Goal: Task Accomplishment & Management: Manage account settings

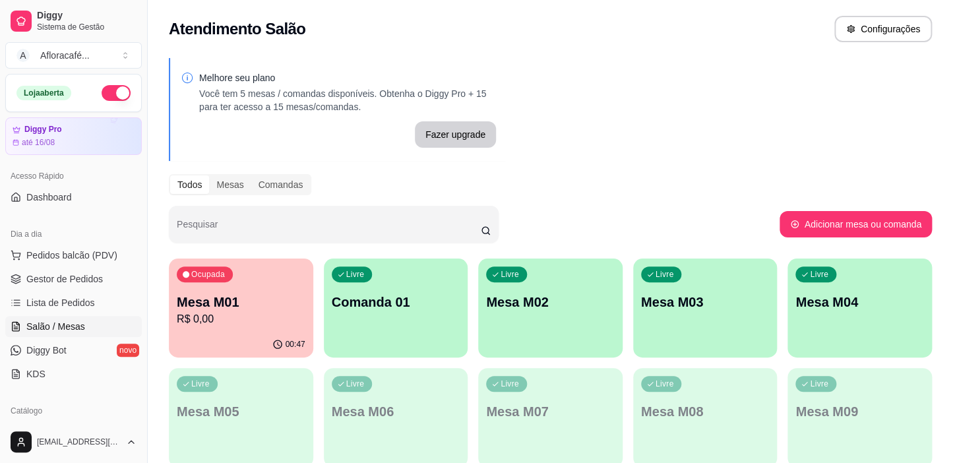
click at [244, 320] on p "R$ 0,00" at bounding box center [241, 319] width 129 height 16
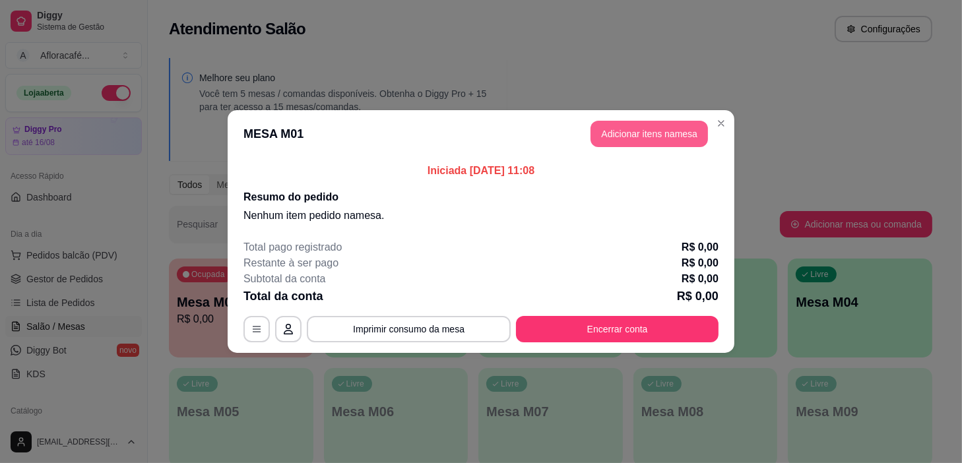
click at [683, 142] on button "Adicionar itens na mesa" at bounding box center [648, 134] width 117 height 26
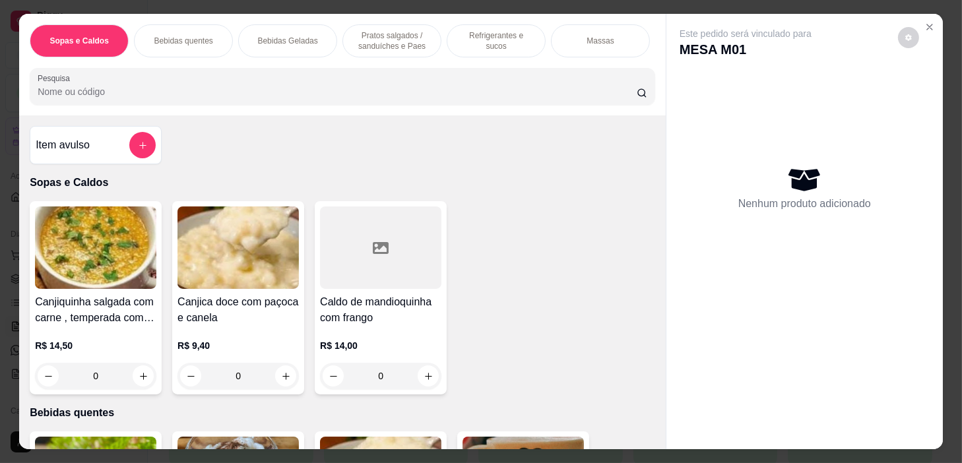
click at [449, 61] on div "Sopas e Caldos Bebidas quentes Bebidas Geladas Pratos salgados / sanduíches e P…" at bounding box center [342, 65] width 646 height 102
click at [178, 36] on p "Refeições" at bounding box center [189, 41] width 35 height 11
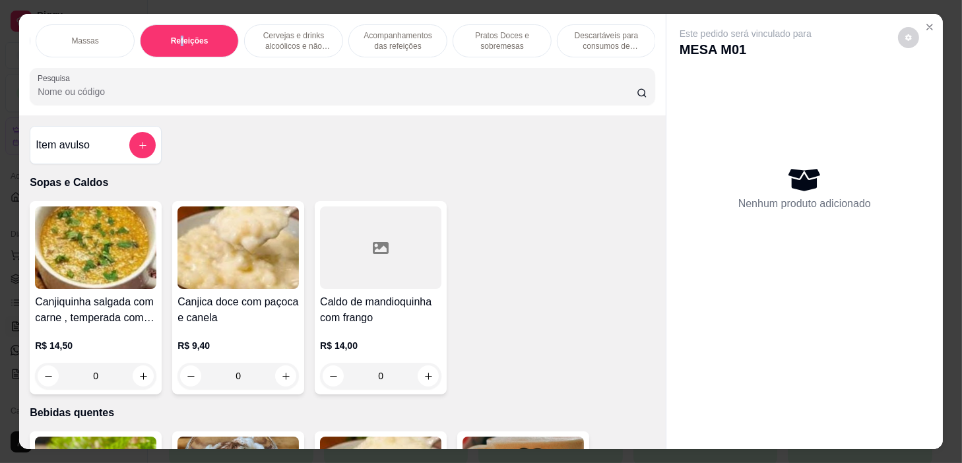
scroll to position [33, 0]
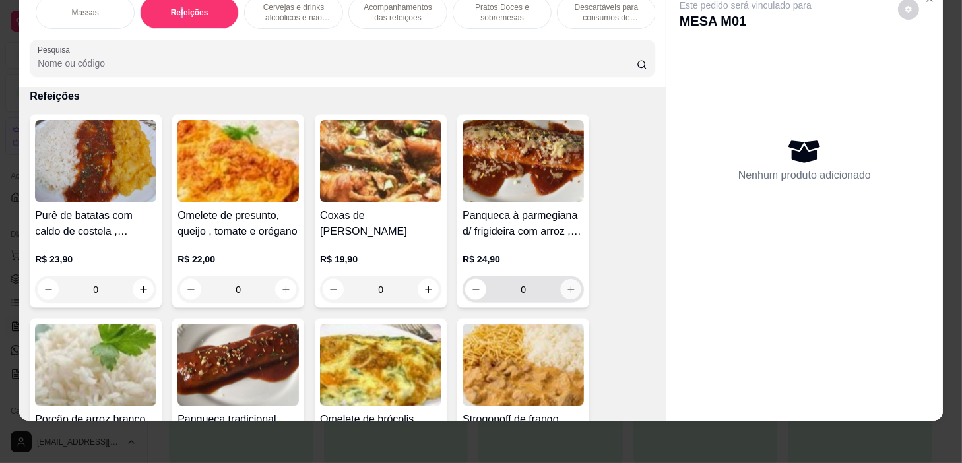
click at [566, 290] on icon "increase-product-quantity" at bounding box center [571, 290] width 10 height 10
type input "1"
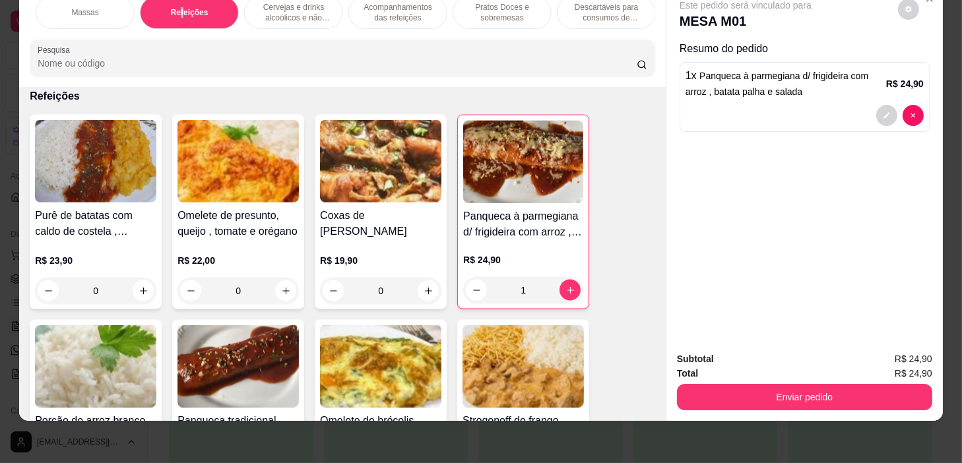
scroll to position [0, 0]
click at [484, 4] on p "Refrigerantes e sucos" at bounding box center [496, 12] width 77 height 21
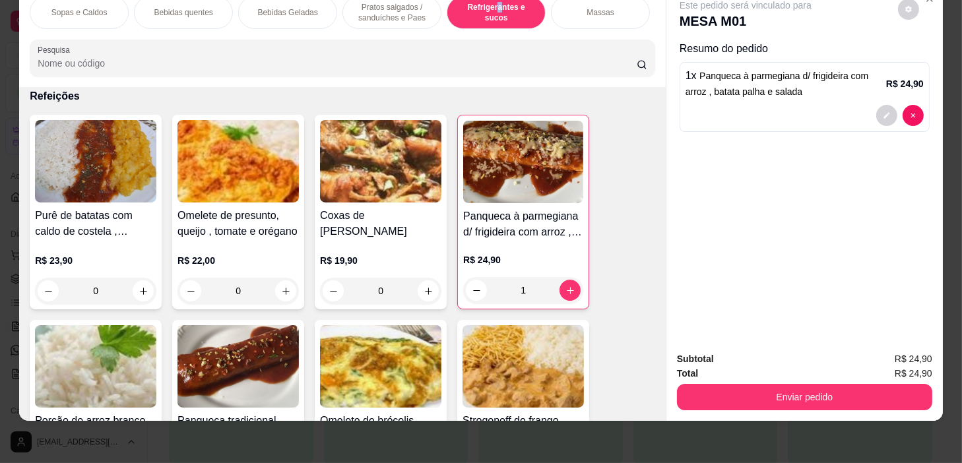
scroll to position [5621, 0]
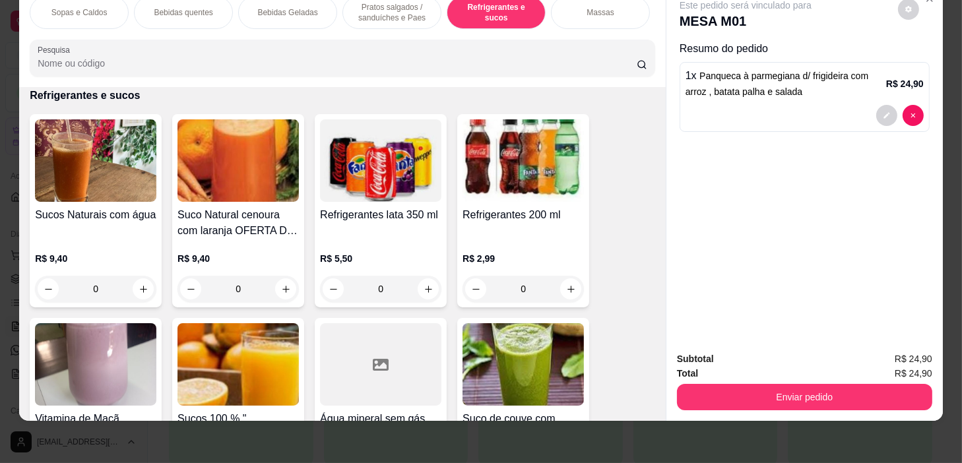
click at [138, 294] on div "0" at bounding box center [95, 289] width 121 height 26
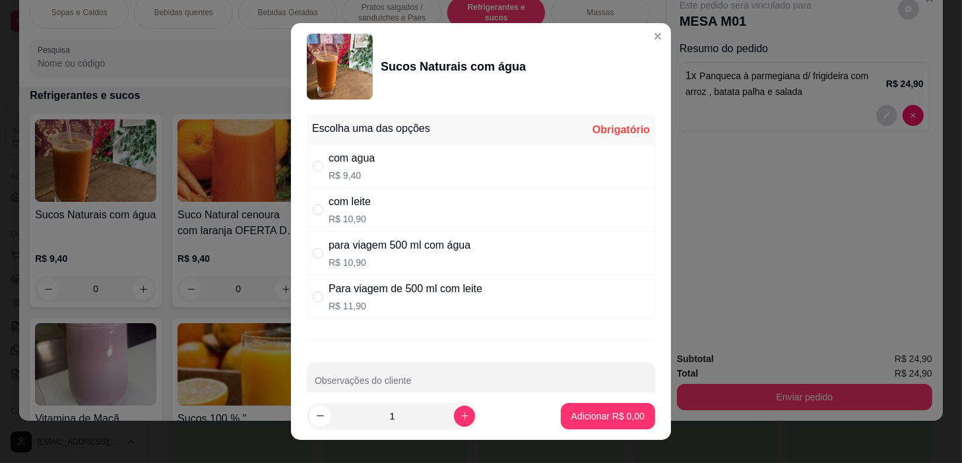
click at [407, 170] on div "com agua R$ 9,40" at bounding box center [481, 166] width 348 height 44
radio input "true"
click at [612, 419] on p "Adicionar R$ 9,40" at bounding box center [607, 416] width 71 height 13
type input "1"
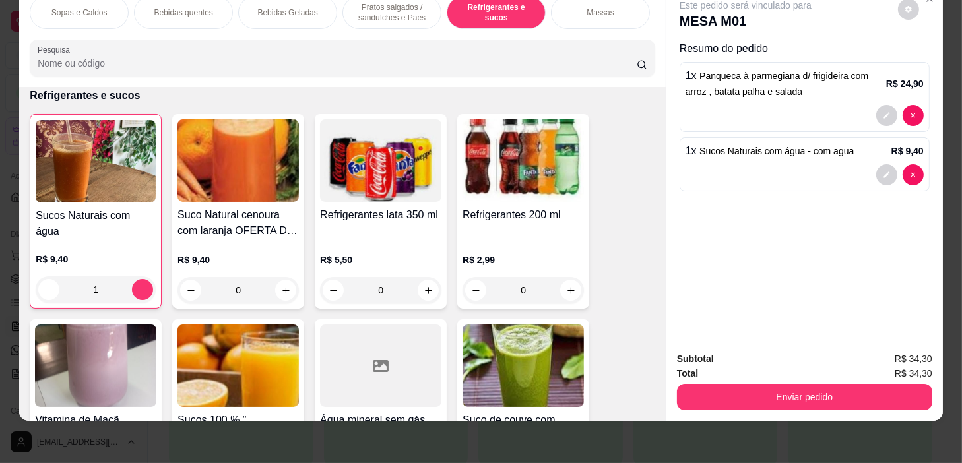
scroll to position [0, 515]
click at [390, 10] on p "Acompanhamentos das refeições" at bounding box center [398, 12] width 77 height 21
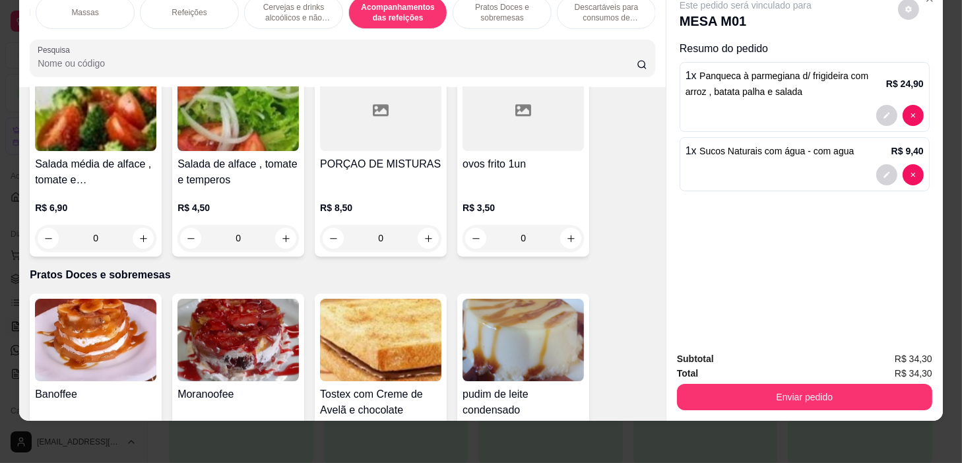
scroll to position [0, 0]
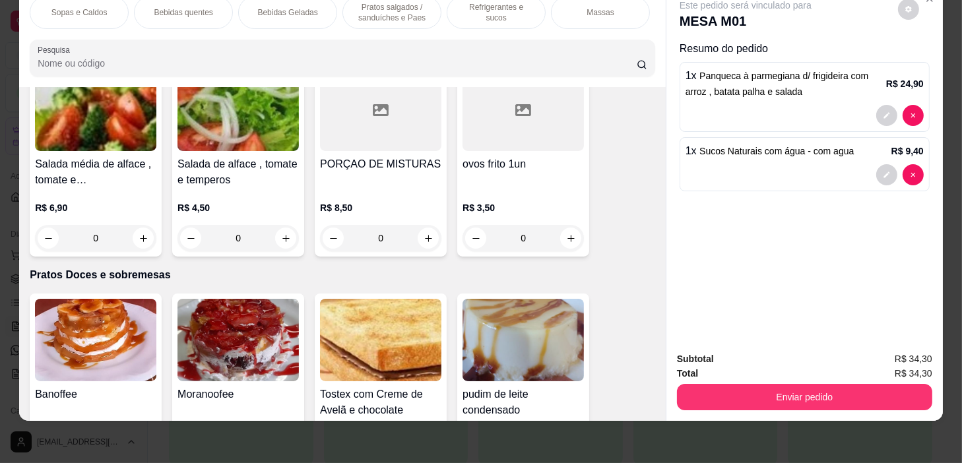
click at [396, 15] on div "Pratos salgados / sanduíches e Paes" at bounding box center [391, 12] width 99 height 33
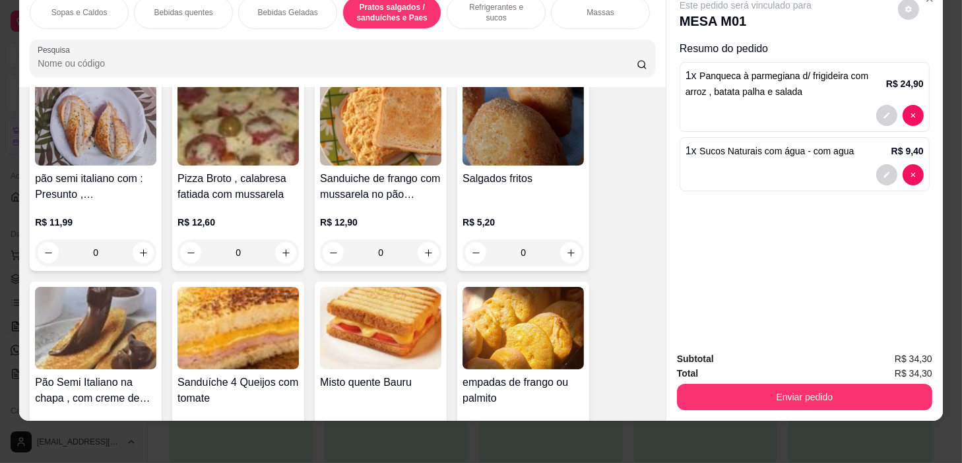
scroll to position [5115, 0]
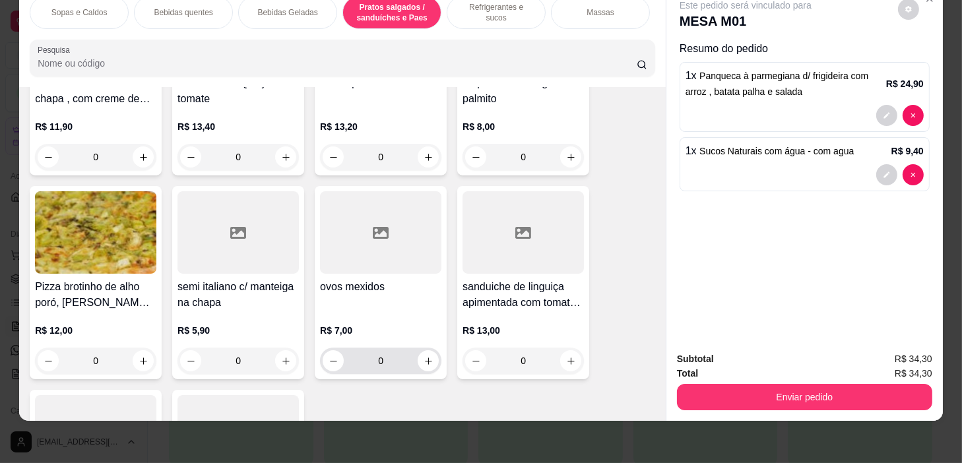
click at [433, 354] on div "0" at bounding box center [381, 361] width 116 height 26
click at [424, 365] on button "increase-product-quantity" at bounding box center [428, 360] width 21 height 21
type input "1"
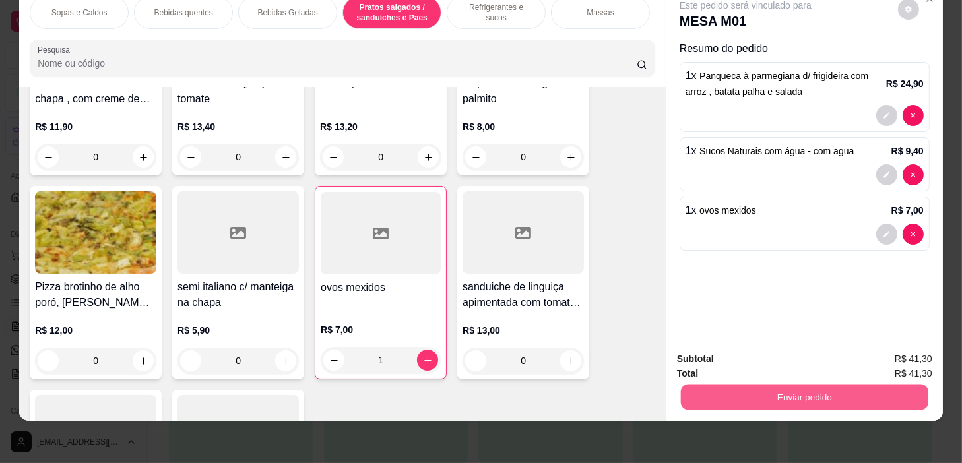
click at [779, 385] on button "Enviar pedido" at bounding box center [804, 398] width 247 height 26
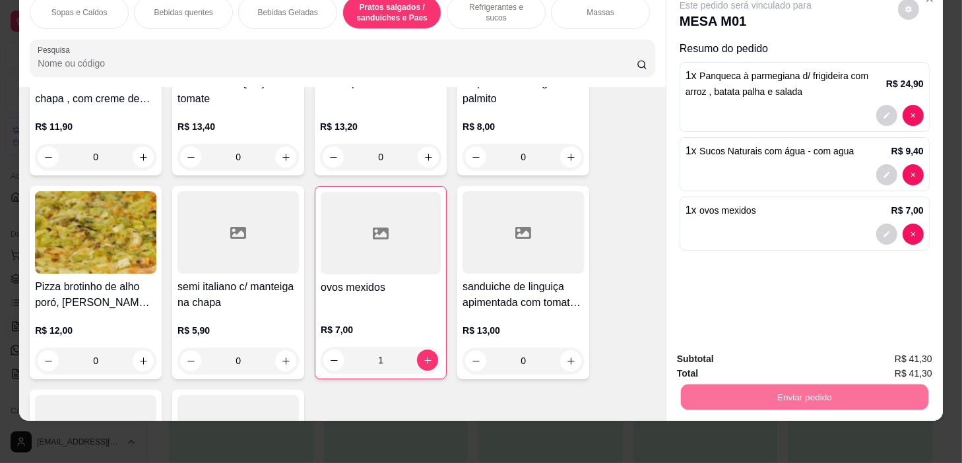
click at [784, 354] on button "Não registrar e enviar pedido" at bounding box center [761, 355] width 137 height 25
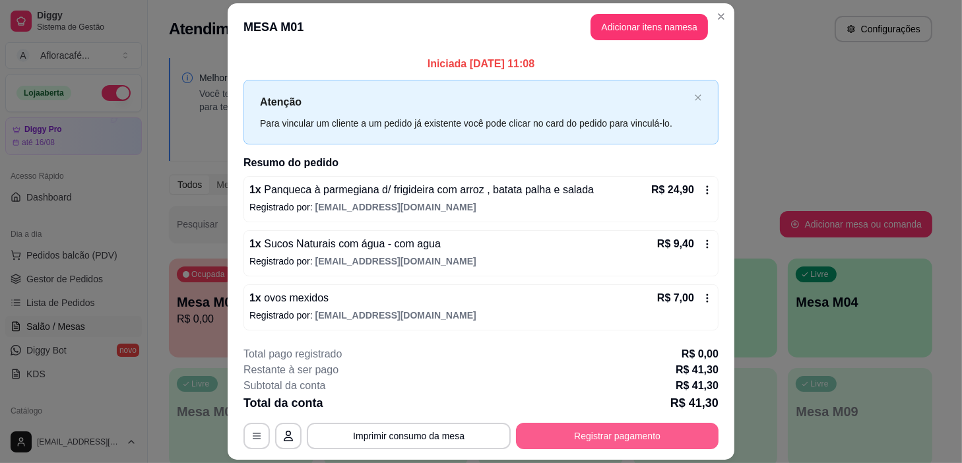
click at [685, 433] on button "Registrar pagamento" at bounding box center [617, 436] width 203 height 26
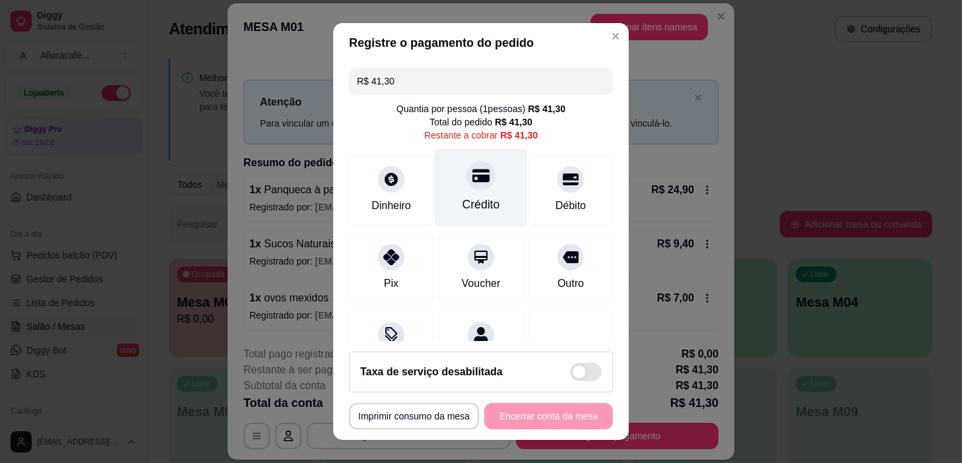
click at [472, 178] on icon at bounding box center [480, 176] width 17 height 13
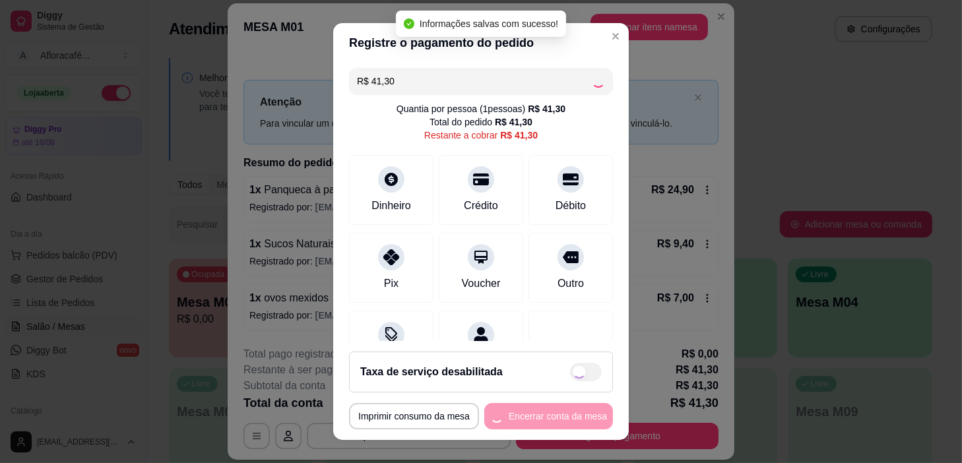
type input "R$ 0,00"
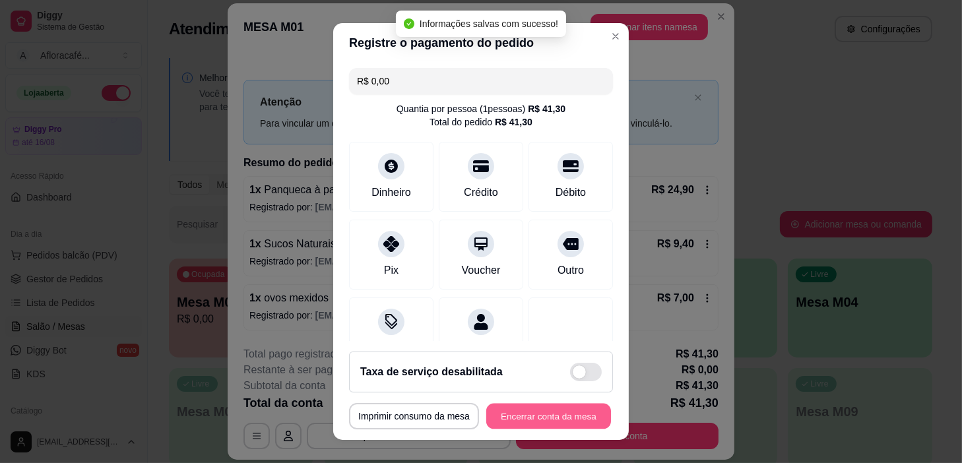
click at [555, 418] on button "Encerrar conta da mesa" at bounding box center [548, 417] width 125 height 26
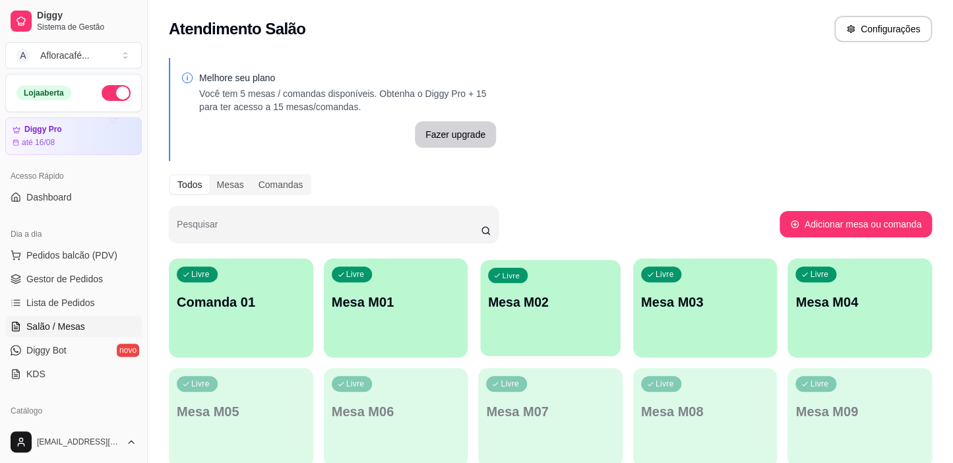
click at [598, 291] on div "Livre Mesa M02" at bounding box center [550, 300] width 140 height 80
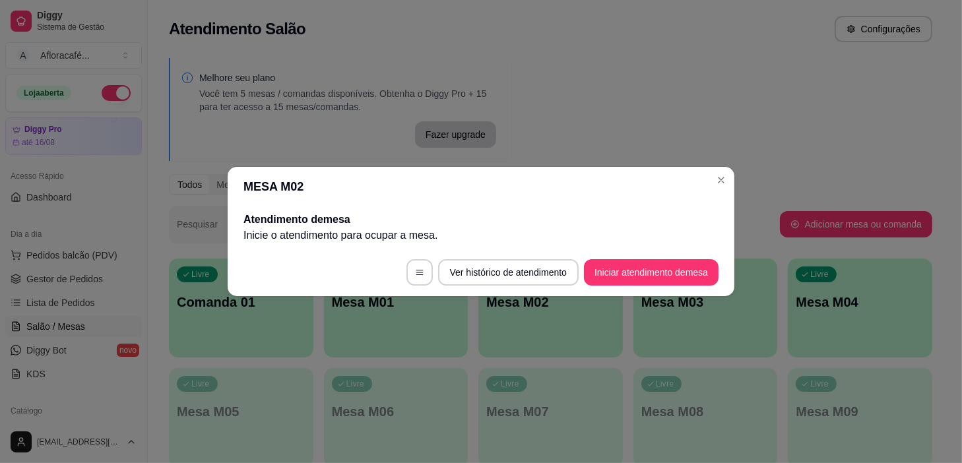
click at [643, 251] on footer "Ver histórico de atendimento Iniciar atendimento de mesa" at bounding box center [481, 272] width 507 height 47
click at [638, 270] on button "Iniciar atendimento de mesa" at bounding box center [651, 273] width 131 height 26
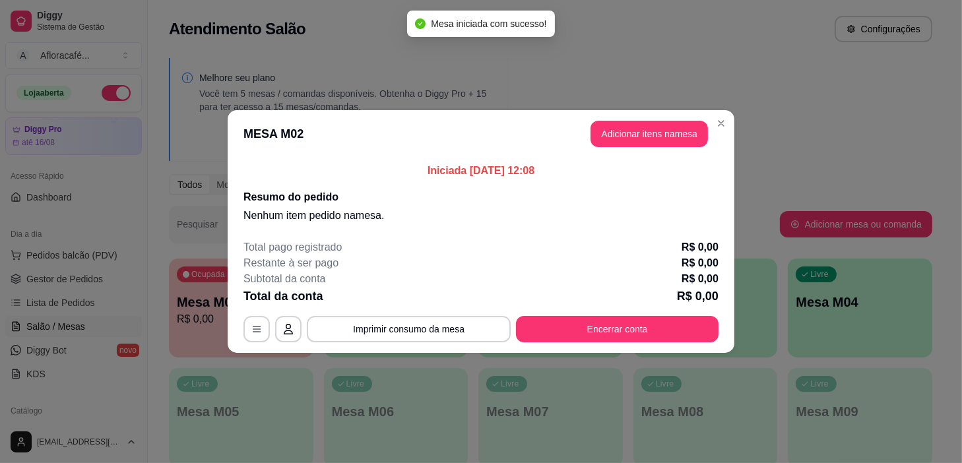
drag, startPoint x: 619, startPoint y: 116, endPoint x: 621, endPoint y: 127, distance: 10.7
click at [619, 117] on header "MESA M02 Adicionar itens na mesa" at bounding box center [481, 133] width 507 height 47
click at [620, 128] on button "Adicionar itens na mesa" at bounding box center [648, 134] width 113 height 26
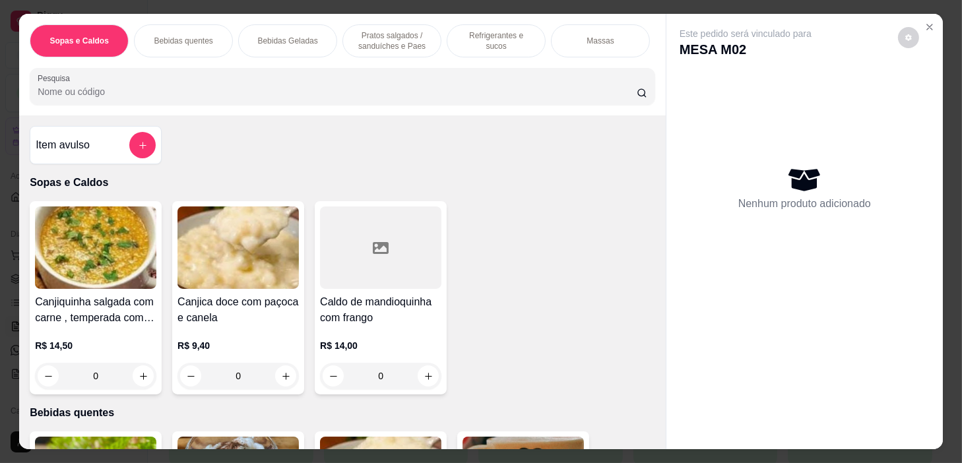
click at [575, 39] on div "Massas" at bounding box center [600, 40] width 99 height 33
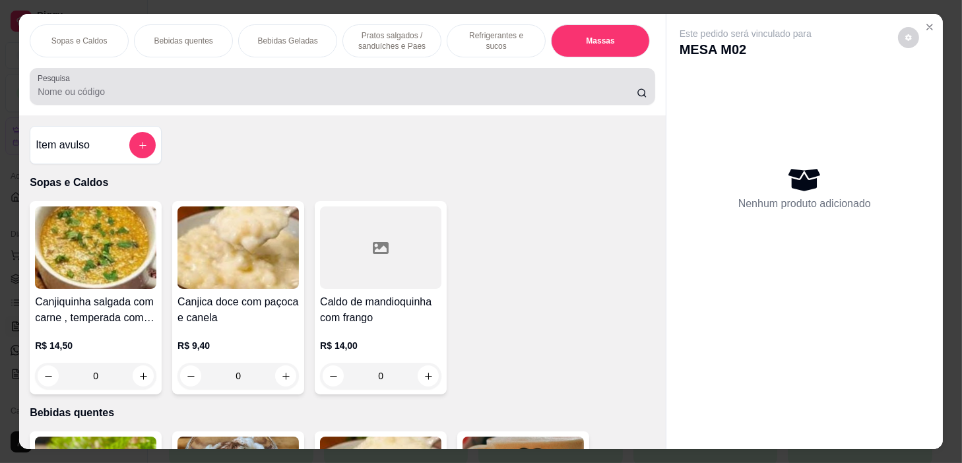
scroll to position [33, 0]
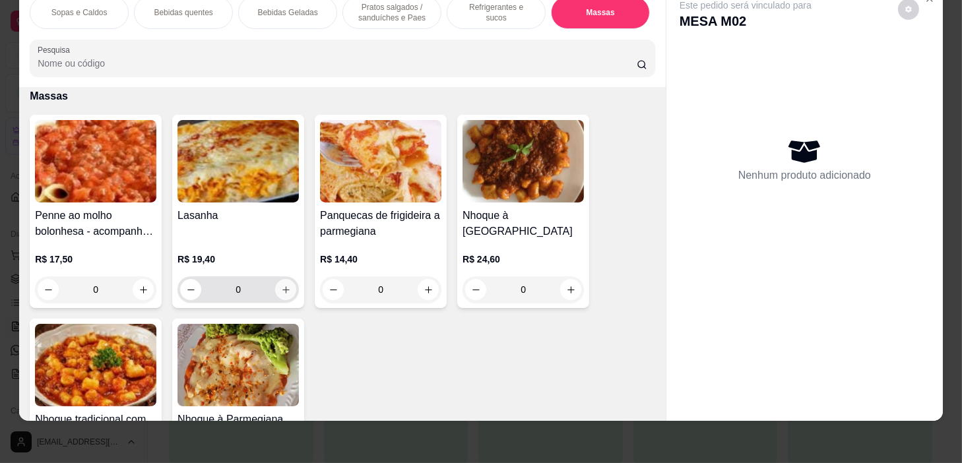
click at [283, 286] on icon "increase-product-quantity" at bounding box center [286, 290] width 10 height 10
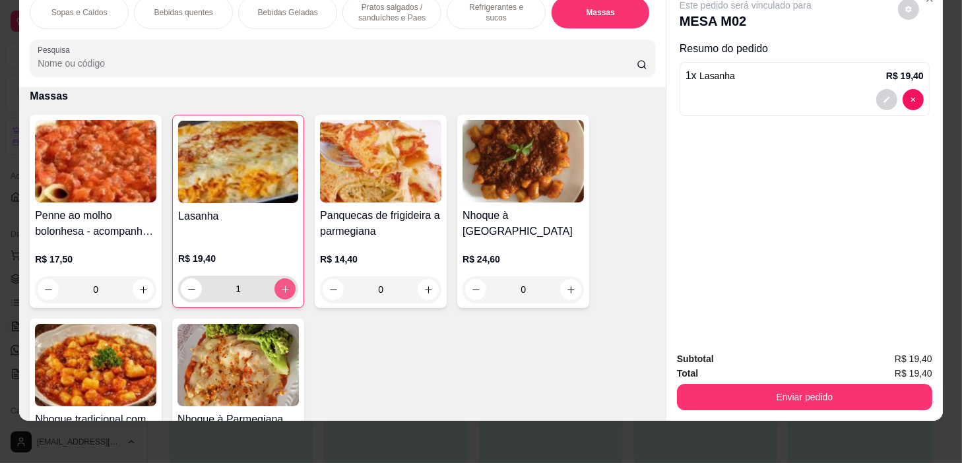
type input "1"
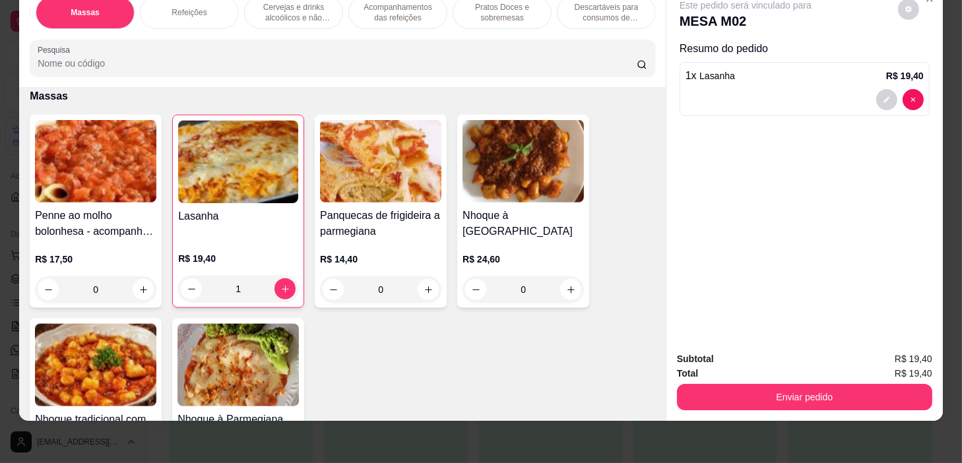
click at [230, 15] on div "Sopas e Caldos Bebidas quentes Bebidas Geladas Pratos salgados / sanduíches e P…" at bounding box center [342, 12] width 625 height 33
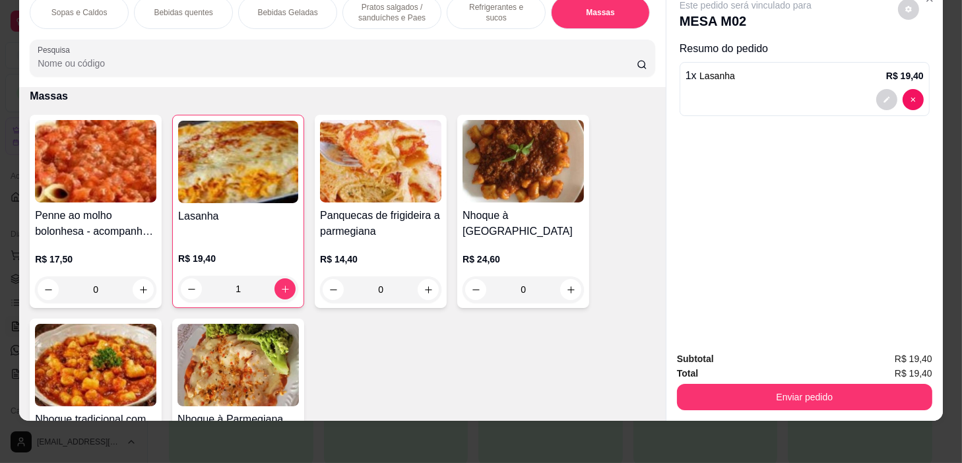
click at [458, 7] on p "Refrigerantes e sucos" at bounding box center [496, 12] width 77 height 21
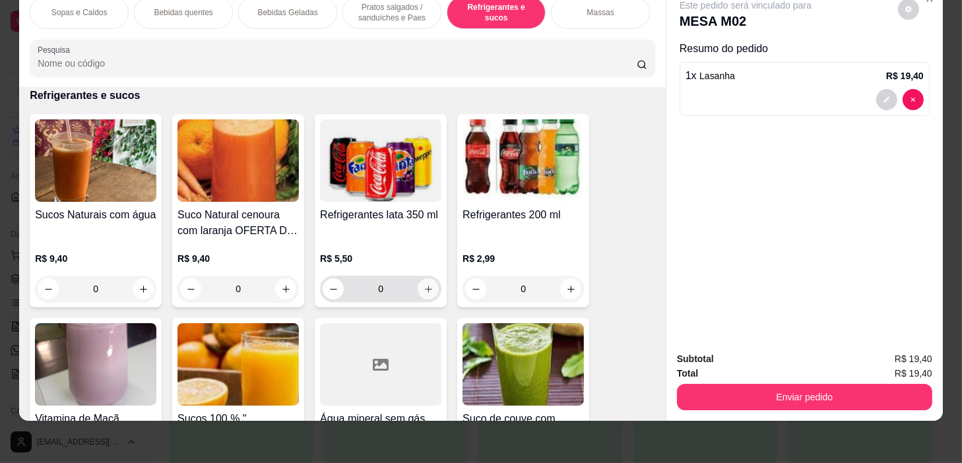
click at [425, 291] on icon "increase-product-quantity" at bounding box center [429, 289] width 10 height 10
type input "1"
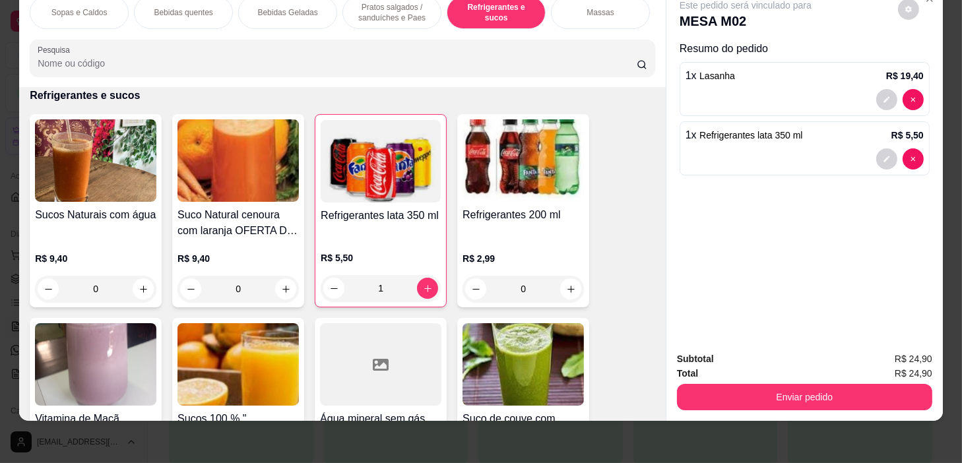
click at [403, 14] on div "Pratos salgados / sanduíches e Paes" at bounding box center [391, 12] width 99 height 33
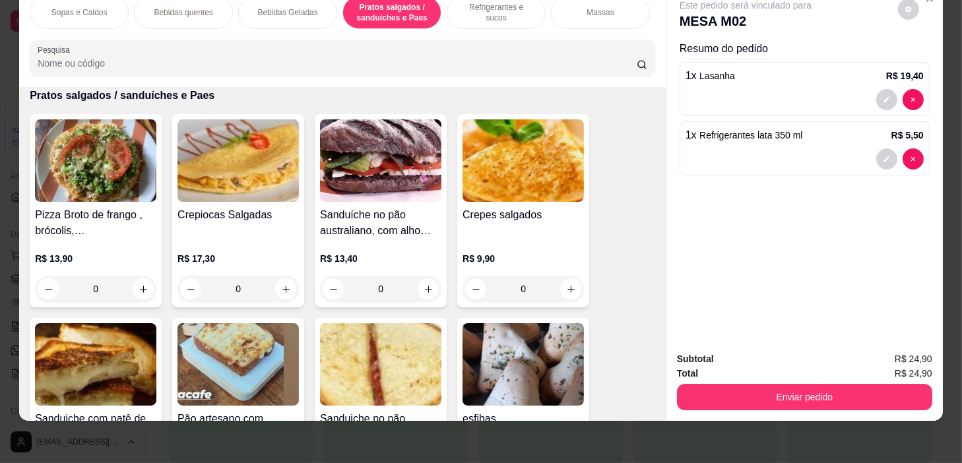
scroll to position [0, 515]
click at [201, 7] on p "Refeições" at bounding box center [189, 12] width 35 height 11
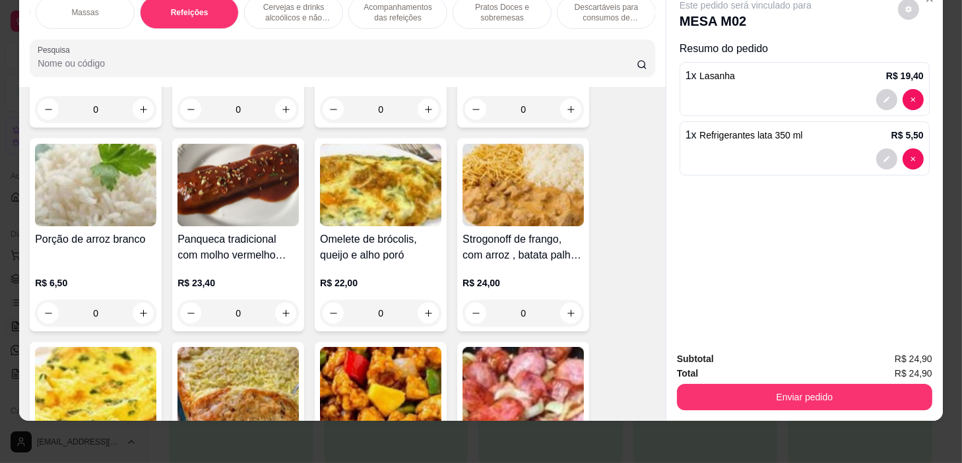
scroll to position [7551, 0]
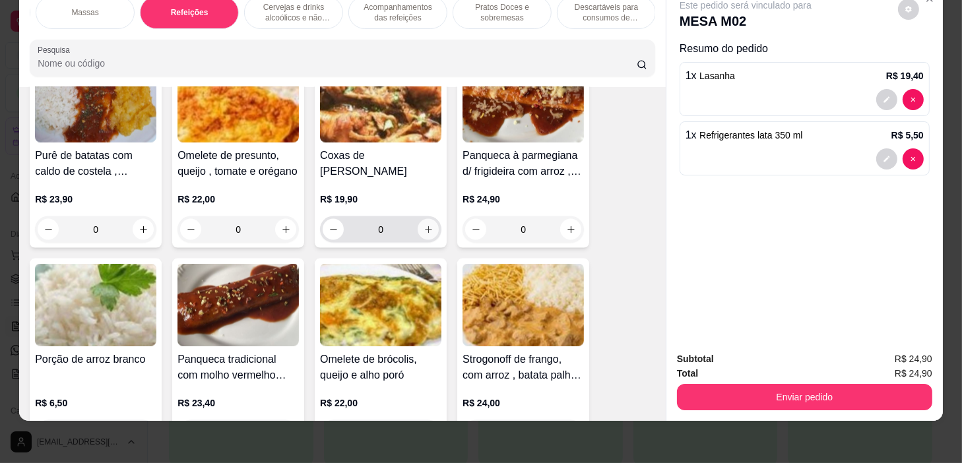
click at [429, 225] on button "increase-product-quantity" at bounding box center [428, 229] width 21 height 21
type input "1"
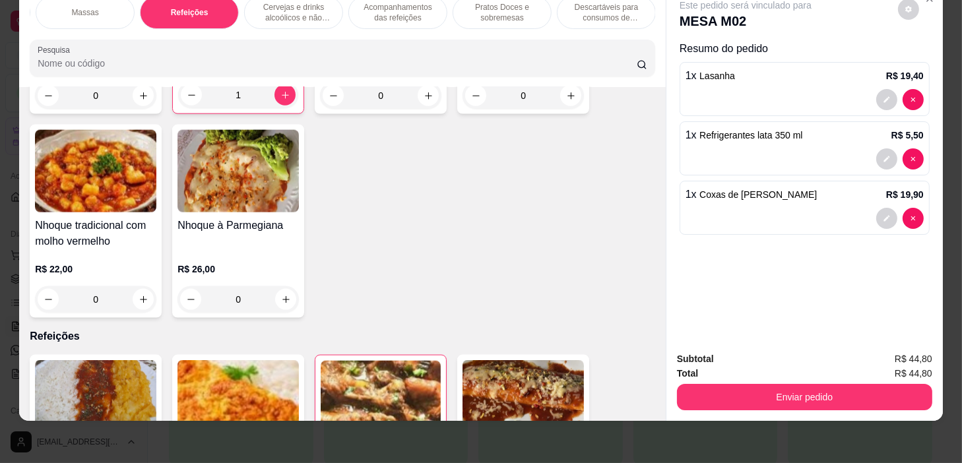
scroll to position [0, 0]
click at [468, 7] on p "Refrigerantes e sucos" at bounding box center [496, 12] width 77 height 21
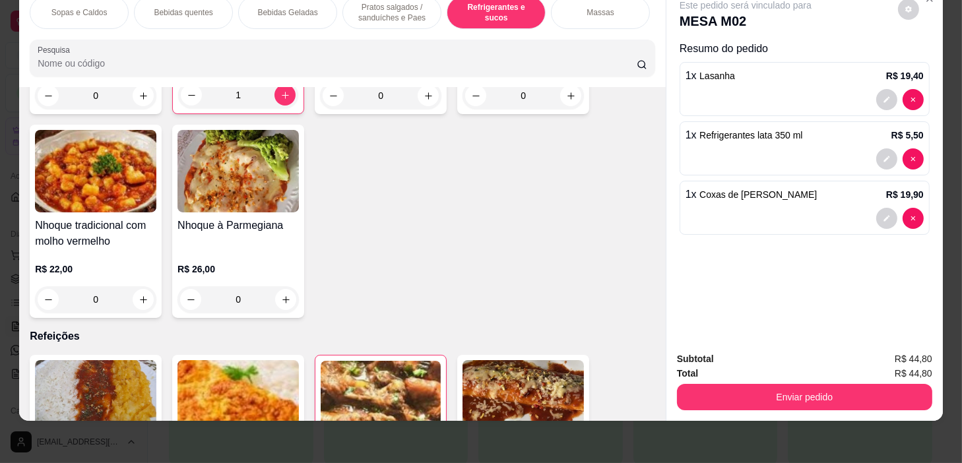
scroll to position [5621, 0]
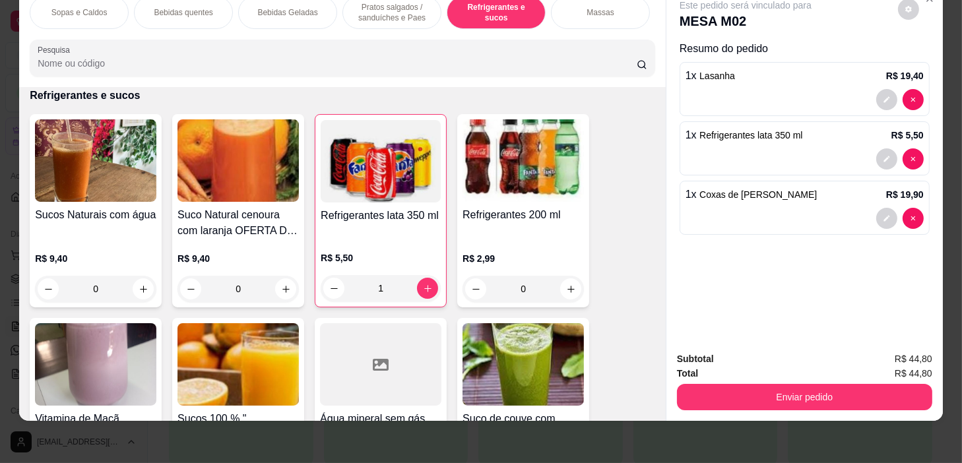
click at [137, 296] on div "0" at bounding box center [95, 289] width 121 height 26
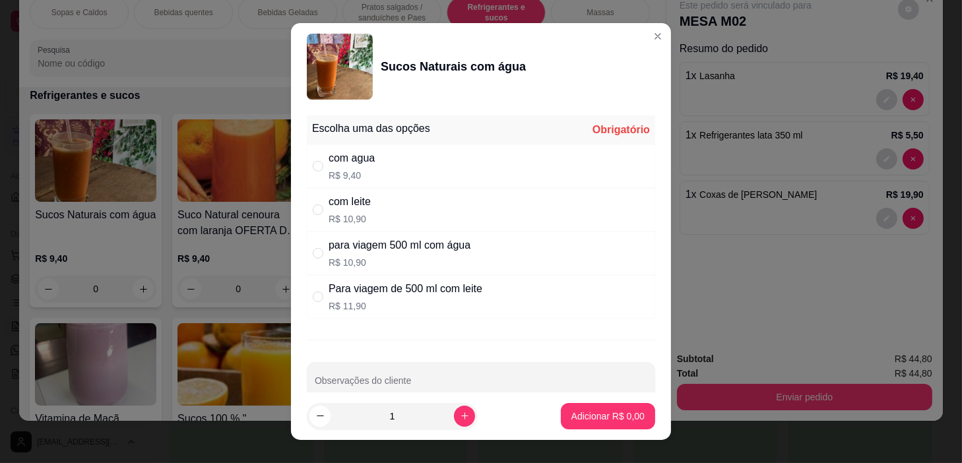
drag, startPoint x: 457, startPoint y: 138, endPoint x: 466, endPoint y: 177, distance: 40.5
click at [458, 138] on div "Escolha uma das opções Obrigatório" at bounding box center [481, 129] width 348 height 29
click at [467, 179] on div "com agua R$ 9,40" at bounding box center [481, 166] width 348 height 44
radio input "true"
click at [592, 414] on p "Adicionar R$ 9,40" at bounding box center [607, 416] width 71 height 13
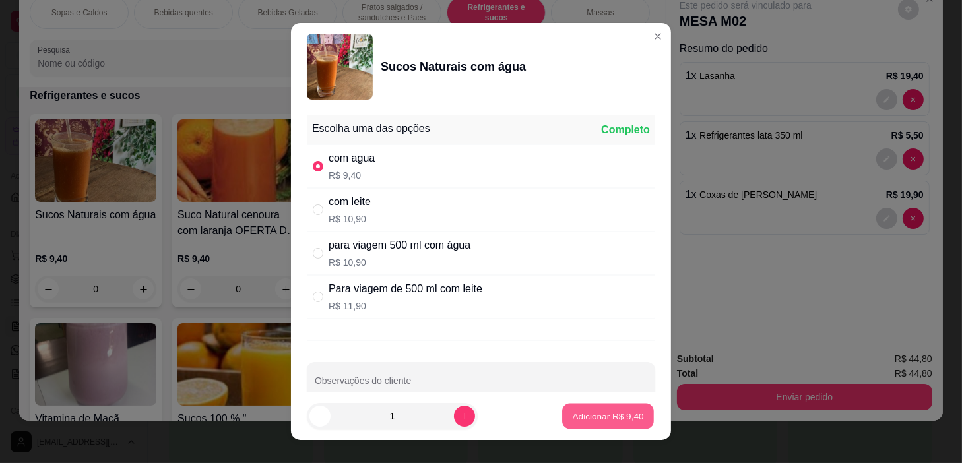
type input "1"
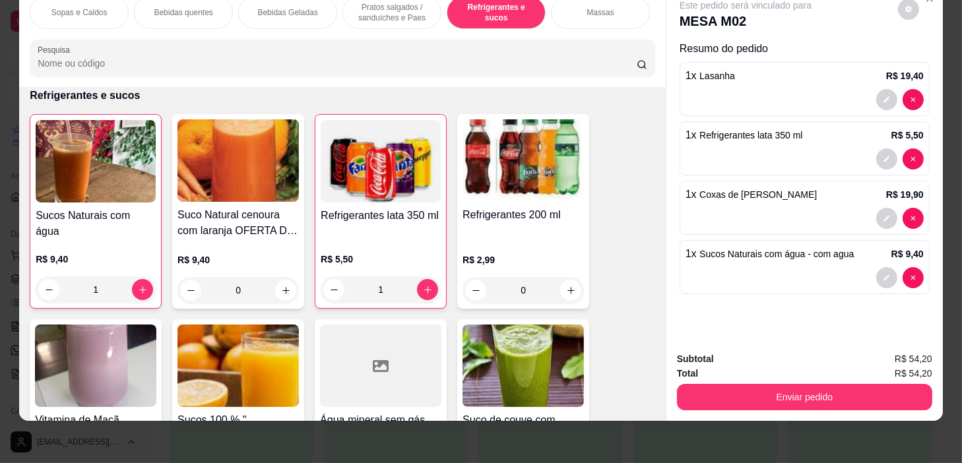
click at [810, 404] on div "Subtotal R$ 54,20 Total R$ 54,20 Enviar pedido" at bounding box center [804, 381] width 276 height 80
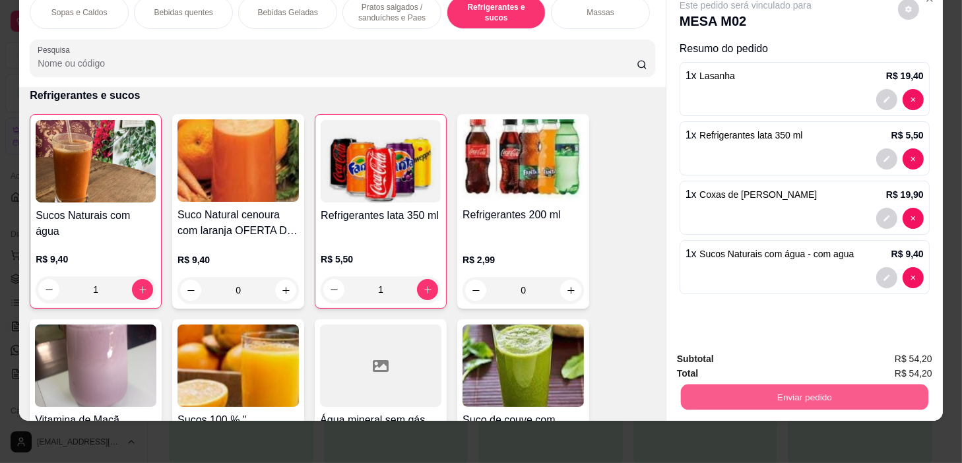
click at [821, 389] on button "Enviar pedido" at bounding box center [804, 398] width 247 height 26
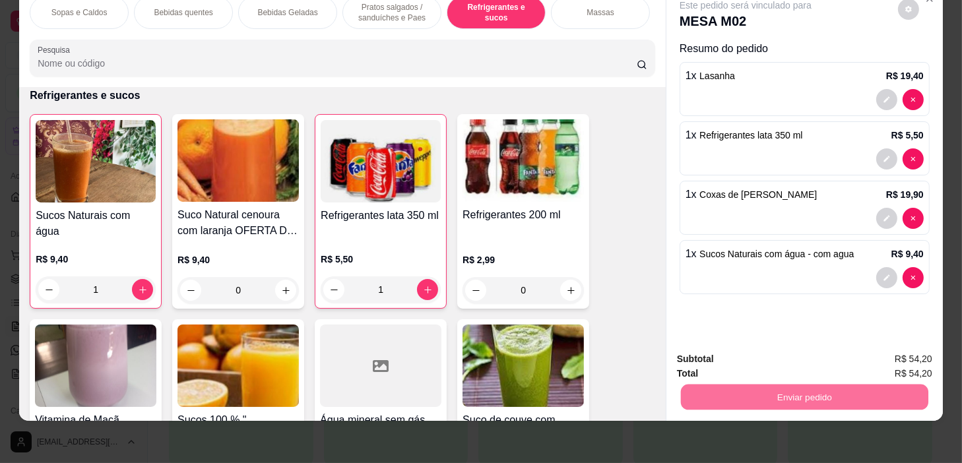
click at [828, 348] on button "Não registrar e enviar pedido" at bounding box center [761, 355] width 133 height 24
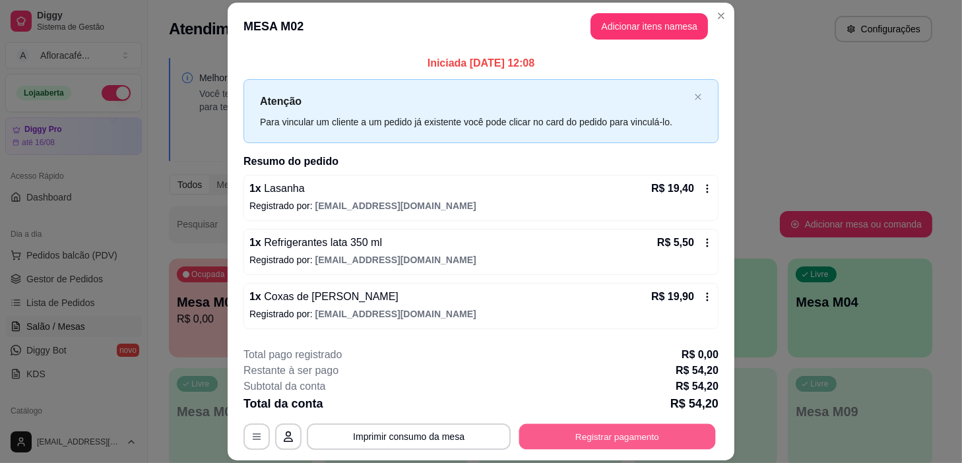
click at [662, 443] on button "Registrar pagamento" at bounding box center [617, 437] width 197 height 26
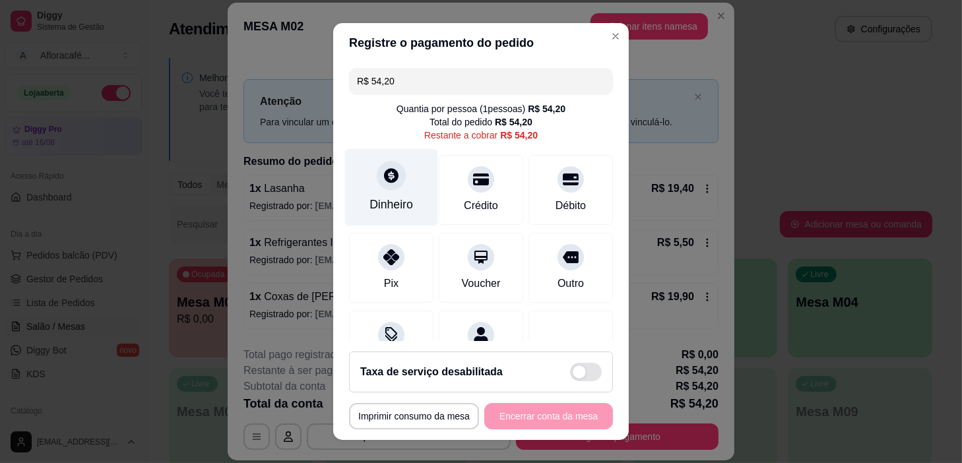
click at [369, 173] on div "Dinheiro" at bounding box center [391, 187] width 93 height 77
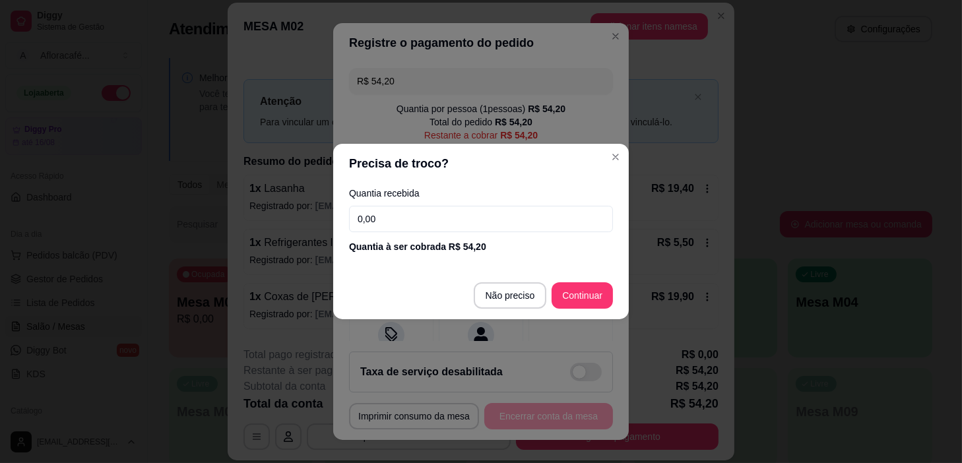
click at [598, 218] on input "0,00" at bounding box center [481, 219] width 264 height 26
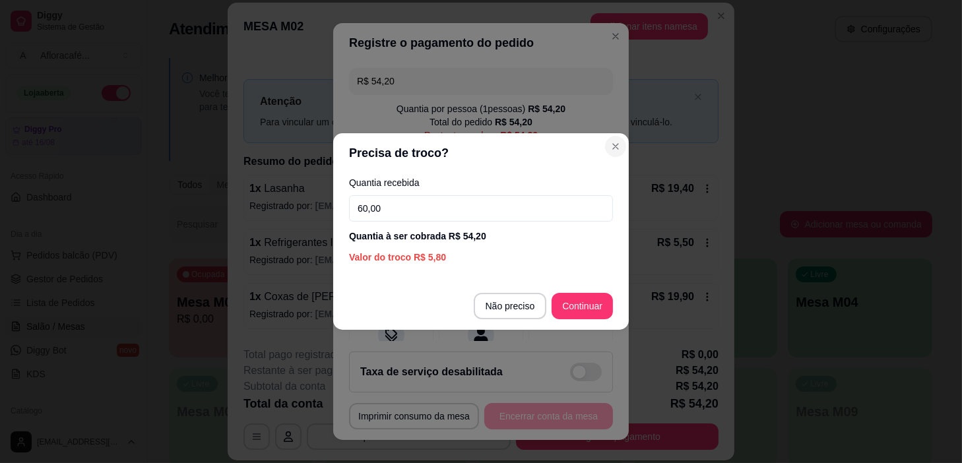
type input "60,00"
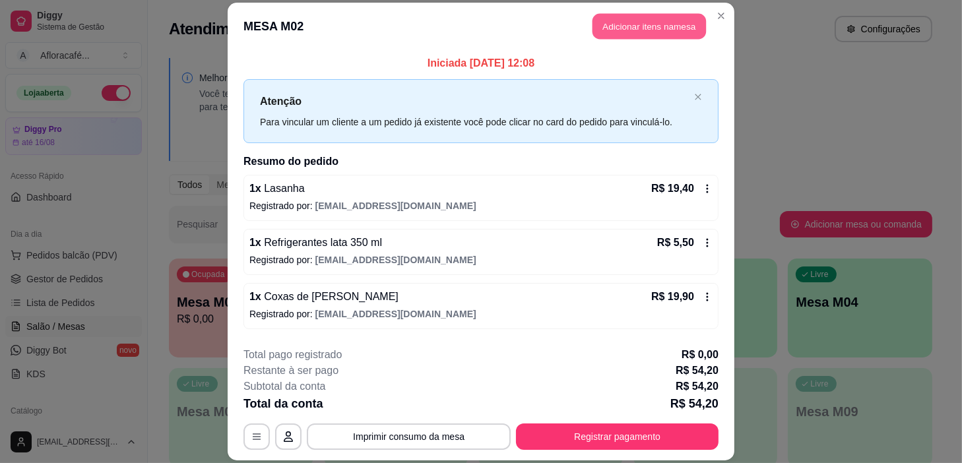
click at [621, 30] on button "Adicionar itens na mesa" at bounding box center [648, 26] width 113 height 26
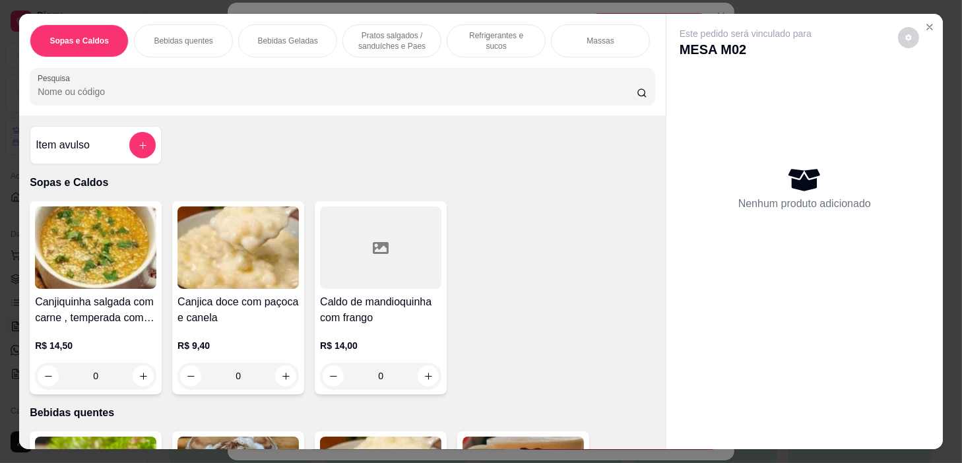
scroll to position [239, 0]
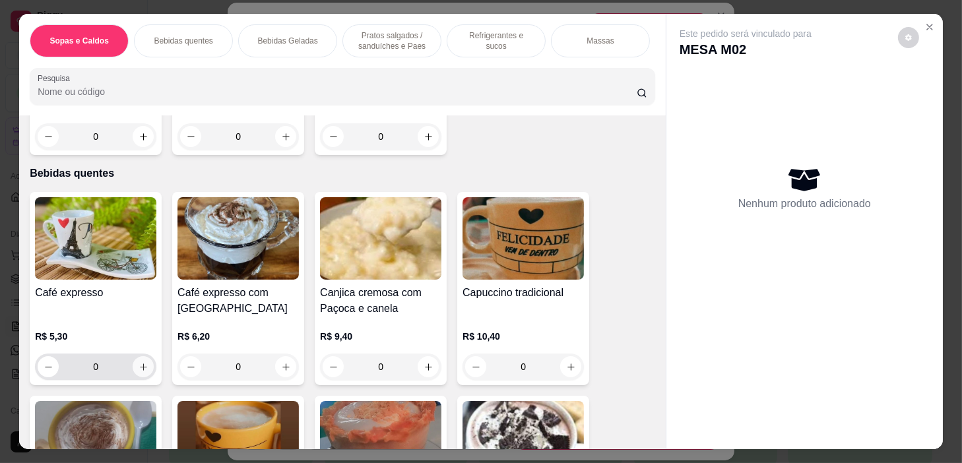
click at [137, 364] on button "increase-product-quantity" at bounding box center [143, 366] width 21 height 21
type input "1"
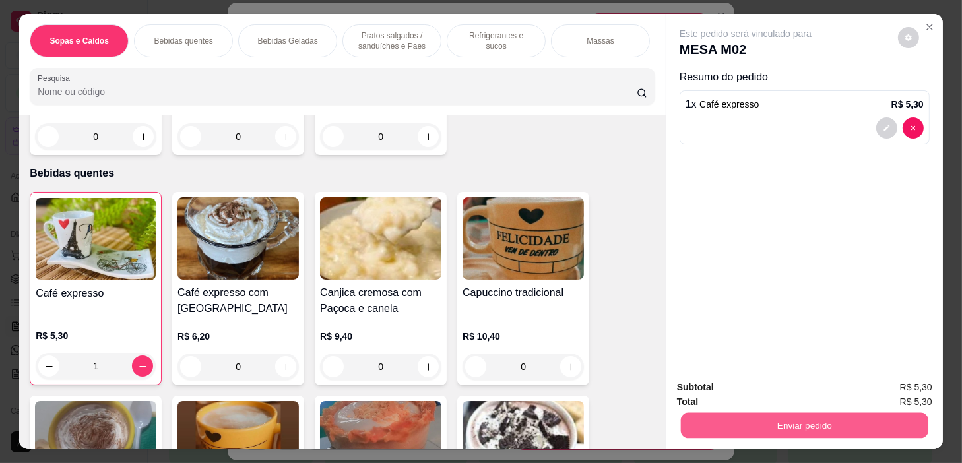
click at [772, 419] on button "Enviar pedido" at bounding box center [804, 426] width 247 height 26
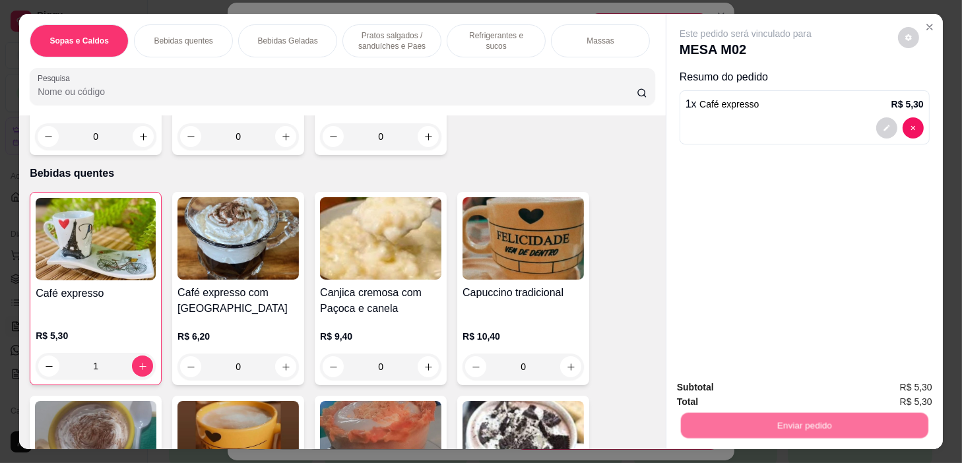
click at [763, 377] on button "Não registrar e enviar pedido" at bounding box center [761, 388] width 137 height 25
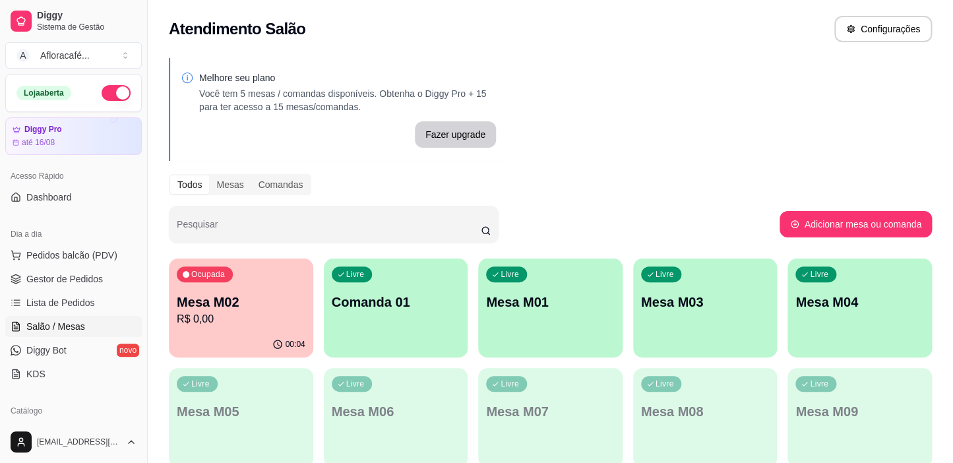
click at [316, 303] on div "Ocupada Mesa M02 R$ 0,00 00:04 Livre Comanda 01 Livre Mesa M01 Livre Mesa M03 L…" at bounding box center [550, 472] width 763 height 427
click at [303, 303] on div "Ocupada Mesa M02 R$ 0,00" at bounding box center [241, 295] width 140 height 71
click at [260, 290] on div "Ocupada Mesa M02 R$ 0,00" at bounding box center [241, 295] width 144 height 73
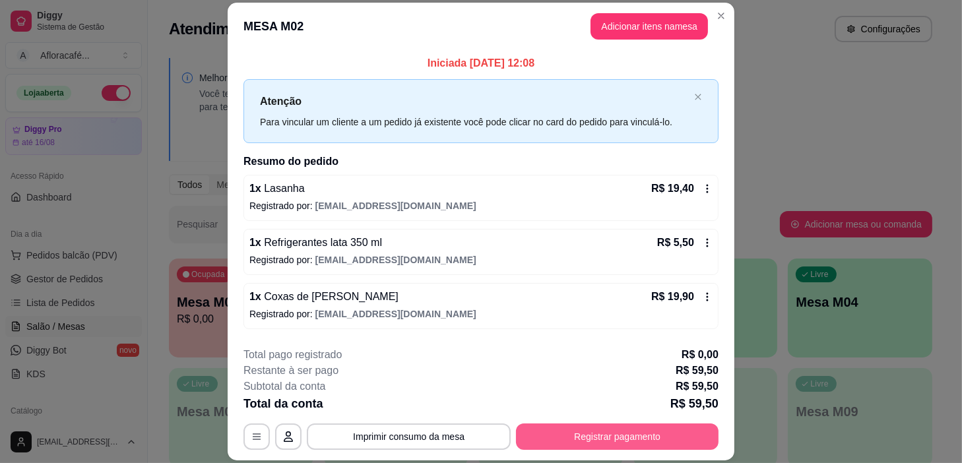
click at [628, 435] on button "Registrar pagamento" at bounding box center [617, 437] width 203 height 26
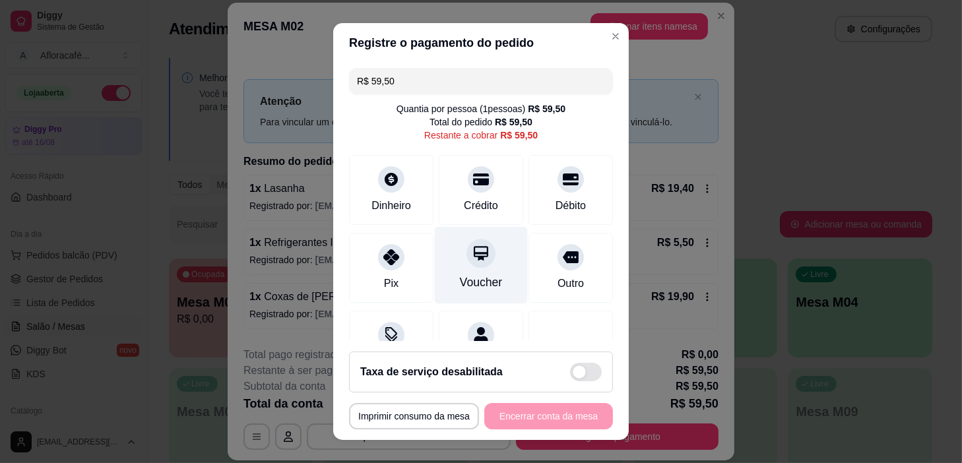
scroll to position [59, 0]
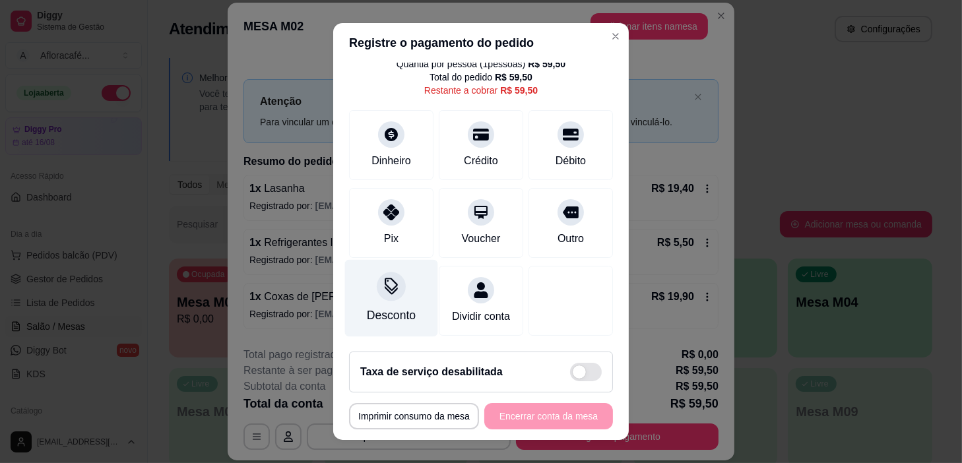
click at [378, 313] on div "Desconto" at bounding box center [391, 298] width 93 height 77
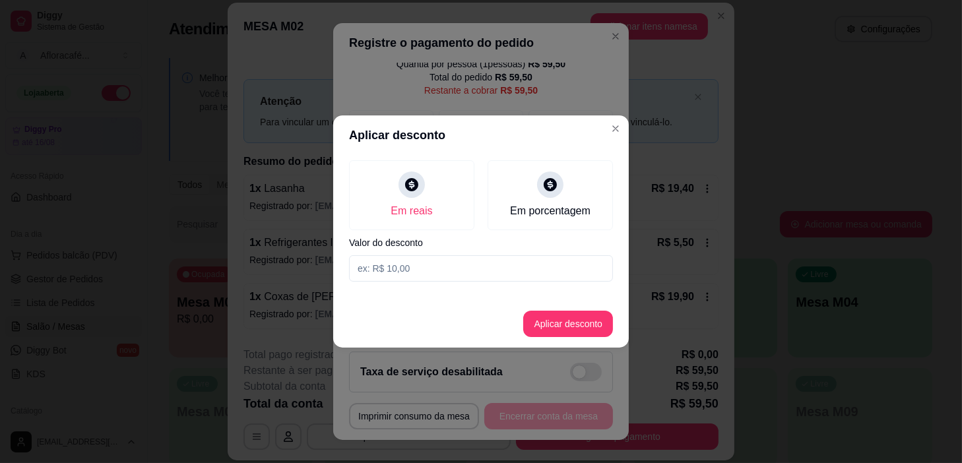
click at [541, 264] on input at bounding box center [481, 268] width 264 height 26
type input "59,50"
click at [586, 338] on footer "Aplicar desconto" at bounding box center [481, 323] width 296 height 47
click at [589, 333] on button "Aplicar desconto" at bounding box center [568, 324] width 86 height 26
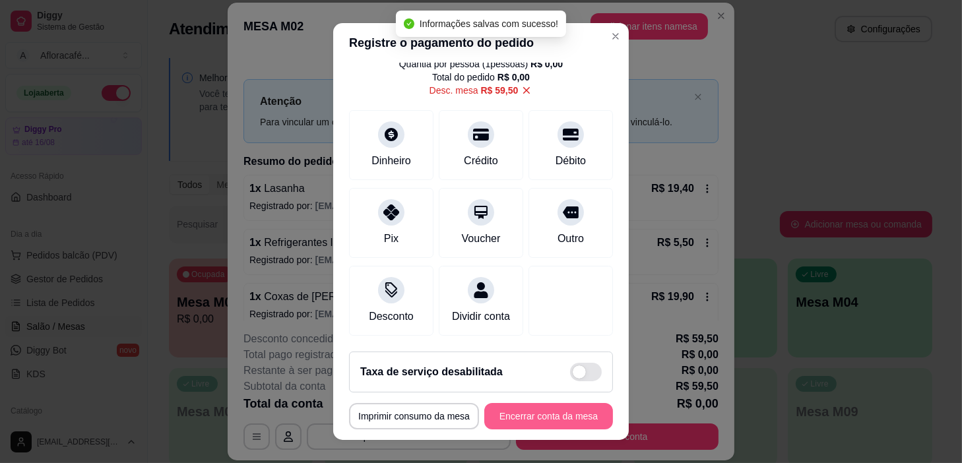
type input "R$ 0,00"
click at [549, 409] on button "Encerrar conta da mesa" at bounding box center [548, 417] width 125 height 26
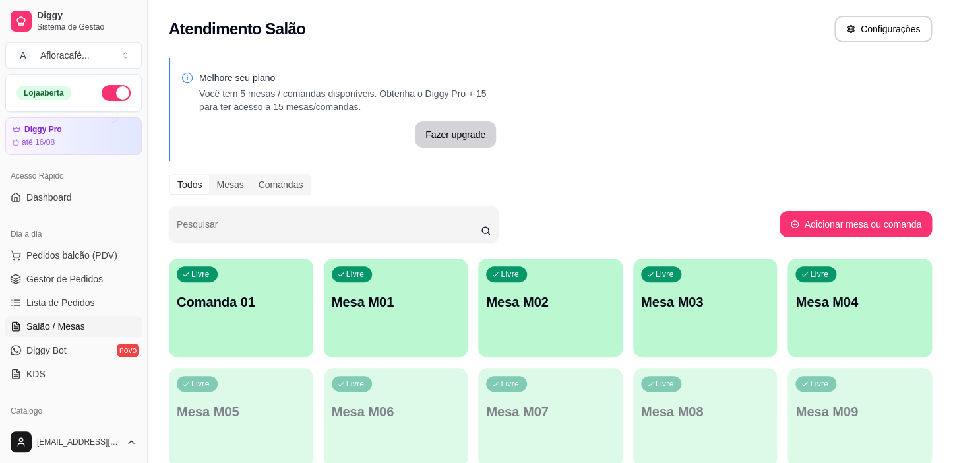
click at [500, 311] on div "Livre Mesa M02" at bounding box center [550, 300] width 144 height 83
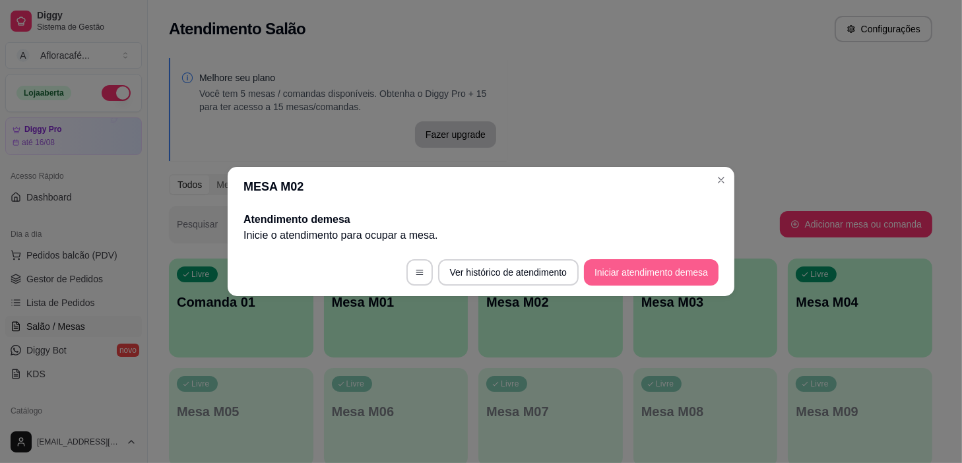
click at [692, 267] on button "Iniciar atendimento de mesa" at bounding box center [651, 272] width 135 height 26
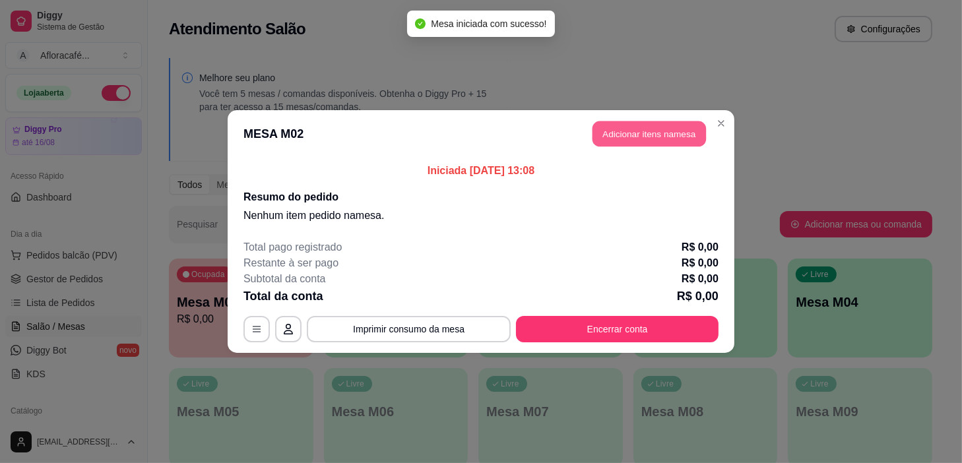
click at [676, 132] on button "Adicionar itens na mesa" at bounding box center [648, 134] width 113 height 26
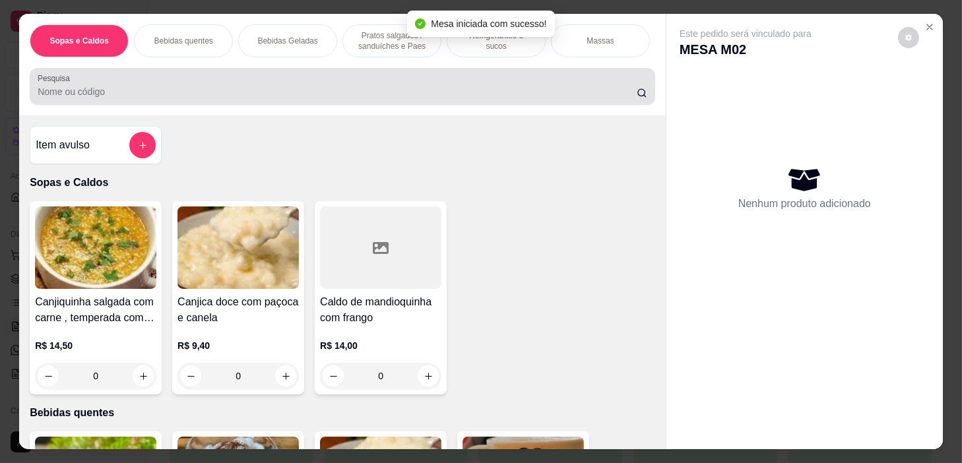
click at [431, 105] on div "Pesquisa" at bounding box center [342, 86] width 625 height 37
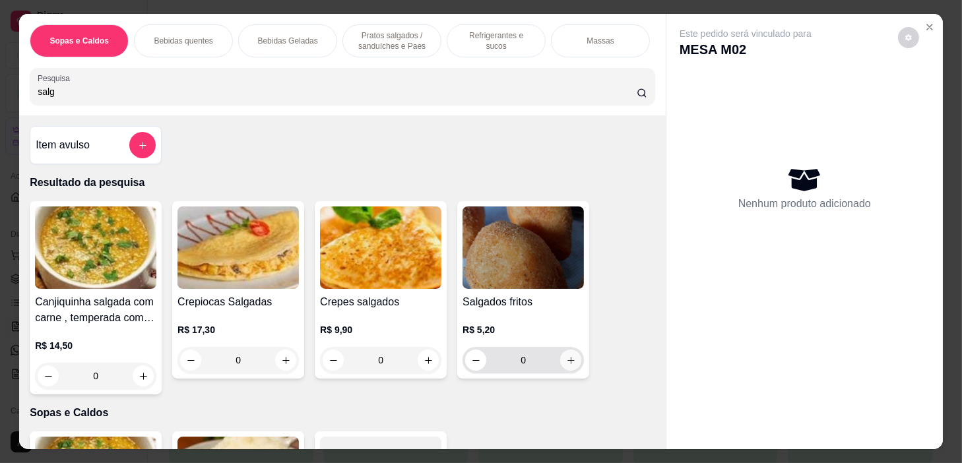
type input "salg"
click at [569, 361] on icon "increase-product-quantity" at bounding box center [571, 361] width 10 height 10
type input "1"
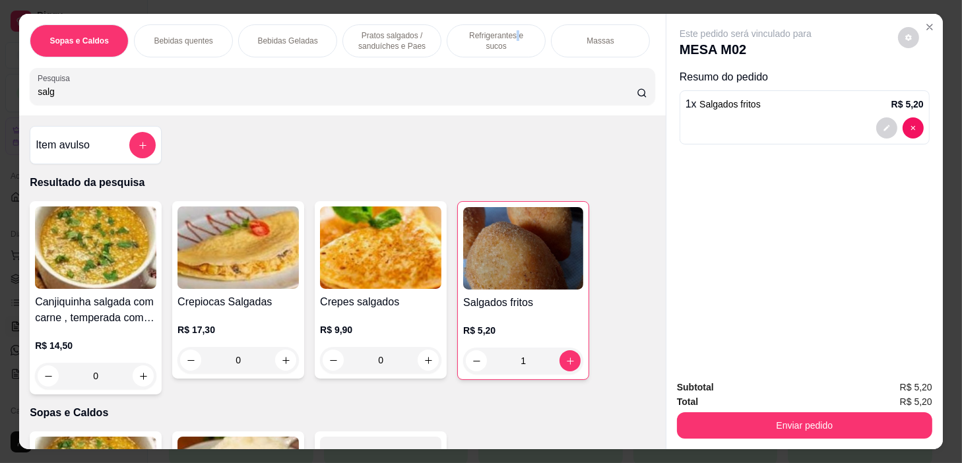
click at [501, 38] on p "Refrigerantes e sucos" at bounding box center [496, 40] width 77 height 21
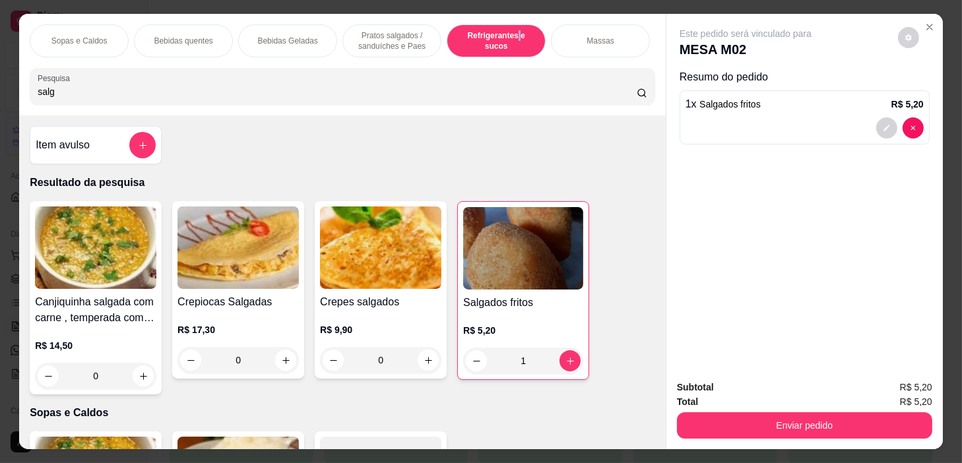
scroll to position [33, 0]
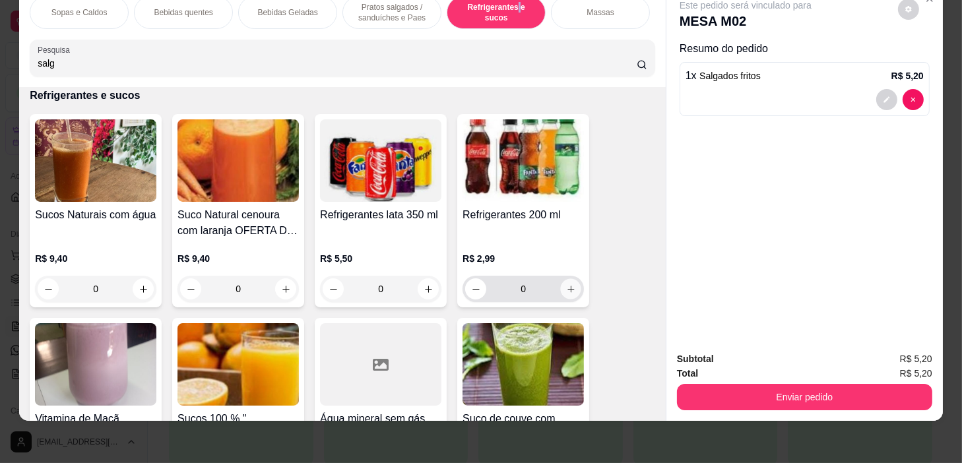
click at [566, 289] on icon "increase-product-quantity" at bounding box center [571, 289] width 10 height 10
type input "1"
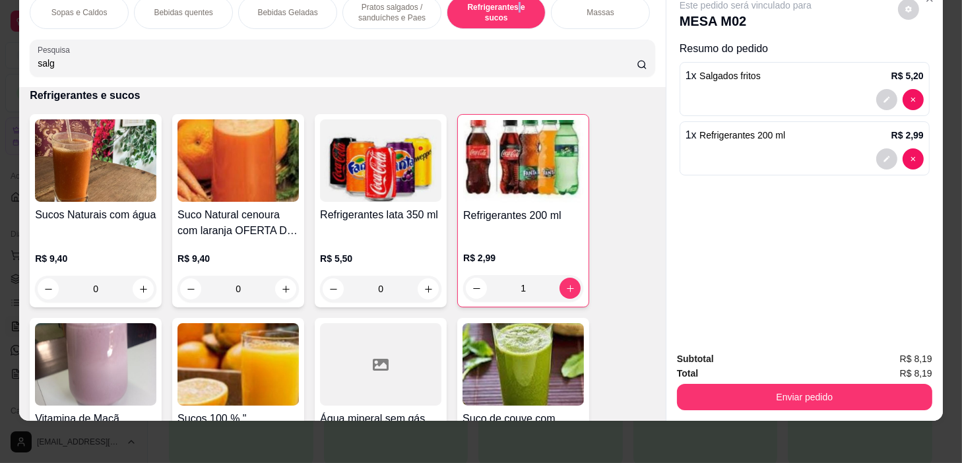
click at [885, 400] on button "Enviar pedido" at bounding box center [804, 397] width 255 height 26
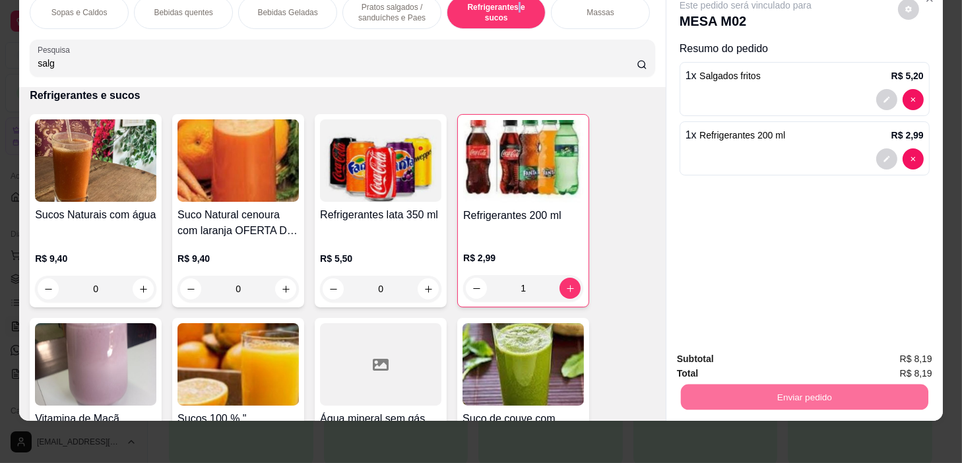
click at [763, 352] on button "Não registrar e enviar pedido" at bounding box center [761, 355] width 137 height 25
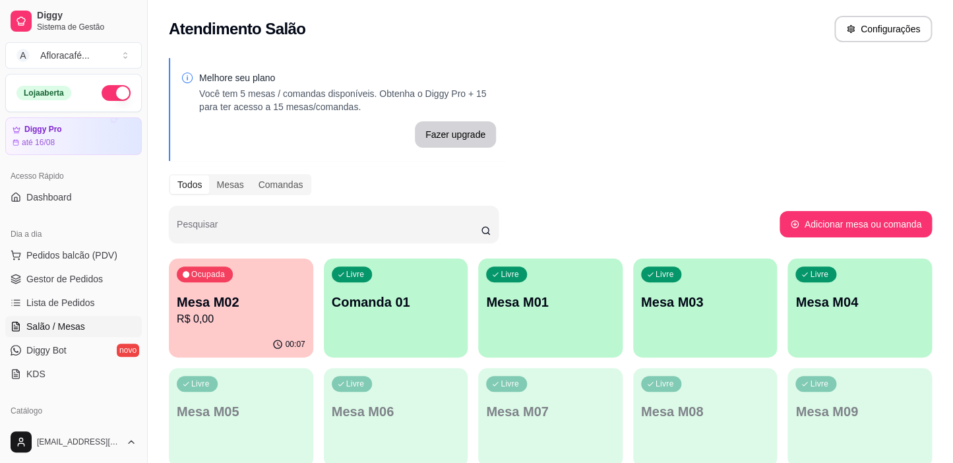
click at [563, 284] on div "Livre Mesa M01" at bounding box center [550, 300] width 144 height 83
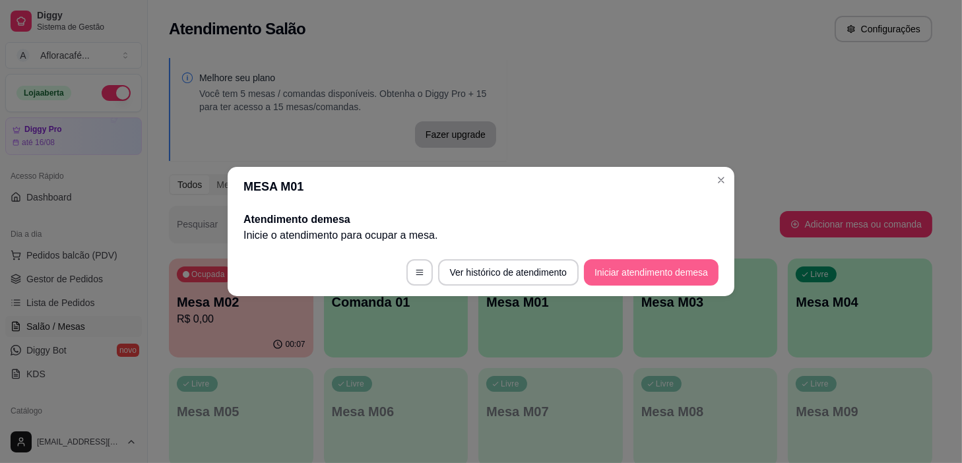
click at [643, 260] on button "Iniciar atendimento de mesa" at bounding box center [651, 272] width 135 height 26
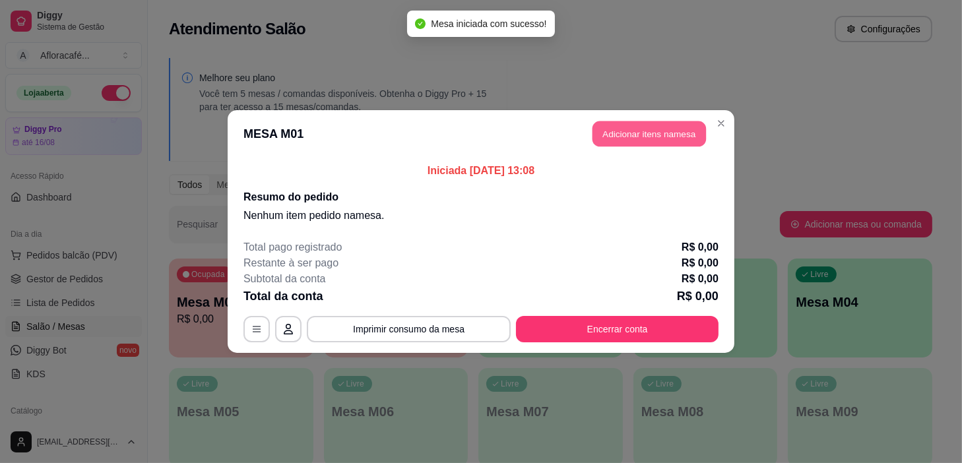
click at [617, 132] on button "Adicionar itens na mesa" at bounding box center [648, 134] width 113 height 26
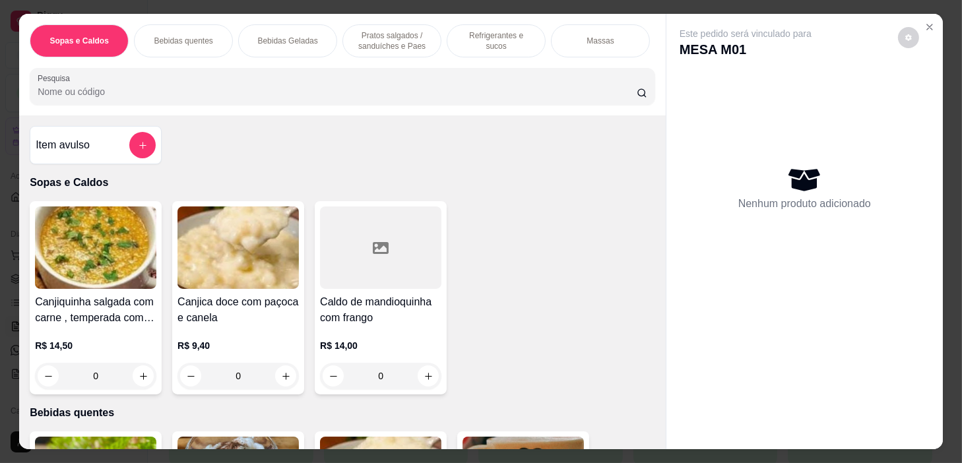
click at [567, 34] on div "Massas" at bounding box center [600, 40] width 99 height 33
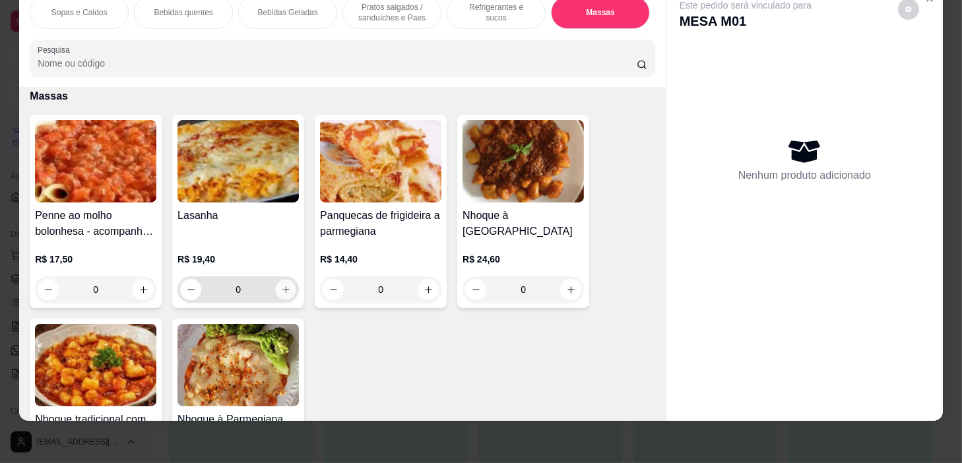
click at [282, 287] on icon "increase-product-quantity" at bounding box center [286, 290] width 10 height 10
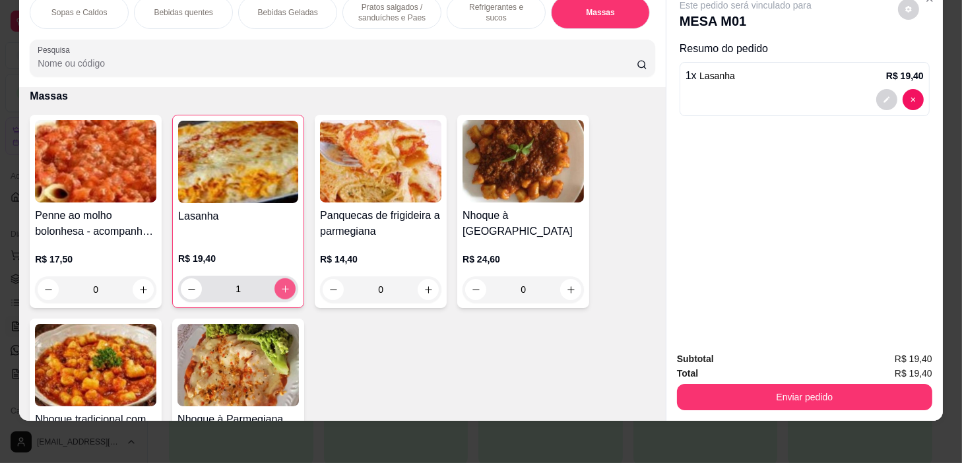
click at [282, 287] on icon "increase-product-quantity" at bounding box center [285, 289] width 10 height 10
type input "2"
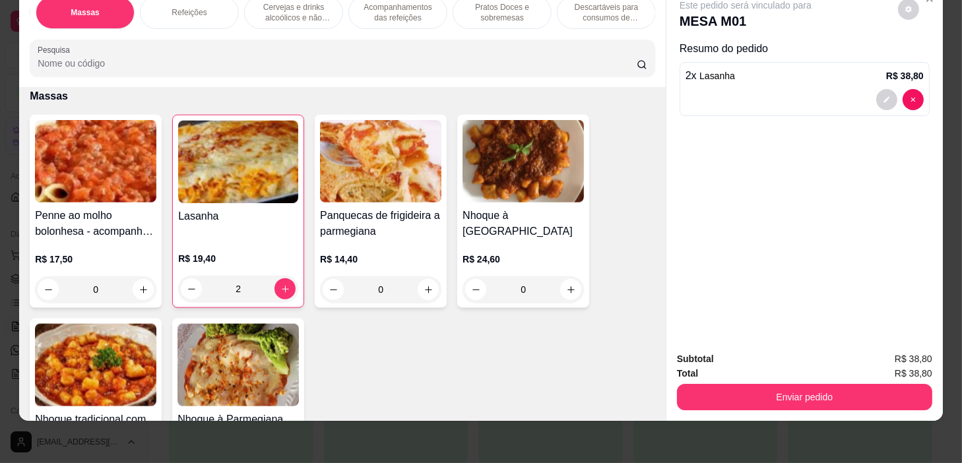
click at [172, 18] on div "Refeições" at bounding box center [189, 12] width 99 height 33
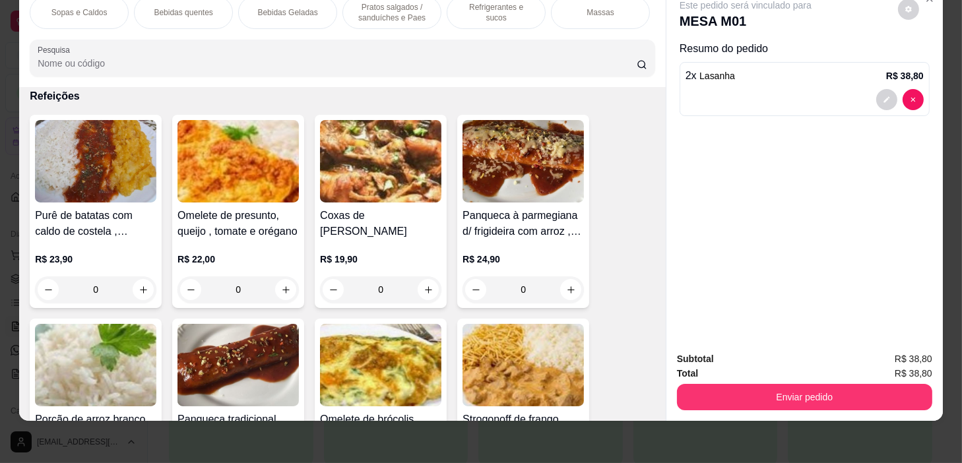
click at [458, 5] on p "Refrigerantes e sucos" at bounding box center [496, 12] width 77 height 21
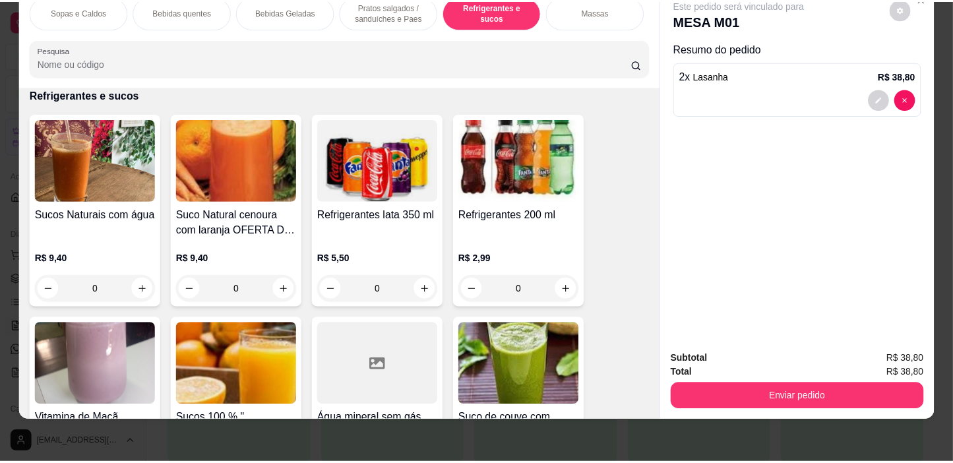
scroll to position [5740, 0]
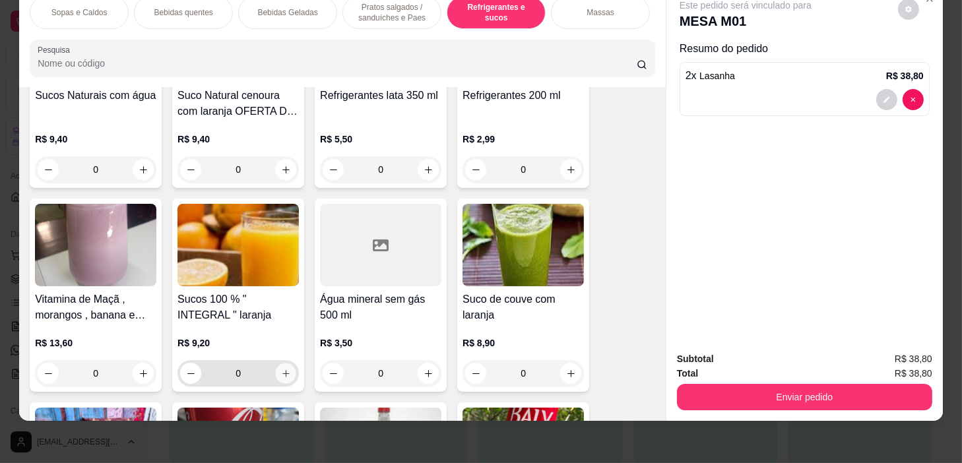
click at [288, 379] on button "increase-product-quantity" at bounding box center [286, 373] width 20 height 20
click at [290, 378] on div "0" at bounding box center [238, 373] width 116 height 26
type input "2"
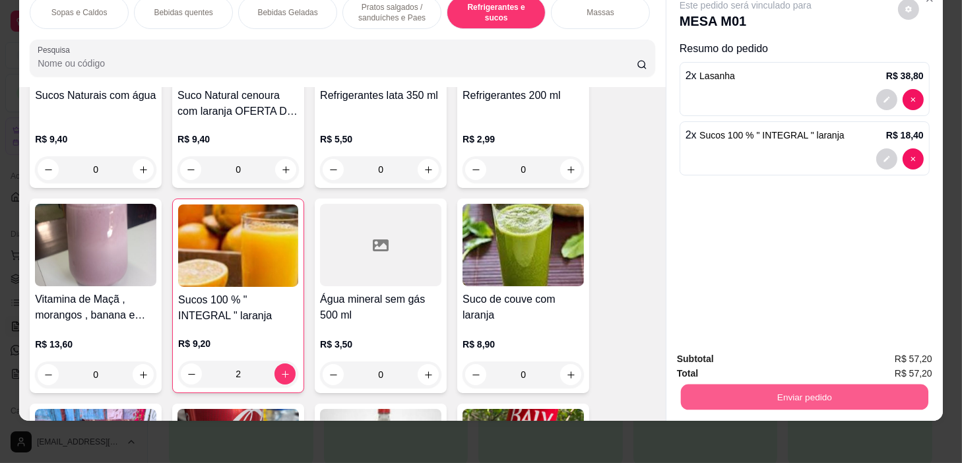
click at [792, 396] on button "Enviar pedido" at bounding box center [804, 398] width 247 height 26
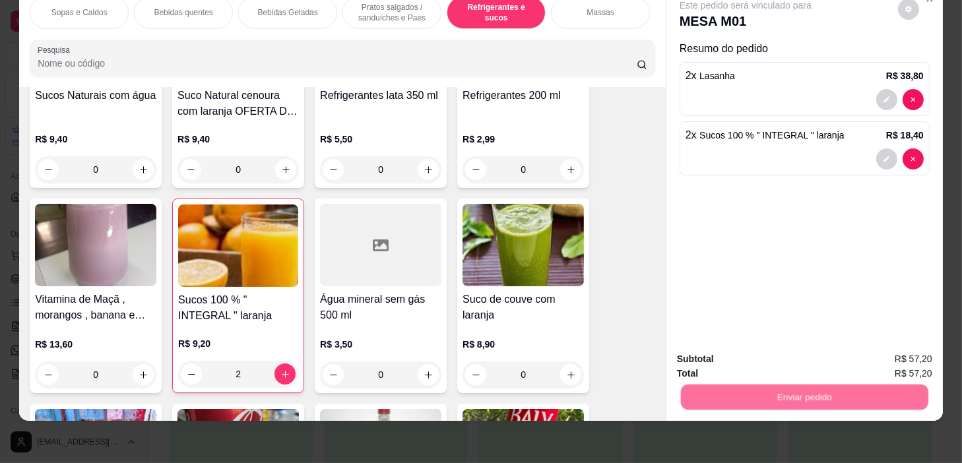
click at [778, 353] on button "Não registrar e enviar pedido" at bounding box center [761, 355] width 137 height 25
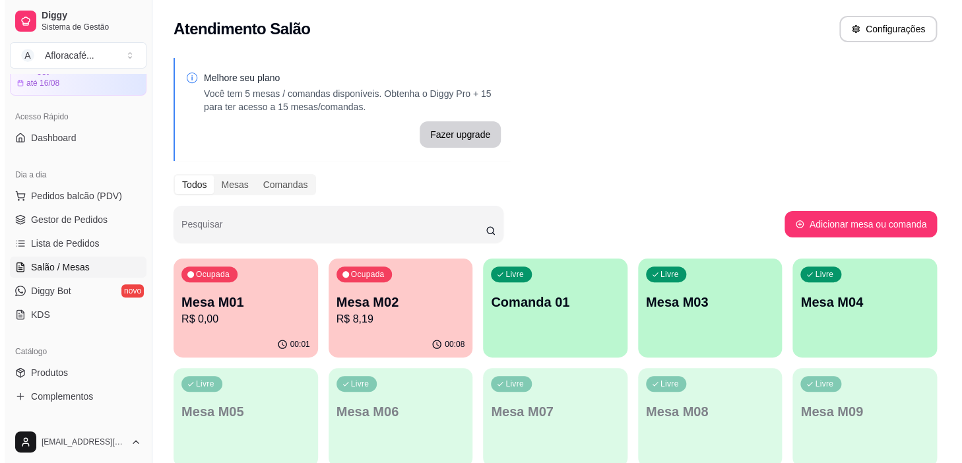
scroll to position [119, 0]
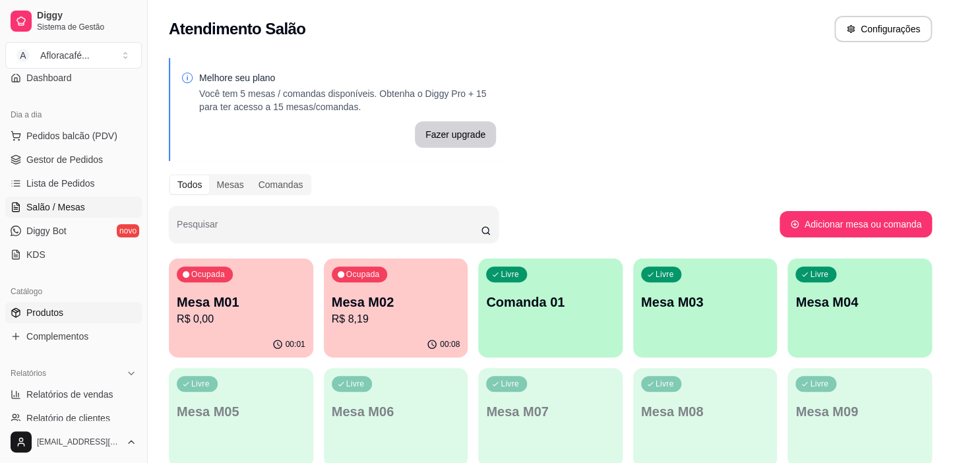
click at [73, 309] on link "Produtos" at bounding box center [73, 312] width 137 height 21
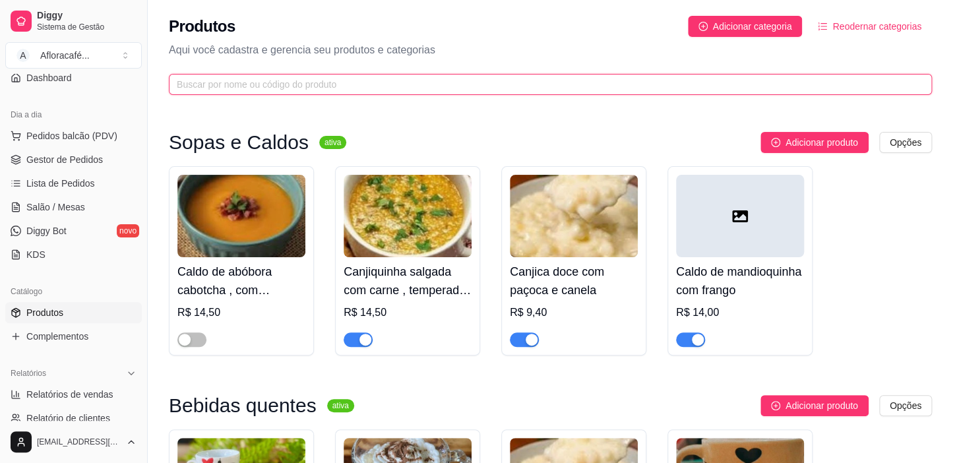
click at [486, 84] on input "text" at bounding box center [545, 84] width 737 height 15
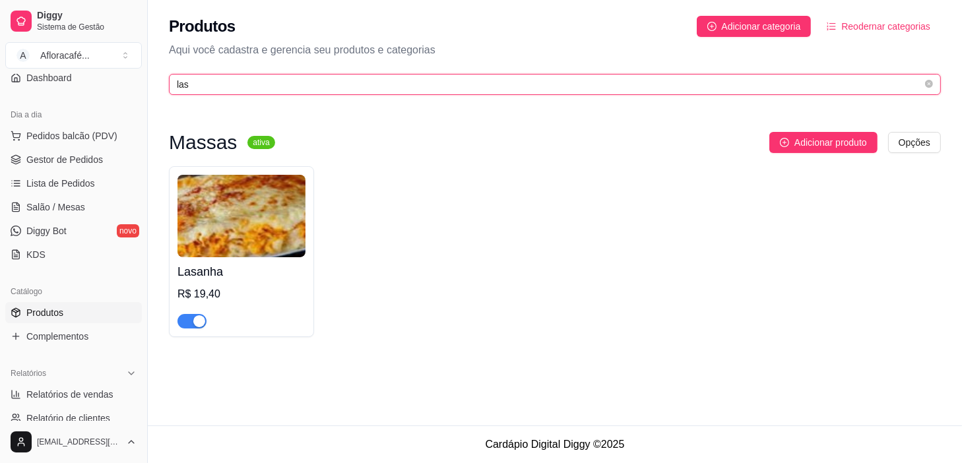
type input "las"
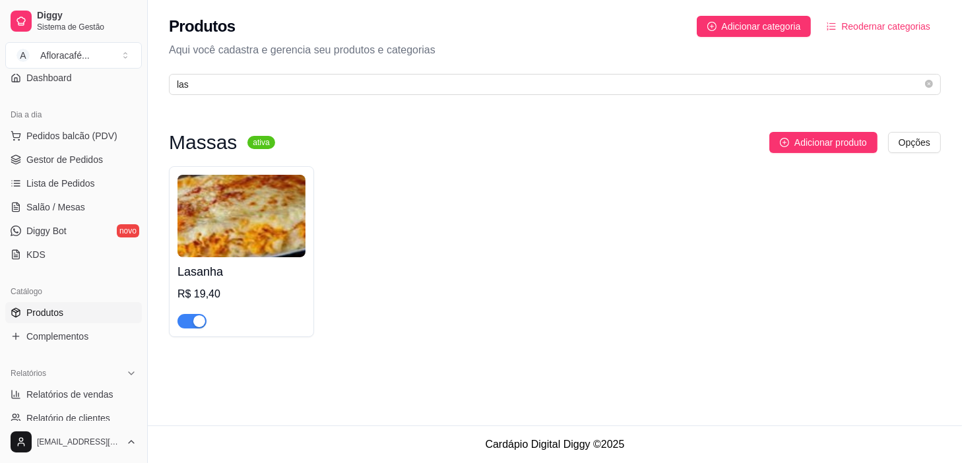
click at [226, 277] on h4 "Lasanha" at bounding box center [241, 272] width 128 height 18
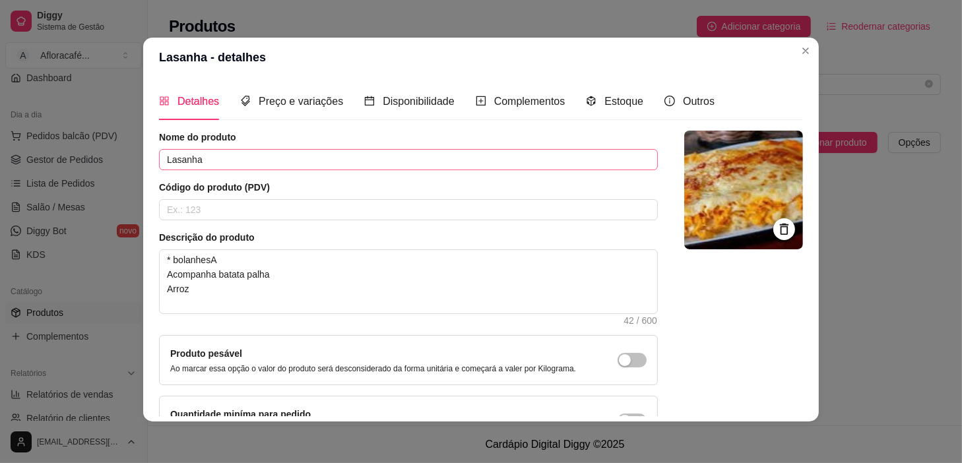
drag, startPoint x: 470, startPoint y: 145, endPoint x: 470, endPoint y: 156, distance: 10.6
click at [470, 148] on div "Nome do produto Lasanha" at bounding box center [408, 151] width 499 height 40
click at [473, 174] on div "Nome do produto Lasanha Código do produto (PDV) Descrição do produto * bolanhes…" at bounding box center [408, 288] width 499 height 315
click at [475, 168] on input "Lasanha" at bounding box center [408, 159] width 499 height 21
drag, startPoint x: 304, startPoint y: 269, endPoint x: 311, endPoint y: 272, distance: 7.7
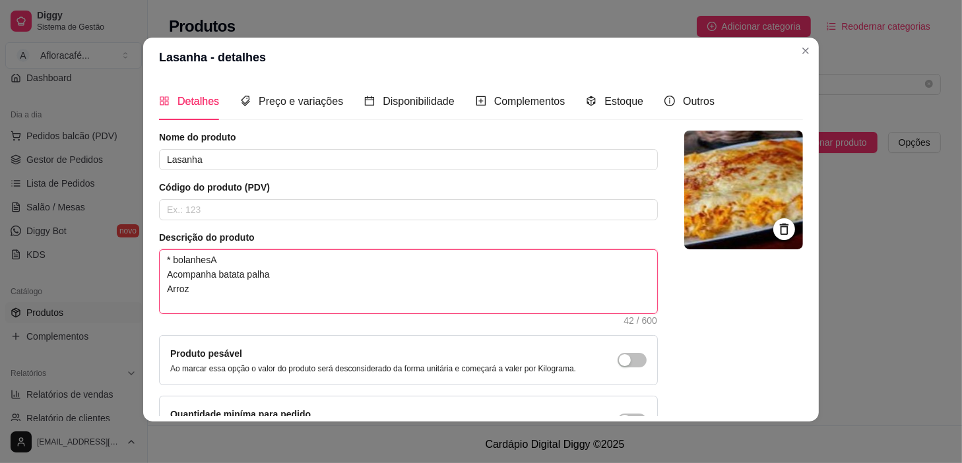
click at [306, 270] on textarea "* bolanhesA Acompanha batata palha Arroz" at bounding box center [408, 281] width 497 height 63
type textarea "* bolanhes Acompanha batata palha Arroz"
type textarea "* bolanhe Acompanha batata palha Arroz"
type textarea "* bolanh Acompanha batata palha Arroz"
type textarea "* bo Acompanha batata palha Arroz"
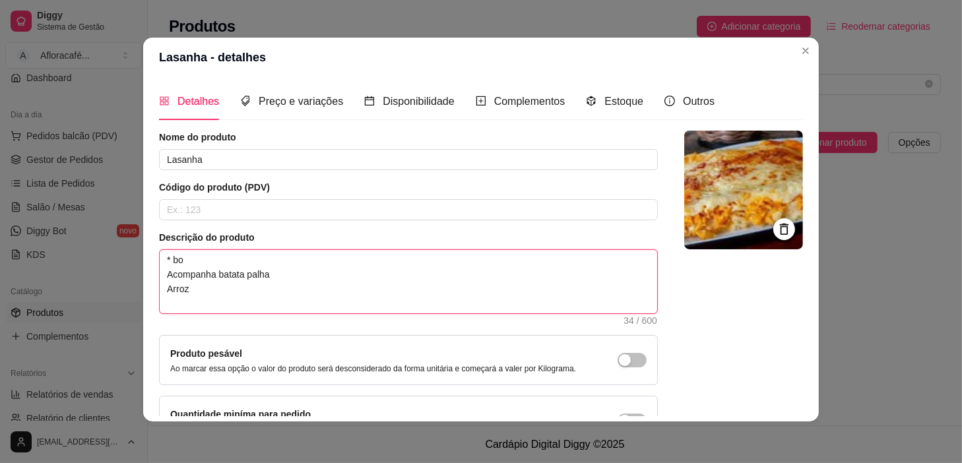
type textarea "* b Acompanha batata palha Arroz"
type textarea "* Acompanha batata palha Arroz"
type textarea "* 4 Acompanha batata palha Arroz"
type textarea "* 4 q Acompanha batata palha Arroz"
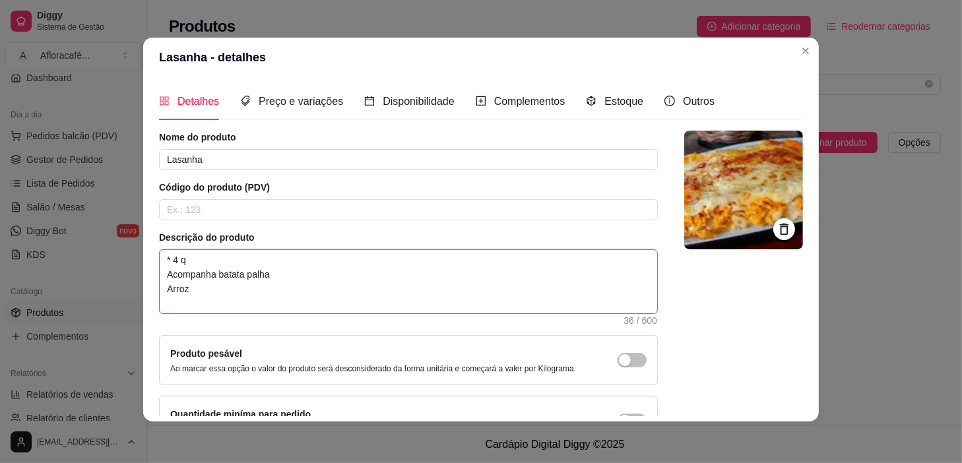
type textarea "* 4 qu Acompanha batata palha Arroz"
type textarea "* 4 que Acompanha batata palha Arroz"
type textarea "* 4 quej Acompanha batata palha Arroz"
type textarea "* 4 quejo Acompanha batata palha Arroz"
type textarea "* 4 quejos Acompanha batata palha Arroz"
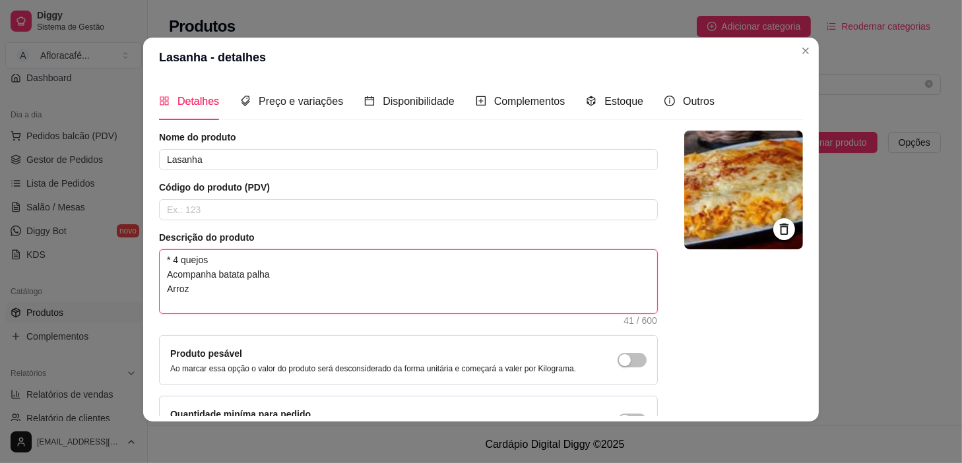
scroll to position [98, 0]
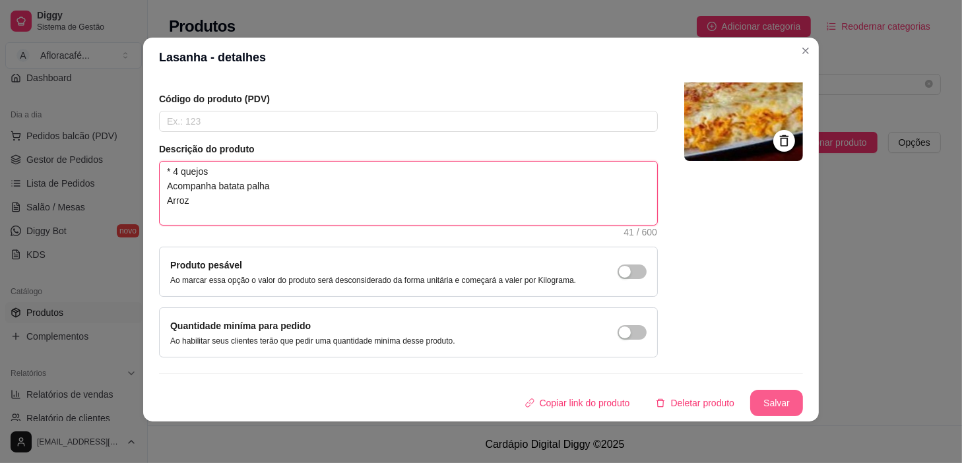
type textarea "* 4 quejos Acompanha batata palha Arroz"
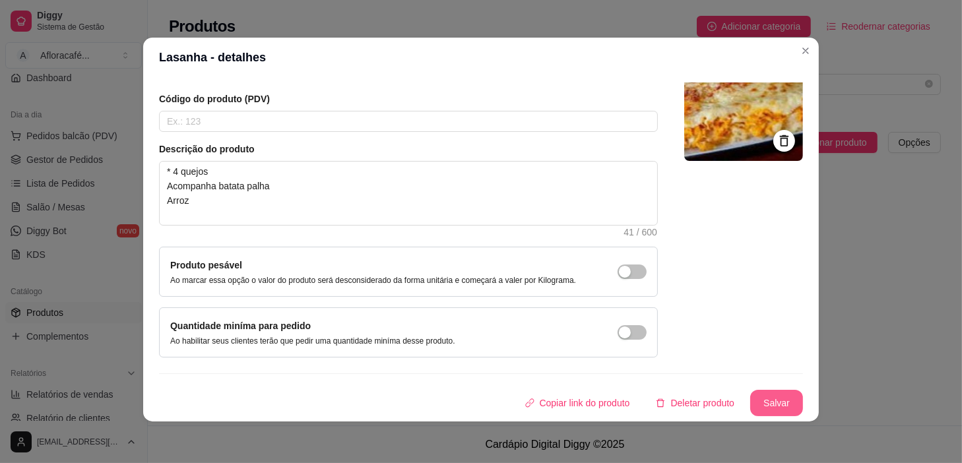
click at [763, 398] on button "Salvar" at bounding box center [776, 403] width 53 height 26
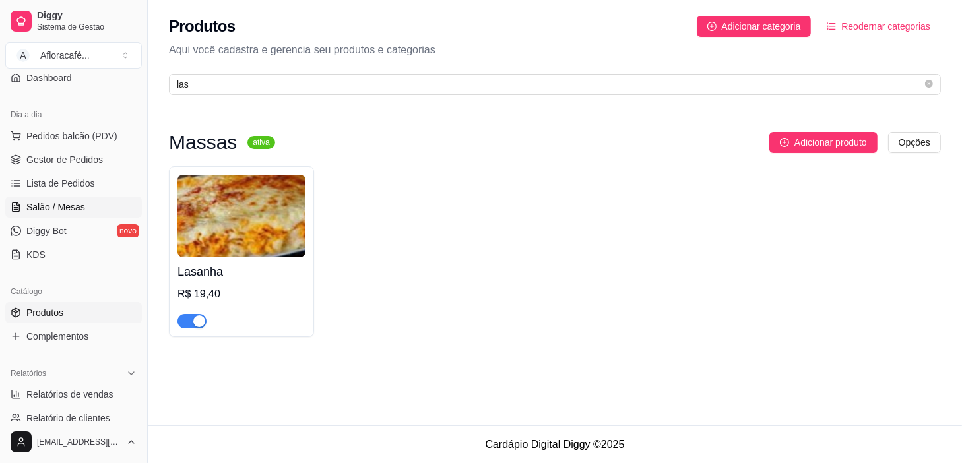
click at [73, 215] on link "Salão / Mesas" at bounding box center [73, 207] width 137 height 21
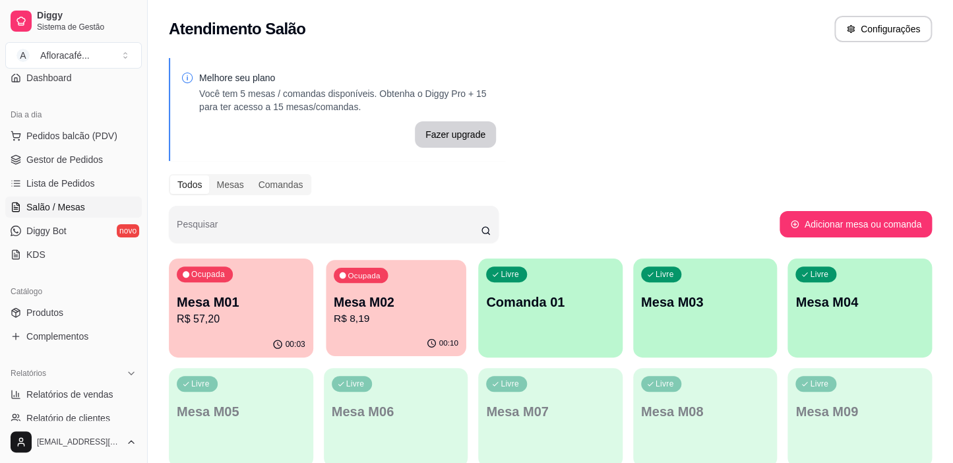
click at [416, 306] on p "Mesa M02" at bounding box center [396, 303] width 125 height 18
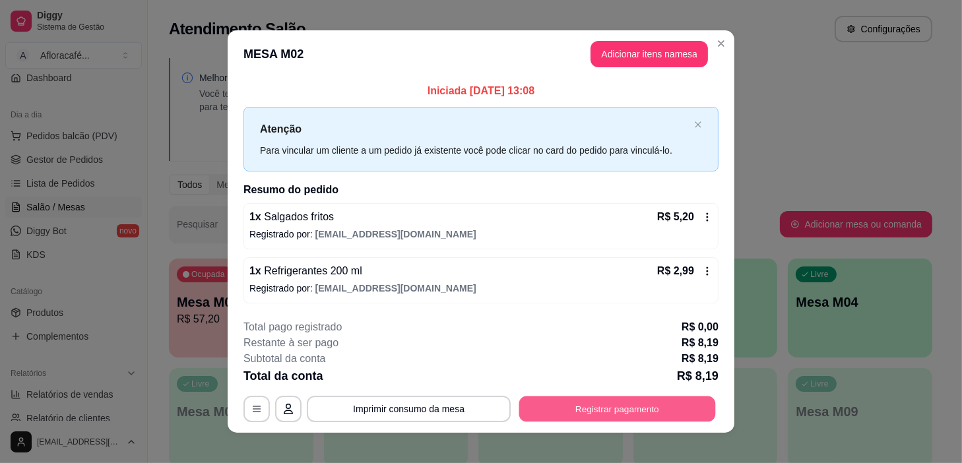
click at [667, 410] on button "Registrar pagamento" at bounding box center [617, 409] width 197 height 26
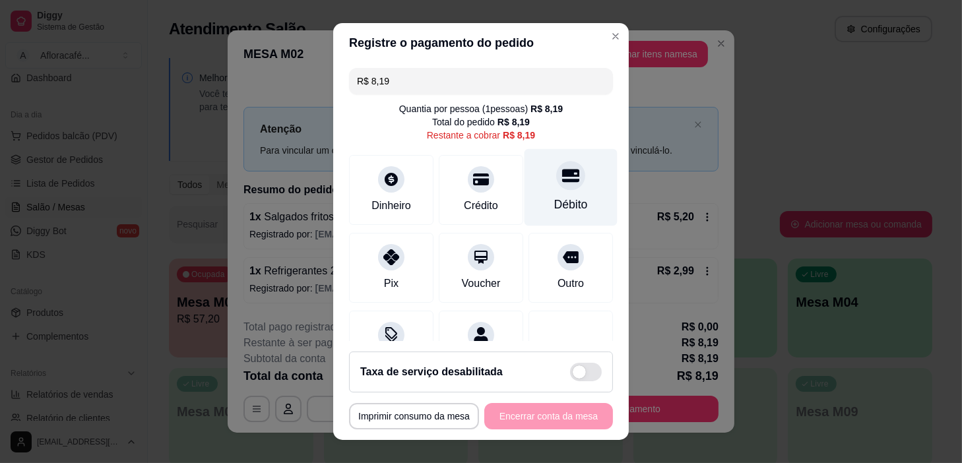
click at [555, 211] on div "Débito" at bounding box center [571, 204] width 34 height 17
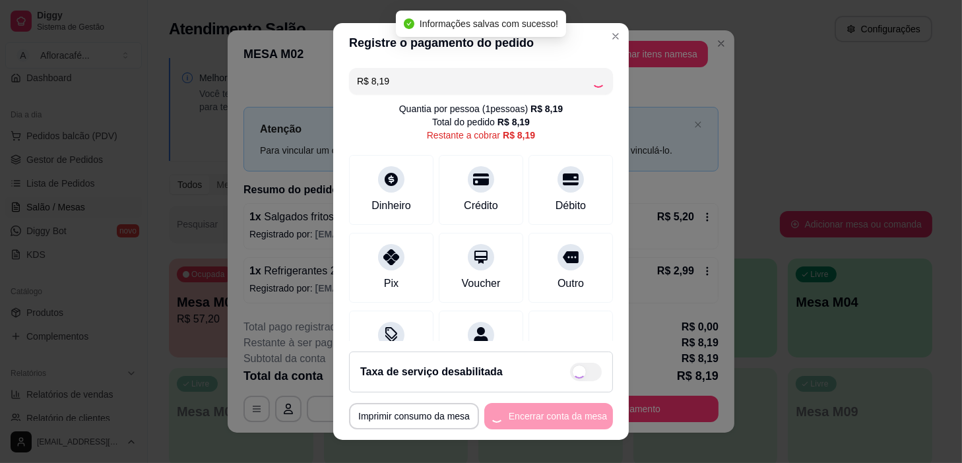
type input "R$ 0,00"
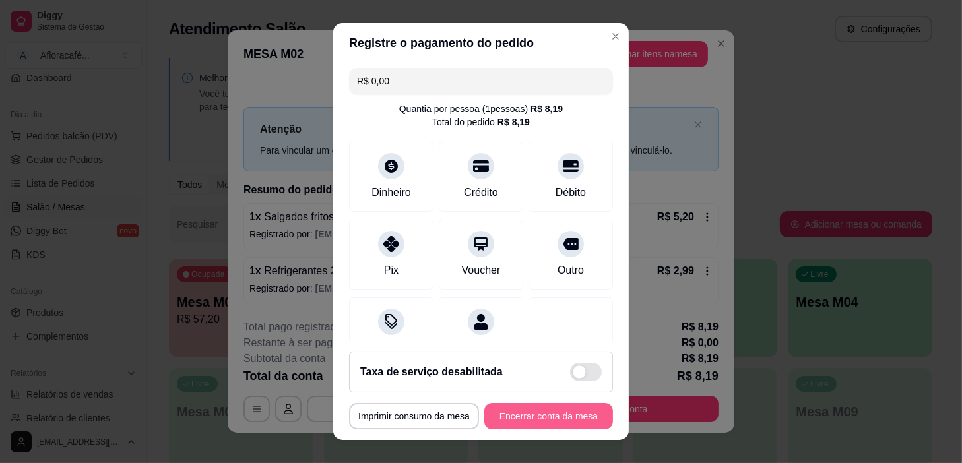
click at [560, 416] on button "Encerrar conta da mesa" at bounding box center [548, 416] width 129 height 26
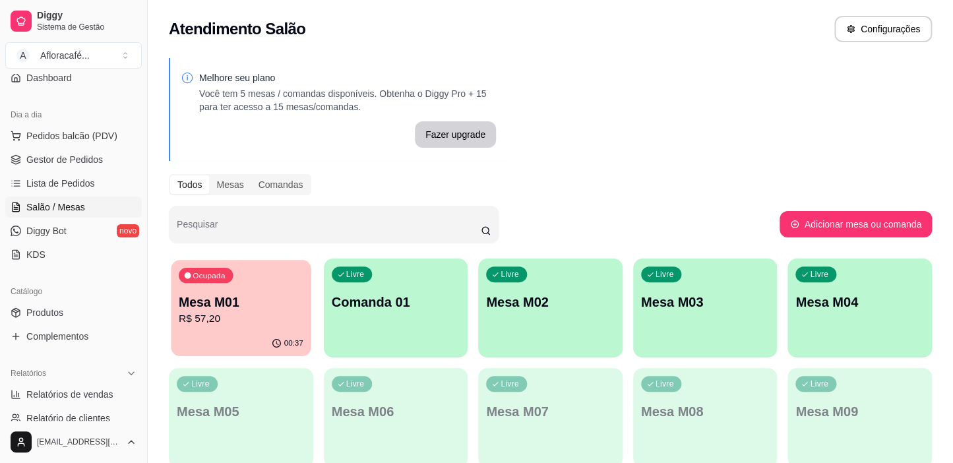
click at [195, 327] on div "Ocupada Mesa M01 R$ 57,20" at bounding box center [241, 295] width 140 height 71
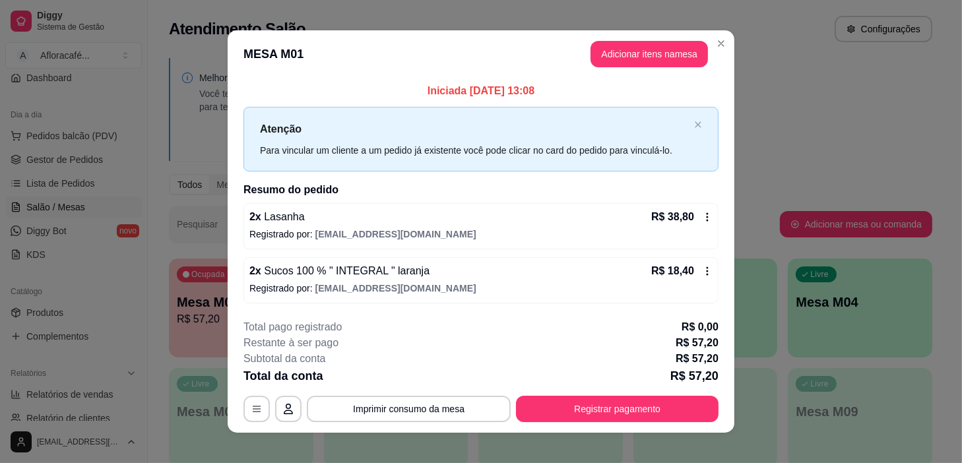
click at [652, 33] on header "MESA M01 Adicionar itens na mesa" at bounding box center [481, 53] width 507 height 47
click at [646, 57] on button "Adicionar itens na mesa" at bounding box center [648, 54] width 117 height 26
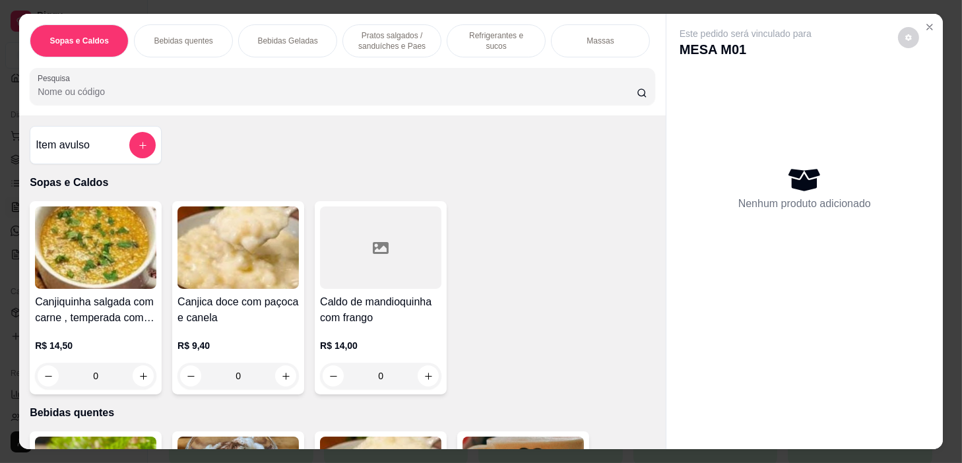
click at [264, 80] on div "Sopas e Caldos Bebidas quentes Bebidas Geladas Pratos salgados / sanduíches e P…" at bounding box center [342, 65] width 646 height 102
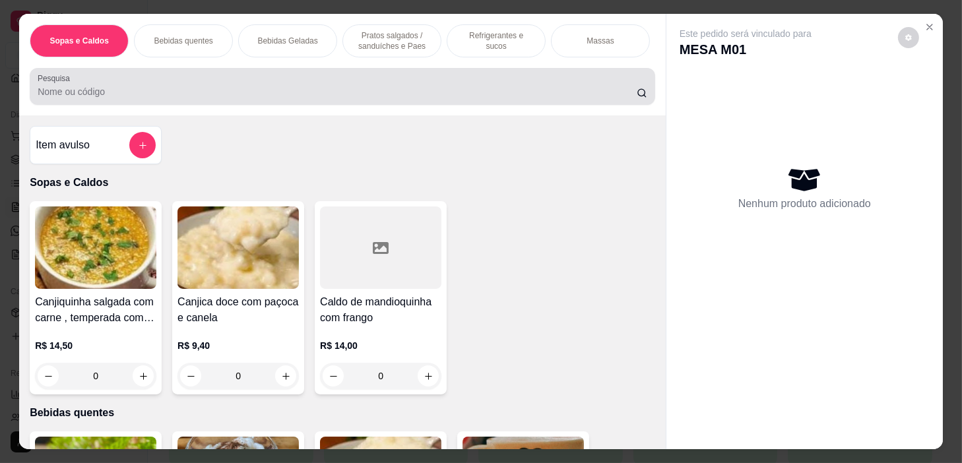
click at [264, 83] on div at bounding box center [343, 86] width 610 height 26
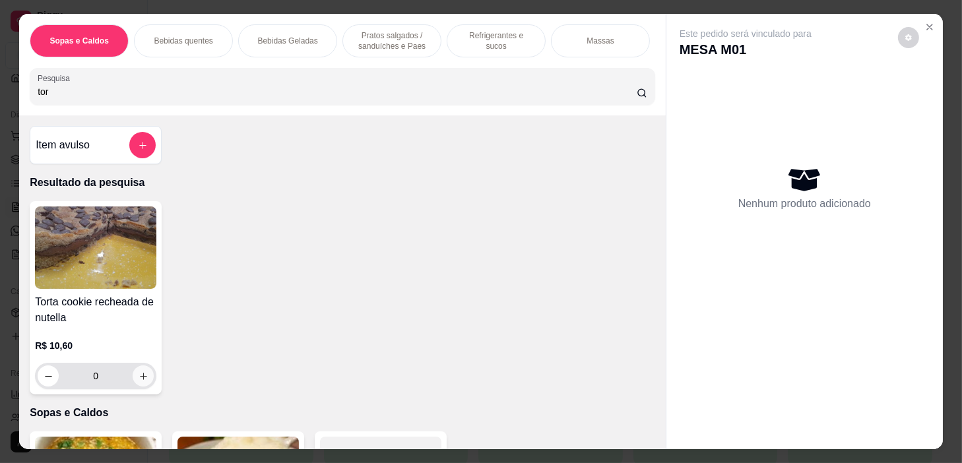
type input "tor"
click at [143, 381] on button "increase-product-quantity" at bounding box center [143, 375] width 21 height 21
type input "1"
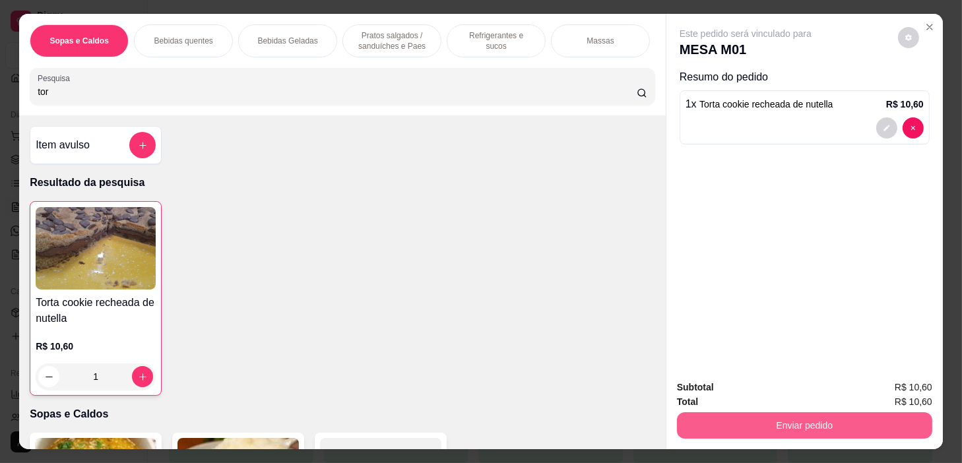
click at [725, 419] on button "Enviar pedido" at bounding box center [804, 425] width 255 height 26
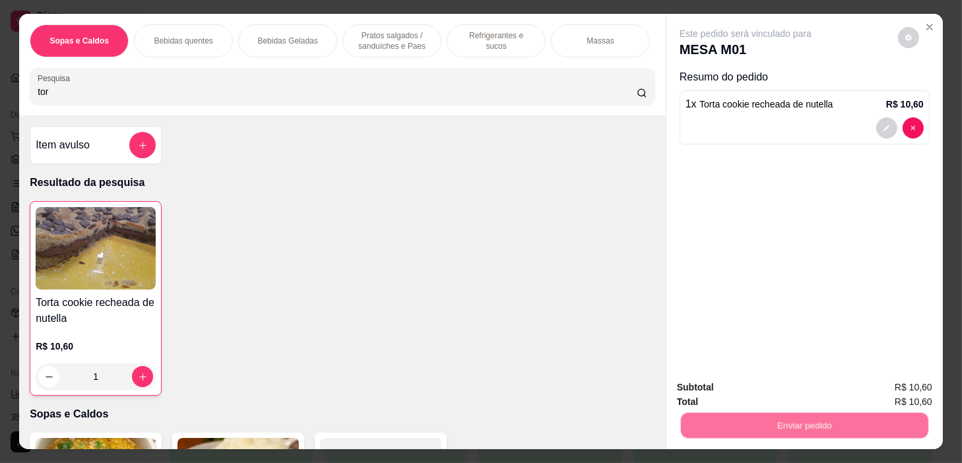
click at [721, 377] on button "Não registrar e enviar pedido" at bounding box center [761, 388] width 137 height 25
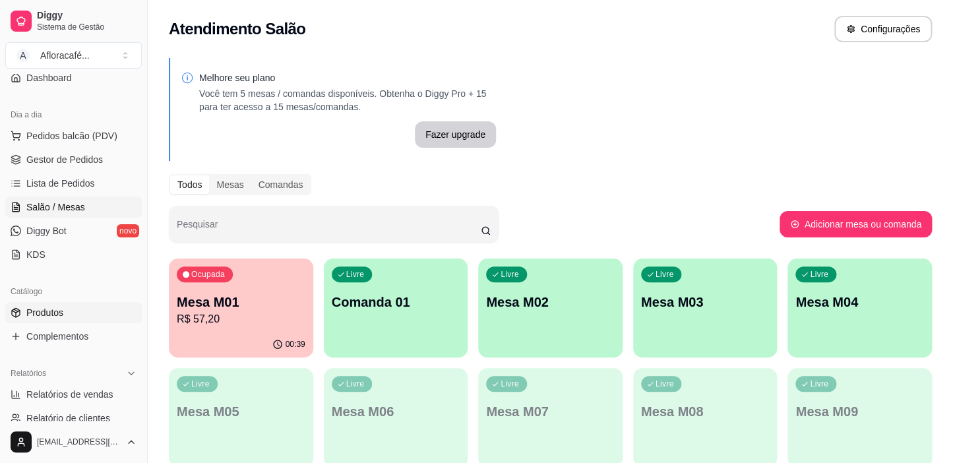
click at [63, 309] on link "Produtos" at bounding box center [73, 312] width 137 height 21
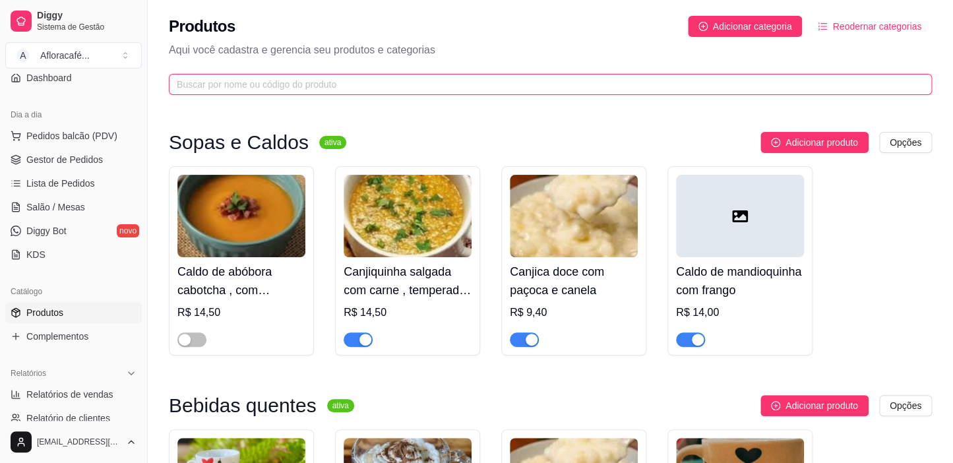
click at [356, 77] on input "text" at bounding box center [545, 84] width 737 height 15
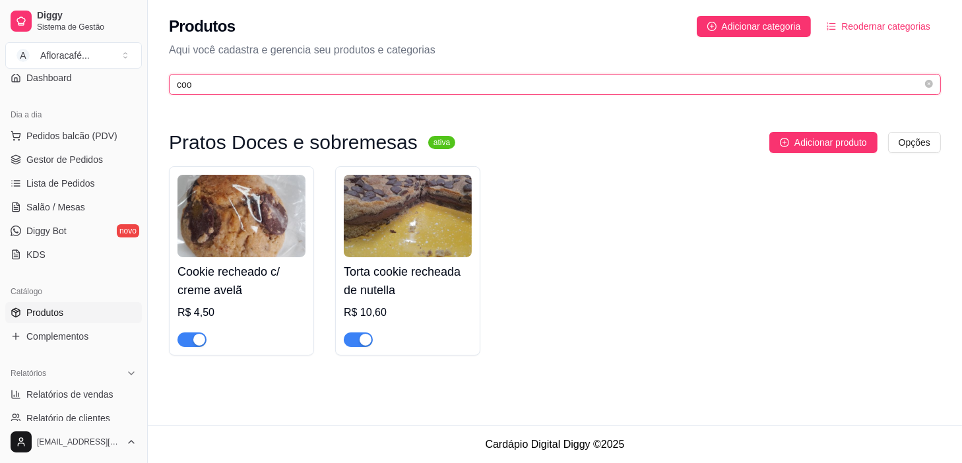
type input "coo"
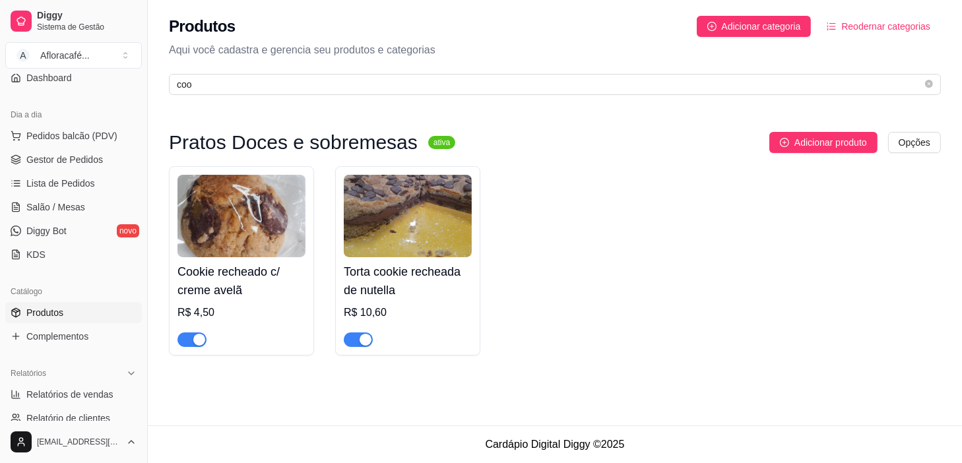
click at [419, 264] on h4 "Torta cookie recheada de nutella" at bounding box center [408, 281] width 128 height 37
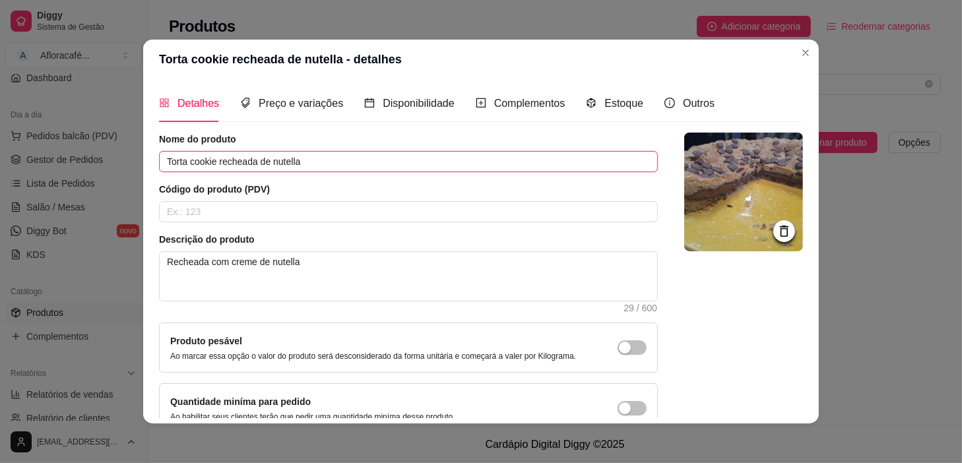
click at [326, 154] on input "Torta cookie recheada de nutella" at bounding box center [408, 161] width 499 height 21
type input "Torta cookie"
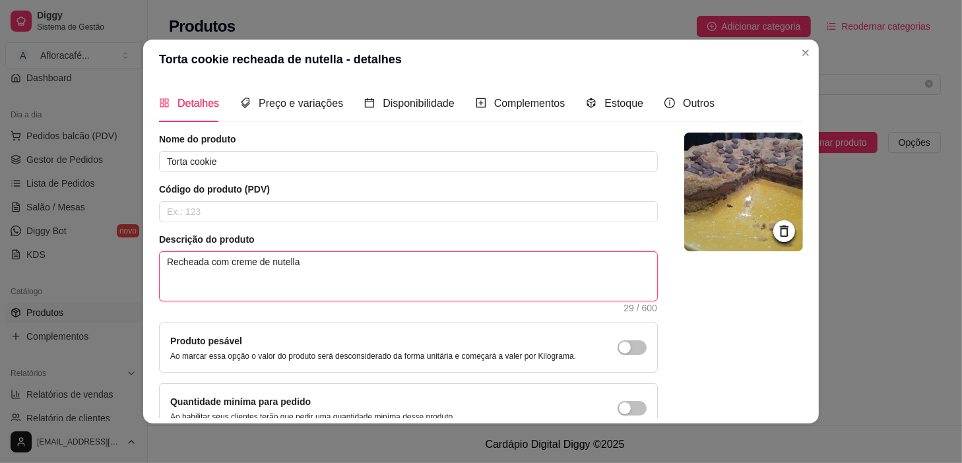
click at [336, 277] on textarea "Recheada com creme de nutella" at bounding box center [408, 276] width 497 height 49
type textarea "Recheada com creme de nutell"
type textarea "Recheada com creme de nutel"
type textarea "Recheada com creme de nute"
type textarea "Recheada com creme de nut"
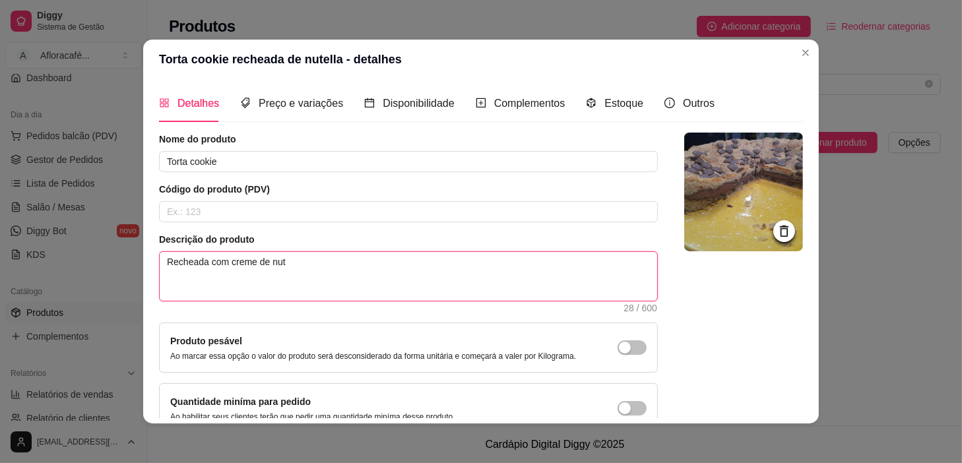
type textarea "Recheada com creme de nu"
type textarea "Recheada com creme de"
type textarea "Recheada com creme dev"
type textarea "Recheada com creme de"
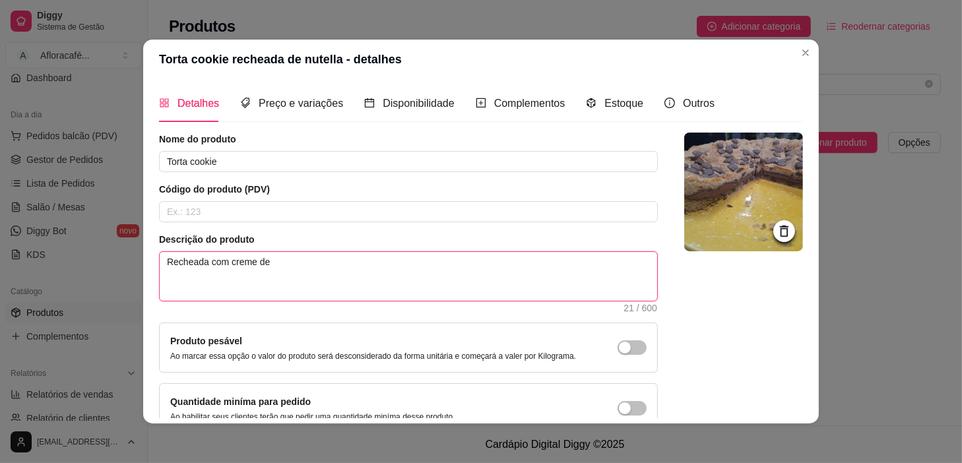
type textarea "Recheada com creme dec"
type textarea "Recheada com creme decr"
type textarea "Recheada com creme decre"
type textarea "Recheada com creme decrem"
type textarea "Recheada com creme decreme"
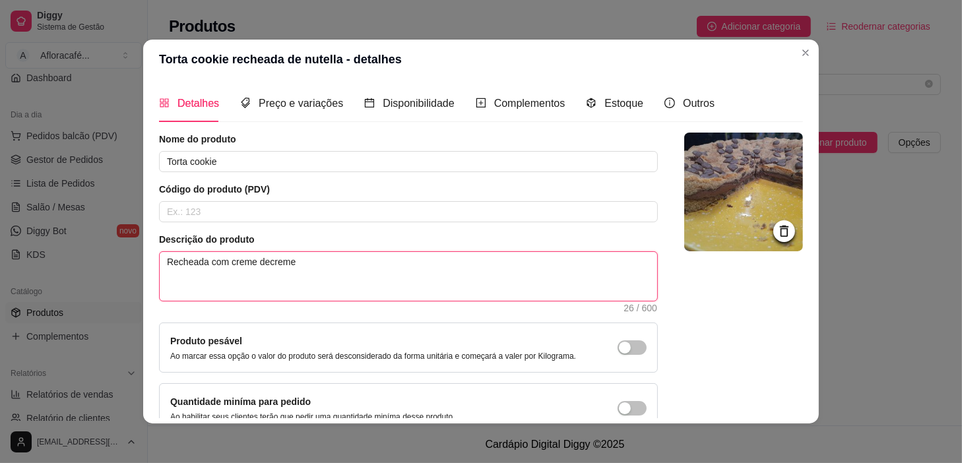
type textarea "Recheada com creme decreme"
type textarea "Recheada com creme decreme d"
type textarea "Recheada com creme decreme de"
type textarea "Recheada com creme decreme de a"
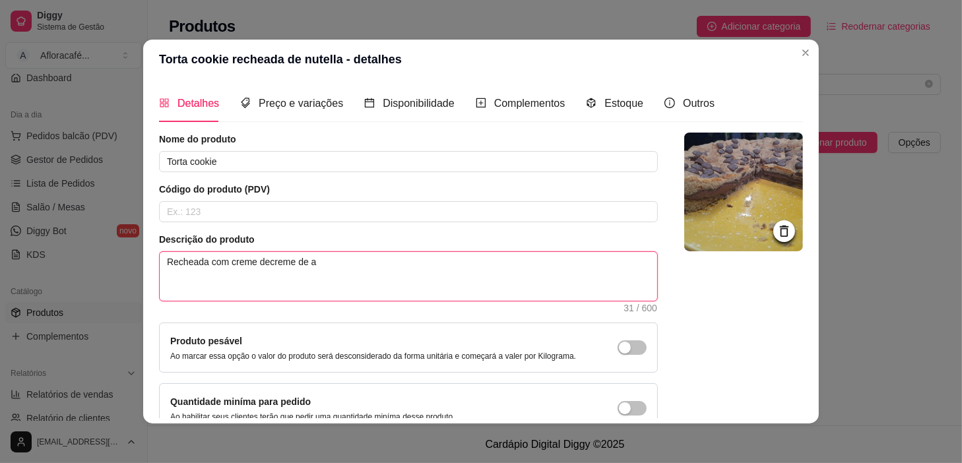
type textarea "Recheada com creme decreme de av"
type textarea "Recheada com creme decreme de ave"
type textarea "Recheada com creme decreme de avel"
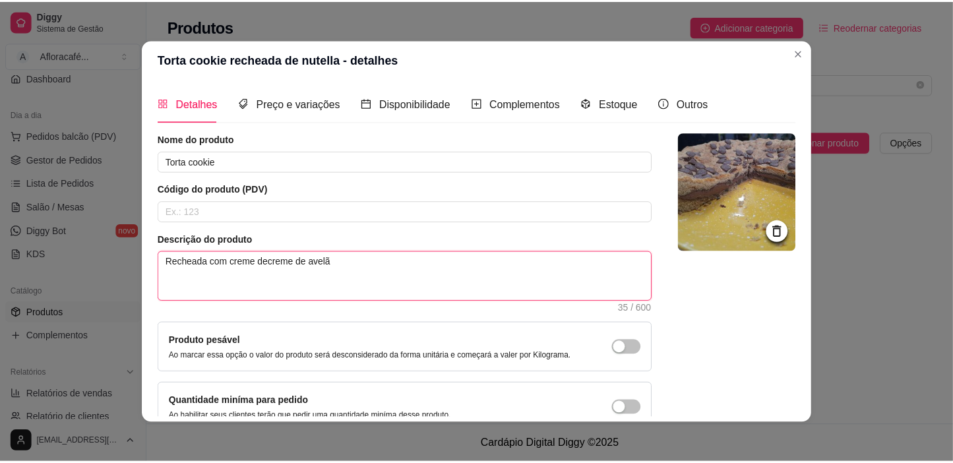
scroll to position [84, 0]
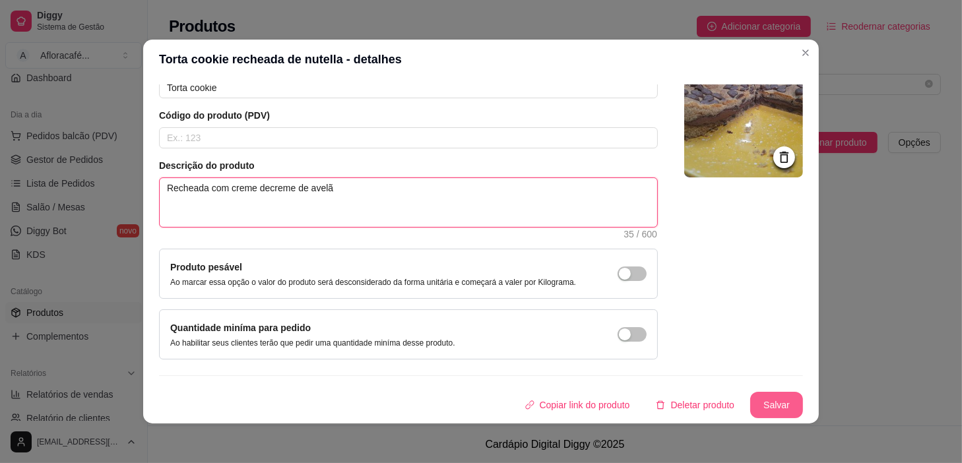
type textarea "Recheada com creme decreme de avelã"
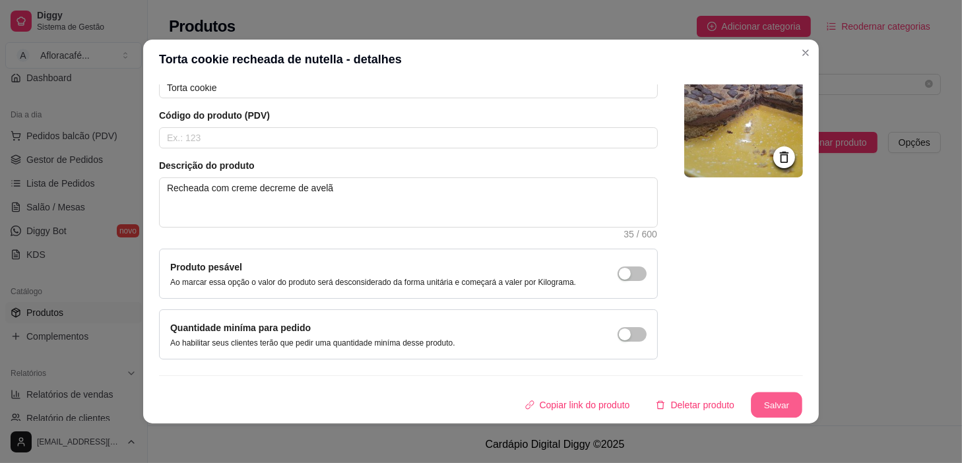
click at [773, 402] on button "Salvar" at bounding box center [776, 406] width 51 height 26
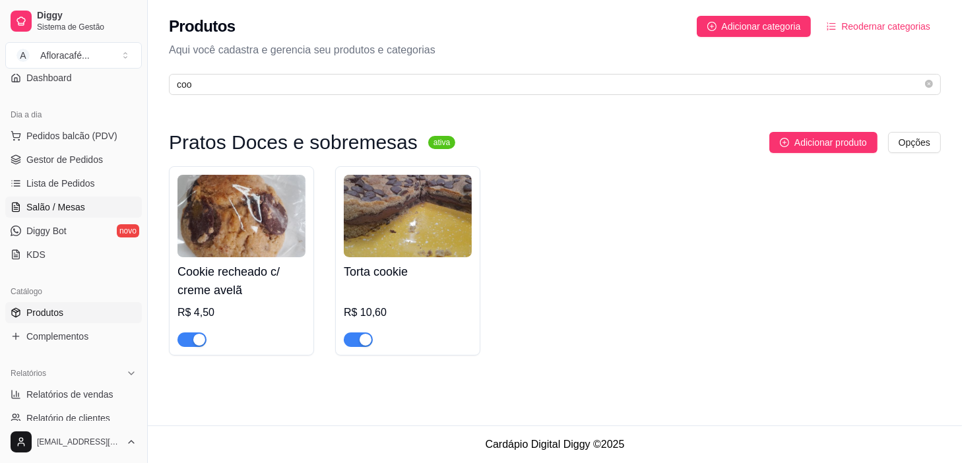
click at [57, 210] on span "Salão / Mesas" at bounding box center [55, 207] width 59 height 13
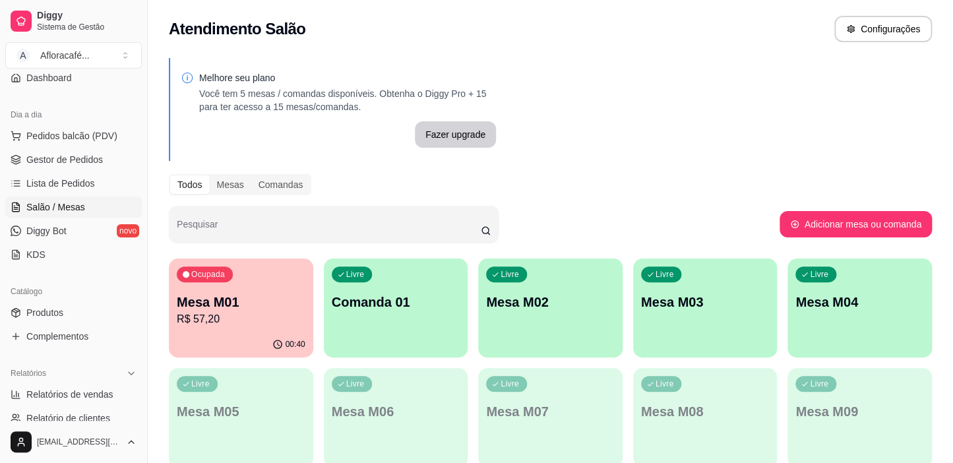
click at [236, 324] on p "R$ 57,20" at bounding box center [241, 319] width 129 height 16
click at [47, 309] on span "Produtos" at bounding box center [44, 312] width 37 height 13
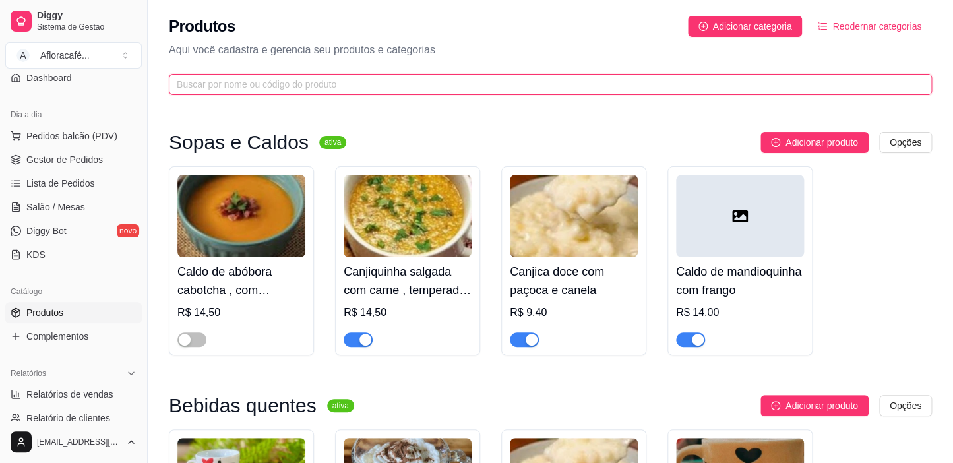
click at [334, 82] on input "text" at bounding box center [545, 84] width 737 height 15
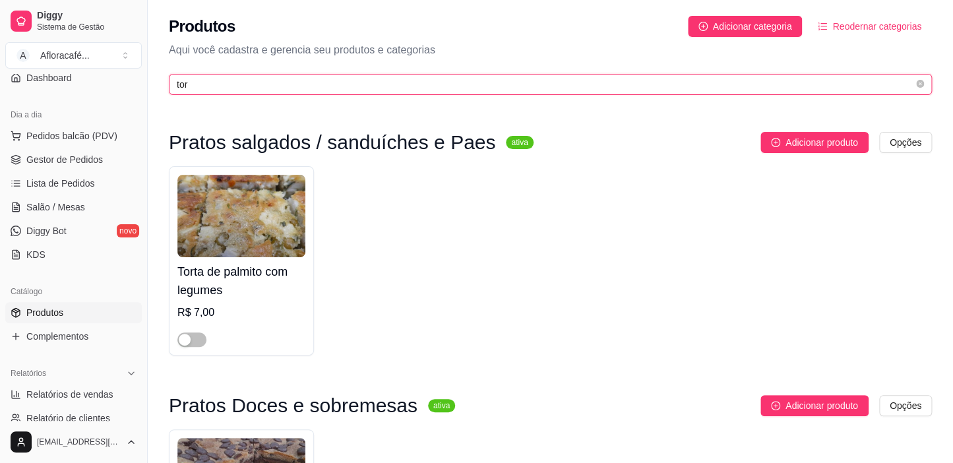
scroll to position [179, 0]
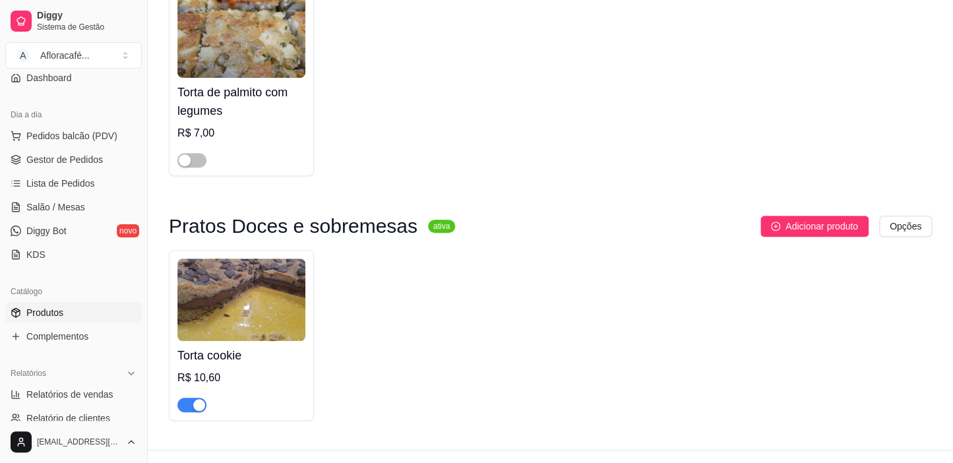
type input "tor"
click at [261, 313] on img at bounding box center [241, 300] width 128 height 82
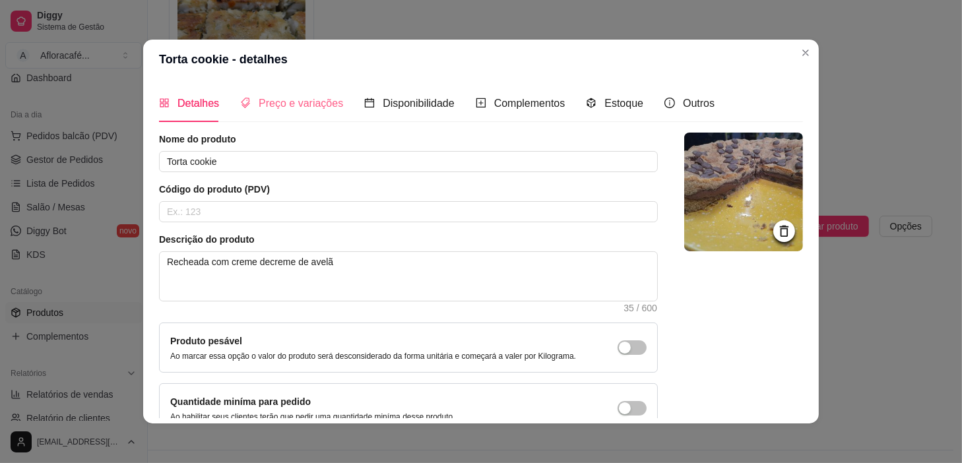
click at [296, 120] on div "Preço e variações" at bounding box center [291, 103] width 103 height 38
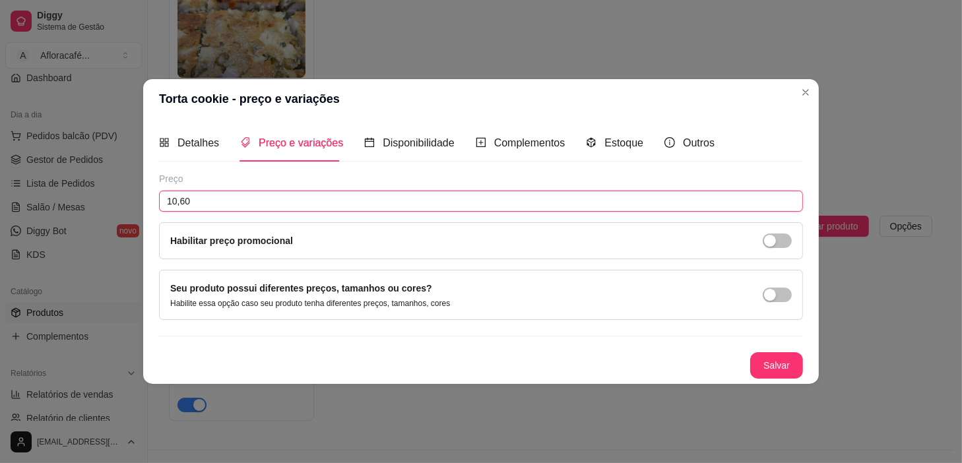
drag, startPoint x: 283, startPoint y: 194, endPoint x: 278, endPoint y: 201, distance: 9.0
click at [284, 194] on input "10,60" at bounding box center [481, 201] width 644 height 21
type input "9,50"
click at [777, 367] on button "Salvar" at bounding box center [776, 366] width 51 height 26
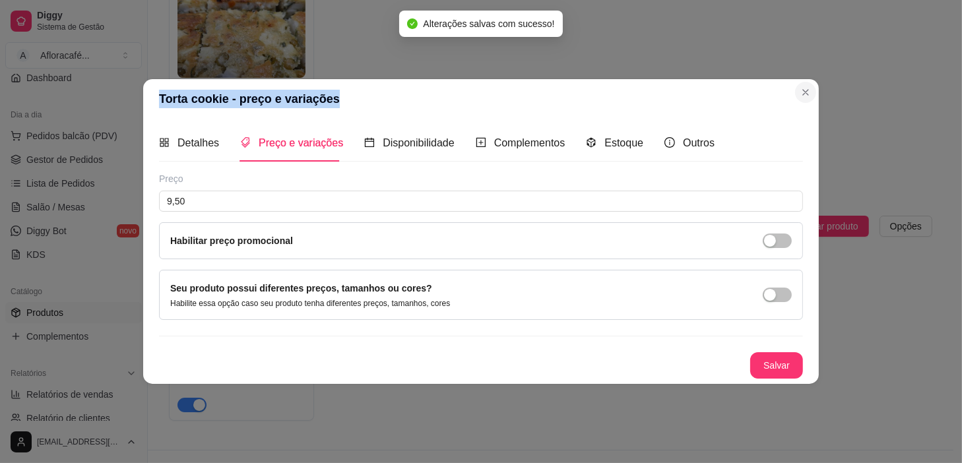
click at [814, 90] on section "Torta cookie - preço e variações Detalhes Preço e variações Disponibilidade Com…" at bounding box center [481, 231] width 676 height 305
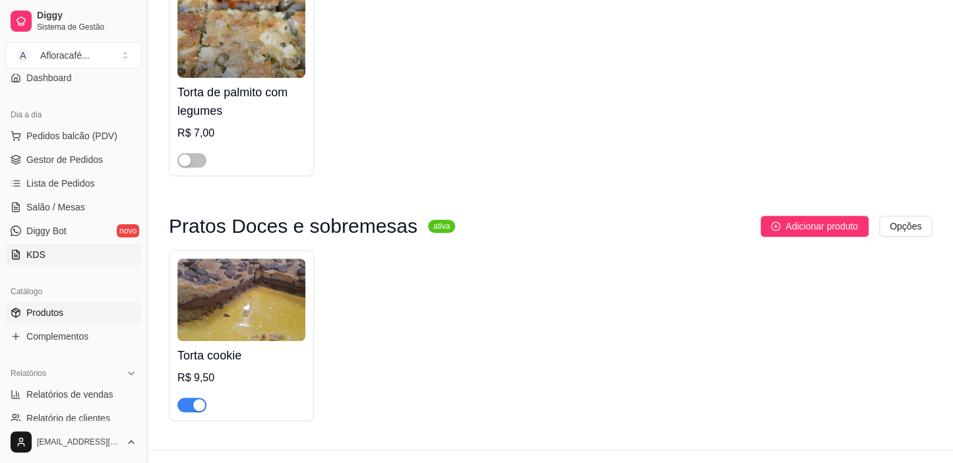
click at [40, 248] on span "KDS" at bounding box center [35, 254] width 19 height 13
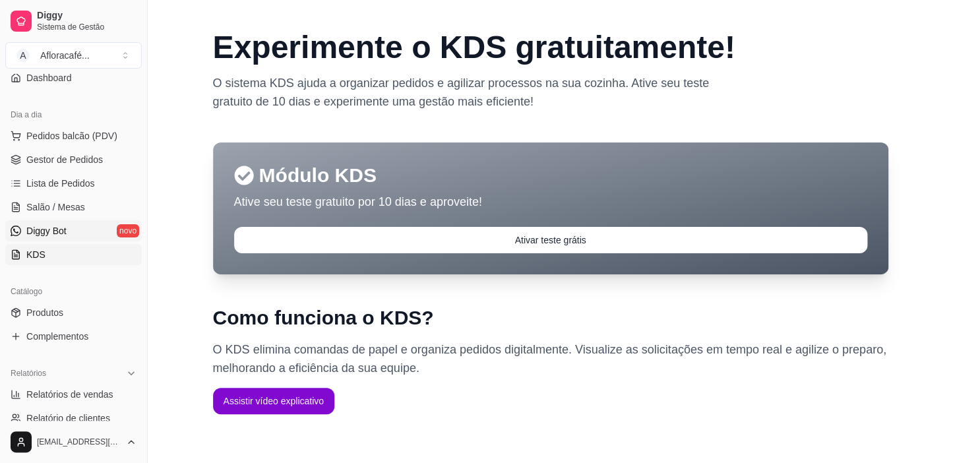
click at [51, 231] on span "Diggy Bot" at bounding box center [46, 230] width 40 height 13
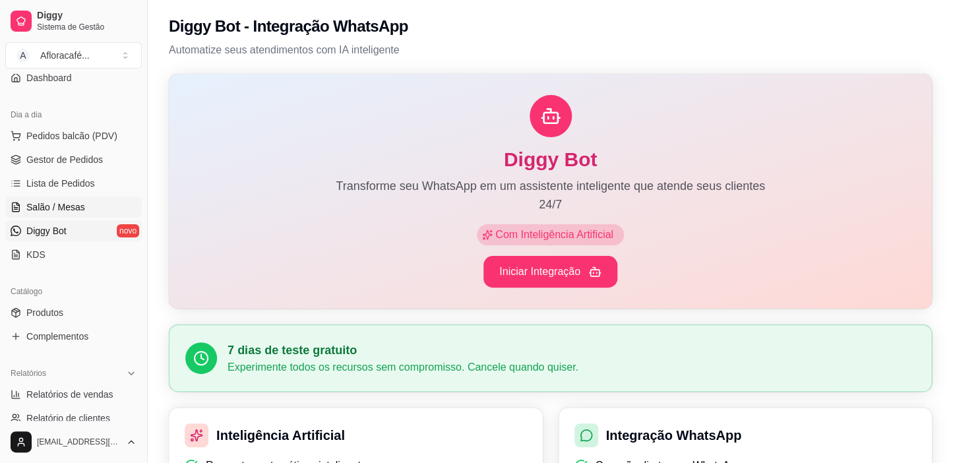
click at [83, 203] on link "Salão / Mesas" at bounding box center [73, 207] width 137 height 21
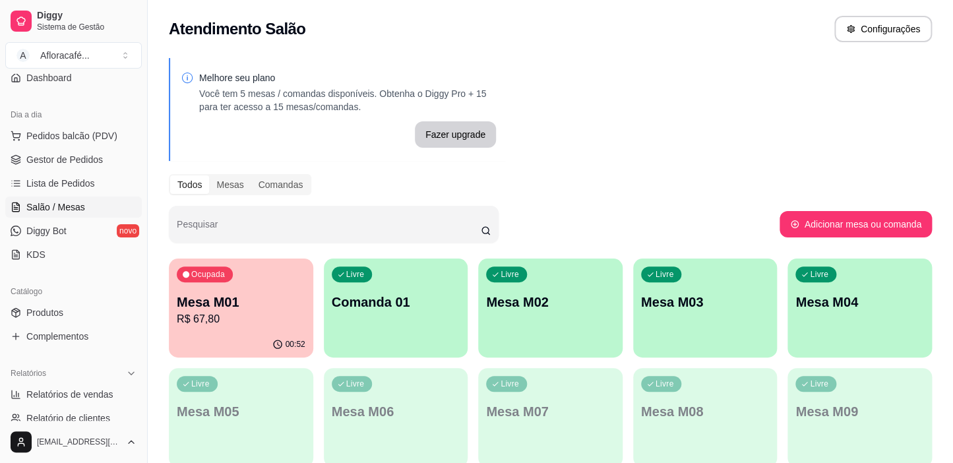
click at [263, 279] on div "Ocupada Mesa M01 R$ 67,80" at bounding box center [241, 295] width 144 height 73
click at [304, 290] on div "Ocupada Mesa M01 R$ 67,80" at bounding box center [241, 295] width 144 height 73
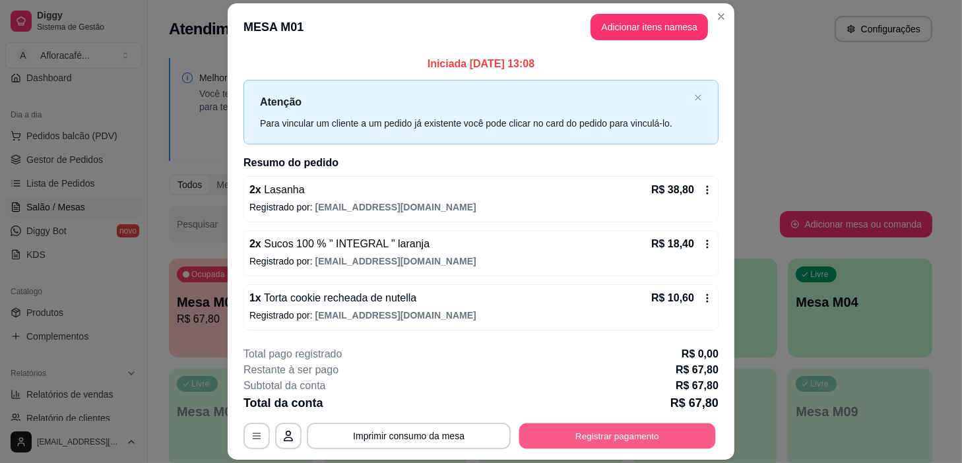
click at [577, 433] on button "Registrar pagamento" at bounding box center [617, 436] width 197 height 26
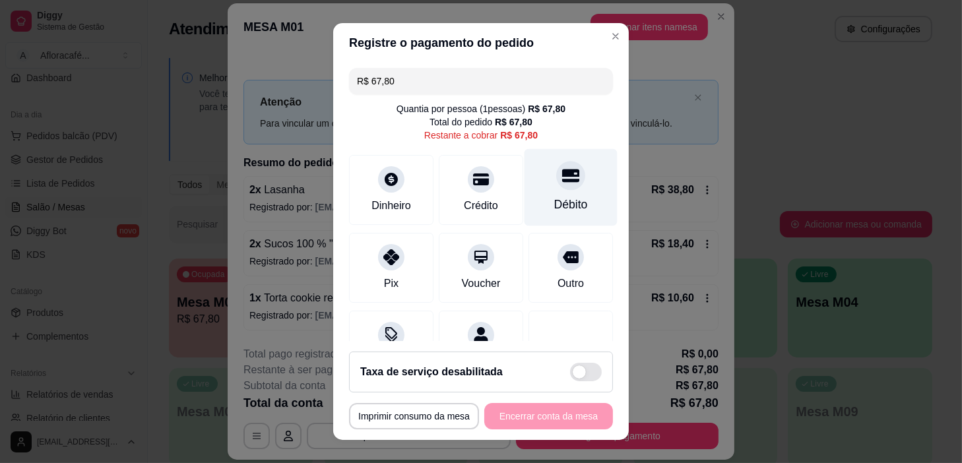
click at [542, 193] on div "Débito" at bounding box center [570, 187] width 93 height 77
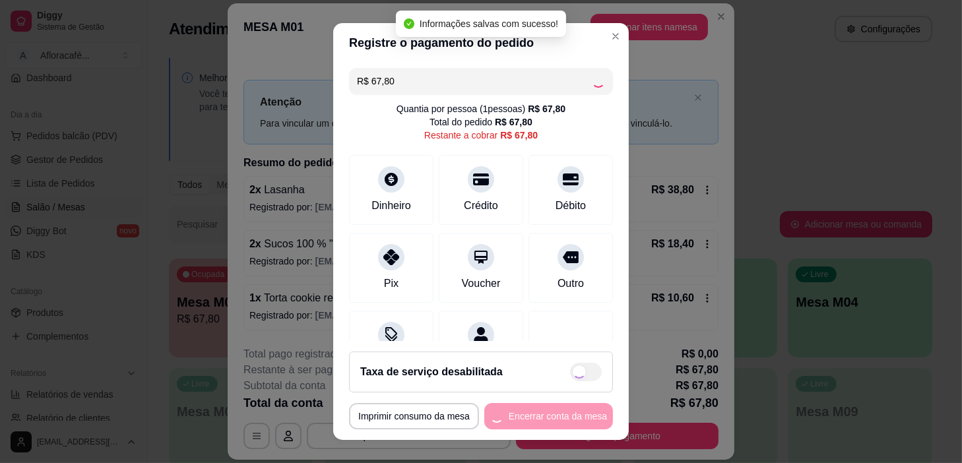
type input "R$ 0,00"
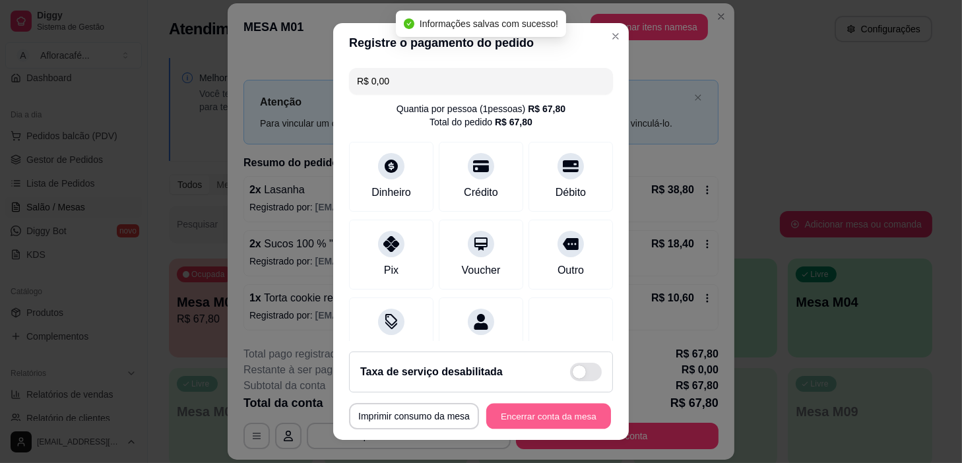
click at [540, 416] on button "Encerrar conta da mesa" at bounding box center [548, 417] width 125 height 26
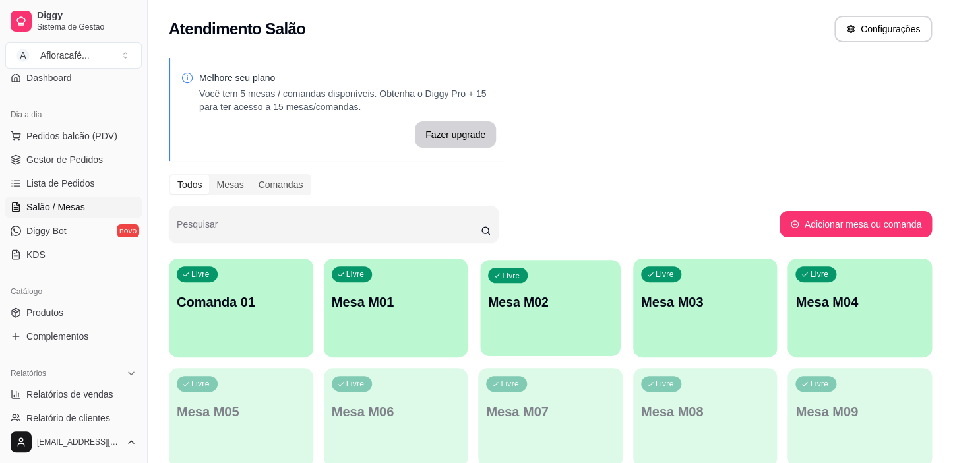
click at [528, 332] on div "Livre Mesa M02" at bounding box center [550, 300] width 140 height 80
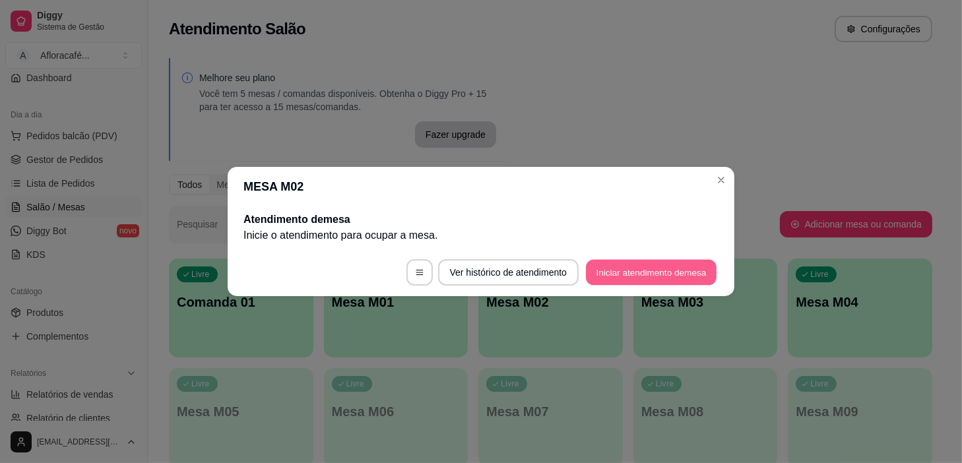
click at [648, 282] on button "Iniciar atendimento de mesa" at bounding box center [651, 273] width 131 height 26
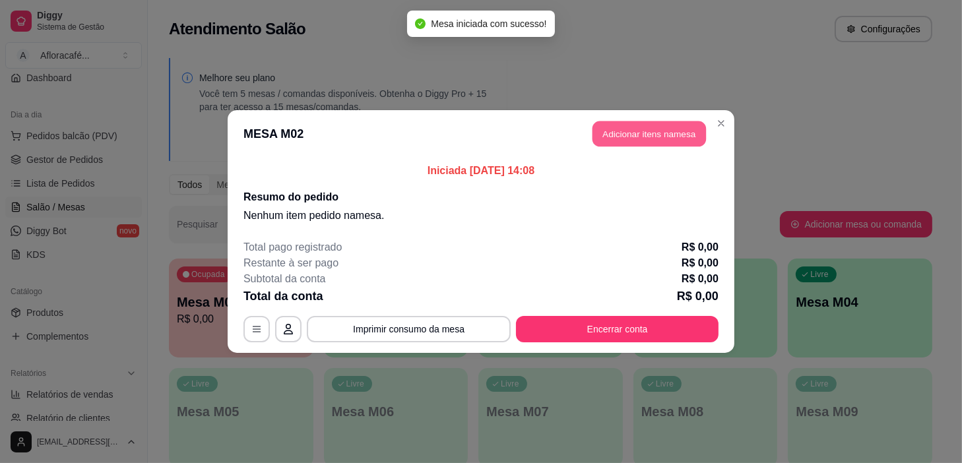
click at [628, 142] on button "Adicionar itens na mesa" at bounding box center [648, 134] width 113 height 26
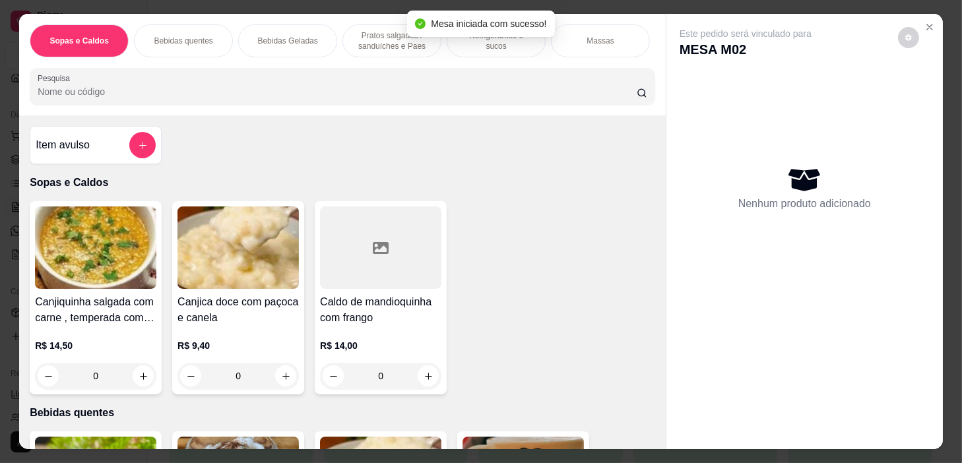
scroll to position [0, 515]
click at [172, 40] on p "Refeições" at bounding box center [189, 41] width 35 height 11
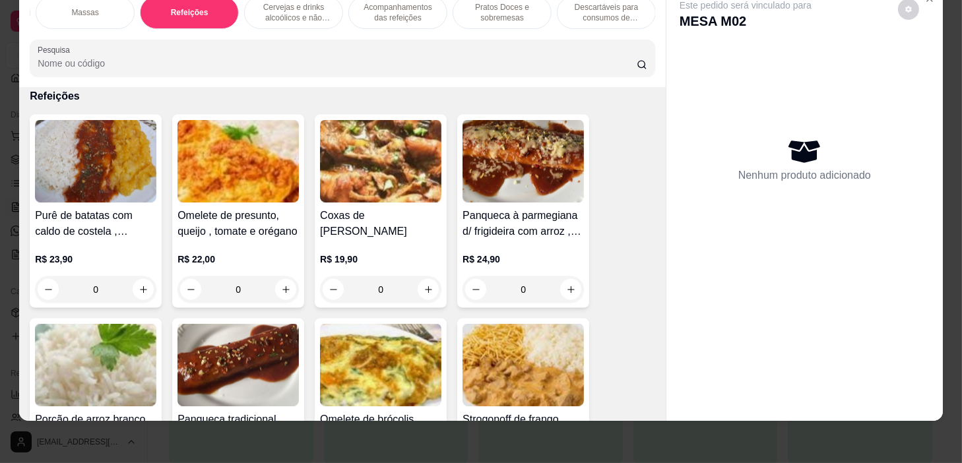
scroll to position [7611, 0]
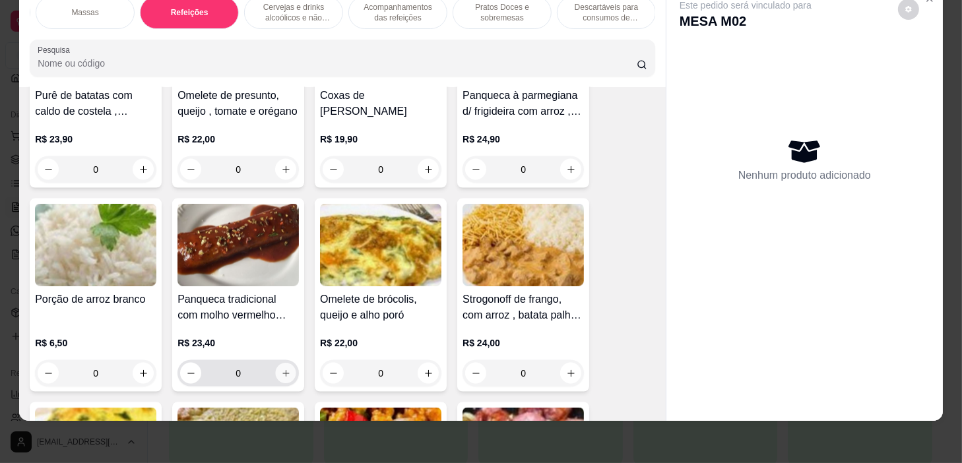
click at [281, 369] on icon "increase-product-quantity" at bounding box center [286, 374] width 10 height 10
type input "1"
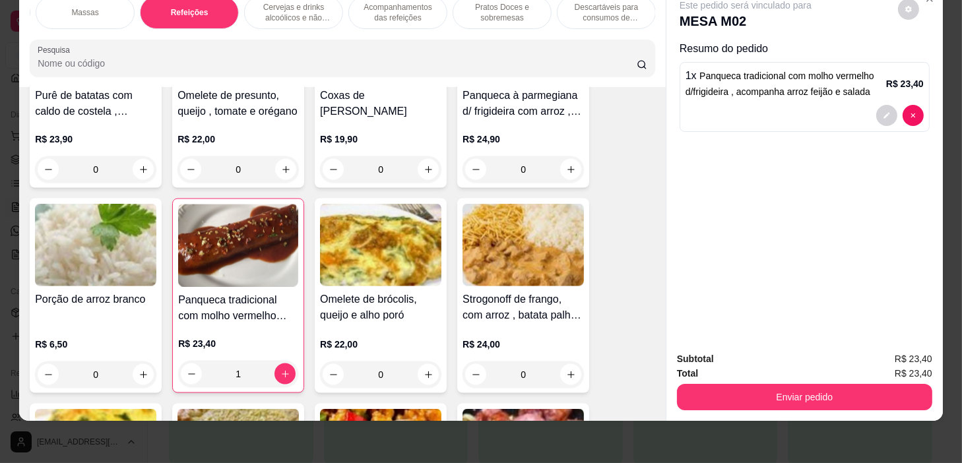
scroll to position [0, 0]
click at [494, 2] on p "Refrigerantes e sucos" at bounding box center [496, 12] width 77 height 21
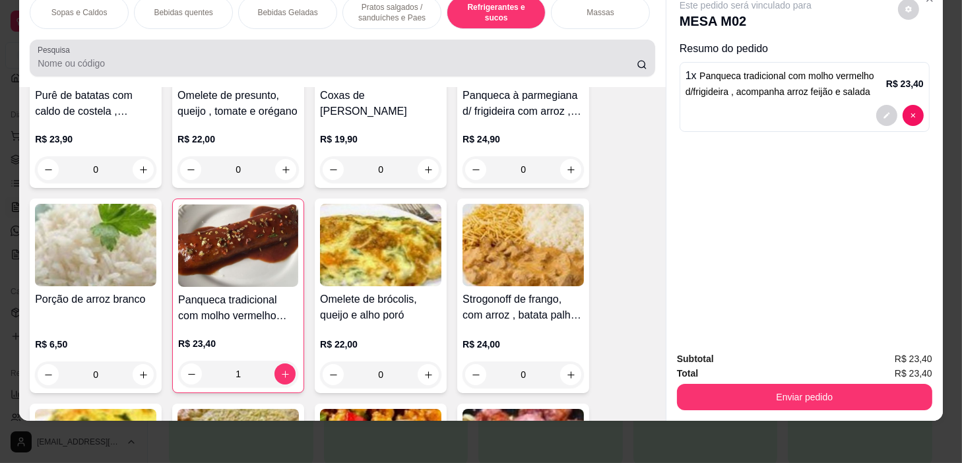
scroll to position [5621, 0]
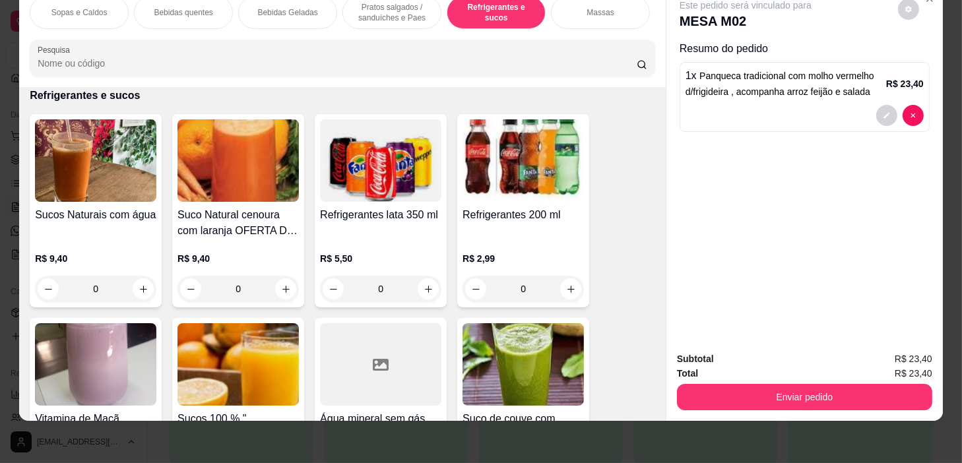
click at [137, 287] on div "0" at bounding box center [95, 289] width 121 height 26
click at [404, 178] on div "com agua R$ 9,40" at bounding box center [481, 166] width 348 height 44
radio input "true"
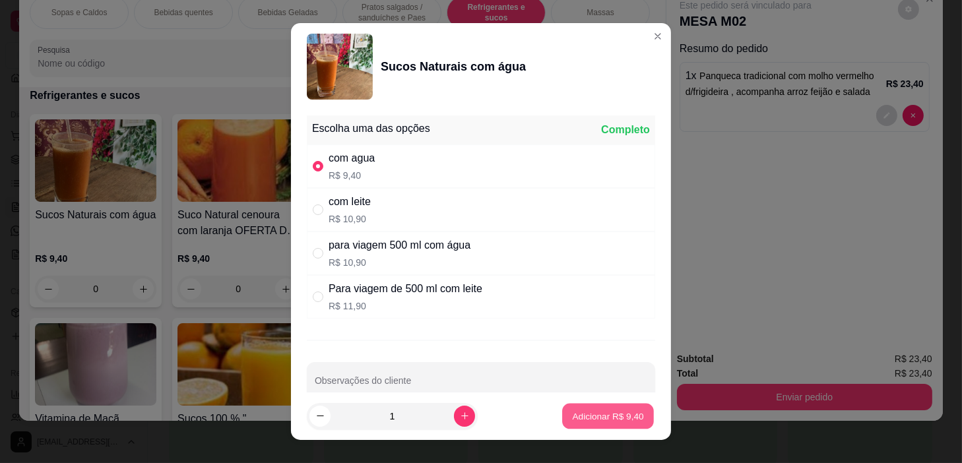
click at [573, 406] on button "Adicionar R$ 9,40" at bounding box center [608, 417] width 92 height 26
type input "1"
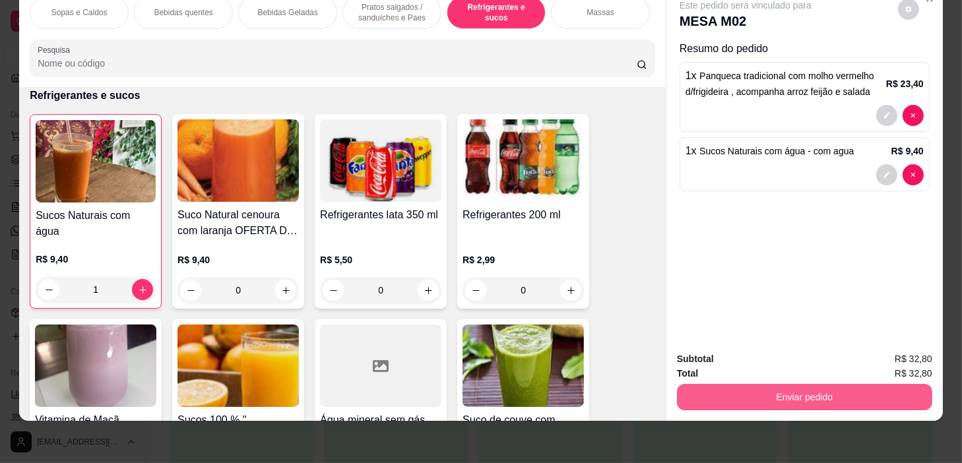
click at [802, 384] on button "Enviar pedido" at bounding box center [804, 397] width 255 height 26
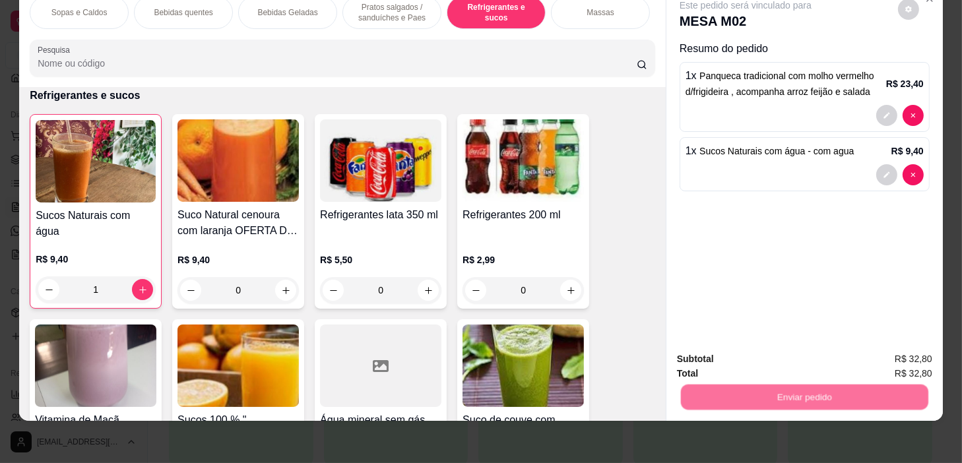
click at [844, 356] on button "Sim, quero registrar" at bounding box center [886, 355] width 95 height 24
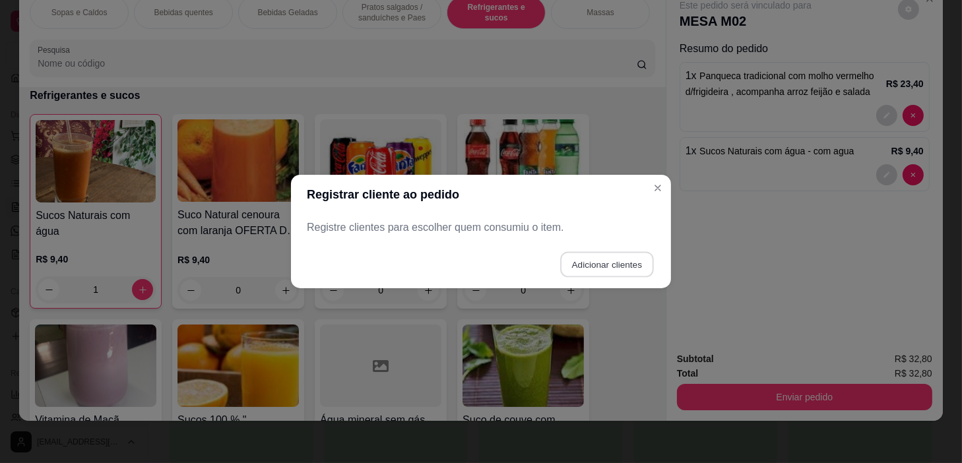
click at [619, 277] on button "Adicionar clientes" at bounding box center [606, 265] width 93 height 26
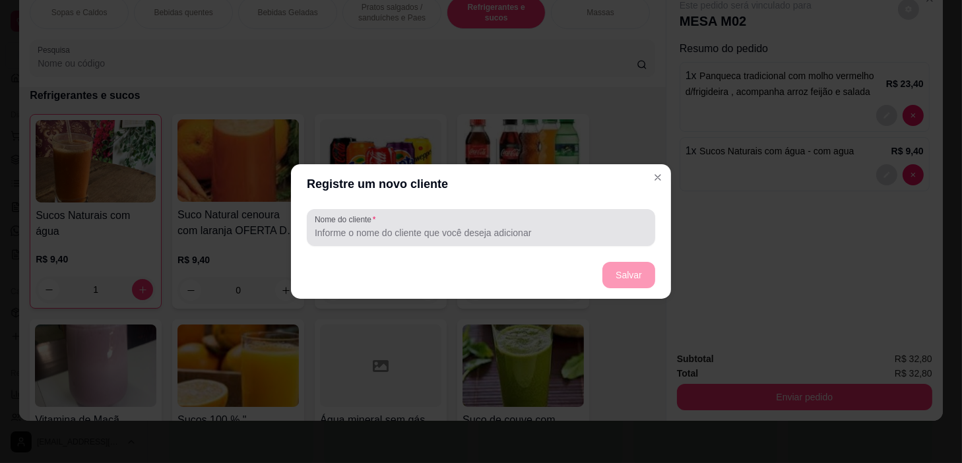
click at [621, 240] on div at bounding box center [481, 227] width 332 height 26
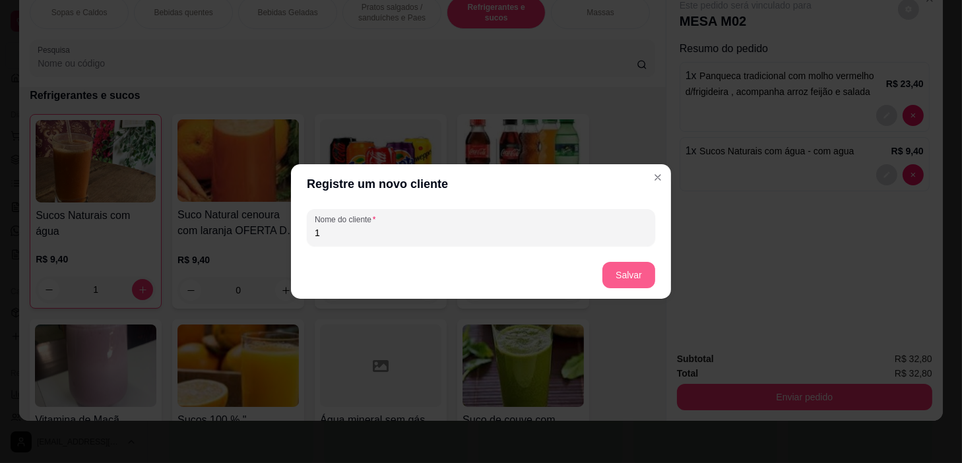
type input "1"
click at [614, 268] on button "Salvar" at bounding box center [628, 276] width 51 height 26
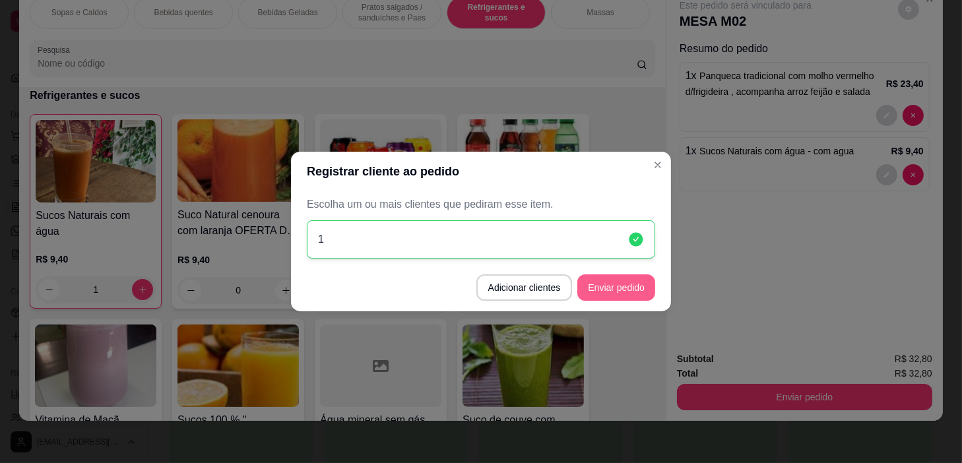
click at [646, 293] on button "Enviar pedido" at bounding box center [616, 287] width 78 height 26
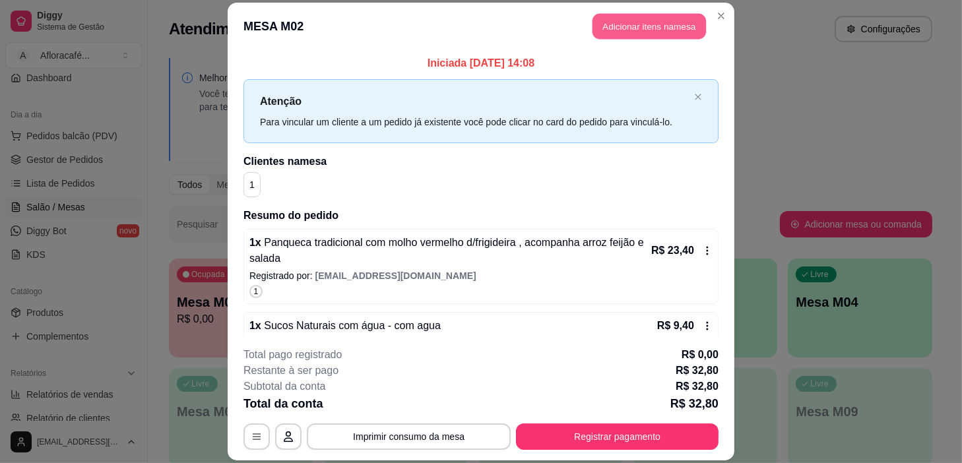
click at [630, 24] on button "Adicionar itens na mesa" at bounding box center [648, 26] width 113 height 26
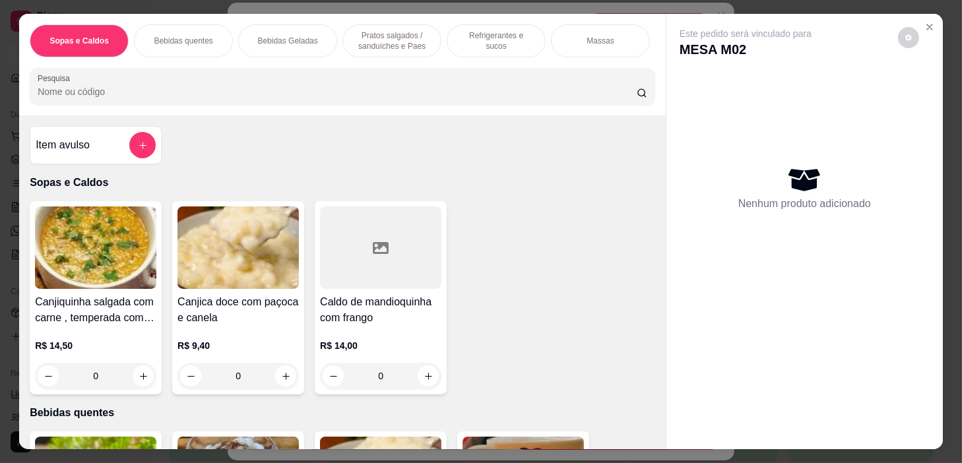
scroll to position [0, 515]
click at [186, 36] on p "Refeições" at bounding box center [189, 41] width 35 height 11
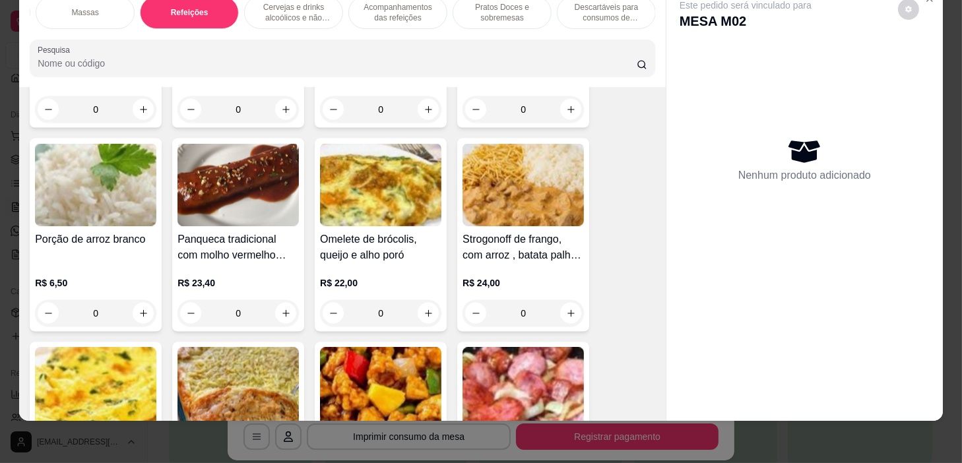
scroll to position [7732, 0]
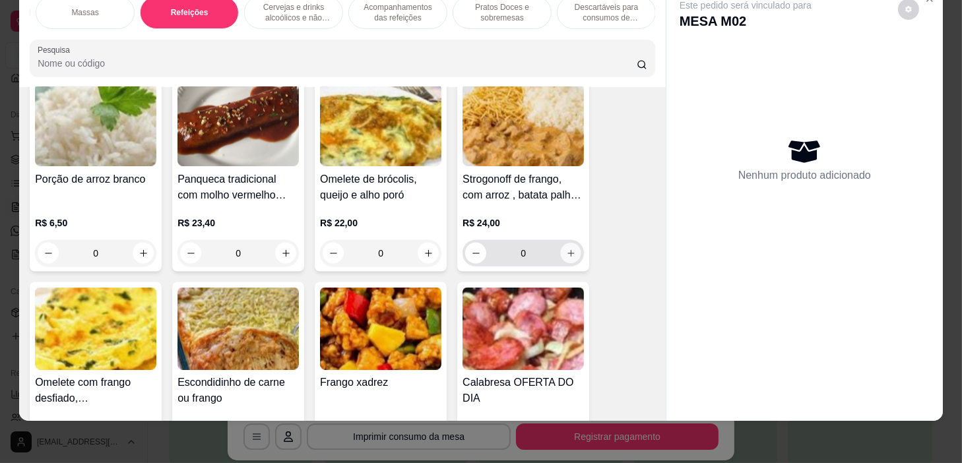
click at [568, 251] on icon "increase-product-quantity" at bounding box center [571, 254] width 10 height 10
type input "1"
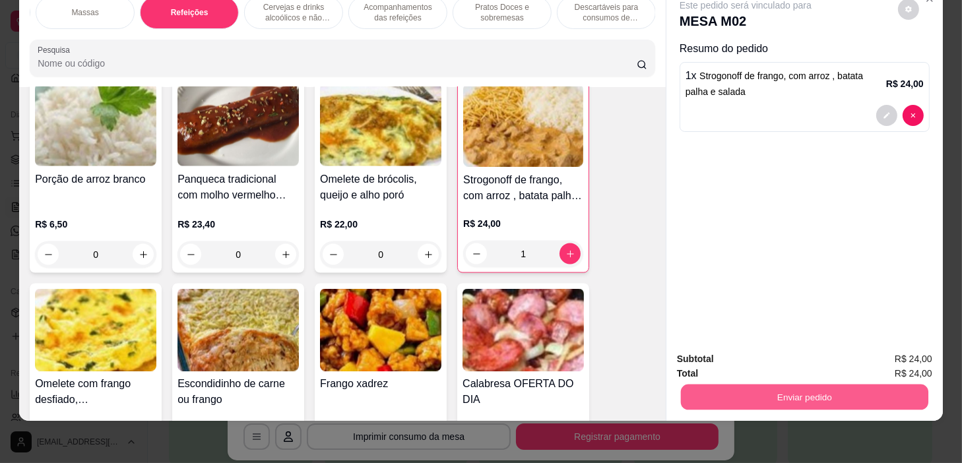
click at [838, 385] on button "Enviar pedido" at bounding box center [804, 398] width 247 height 26
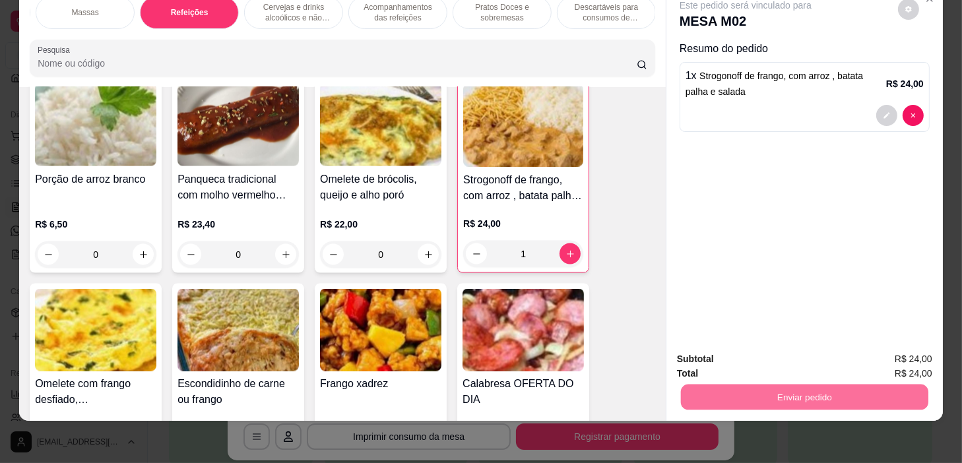
click at [874, 358] on button "Sim, quero registrar" at bounding box center [886, 355] width 98 height 25
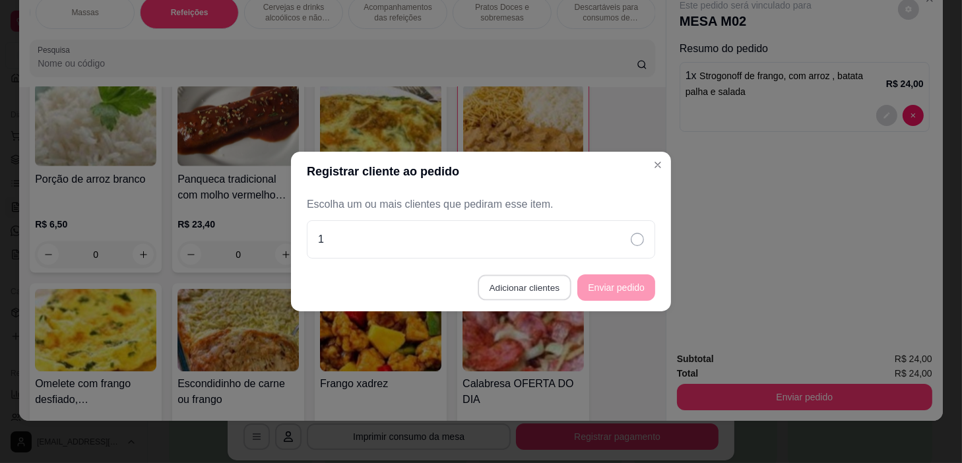
click at [554, 278] on button "Adicionar clientes" at bounding box center [524, 288] width 93 height 26
drag, startPoint x: 583, startPoint y: 242, endPoint x: 619, endPoint y: 249, distance: 36.9
click at [588, 244] on div "Nome do cliente" at bounding box center [481, 227] width 348 height 37
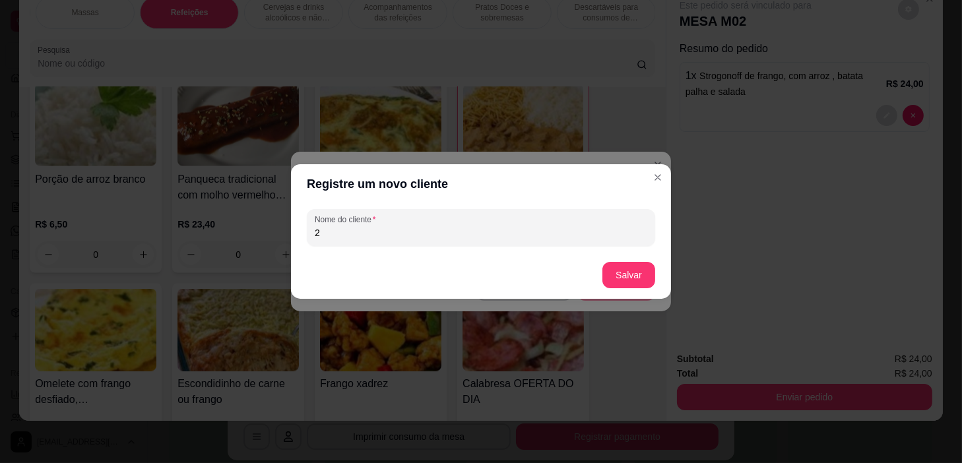
type input "2"
click at [643, 283] on button "Salvar" at bounding box center [628, 276] width 51 height 26
click at [659, 271] on footer "Salvar" at bounding box center [481, 274] width 380 height 47
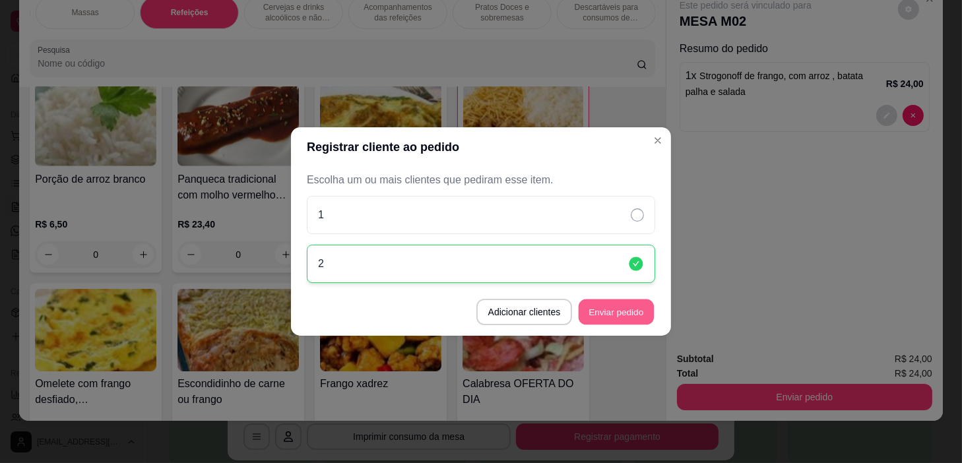
click at [641, 309] on button "Enviar pedido" at bounding box center [616, 312] width 75 height 26
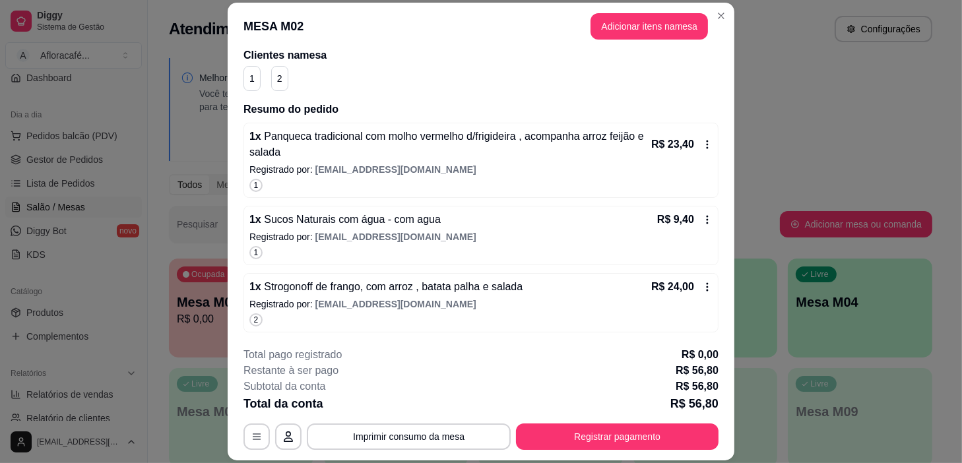
scroll to position [0, 0]
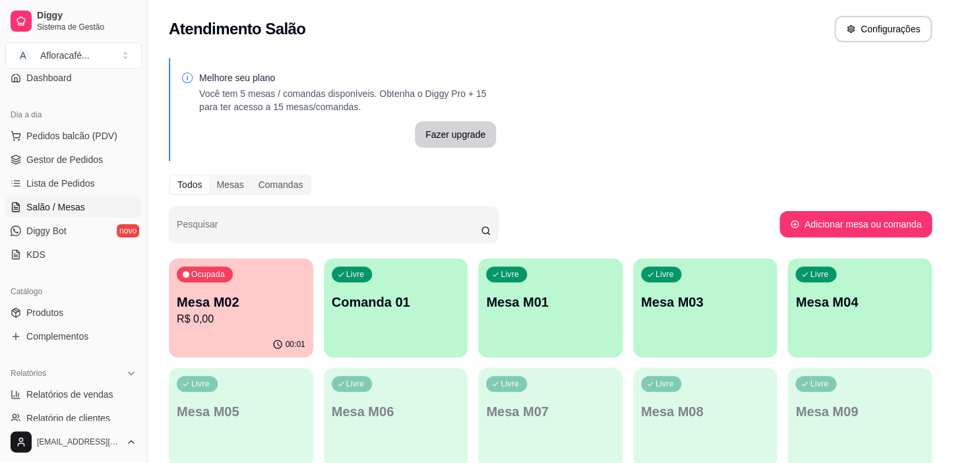
click at [201, 360] on div "Ocupada Mesa M02 R$ 0,00 00:01 Livre Comanda 01 Livre Mesa M01 Livre Mesa M03 L…" at bounding box center [550, 472] width 763 height 427
click at [231, 342] on div "00:01" at bounding box center [241, 345] width 144 height 26
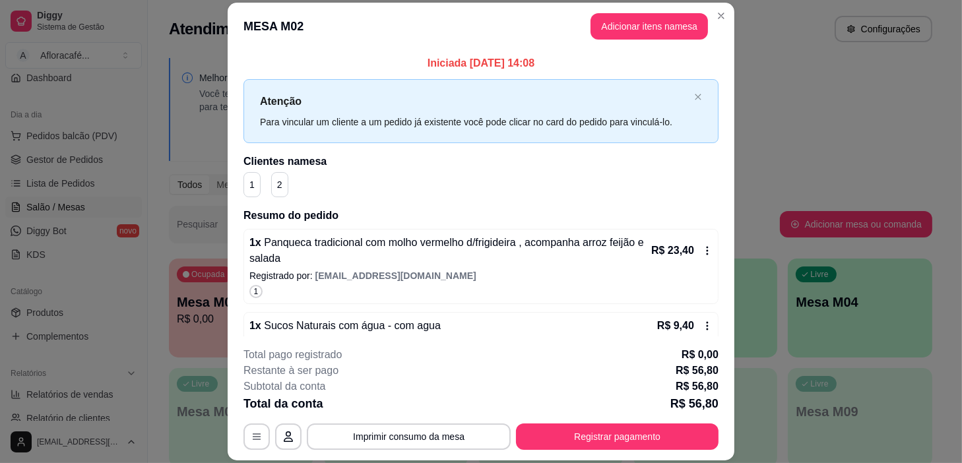
scroll to position [106, 0]
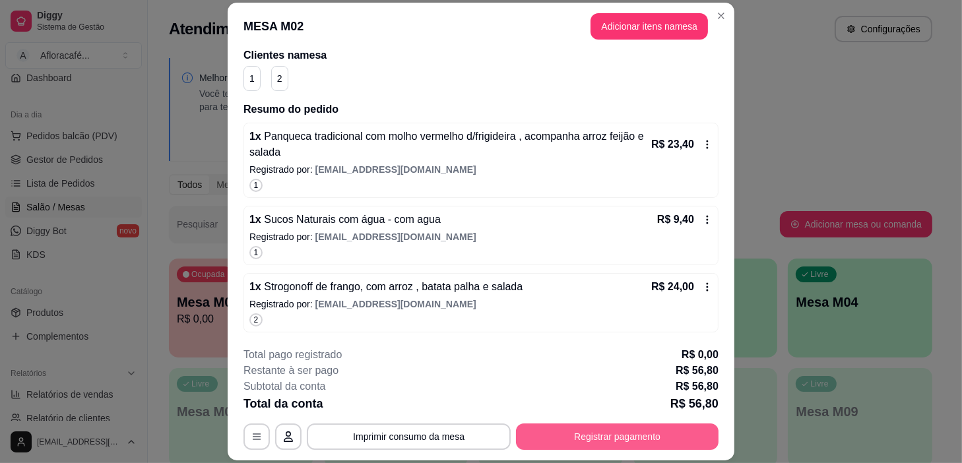
click at [586, 436] on button "Registrar pagamento" at bounding box center [617, 437] width 203 height 26
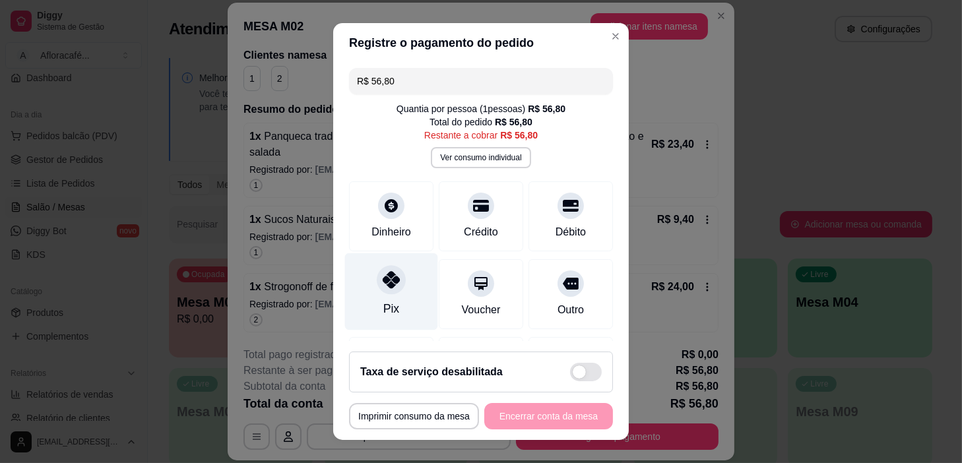
click at [383, 291] on div at bounding box center [391, 280] width 29 height 29
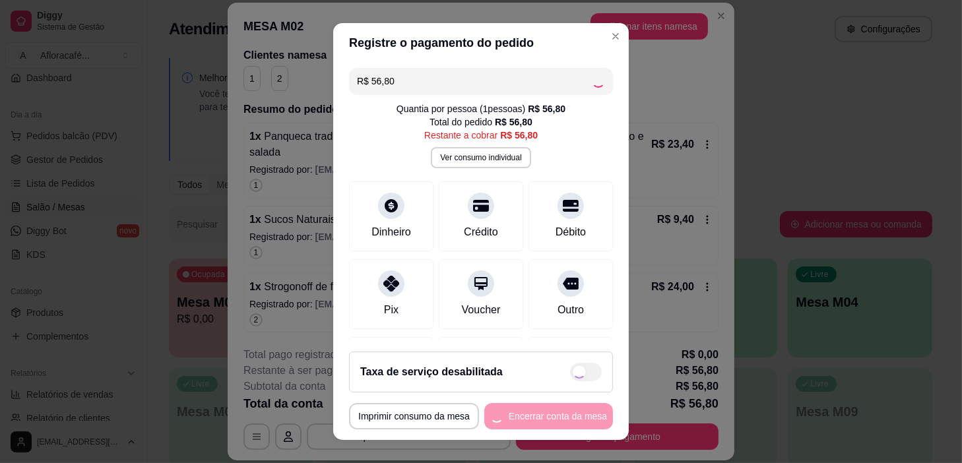
type input "R$ 0,00"
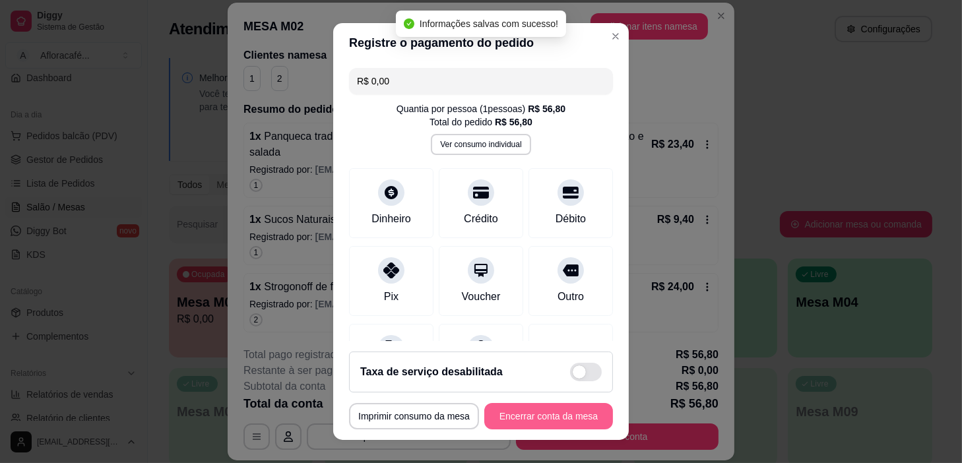
click at [540, 416] on button "Encerrar conta da mesa" at bounding box center [548, 416] width 129 height 26
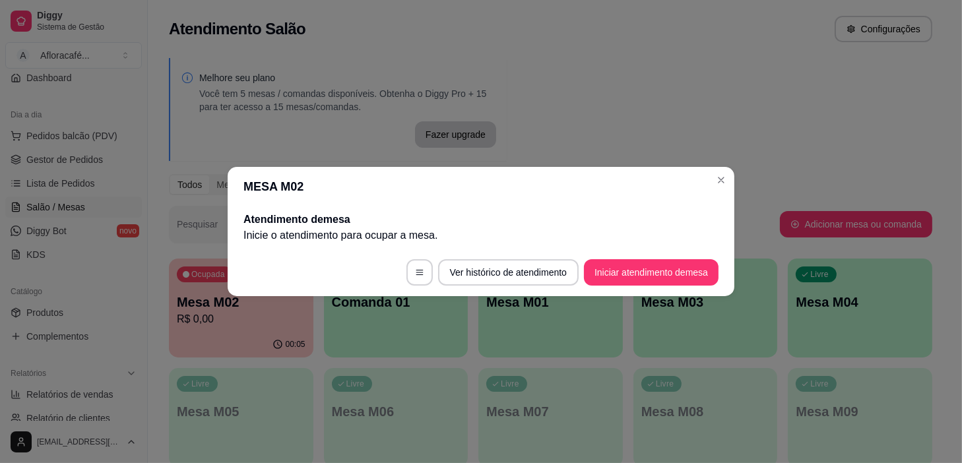
scroll to position [0, 0]
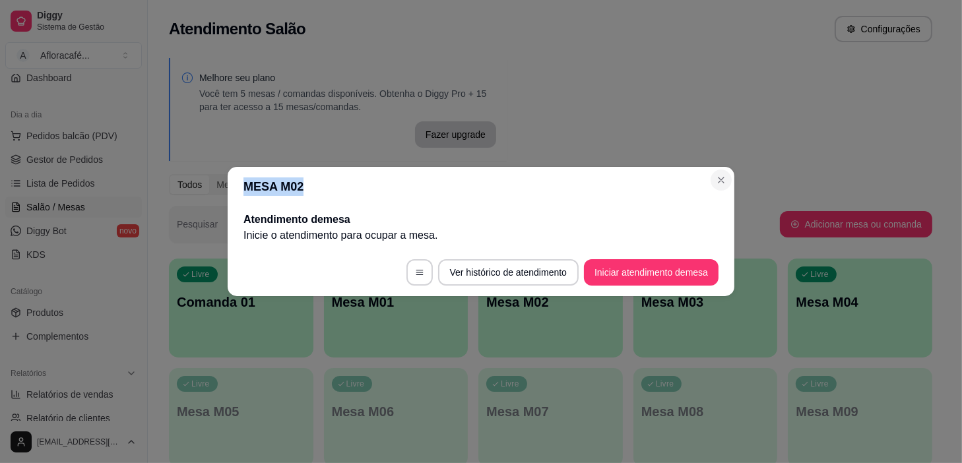
drag, startPoint x: 704, startPoint y: 185, endPoint x: 716, endPoint y: 181, distance: 13.0
click at [716, 181] on section "MESA M02 Atendimento de mesa Inicie o atendimento para ocupar a mesa . Ver hist…" at bounding box center [481, 231] width 507 height 129
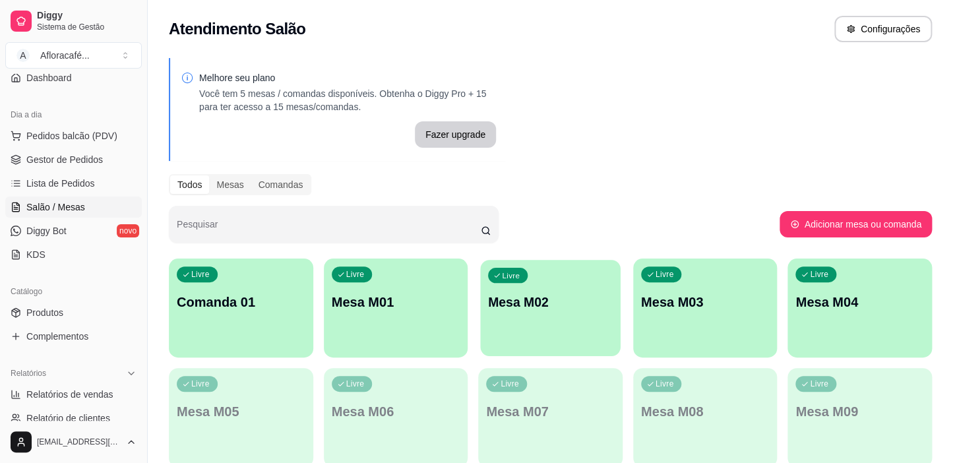
click at [514, 344] on div "button" at bounding box center [550, 347] width 140 height 15
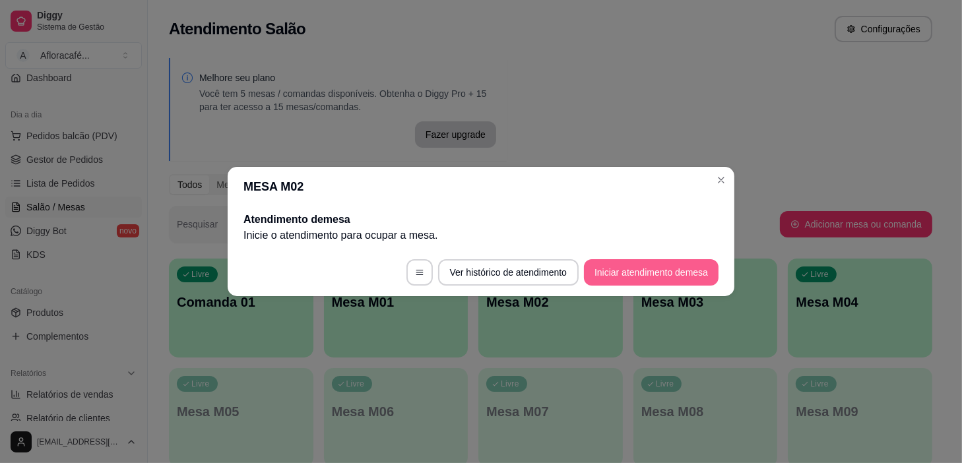
click at [670, 275] on button "Iniciar atendimento de mesa" at bounding box center [651, 272] width 135 height 26
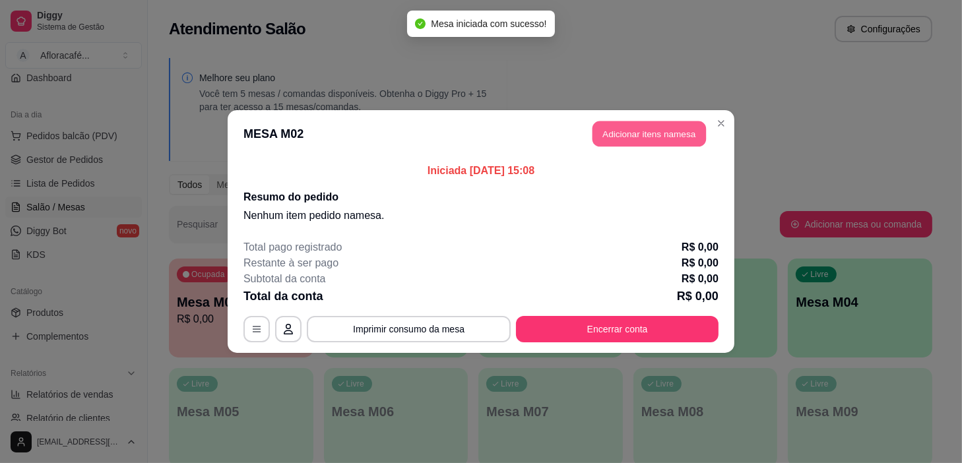
click at [643, 137] on button "Adicionar itens na mesa" at bounding box center [648, 134] width 113 height 26
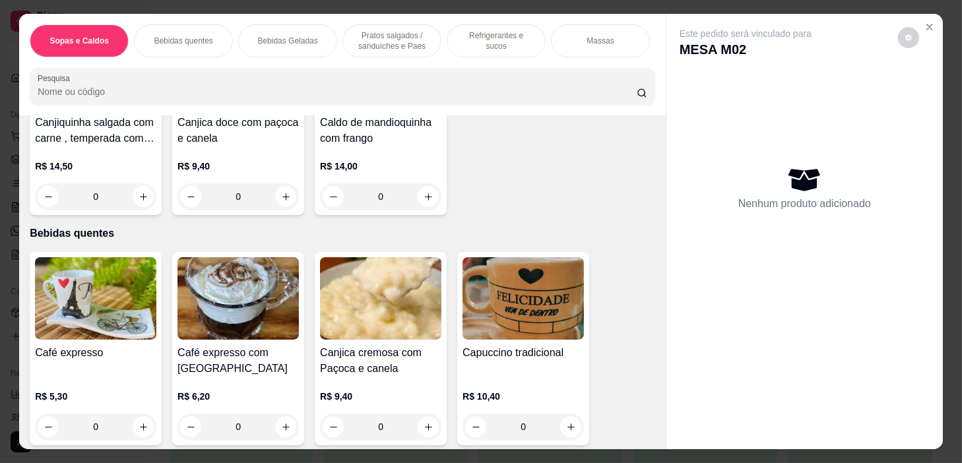
scroll to position [0, 515]
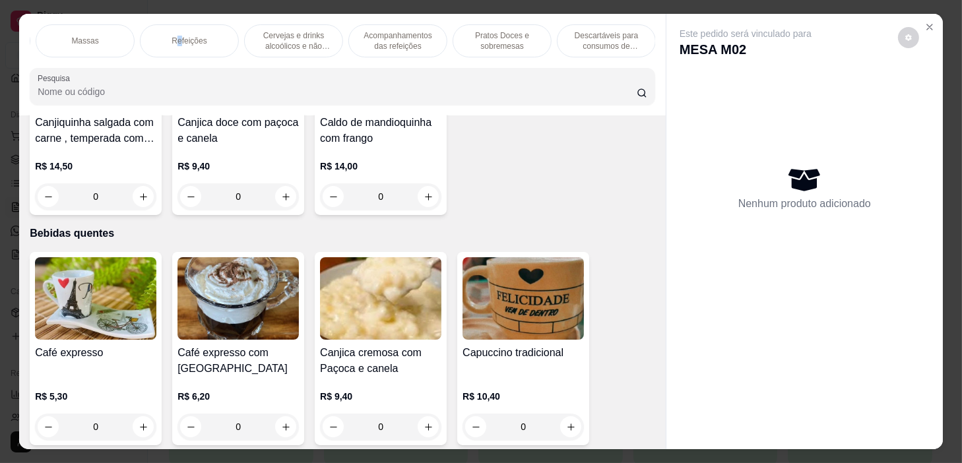
drag, startPoint x: 173, startPoint y: 30, endPoint x: 222, endPoint y: 194, distance: 170.7
click at [174, 36] on p "Refeições" at bounding box center [189, 41] width 35 height 11
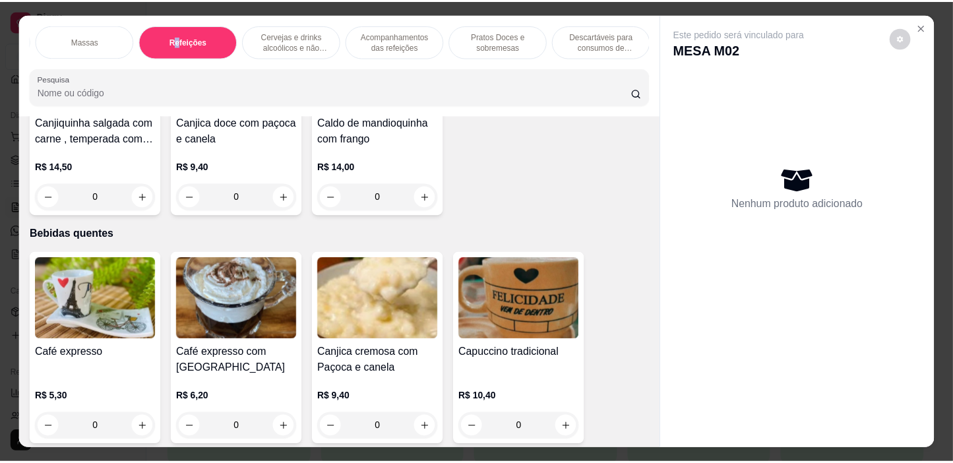
scroll to position [33, 0]
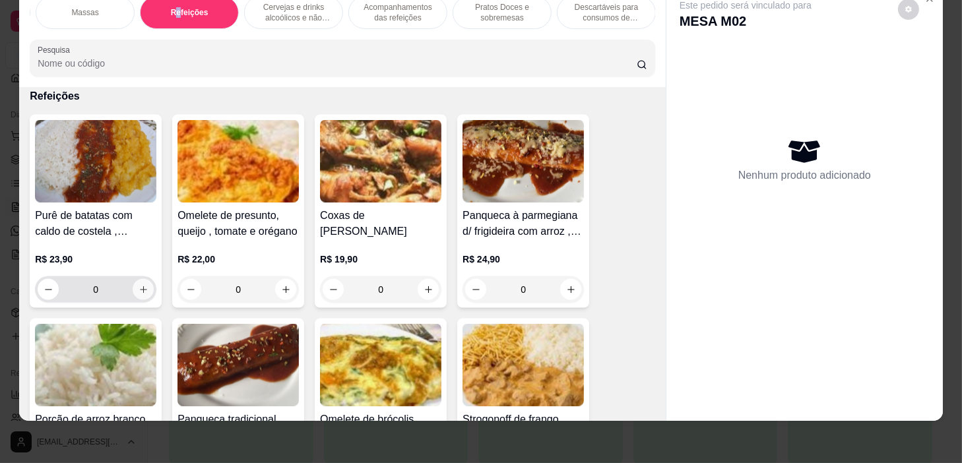
click at [150, 284] on div "0" at bounding box center [95, 289] width 121 height 26
click at [142, 286] on icon "increase-product-quantity" at bounding box center [144, 290] width 10 height 10
type input "1"
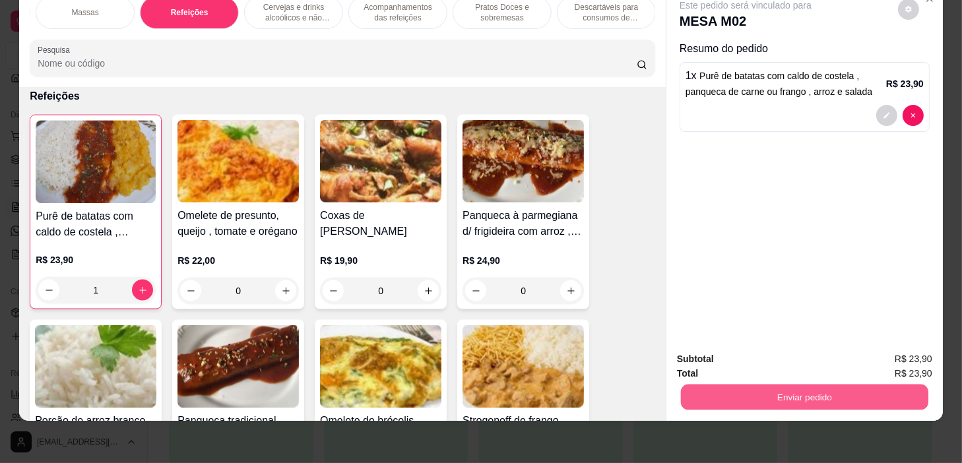
click at [836, 385] on button "Enviar pedido" at bounding box center [804, 398] width 247 height 26
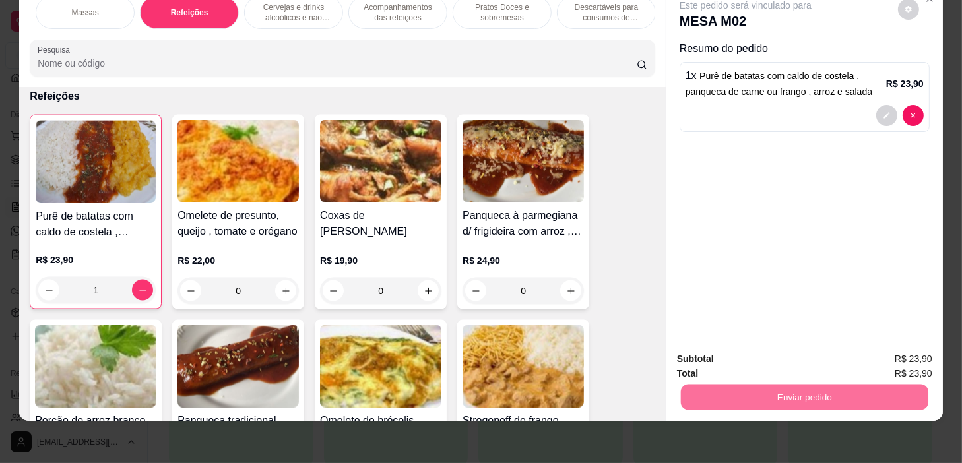
click at [788, 351] on button "Não registrar e enviar pedido" at bounding box center [761, 355] width 133 height 24
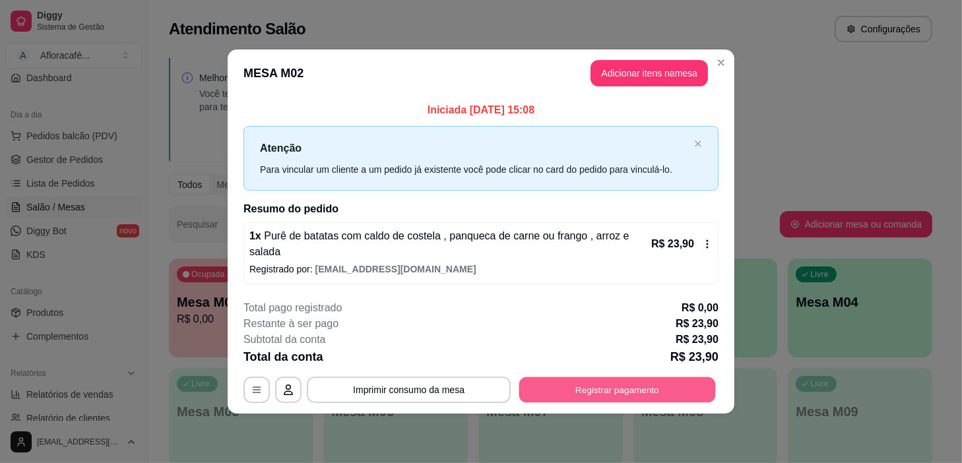
click at [691, 392] on button "Registrar pagamento" at bounding box center [617, 390] width 197 height 26
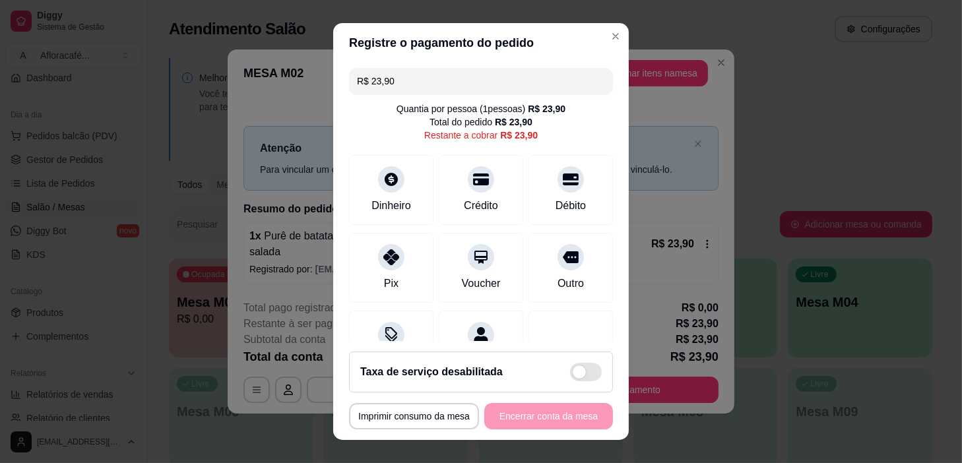
click at [600, 47] on header "Registre o pagamento do pedido" at bounding box center [481, 43] width 296 height 40
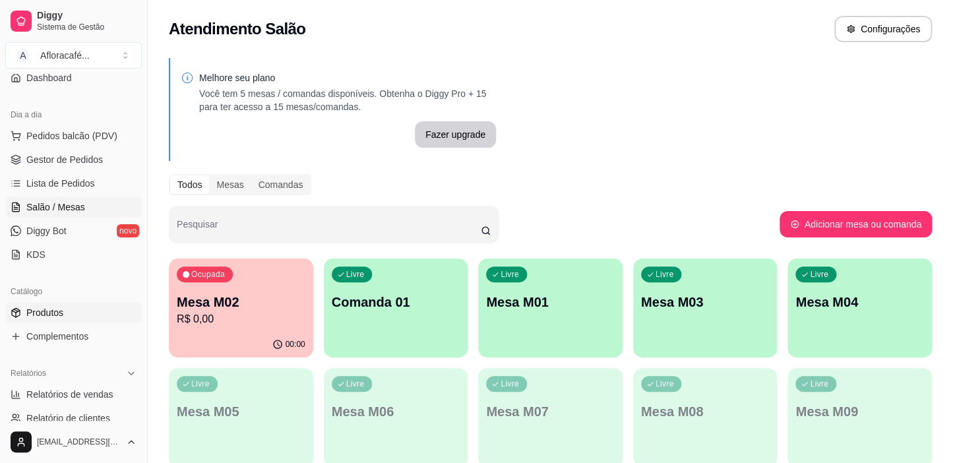
click at [99, 314] on link "Produtos" at bounding box center [73, 312] width 137 height 21
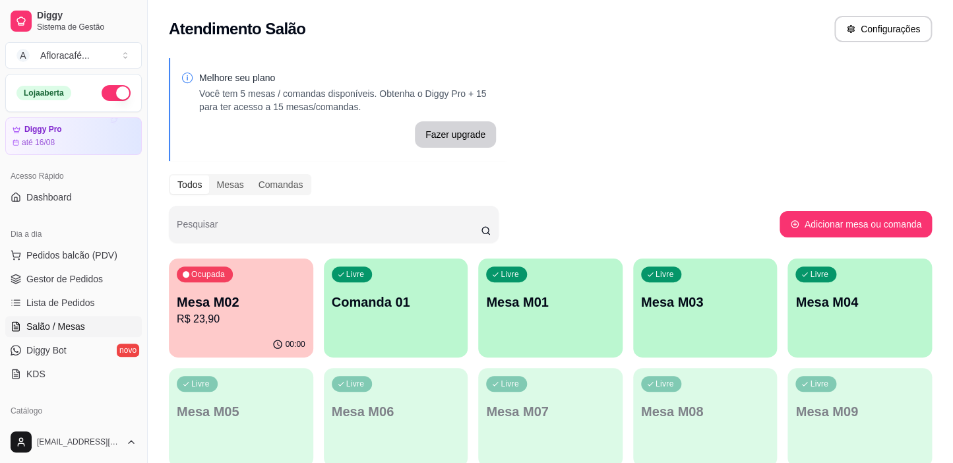
click at [273, 327] on div "Ocupada Mesa M02 R$ 23,90" at bounding box center [241, 295] width 144 height 73
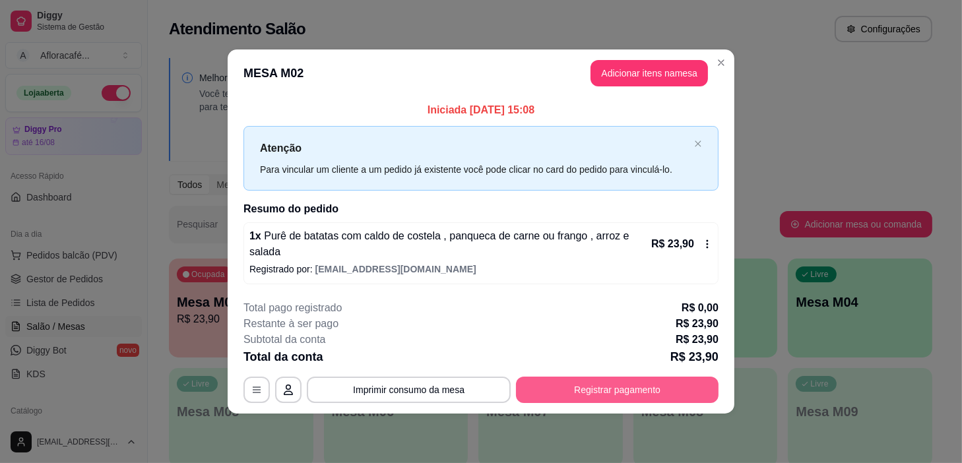
click at [556, 387] on button "Registrar pagamento" at bounding box center [617, 390] width 203 height 26
click at [588, 383] on button "Registrar pagamento" at bounding box center [617, 390] width 203 height 26
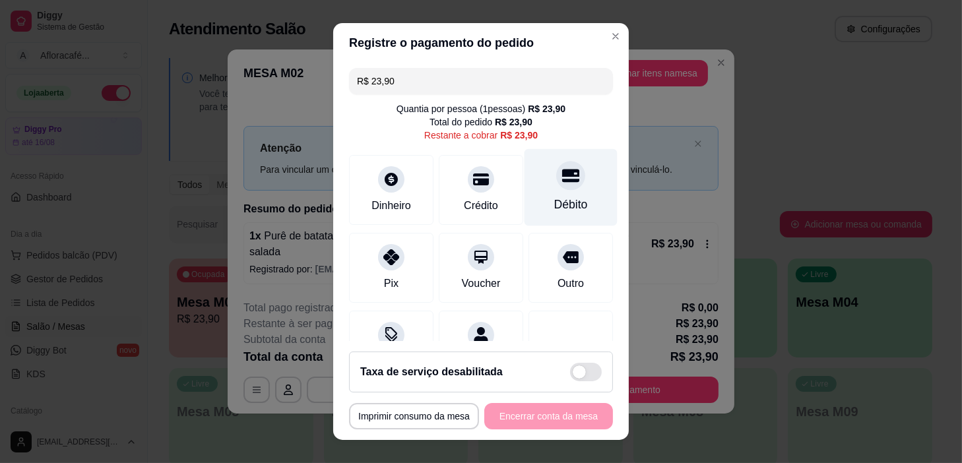
click at [562, 178] on icon at bounding box center [570, 175] width 17 height 17
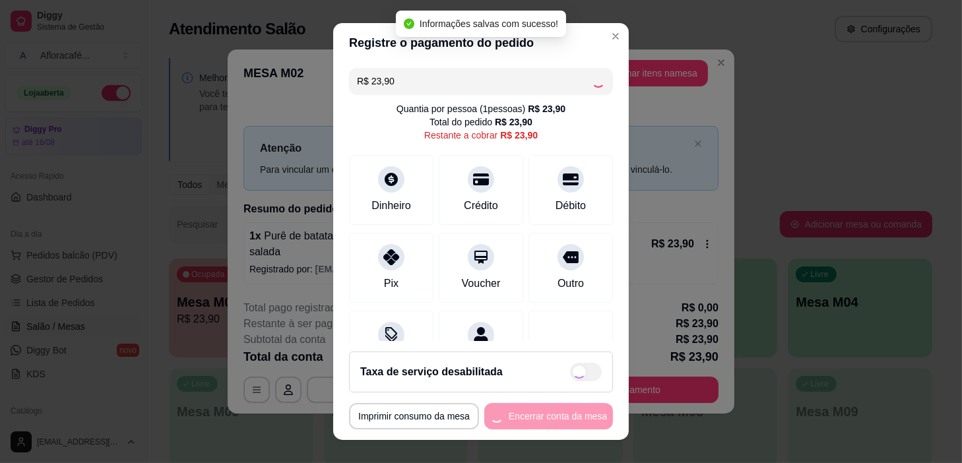
type input "R$ 0,00"
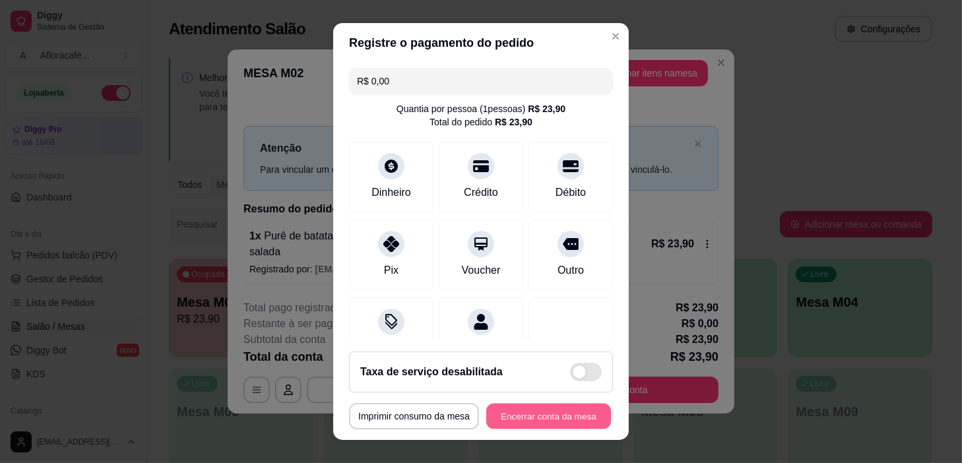
click at [500, 408] on button "Encerrar conta da mesa" at bounding box center [548, 417] width 125 height 26
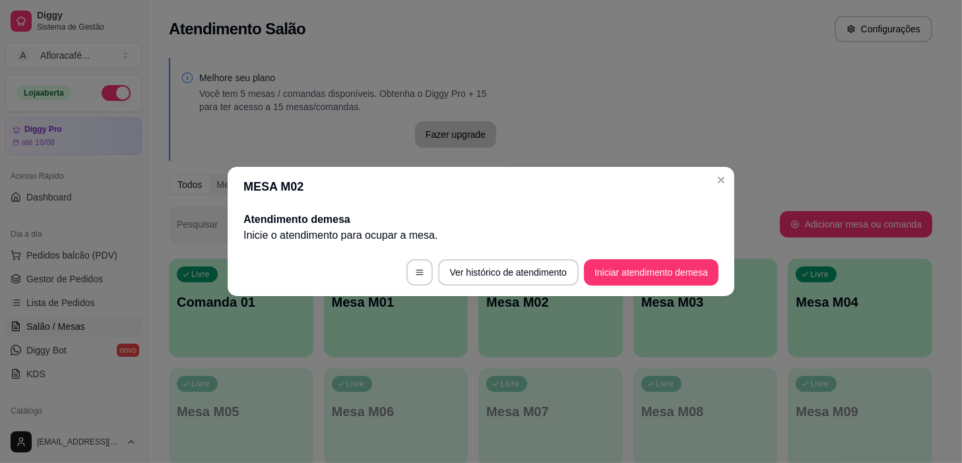
click at [712, 187] on header "MESA M02" at bounding box center [481, 187] width 507 height 40
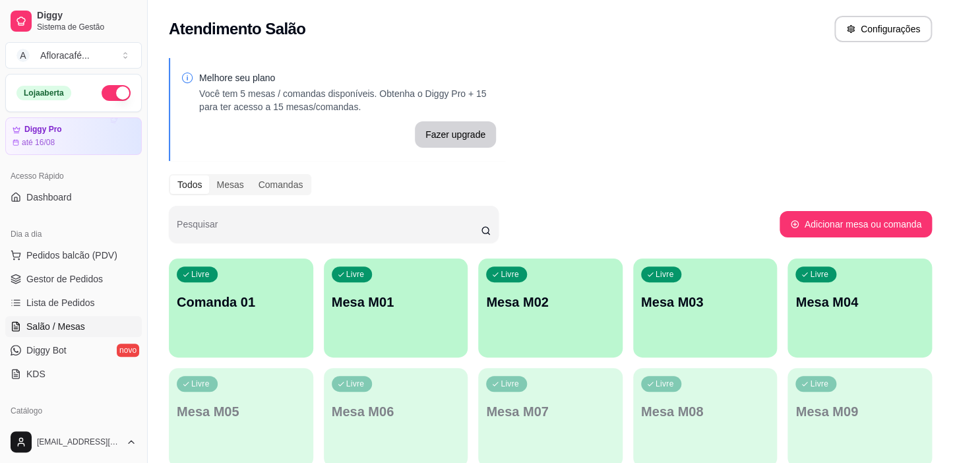
click at [612, 303] on p "Mesa M02" at bounding box center [550, 302] width 129 height 18
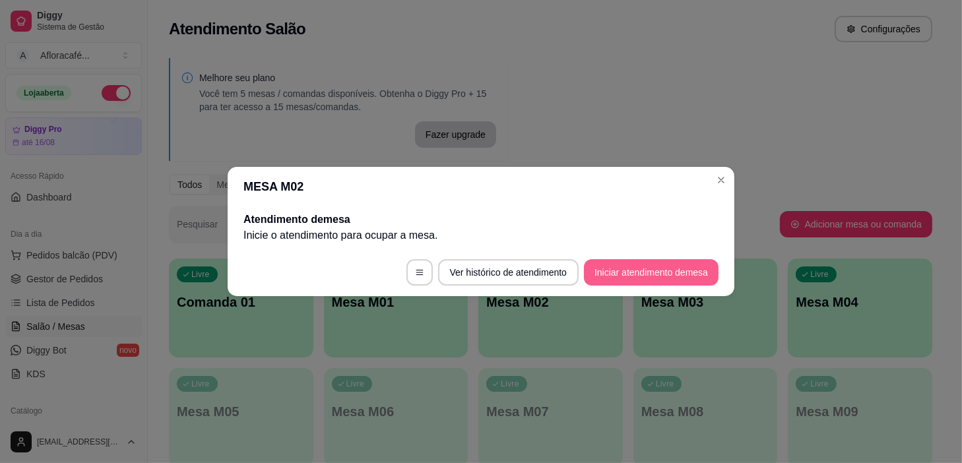
click at [614, 271] on button "Iniciar atendimento de mesa" at bounding box center [651, 272] width 135 height 26
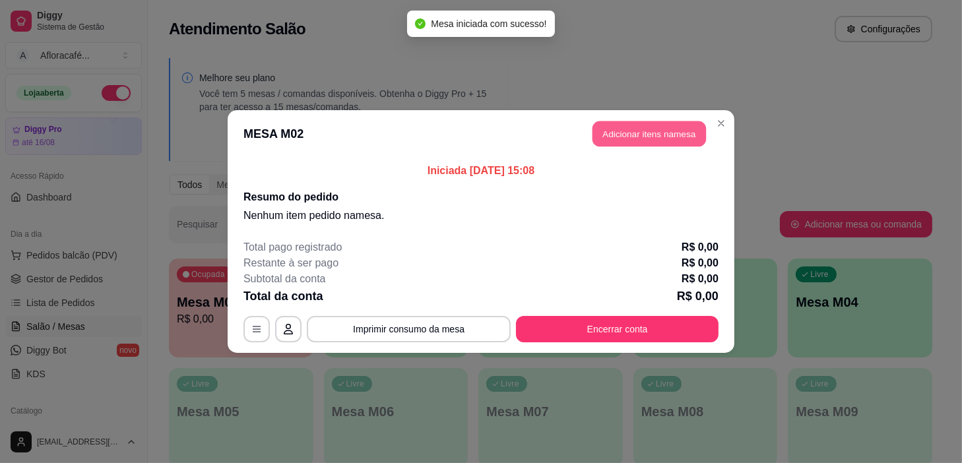
click at [648, 139] on button "Adicionar itens na mesa" at bounding box center [648, 134] width 113 height 26
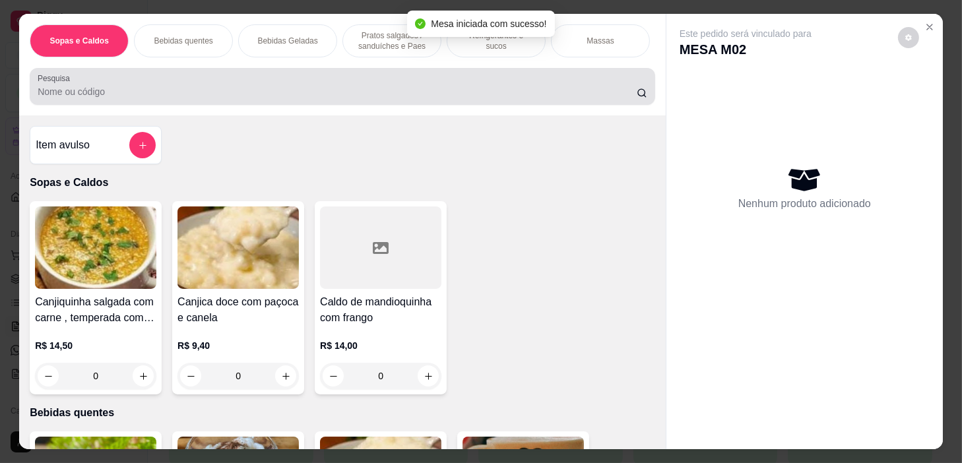
click at [312, 98] on input "Pesquisa" at bounding box center [337, 91] width 599 height 13
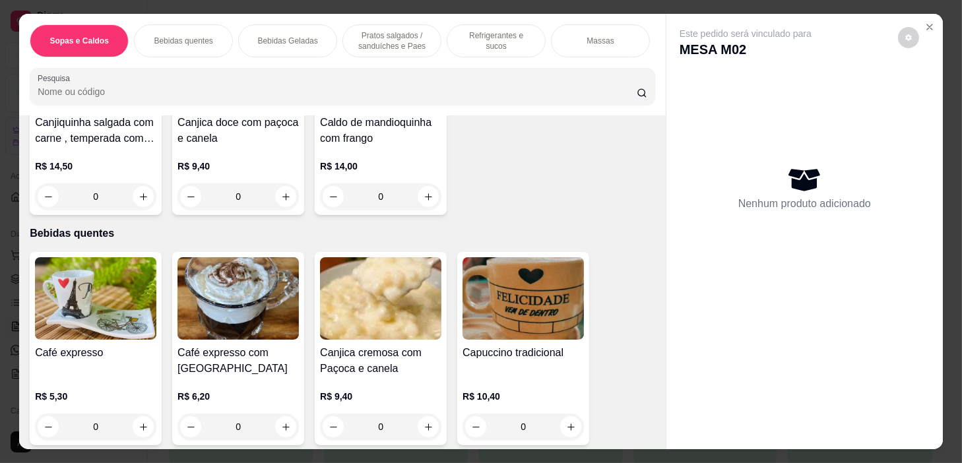
scroll to position [299, 0]
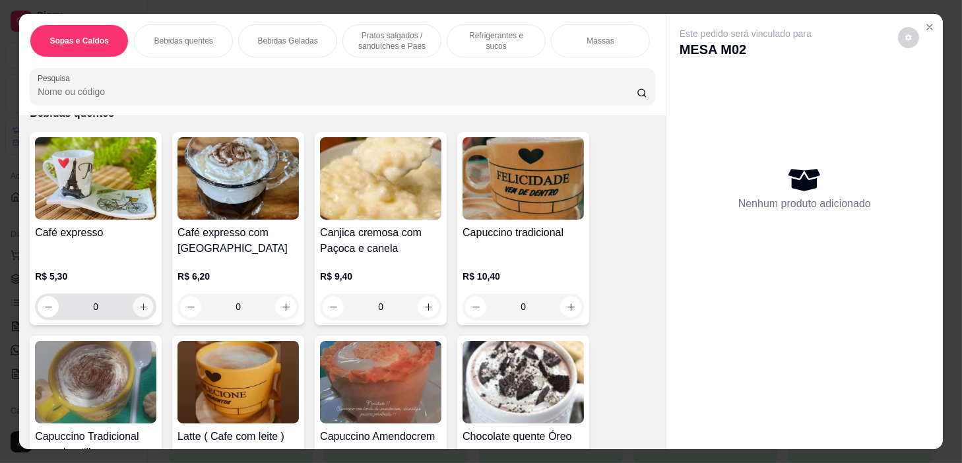
click at [140, 312] on icon "increase-product-quantity" at bounding box center [144, 307] width 10 height 10
type input "1"
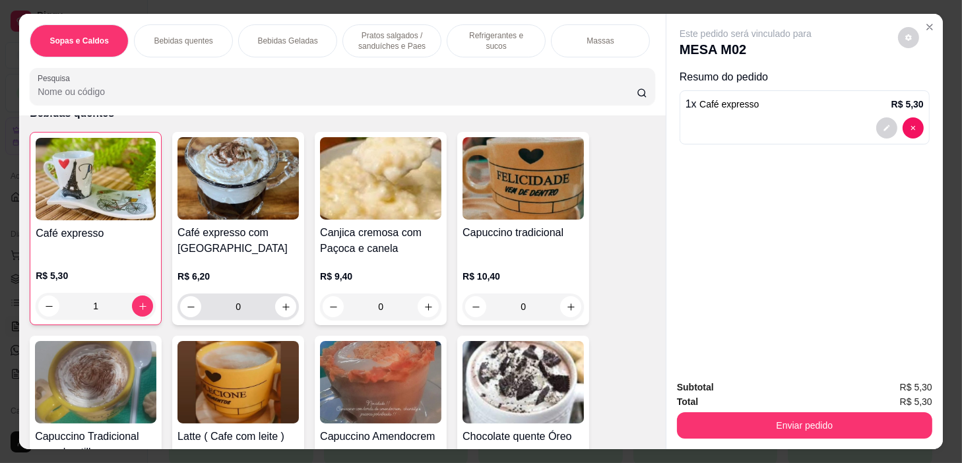
scroll to position [420, 0]
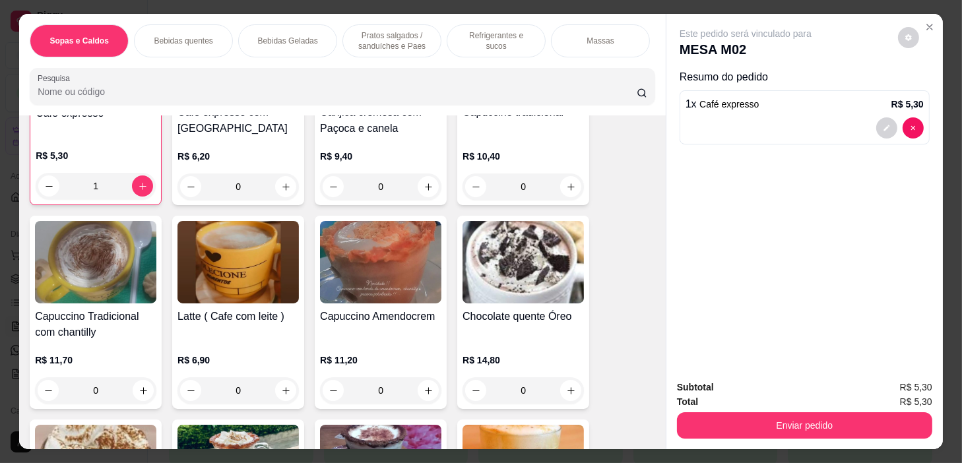
click at [276, 399] on div "0" at bounding box center [237, 390] width 121 height 26
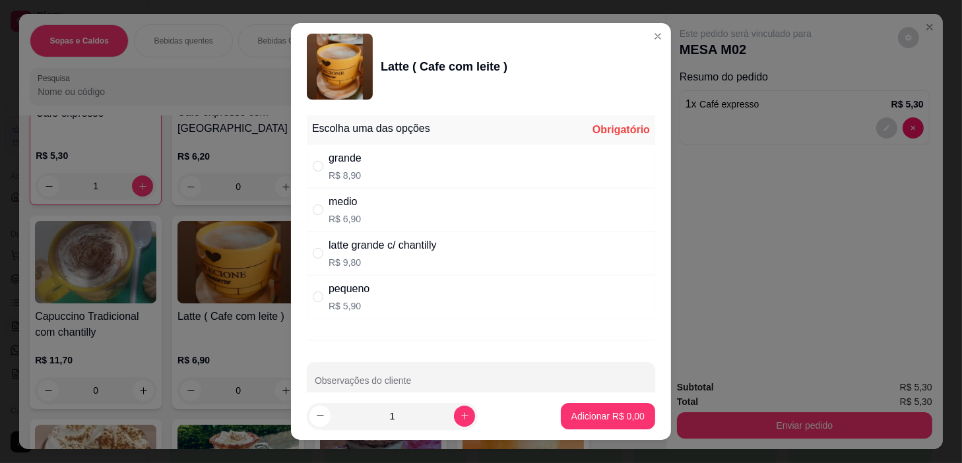
click at [417, 221] on div "medio R$ 6,90" at bounding box center [481, 210] width 348 height 44
radio input "true"
click at [612, 413] on p "Adicionar R$ 6,90" at bounding box center [607, 416] width 73 height 13
type input "1"
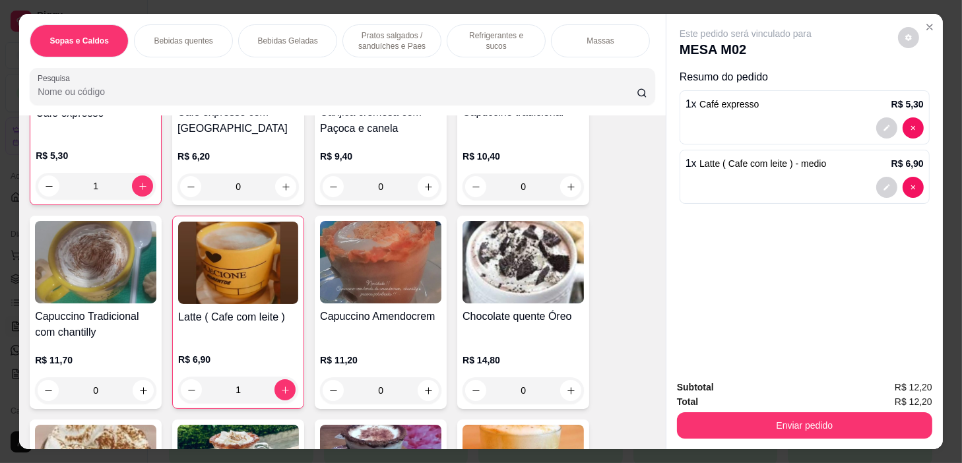
click at [368, 41] on p "Pratos salgados / sanduíches e Paes" at bounding box center [392, 40] width 77 height 21
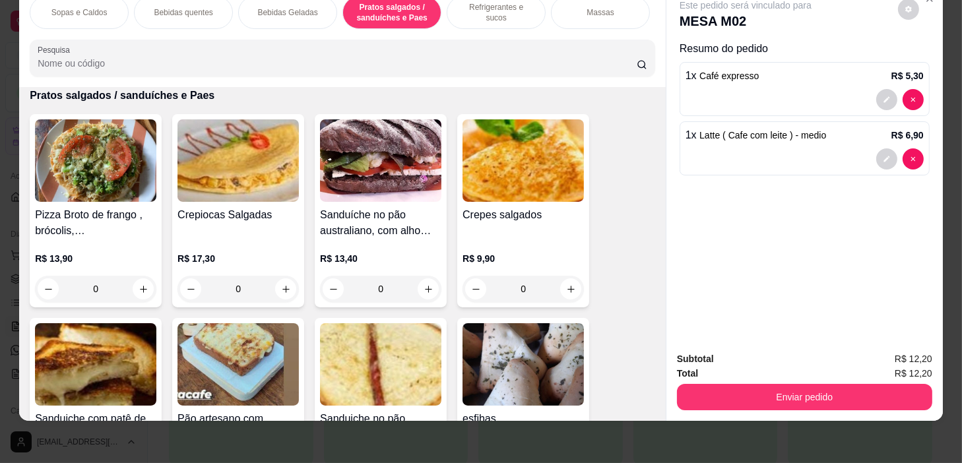
scroll to position [0, 515]
click at [518, 4] on p "Pratos Doces e sobremesas" at bounding box center [502, 12] width 77 height 21
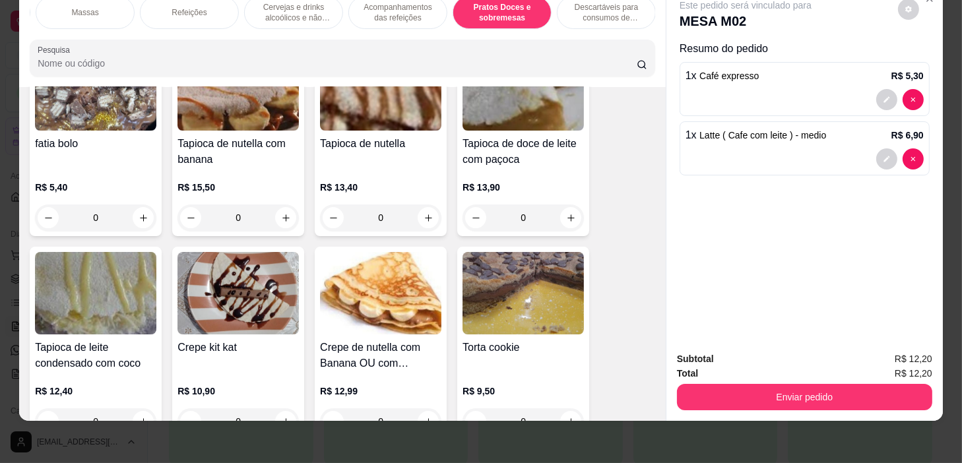
scroll to position [10017, 0]
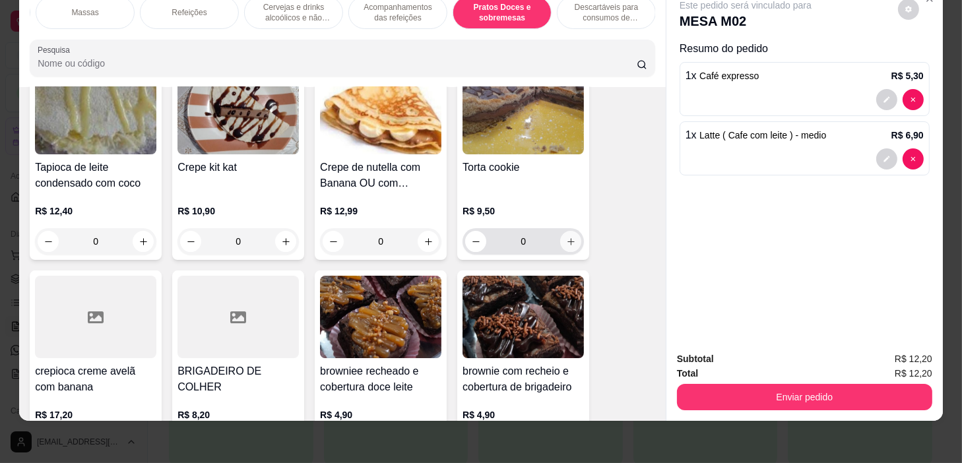
click at [566, 242] on icon "increase-product-quantity" at bounding box center [571, 242] width 10 height 10
type input "1"
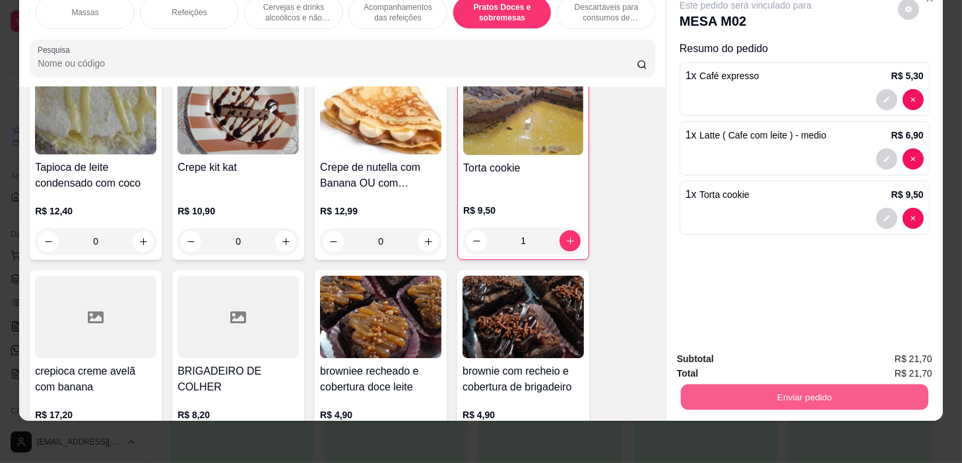
click at [759, 396] on button "Enviar pedido" at bounding box center [804, 398] width 247 height 26
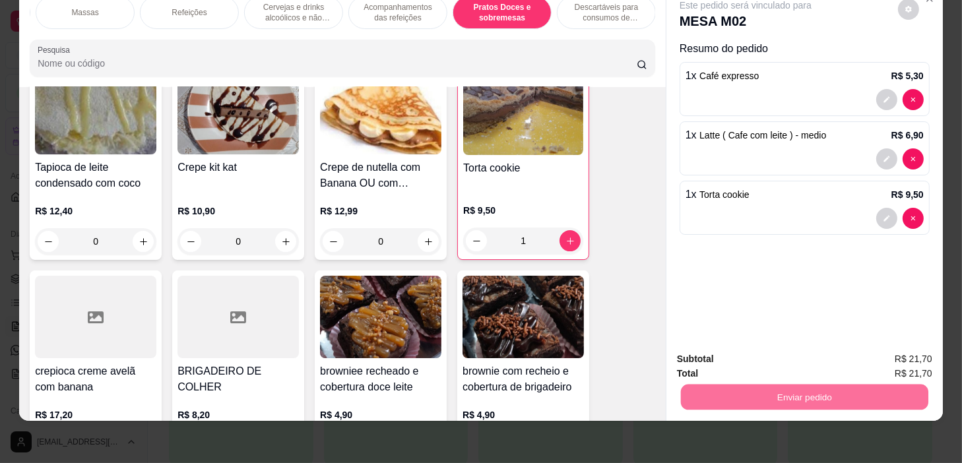
click at [801, 348] on button "Não registrar e enviar pedido" at bounding box center [761, 355] width 133 height 24
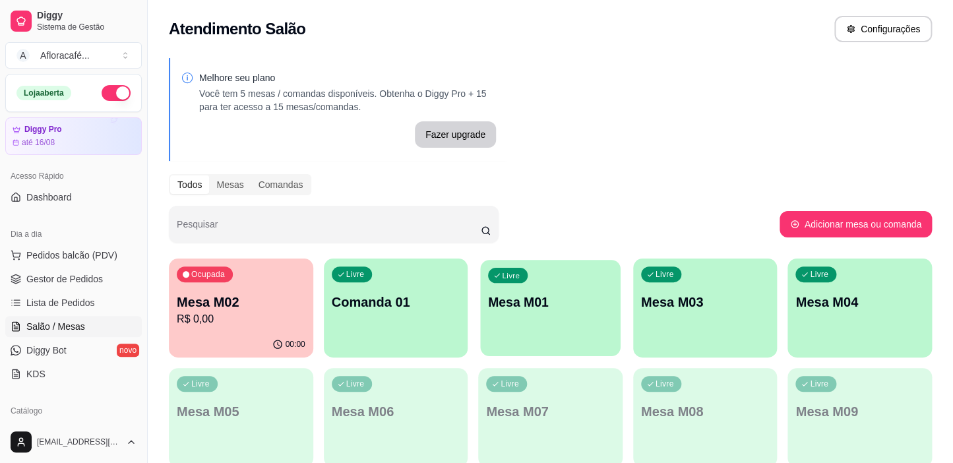
click at [545, 282] on div "Livre Mesa M01" at bounding box center [550, 300] width 140 height 80
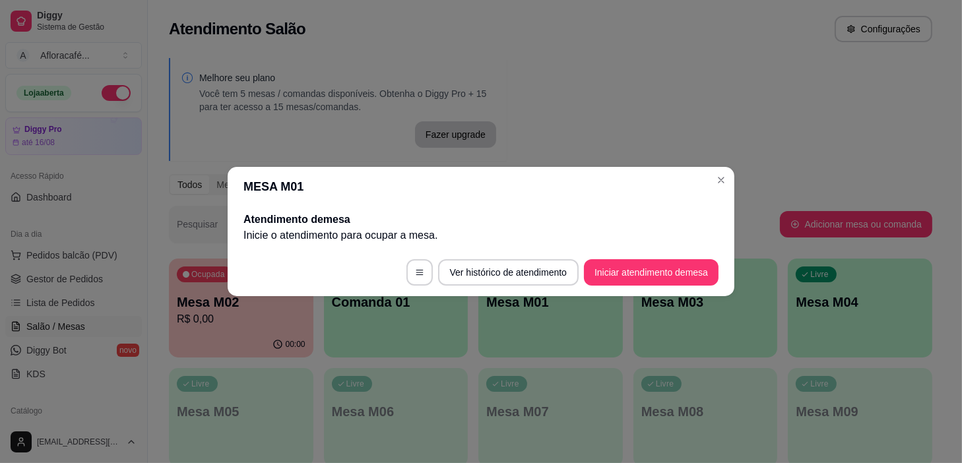
click at [661, 251] on footer "Ver histórico de atendimento Iniciar atendimento de mesa" at bounding box center [481, 272] width 507 height 47
click at [664, 259] on footer "Ver histórico de atendimento Iniciar atendimento de mesa" at bounding box center [481, 272] width 507 height 47
click at [664, 274] on button "Iniciar atendimento de mesa" at bounding box center [651, 273] width 131 height 26
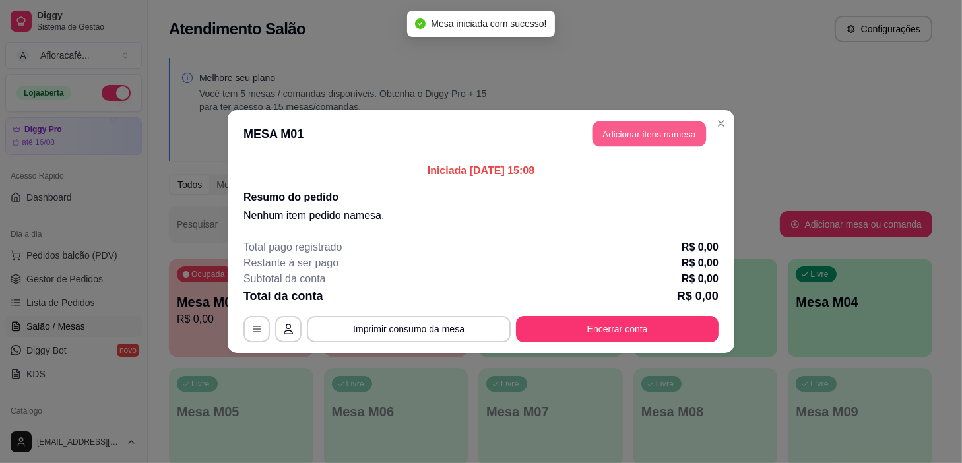
click at [663, 126] on button "Adicionar itens na mesa" at bounding box center [648, 134] width 113 height 26
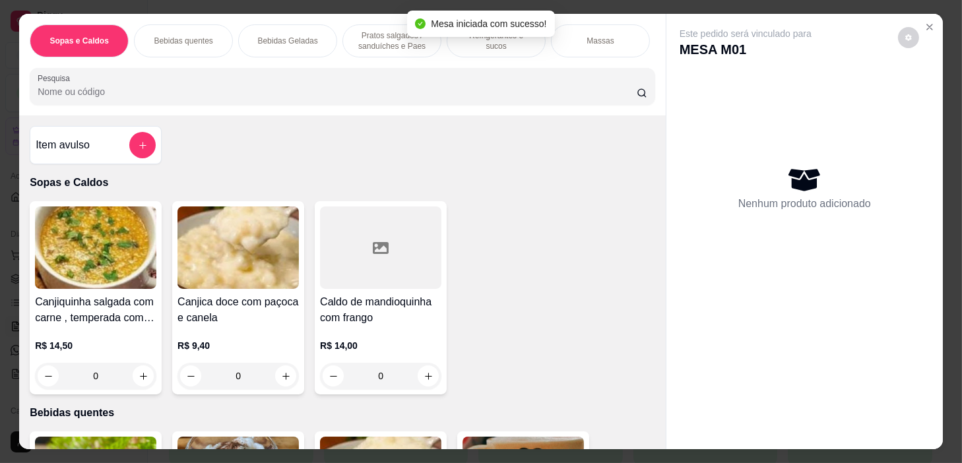
click at [508, 39] on p "Refrigerantes e sucos" at bounding box center [496, 40] width 77 height 21
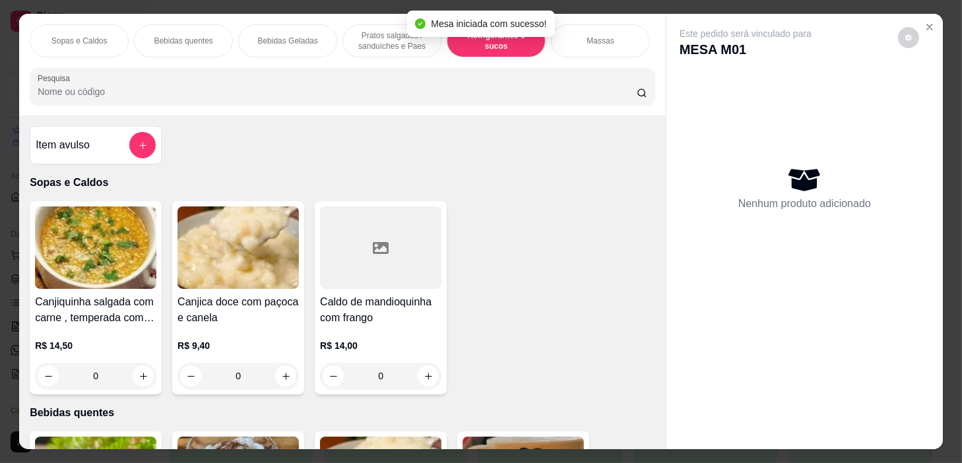
scroll to position [33, 0]
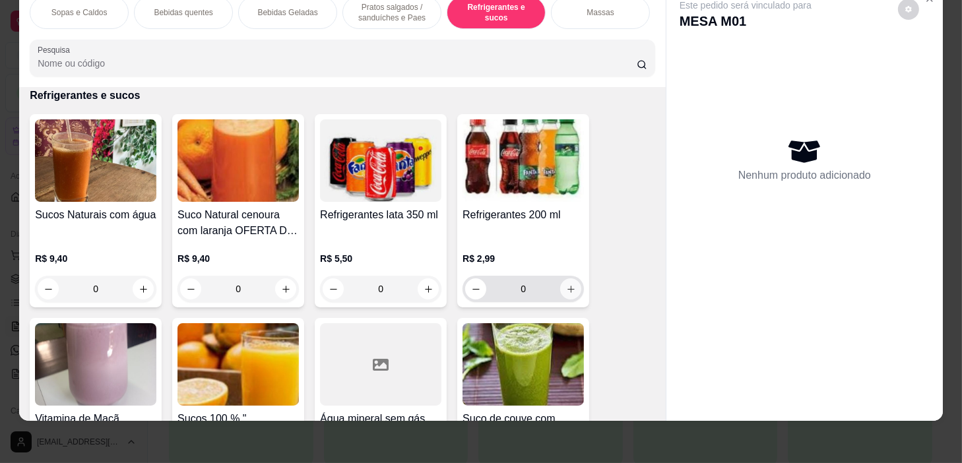
click at [569, 289] on icon "increase-product-quantity" at bounding box center [571, 289] width 10 height 10
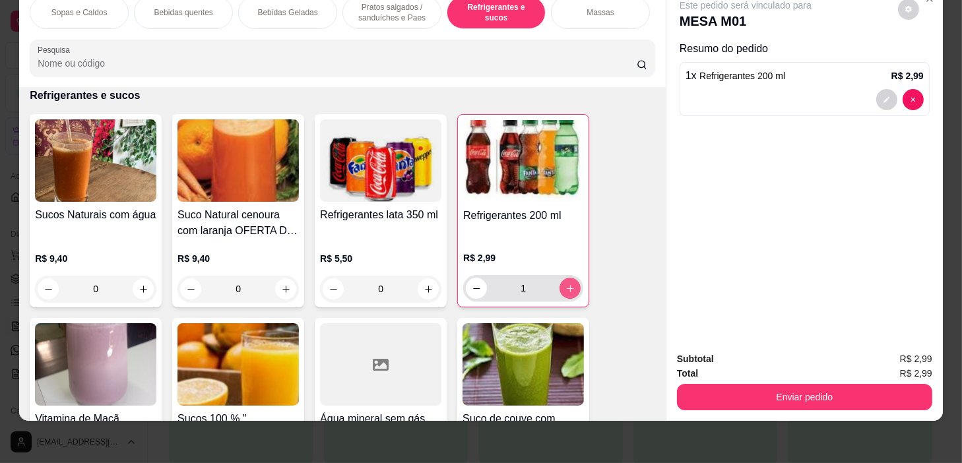
type input "1"
click at [400, 7] on p "Pratos salgados / sanduíches e Paes" at bounding box center [392, 12] width 77 height 21
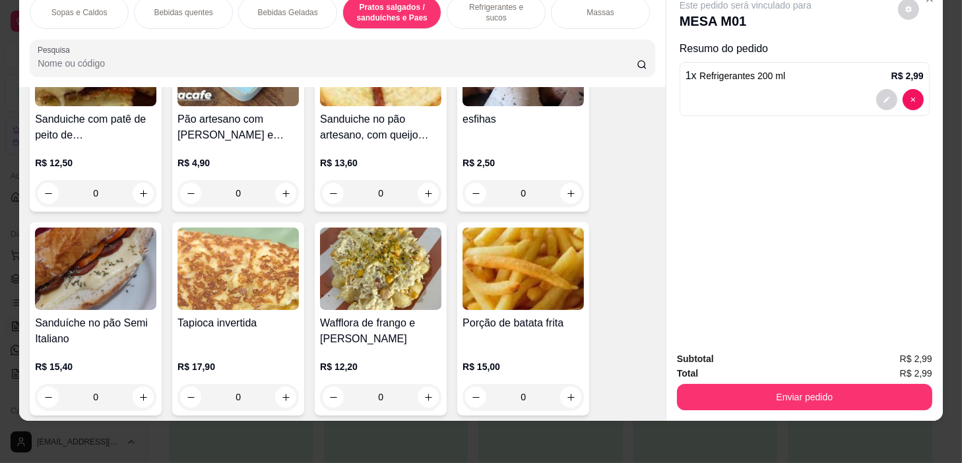
scroll to position [4035, 0]
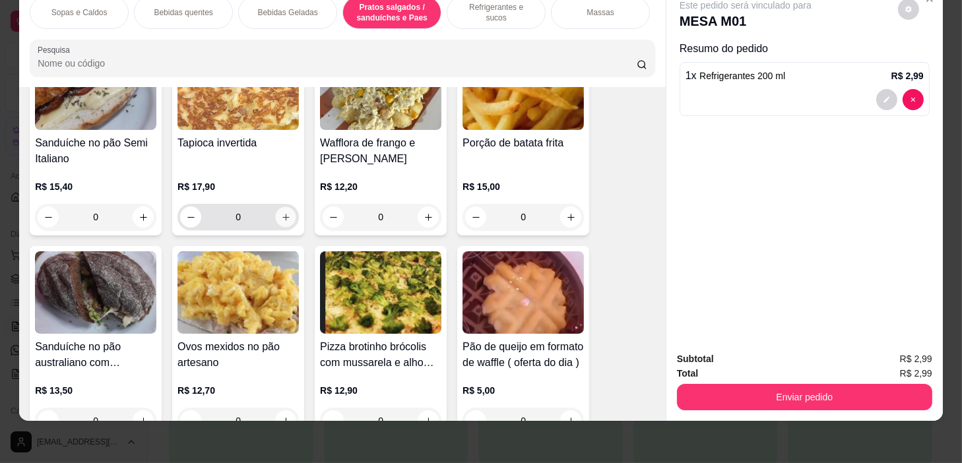
click at [282, 212] on icon "increase-product-quantity" at bounding box center [286, 217] width 10 height 10
type input "1"
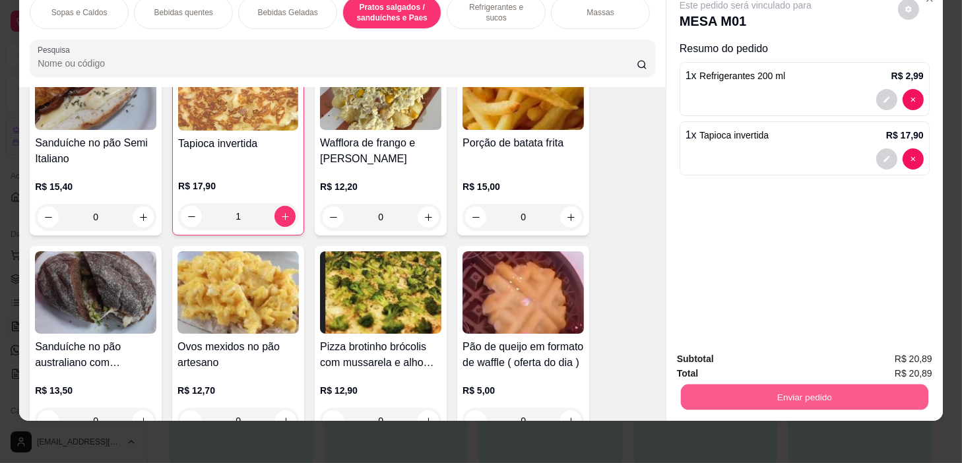
click at [869, 385] on button "Enviar pedido" at bounding box center [804, 398] width 247 height 26
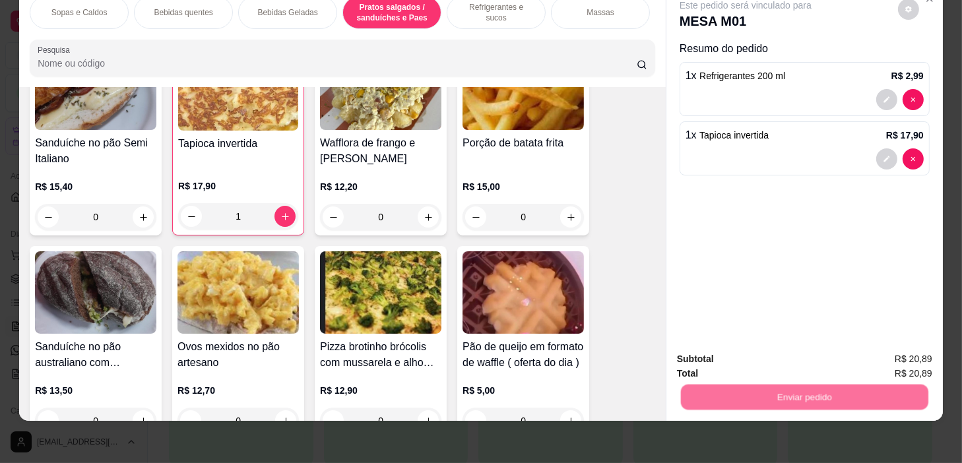
click at [903, 345] on button "Sim, quero registrar" at bounding box center [886, 355] width 98 height 25
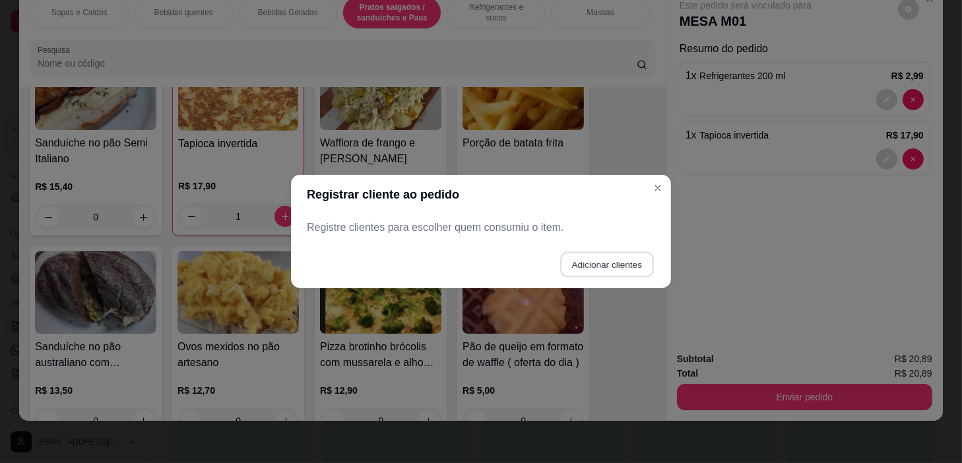
click at [613, 257] on button "Adicionar clientes" at bounding box center [606, 265] width 93 height 26
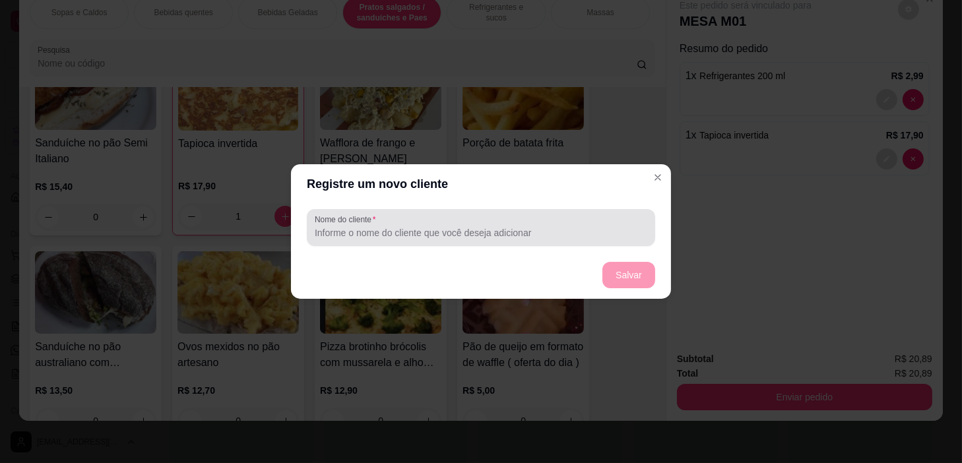
click at [612, 216] on div at bounding box center [481, 227] width 332 height 26
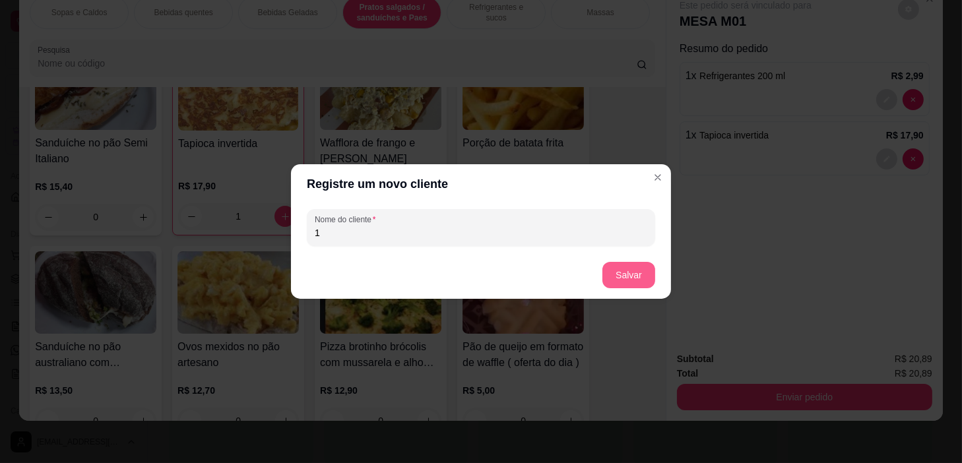
type input "1"
click at [632, 260] on footer "Salvar" at bounding box center [481, 274] width 380 height 47
click at [627, 277] on button "Salvar" at bounding box center [628, 276] width 51 height 26
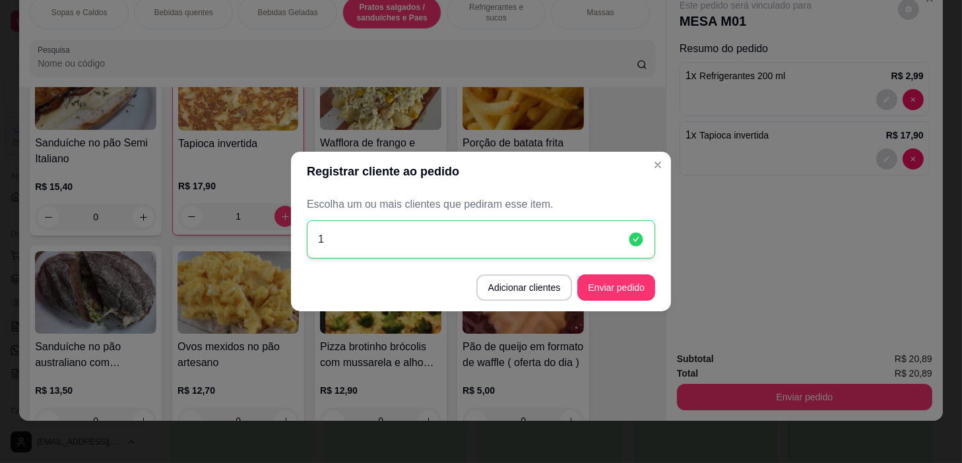
click at [629, 283] on button "Enviar pedido" at bounding box center [616, 287] width 78 height 26
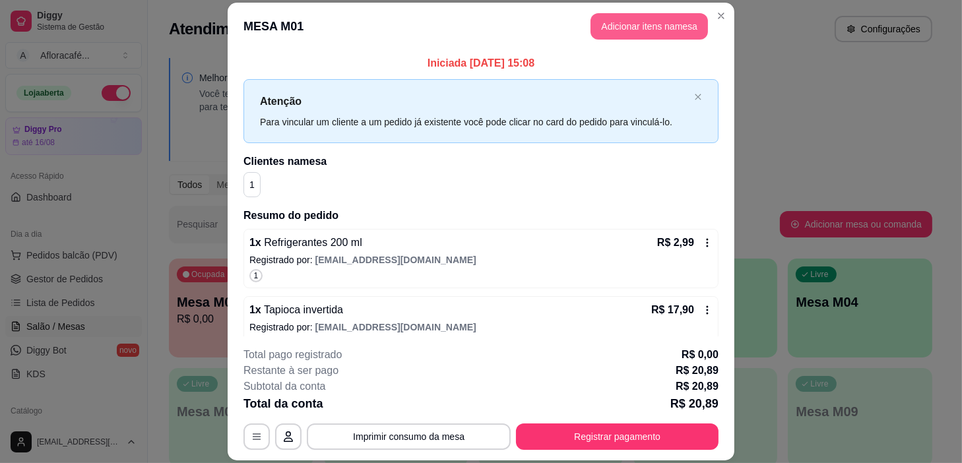
click at [679, 20] on button "Adicionar itens na mesa" at bounding box center [648, 26] width 117 height 26
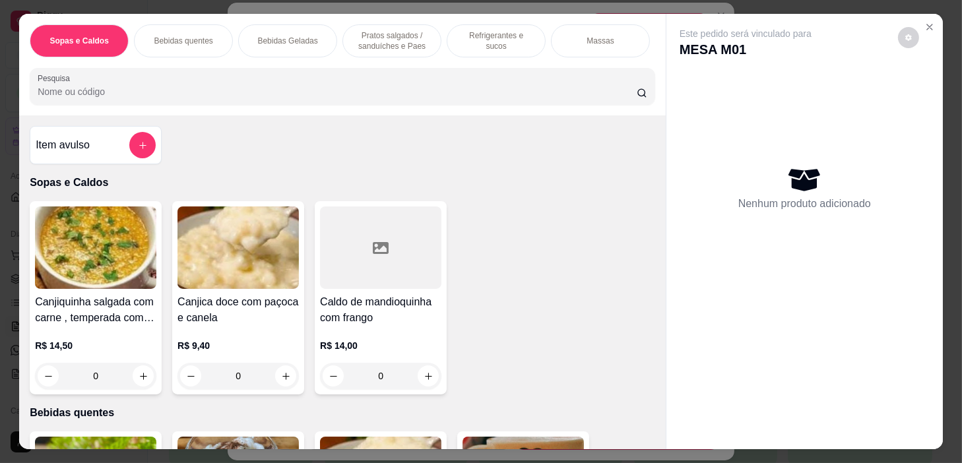
click at [401, 72] on div "Pesquisa" at bounding box center [342, 86] width 625 height 37
click at [488, 26] on div "Refrigerantes e sucos" at bounding box center [496, 40] width 99 height 33
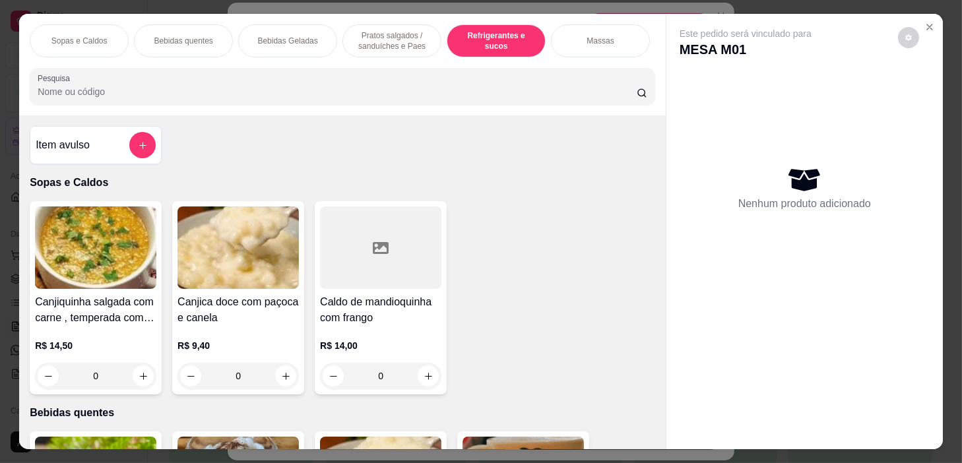
scroll to position [33, 0]
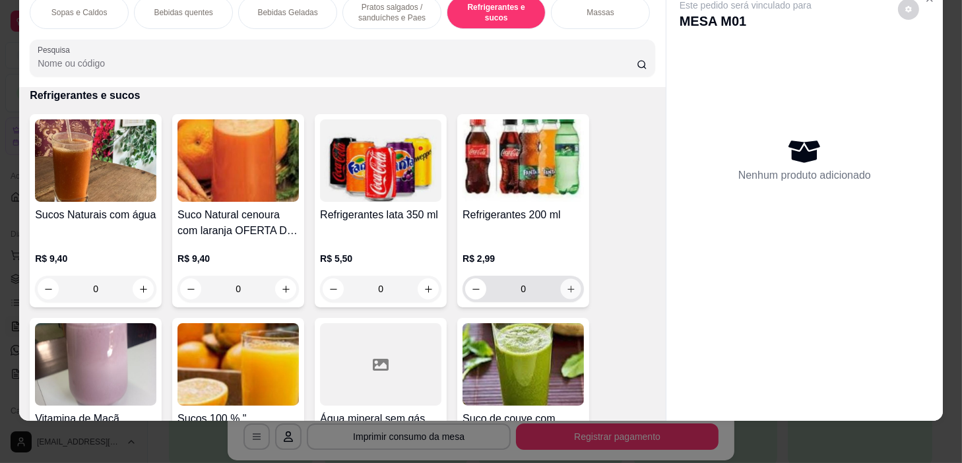
click at [572, 285] on button "increase-product-quantity" at bounding box center [571, 289] width 20 height 20
type input "1"
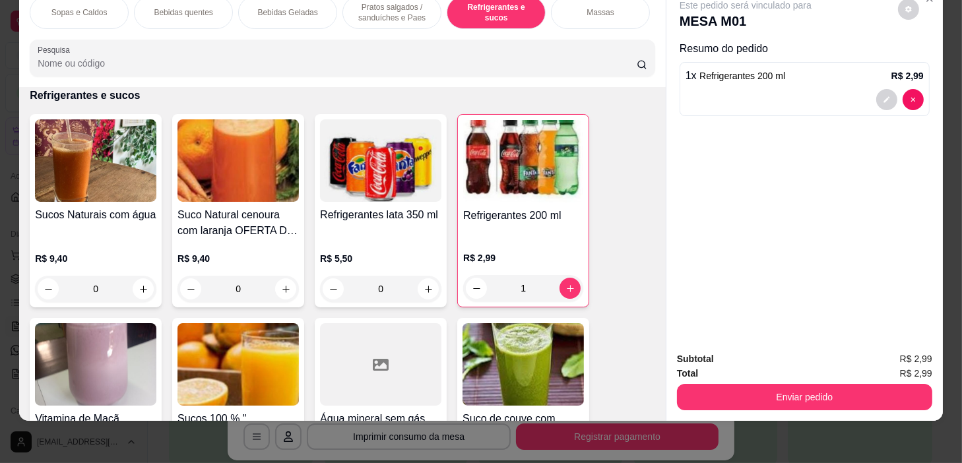
click at [390, 11] on p "Pratos salgados / sanduíches e Paes" at bounding box center [392, 12] width 77 height 21
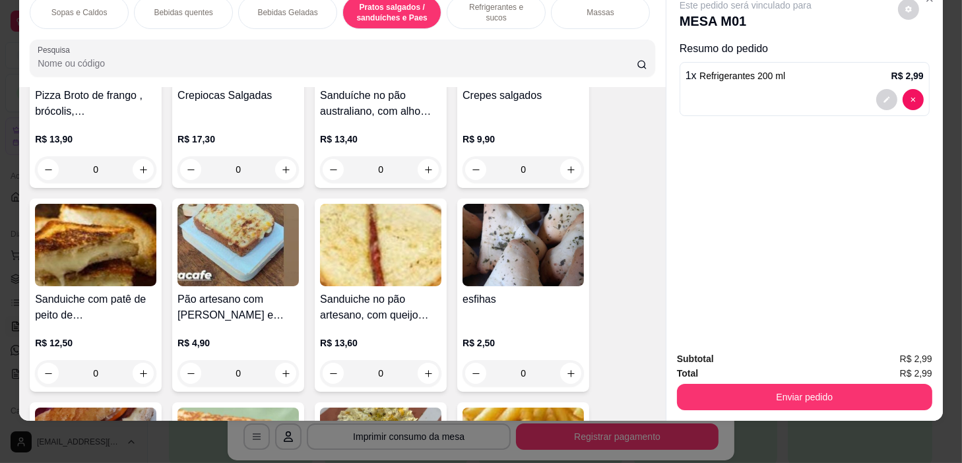
scroll to position [3915, 0]
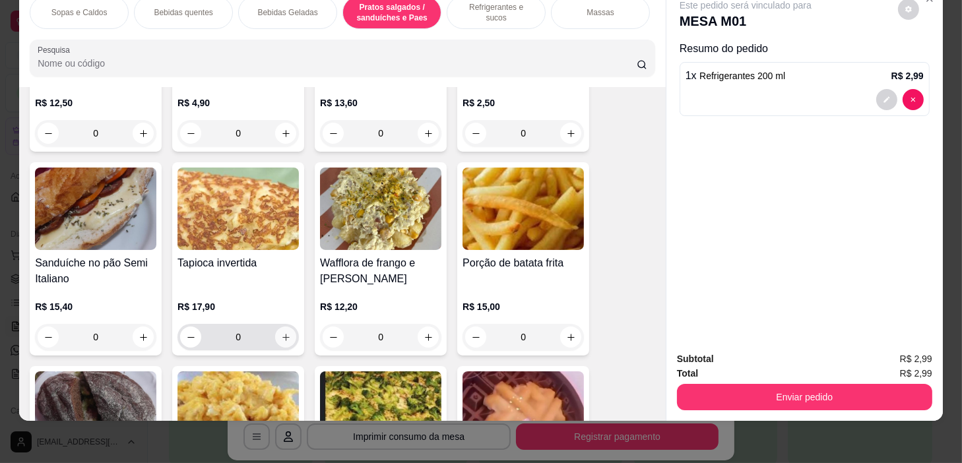
click at [275, 334] on button "increase-product-quantity" at bounding box center [285, 337] width 21 height 21
type input "1"
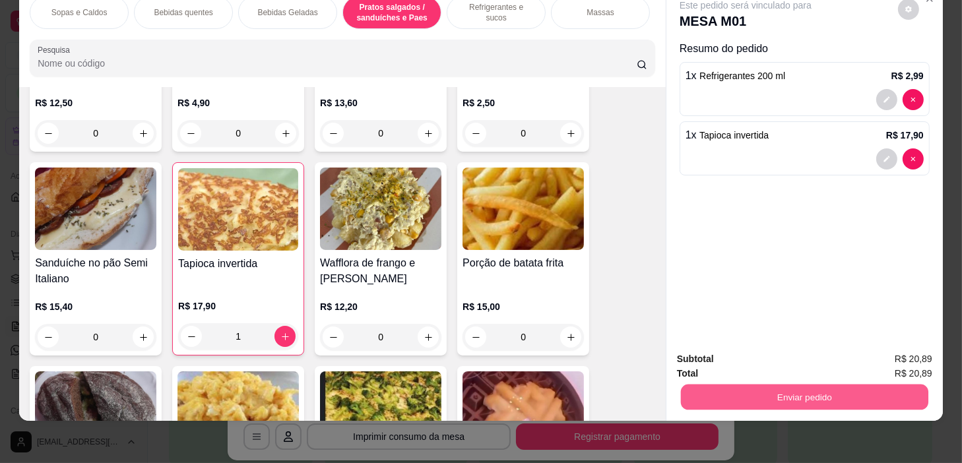
click at [821, 391] on button "Enviar pedido" at bounding box center [804, 398] width 247 height 26
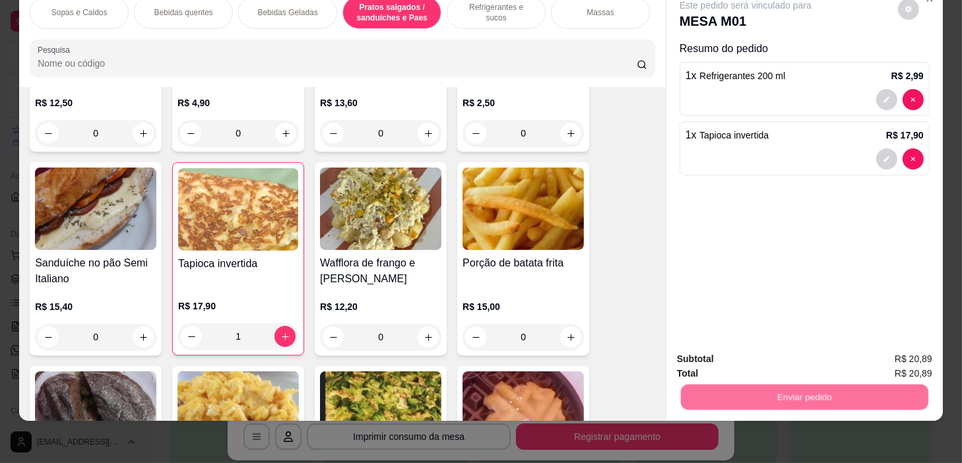
click at [871, 344] on button "Sim, quero registrar" at bounding box center [886, 355] width 98 height 25
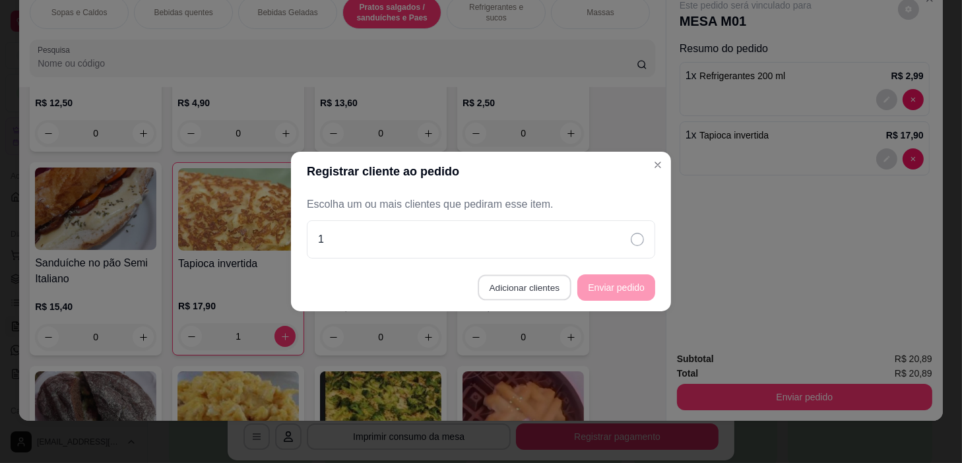
click at [546, 289] on button "Adicionar clientes" at bounding box center [524, 288] width 93 height 26
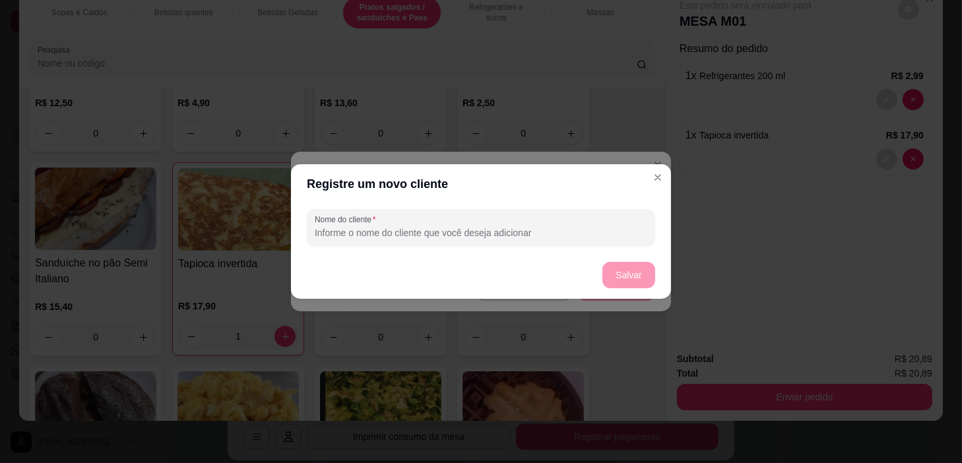
click at [573, 237] on input "Nome do cliente" at bounding box center [481, 232] width 332 height 13
type input "2"
click at [633, 265] on button "Salvar" at bounding box center [628, 275] width 53 height 26
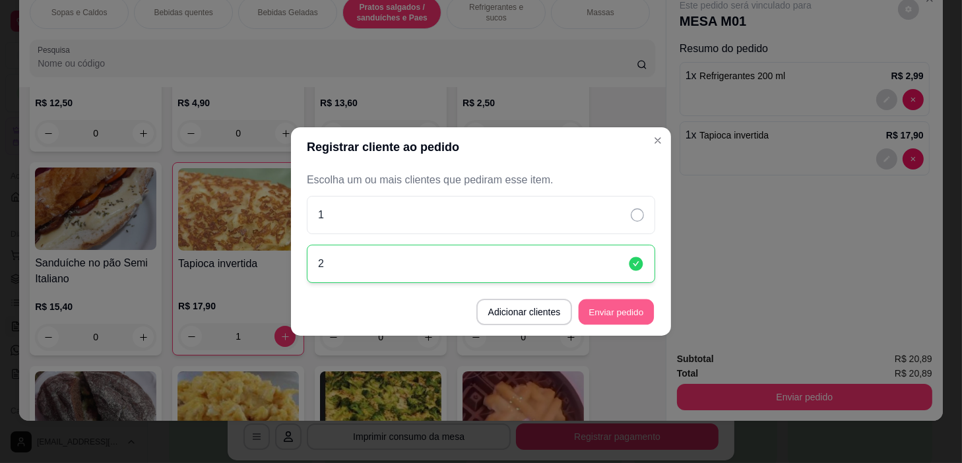
click at [645, 316] on button "Enviar pedido" at bounding box center [616, 312] width 75 height 26
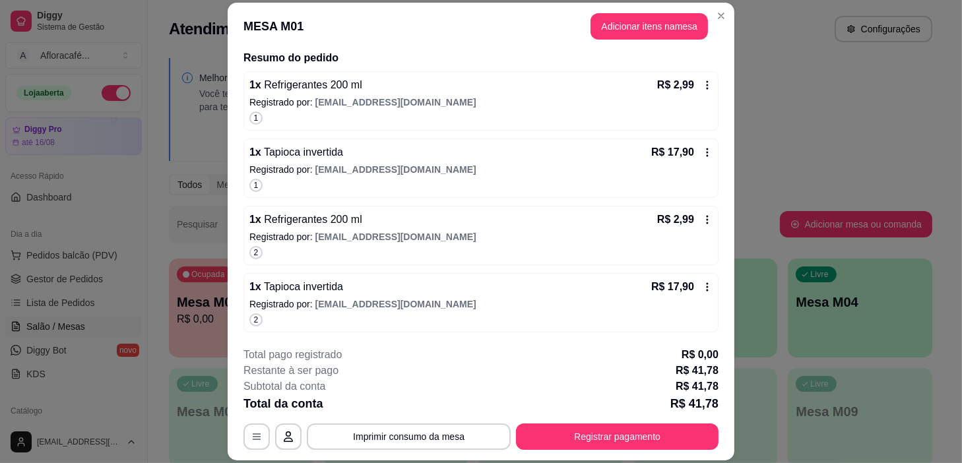
scroll to position [0, 0]
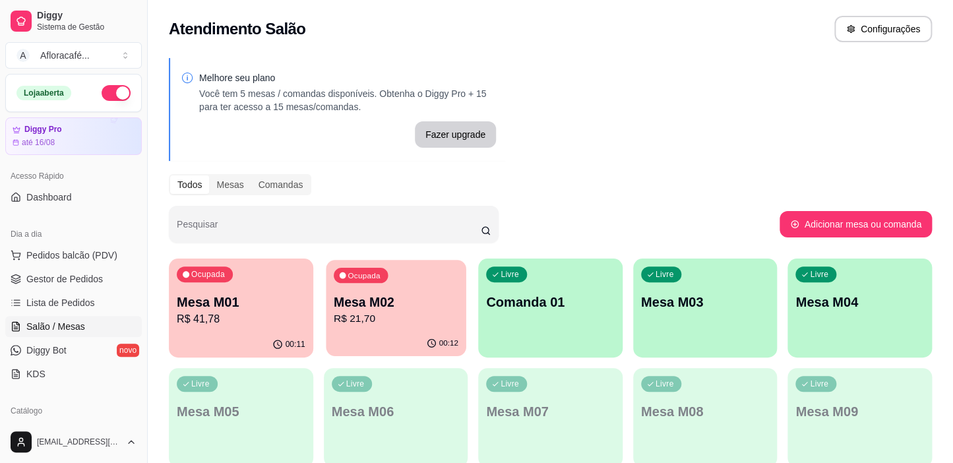
click at [445, 331] on button "Ocupada Mesa M02 R$ 21,70 00:12" at bounding box center [396, 308] width 140 height 96
click at [656, 309] on p "Mesa M03" at bounding box center [705, 303] width 125 height 18
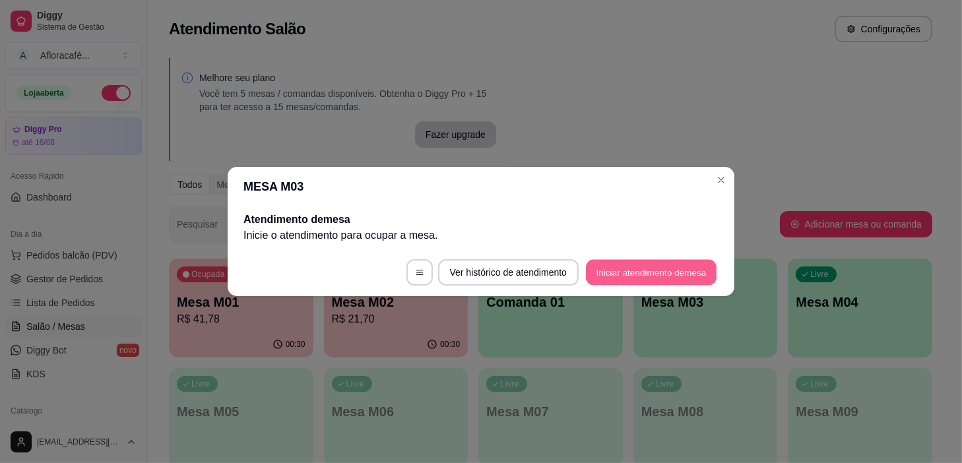
click at [656, 263] on button "Iniciar atendimento de mesa" at bounding box center [651, 273] width 131 height 26
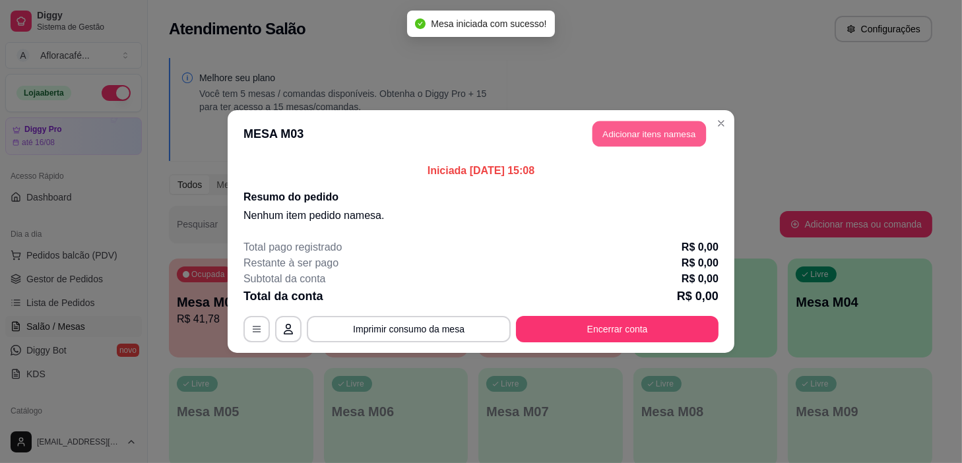
click at [654, 136] on button "Adicionar itens na mesa" at bounding box center [648, 134] width 113 height 26
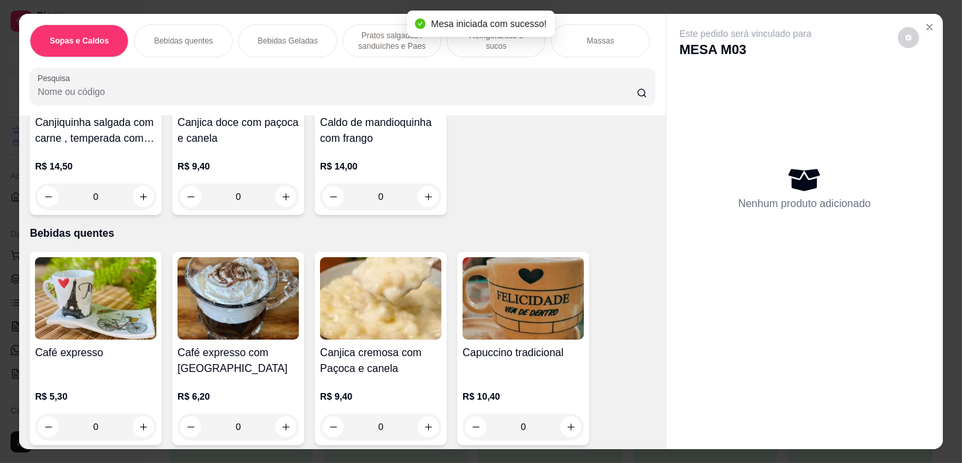
scroll to position [360, 0]
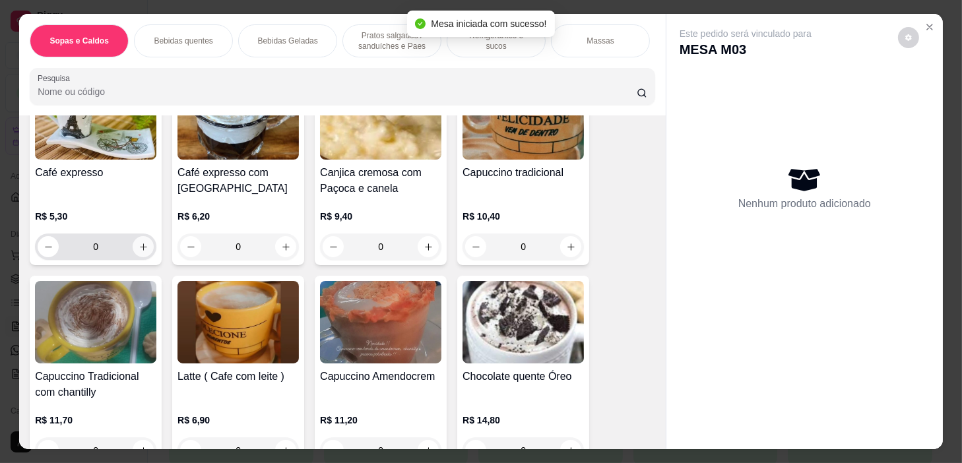
click at [139, 252] on icon "increase-product-quantity" at bounding box center [144, 247] width 10 height 10
type input "1"
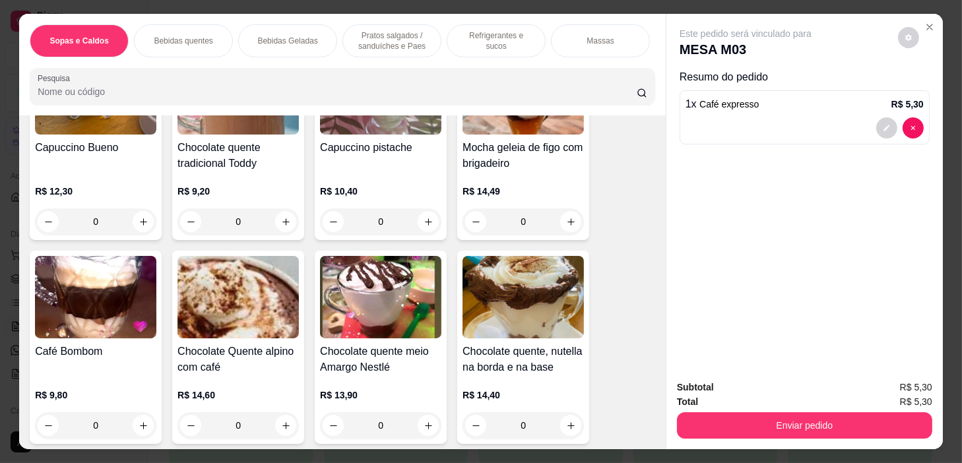
scroll to position [1260, 0]
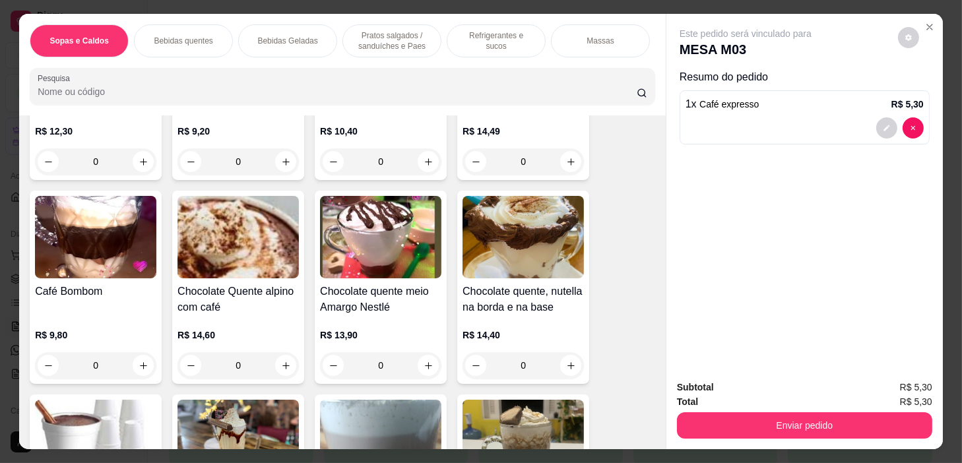
click at [439, 363] on div "Chocolate quente meio Amargo Nestlé R$ 13,90 0" at bounding box center [381, 287] width 132 height 193
click at [424, 371] on icon "increase-product-quantity" at bounding box center [429, 366] width 10 height 10
type input "1"
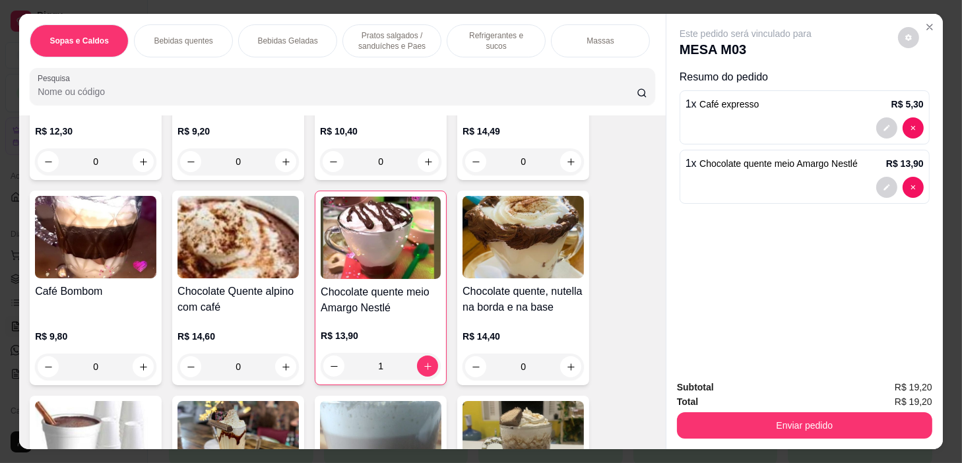
scroll to position [0, 515]
click at [502, 49] on div "Pratos Doces e sobremesas" at bounding box center [502, 40] width 99 height 33
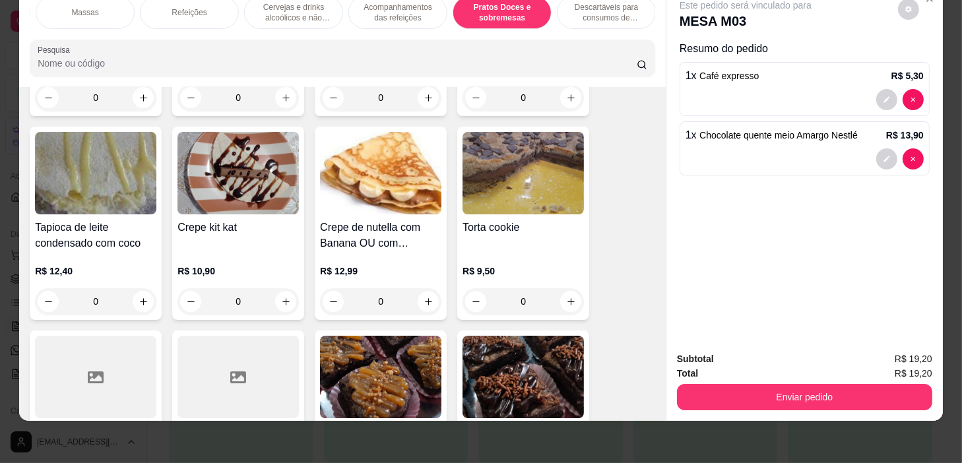
scroll to position [10199, 0]
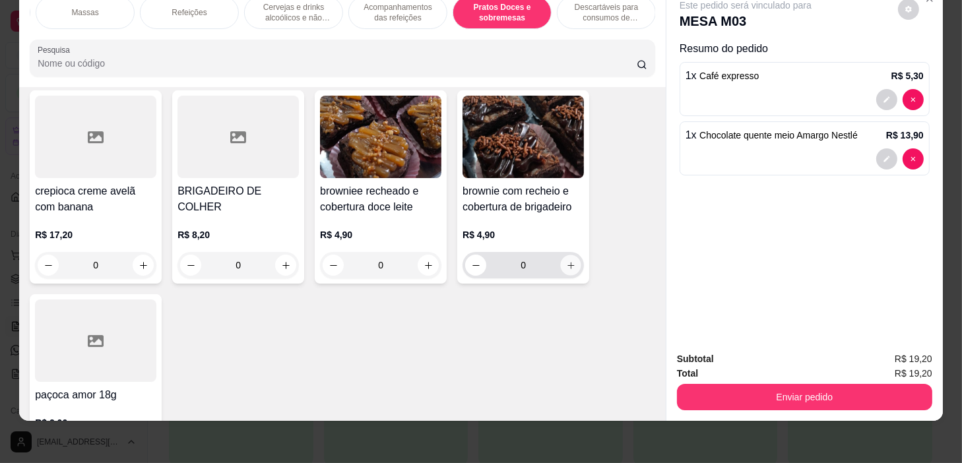
click at [566, 261] on icon "increase-product-quantity" at bounding box center [571, 266] width 10 height 10
type input "1"
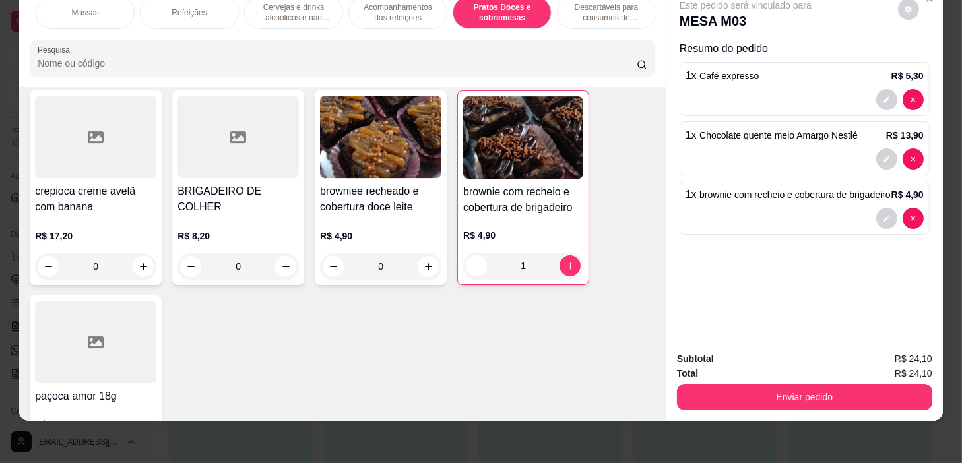
scroll to position [0, 0]
click at [408, 9] on p "Pratos salgados / sanduíches e Paes" at bounding box center [392, 12] width 77 height 21
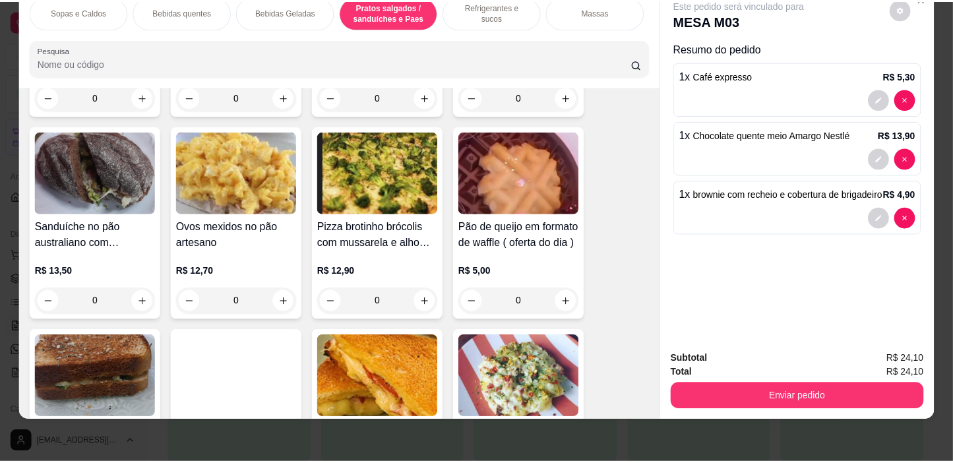
scroll to position [4216, 0]
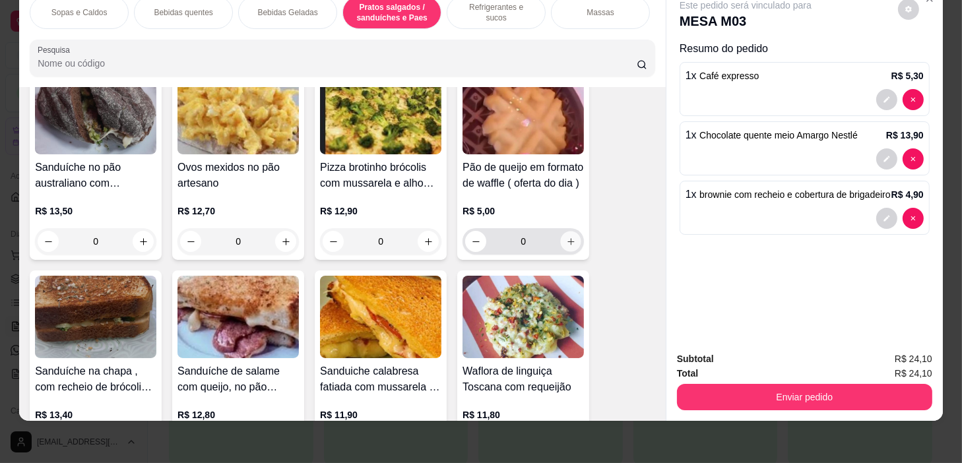
click at [567, 243] on icon "increase-product-quantity" at bounding box center [571, 242] width 10 height 10
type input "1"
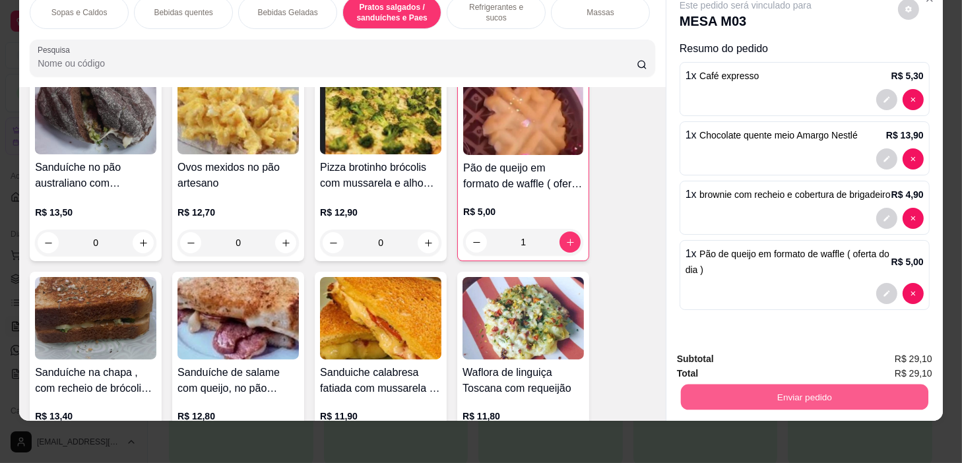
click at [792, 387] on button "Enviar pedido" at bounding box center [804, 398] width 247 height 26
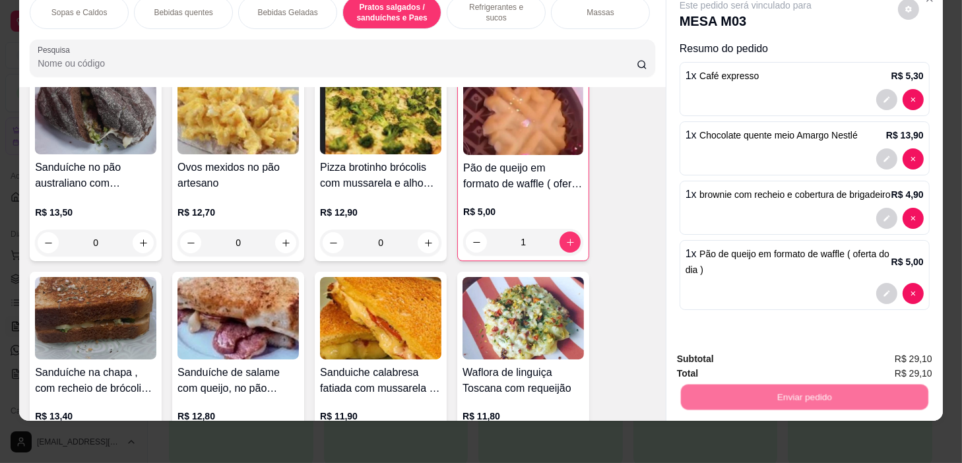
click at [790, 360] on button "Não registrar e enviar pedido" at bounding box center [761, 355] width 137 height 25
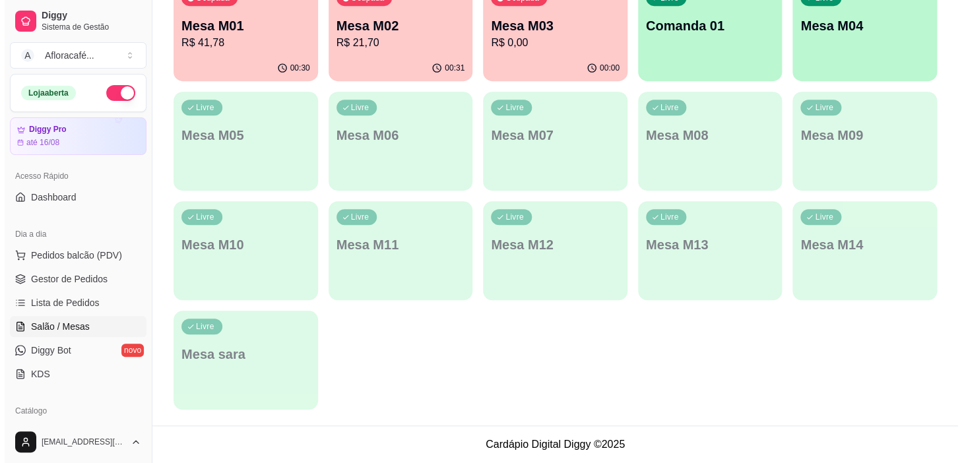
scroll to position [0, 0]
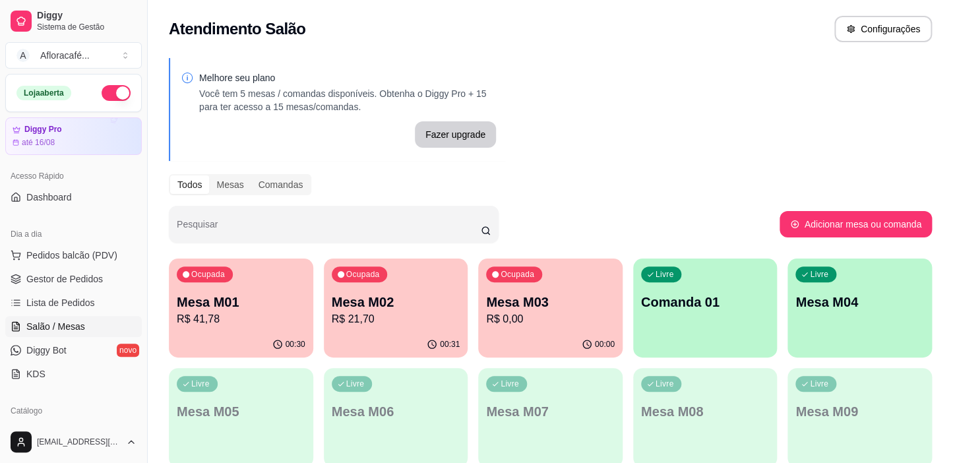
click at [527, 292] on div "Ocupada Mesa M03 R$ 0,00" at bounding box center [550, 295] width 144 height 73
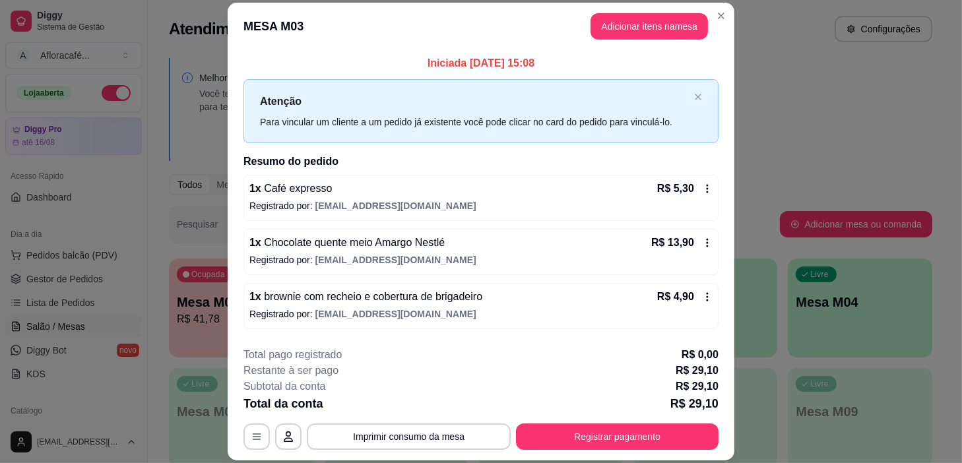
click at [724, 24] on header "MESA M03 Adicionar itens na mesa" at bounding box center [481, 26] width 507 height 47
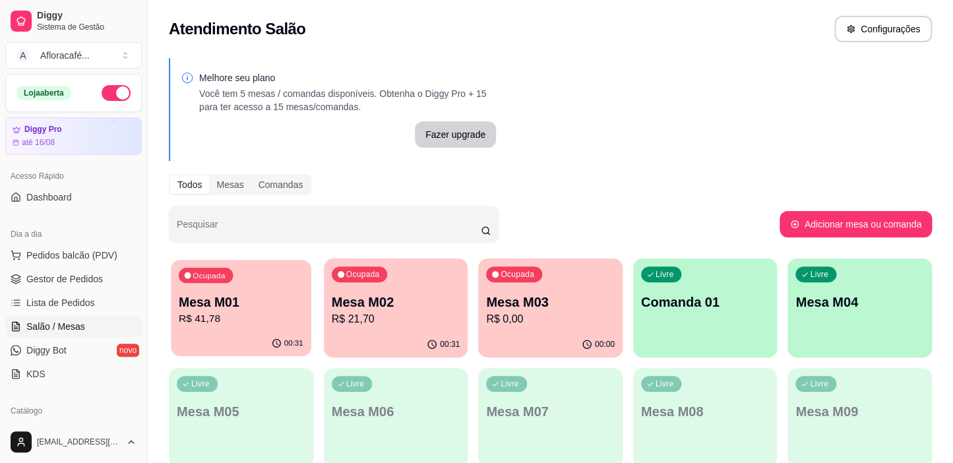
click at [242, 305] on p "Mesa M01" at bounding box center [241, 303] width 125 height 18
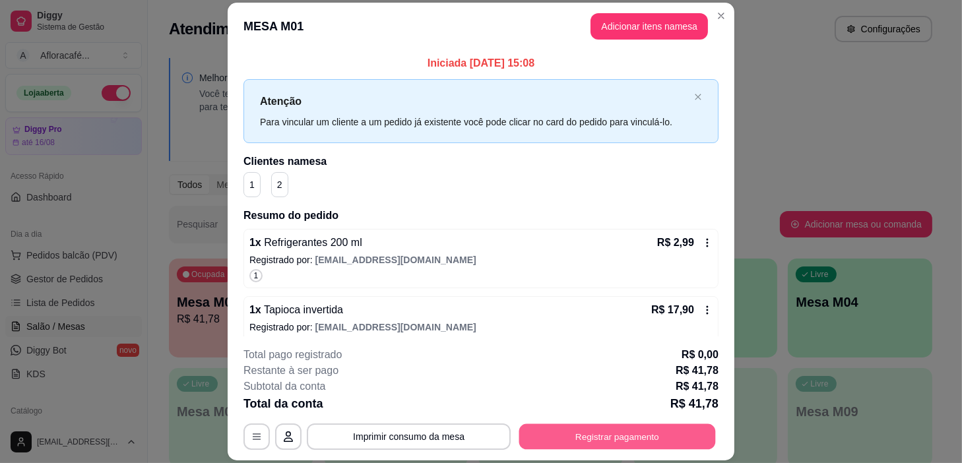
click at [594, 446] on button "Registrar pagamento" at bounding box center [617, 437] width 197 height 26
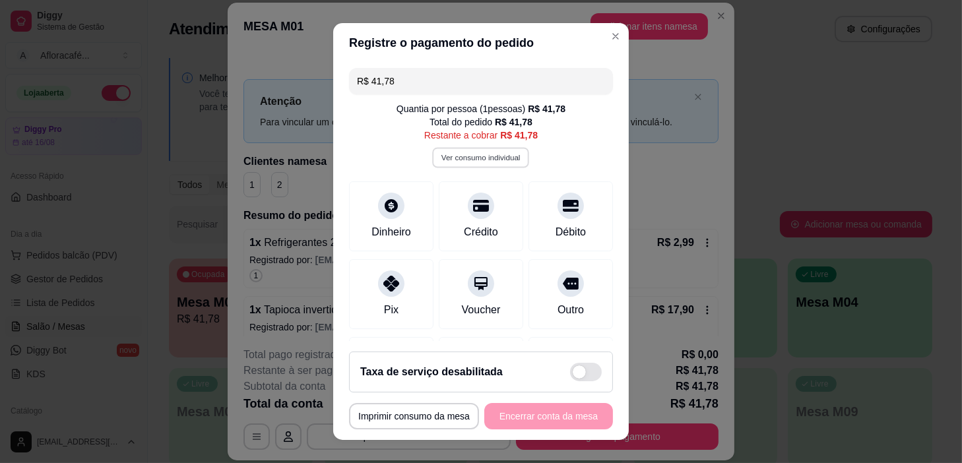
click at [495, 152] on button "Ver consumo individual" at bounding box center [481, 158] width 97 height 20
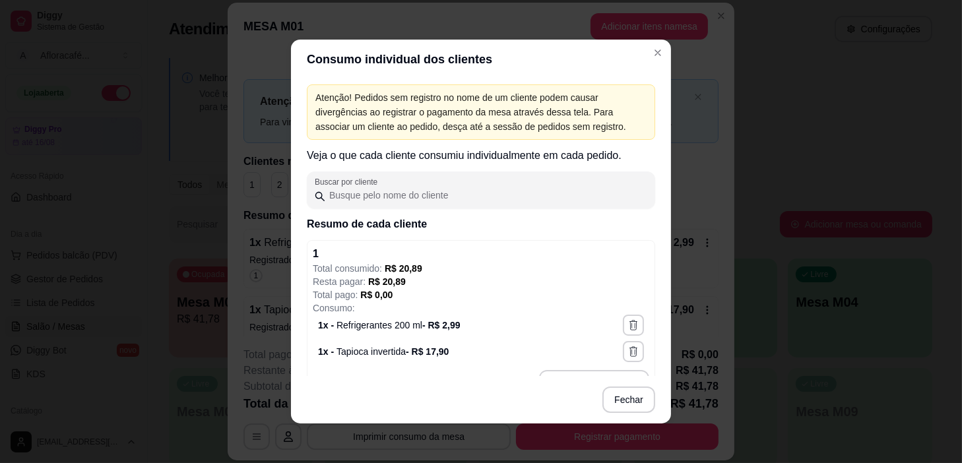
scroll to position [201, 0]
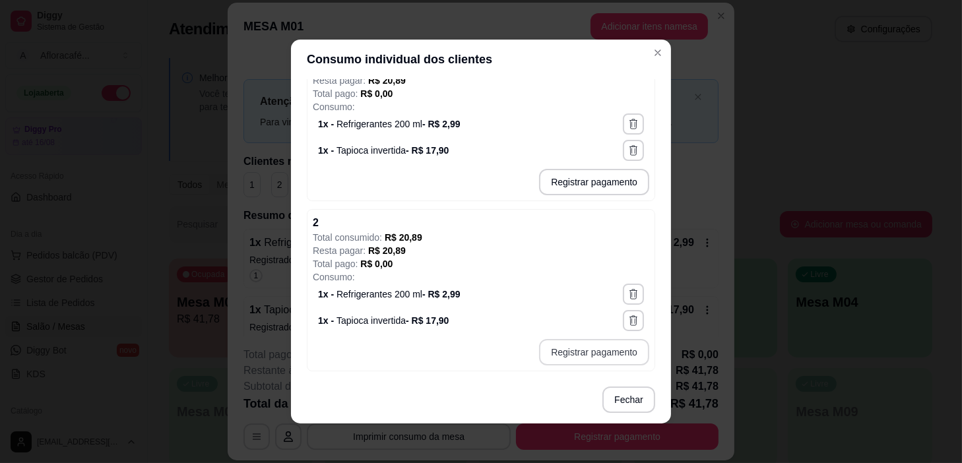
drag, startPoint x: 635, startPoint y: 352, endPoint x: 619, endPoint y: 348, distance: 16.3
click at [627, 351] on div "2 Total consumido: R$ 20,89 Resta pagar: R$ 20,89 Total pago: R$ 0,00 Consumo: …" at bounding box center [481, 290] width 348 height 162
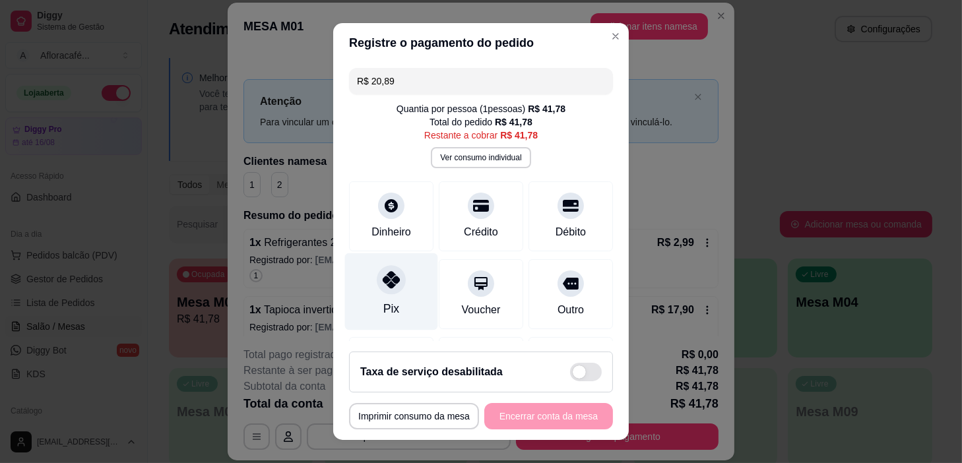
click at [402, 310] on div "Pix" at bounding box center [391, 291] width 93 height 77
click at [384, 288] on div at bounding box center [391, 280] width 29 height 29
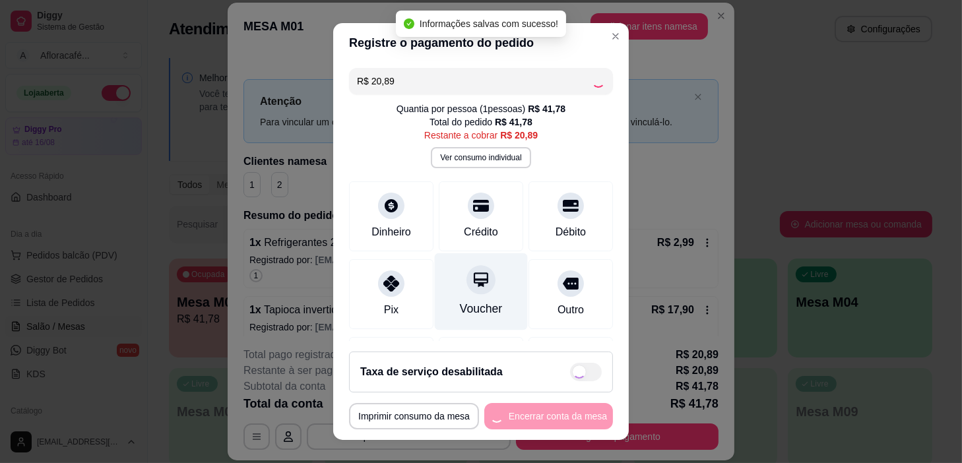
type input "R$ 0,00"
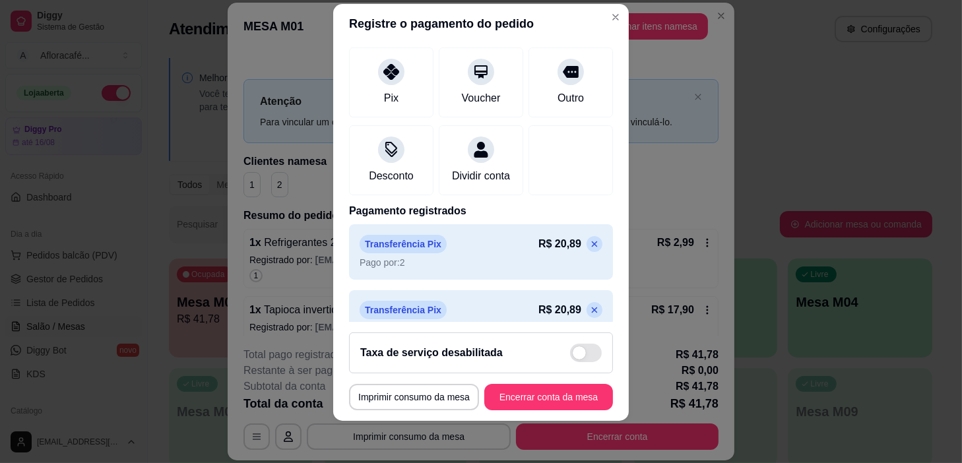
scroll to position [207, 0]
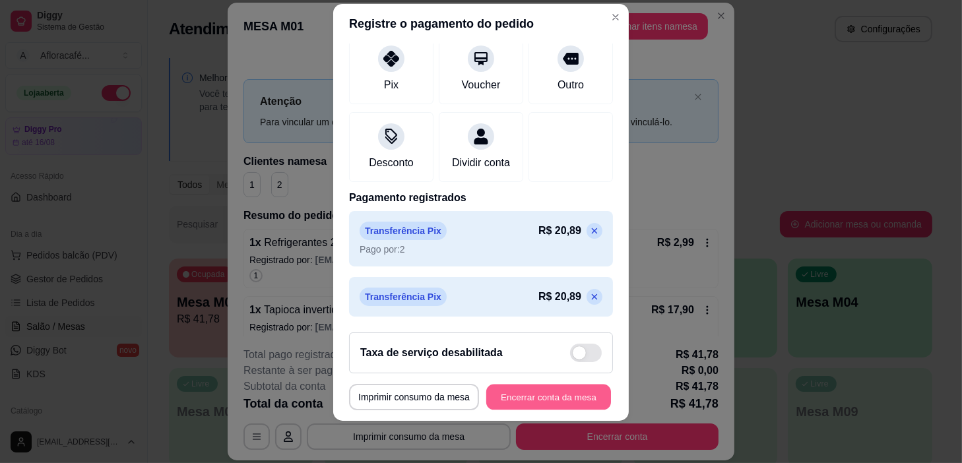
click at [524, 386] on button "Encerrar conta da mesa" at bounding box center [548, 398] width 125 height 26
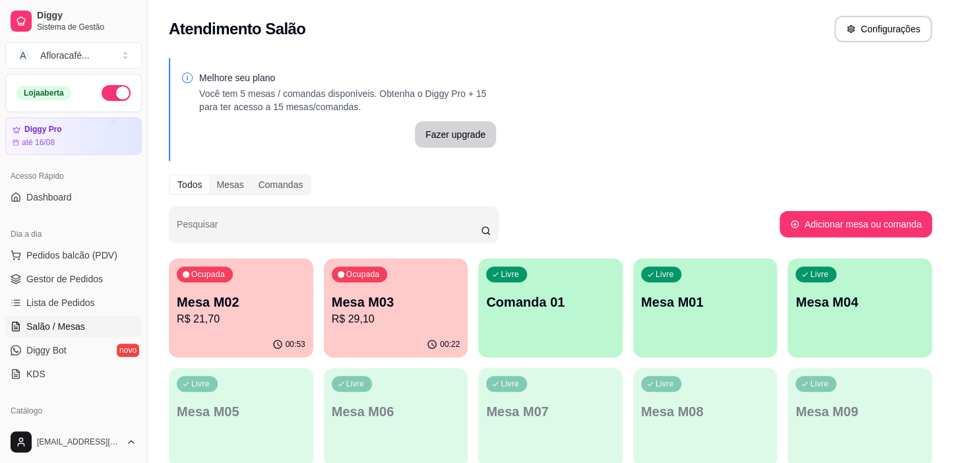
click at [417, 298] on p "Mesa M03" at bounding box center [396, 302] width 129 height 18
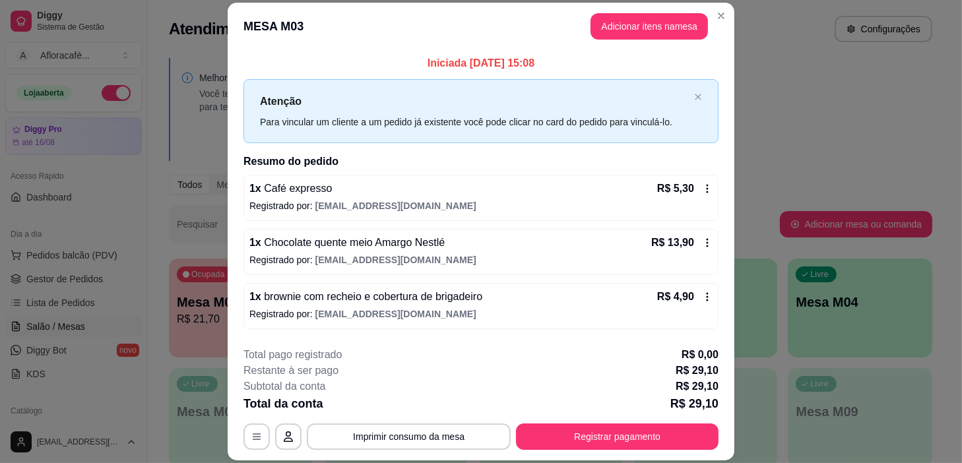
scroll to position [51, 0]
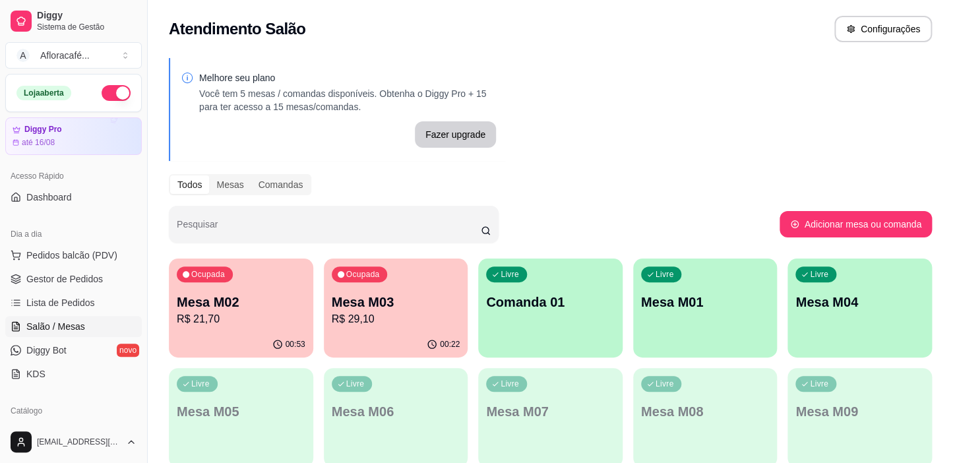
click at [274, 321] on p "R$ 21,70" at bounding box center [241, 319] width 129 height 16
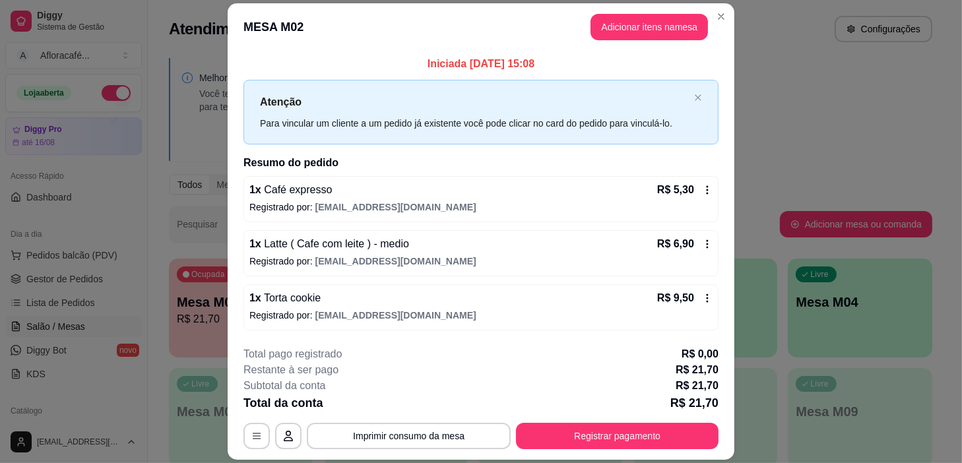
scroll to position [38, 0]
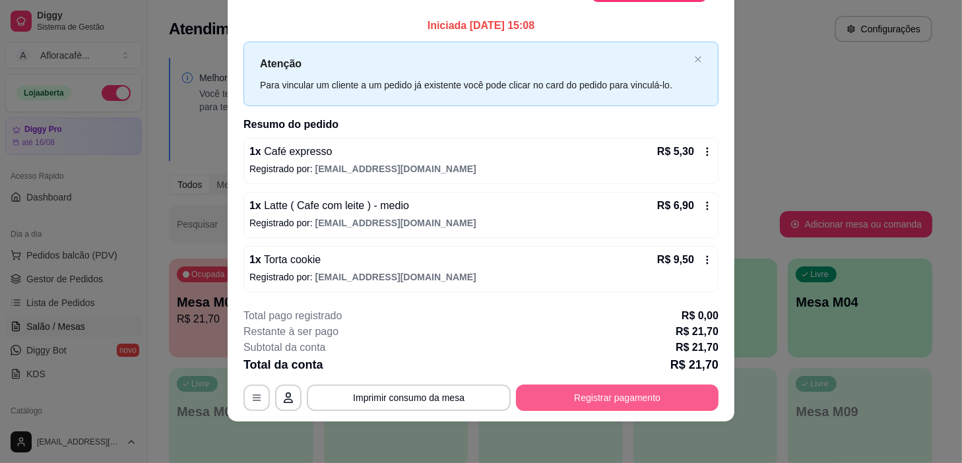
click at [645, 398] on button "Registrar pagamento" at bounding box center [617, 398] width 203 height 26
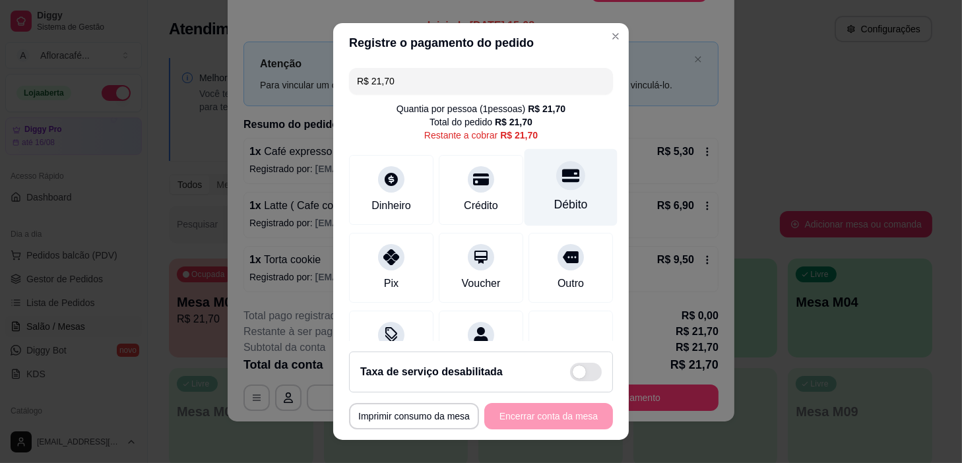
click at [575, 169] on div "Débito" at bounding box center [570, 187] width 93 height 77
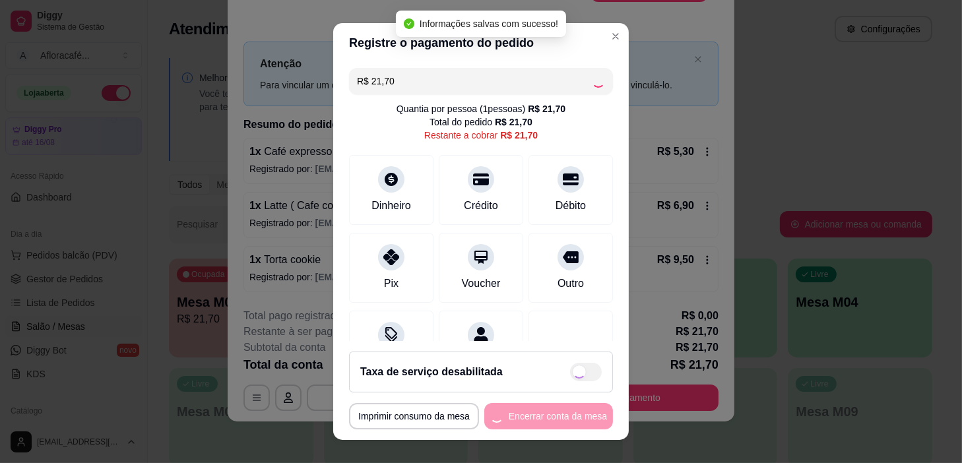
type input "R$ 0,00"
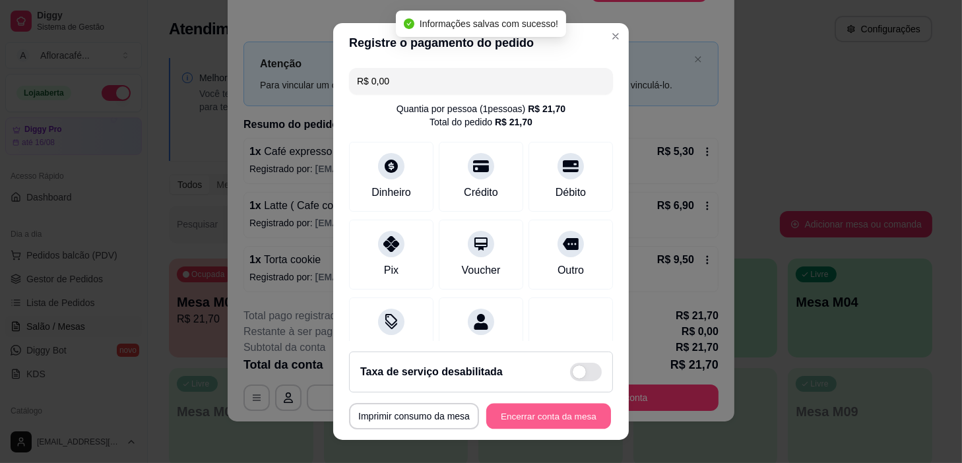
click at [521, 425] on button "Encerrar conta da mesa" at bounding box center [548, 417] width 125 height 26
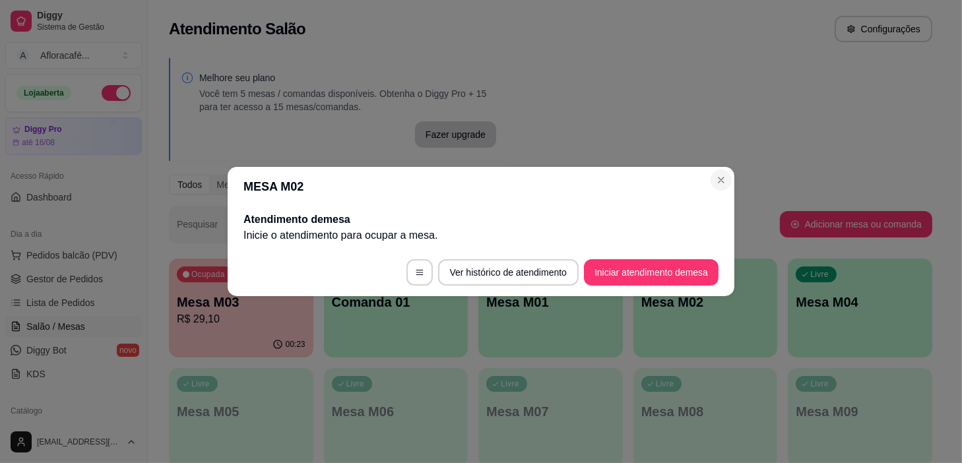
click at [709, 186] on section "MESA M02 Atendimento de mesa Inicie o atendimento para ocupar a mesa . Ver hist…" at bounding box center [481, 231] width 507 height 129
drag, startPoint x: 709, startPoint y: 192, endPoint x: 714, endPoint y: 183, distance: 10.1
click at [714, 184] on section "MESA M02 Atendimento de mesa Inicie o atendimento para ocupar a mesa . Ver hist…" at bounding box center [481, 231] width 507 height 129
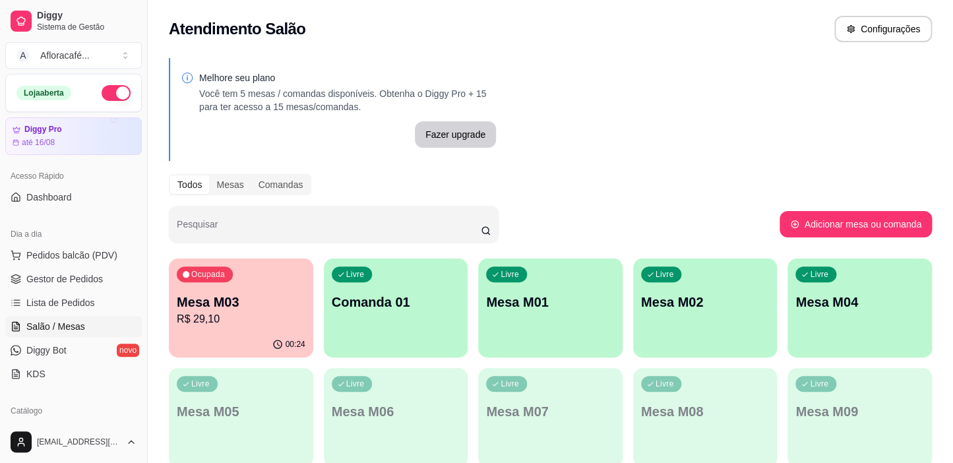
click at [499, 268] on div "Livre Mesa M01" at bounding box center [550, 300] width 144 height 83
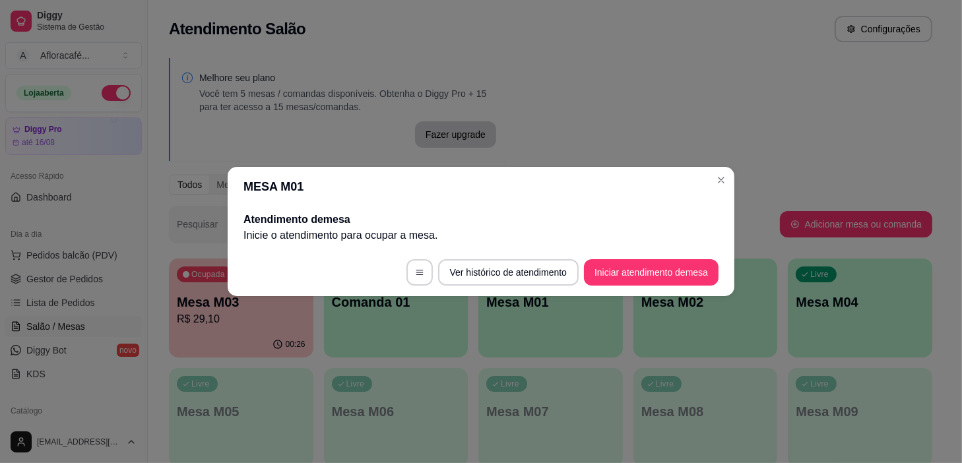
click at [708, 177] on header "MESA M01" at bounding box center [481, 187] width 507 height 40
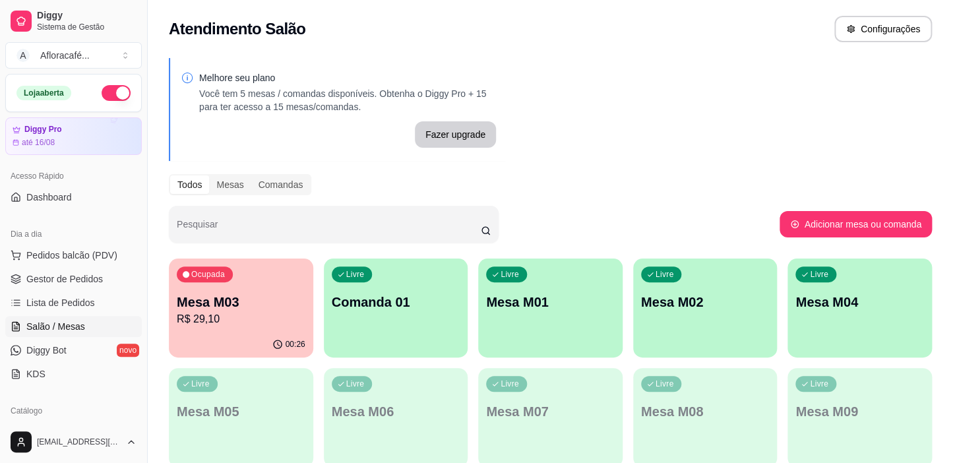
click at [278, 268] on div "Ocupada Mesa M03 R$ 29,10" at bounding box center [241, 295] width 144 height 73
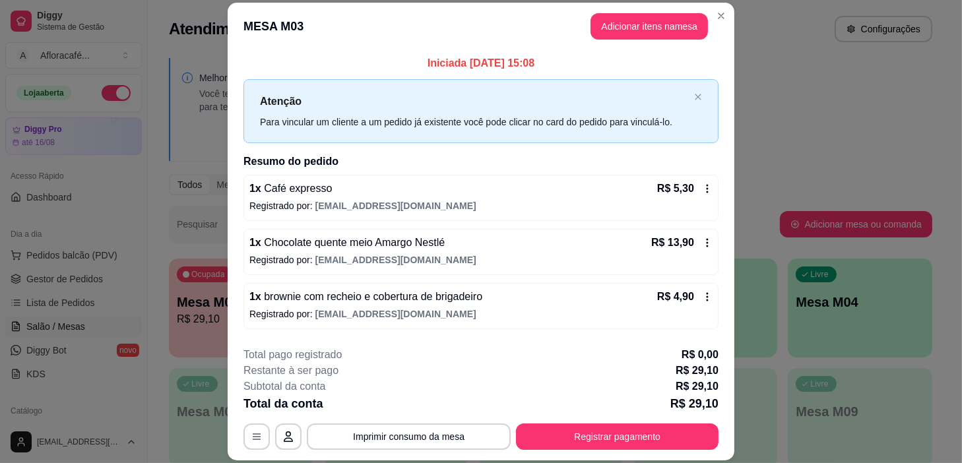
scroll to position [51, 0]
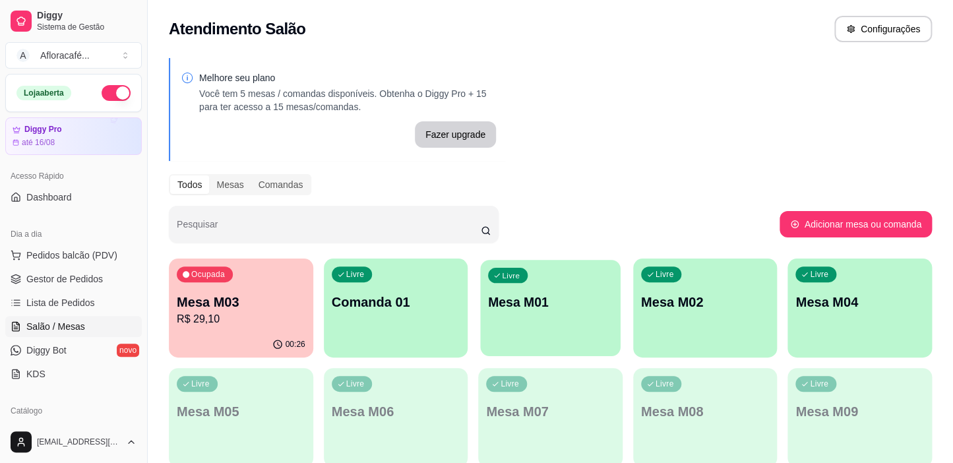
click at [553, 303] on p "Mesa M01" at bounding box center [550, 303] width 125 height 18
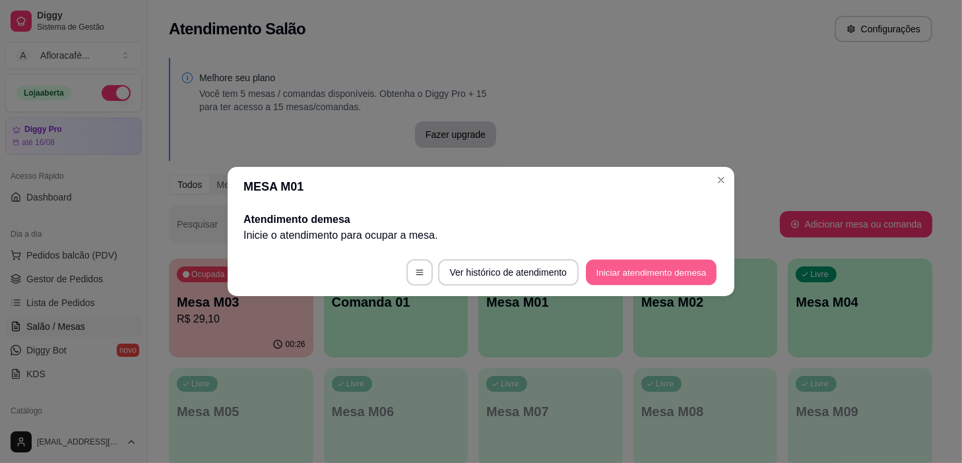
click at [670, 265] on button "Iniciar atendimento de mesa" at bounding box center [651, 273] width 131 height 26
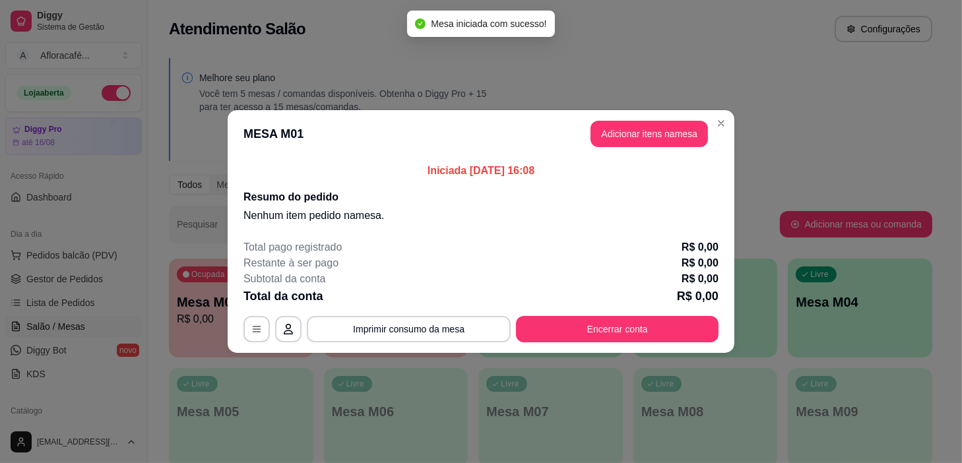
click at [641, 110] on header "MESA M01 Adicionar itens na mesa" at bounding box center [481, 133] width 507 height 47
click at [630, 147] on header "MESA M01 Adicionar itens na mesa" at bounding box center [481, 133] width 507 height 47
click at [636, 133] on button "Adicionar itens na mesa" at bounding box center [648, 134] width 113 height 26
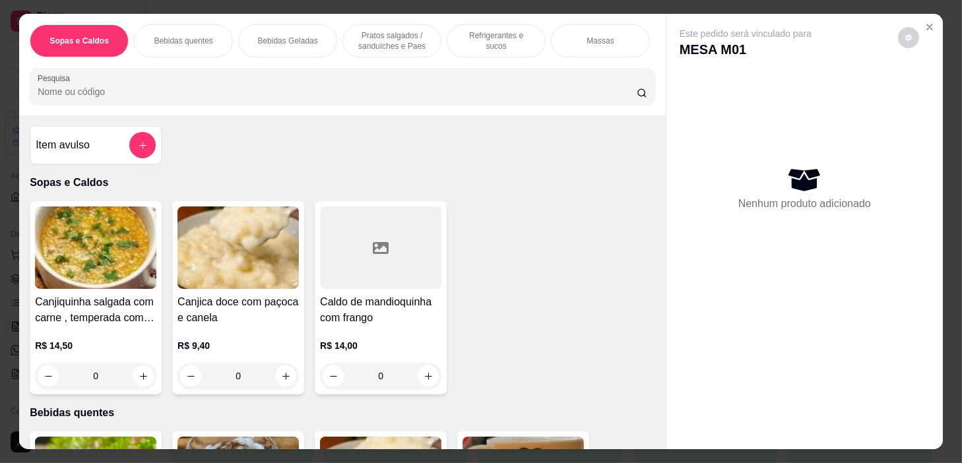
scroll to position [299, 0]
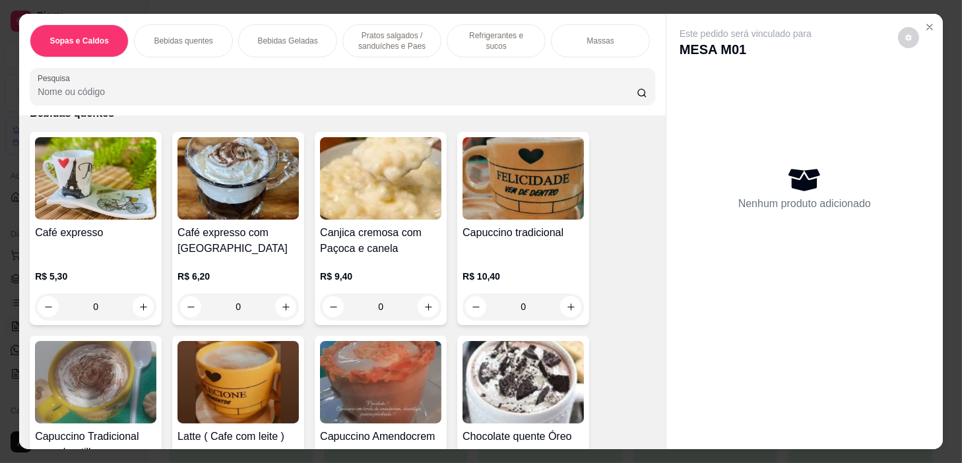
click at [392, 30] on p "Pratos salgados / sanduíches e Paes" at bounding box center [392, 40] width 77 height 21
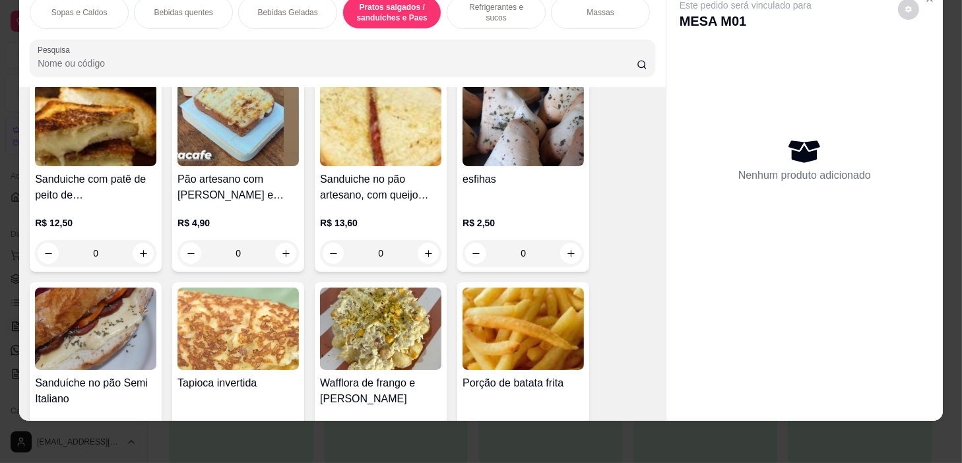
scroll to position [3975, 0]
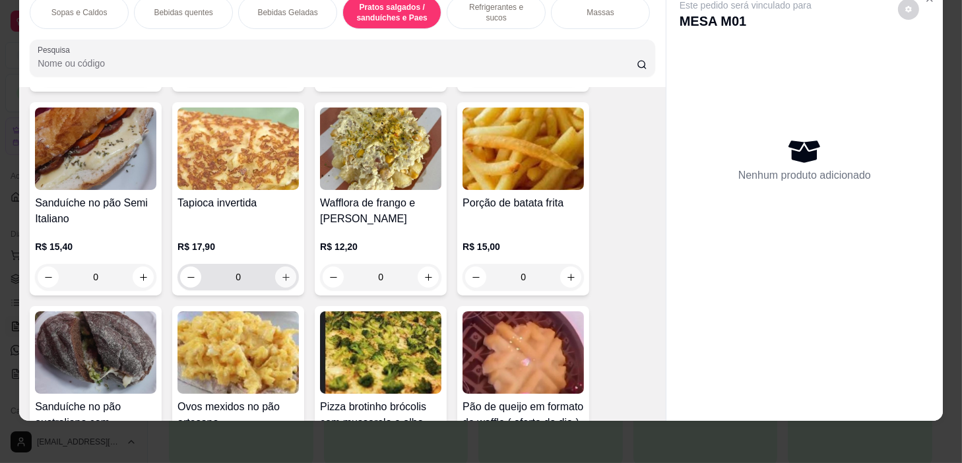
click at [287, 277] on button "increase-product-quantity" at bounding box center [285, 277] width 21 height 21
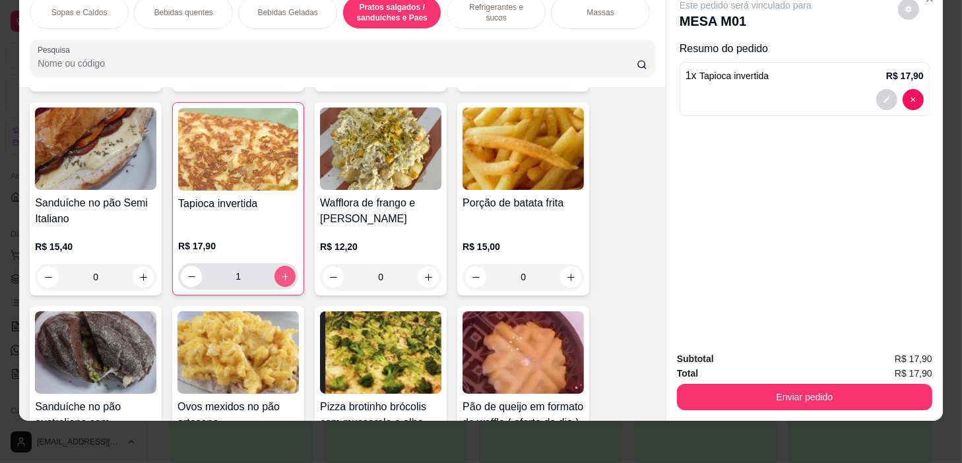
type input "1"
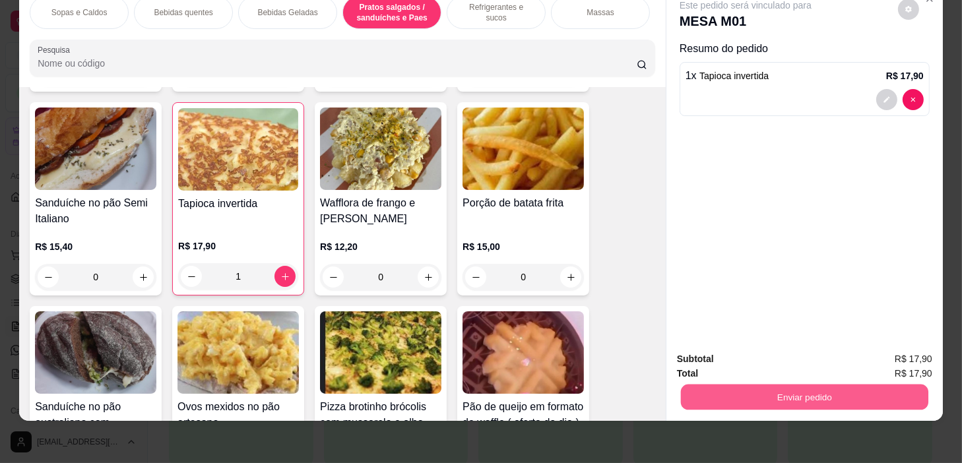
click at [742, 385] on button "Enviar pedido" at bounding box center [804, 398] width 247 height 26
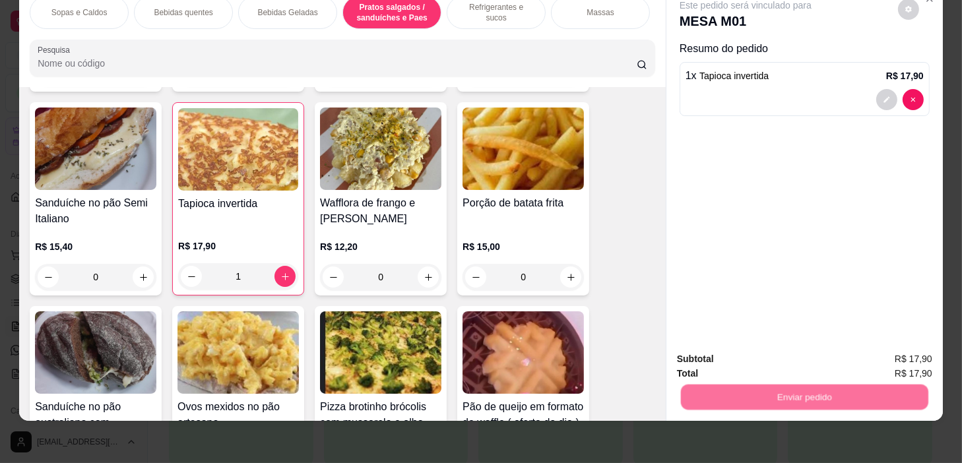
click at [740, 354] on button "Não registrar e enviar pedido" at bounding box center [761, 355] width 137 height 25
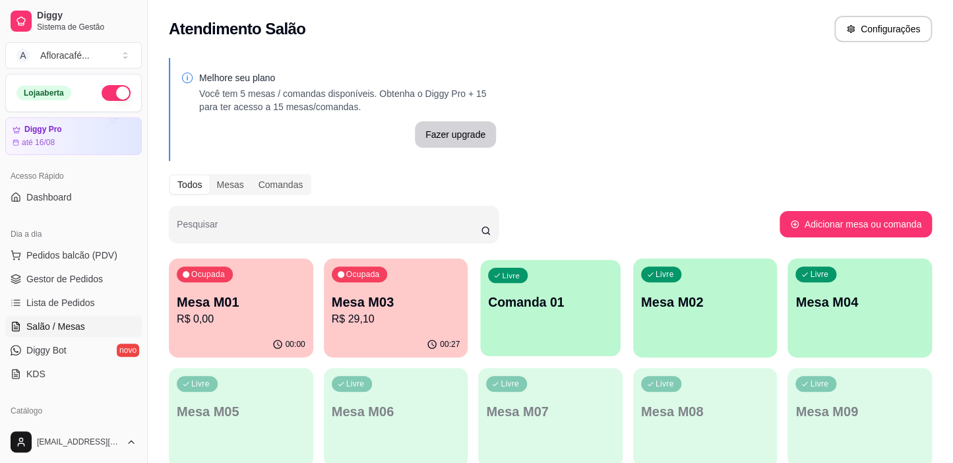
click at [589, 307] on p "Comanda 01" at bounding box center [550, 303] width 125 height 18
drag, startPoint x: 639, startPoint y: 350, endPoint x: 676, endPoint y: 295, distance: 65.7
click at [643, 349] on div "Ocupada Mesa M01 R$ 0,00 00:00 Ocupada Mesa M03 R$ 29,10 00:27 Livre Comanda 01…" at bounding box center [550, 472] width 763 height 427
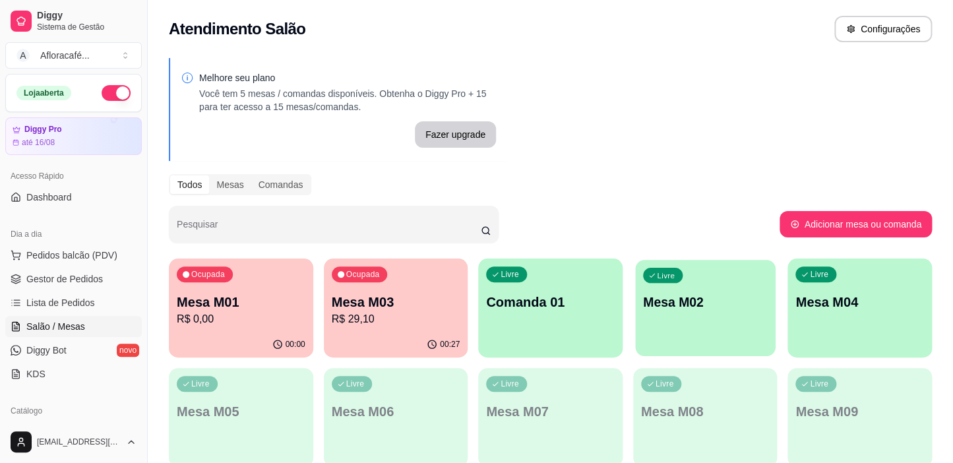
click at [678, 290] on div "Livre Mesa M02" at bounding box center [705, 300] width 140 height 80
click at [672, 270] on p "Livre" at bounding box center [665, 274] width 18 height 11
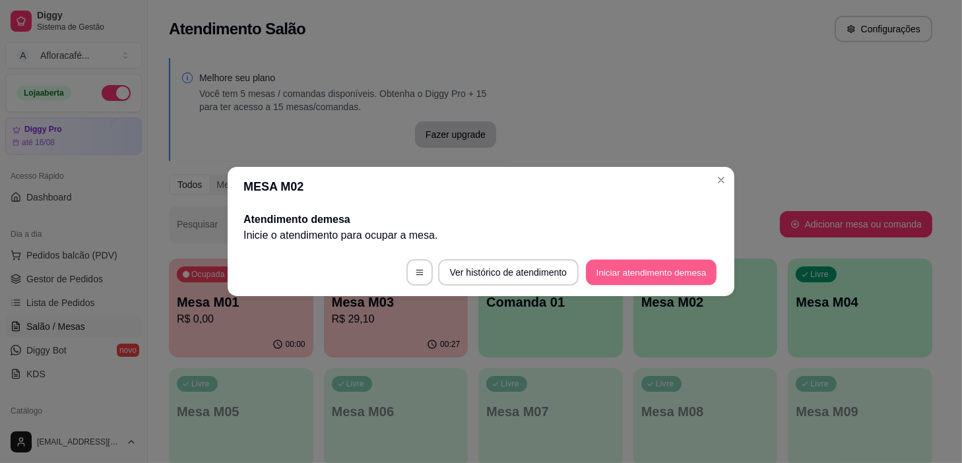
click at [679, 269] on button "Iniciar atendimento de mesa" at bounding box center [651, 273] width 131 height 26
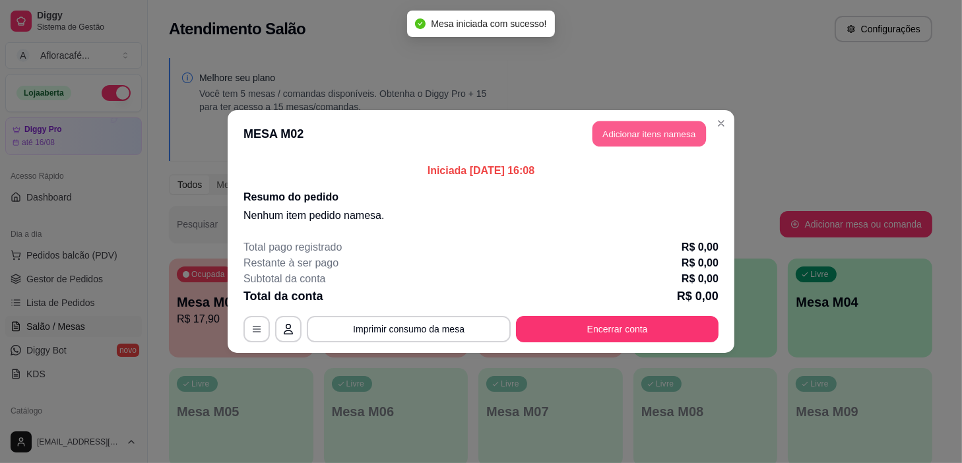
click at [665, 133] on button "Adicionar itens na mesa" at bounding box center [648, 134] width 113 height 26
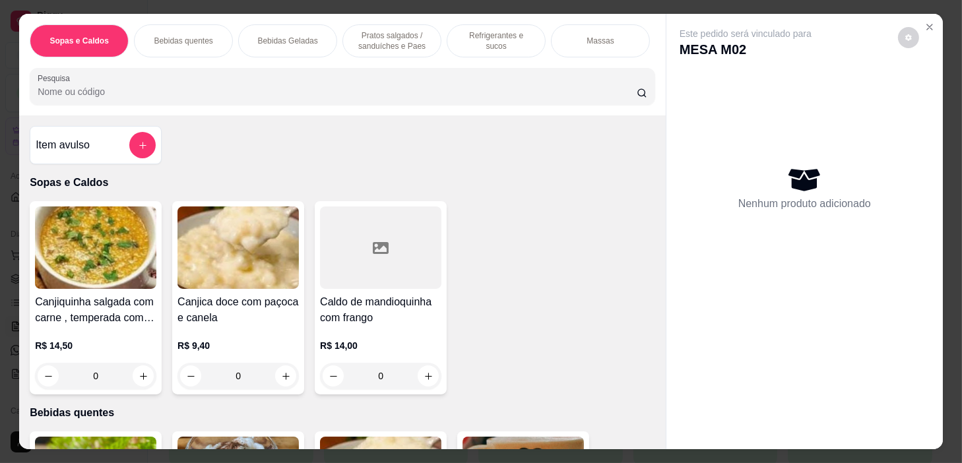
click at [277, 47] on div "Bebidas Geladas" at bounding box center [287, 40] width 99 height 33
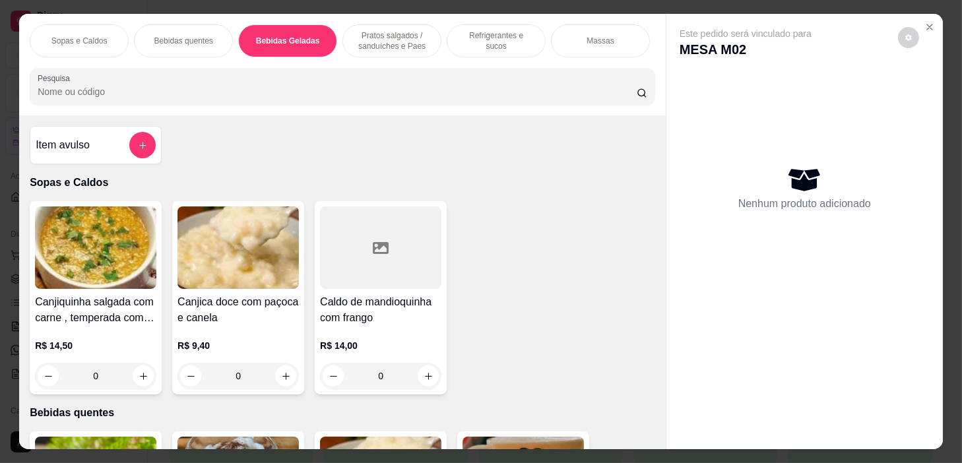
scroll to position [33, 0]
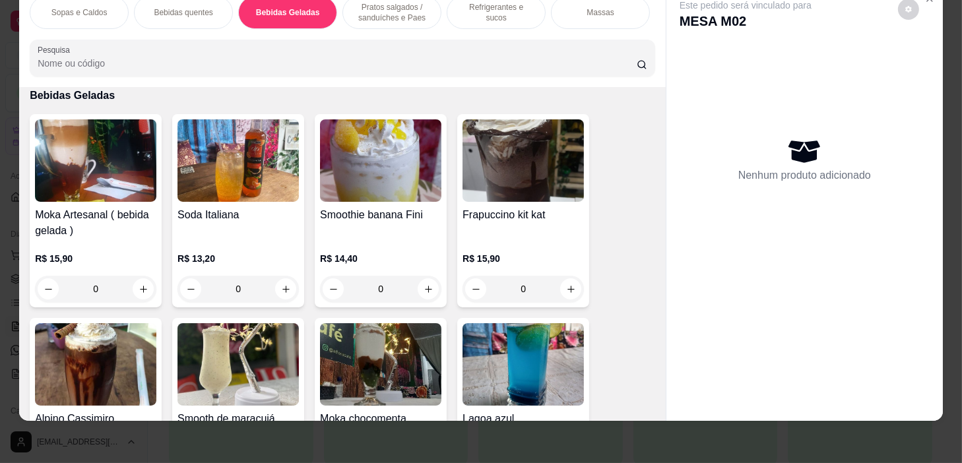
click at [393, 12] on p "Pratos salgados / sanduíches e Paes" at bounding box center [392, 12] width 77 height 21
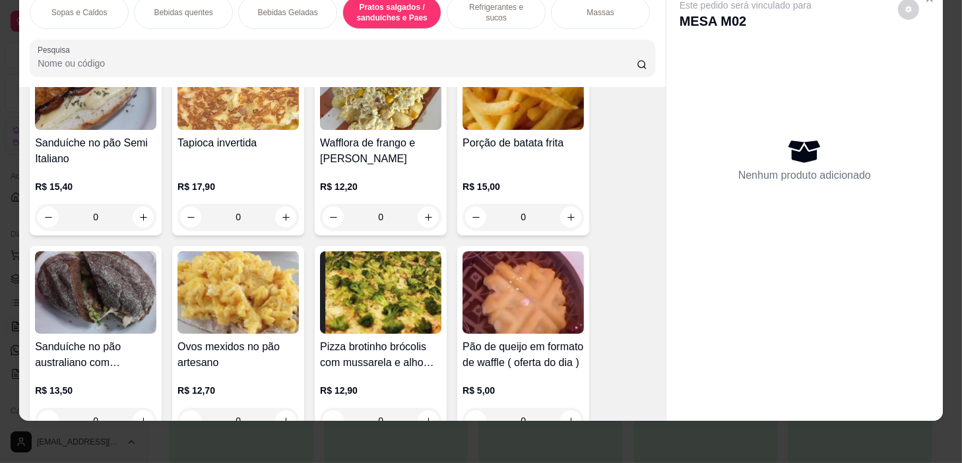
scroll to position [4275, 0]
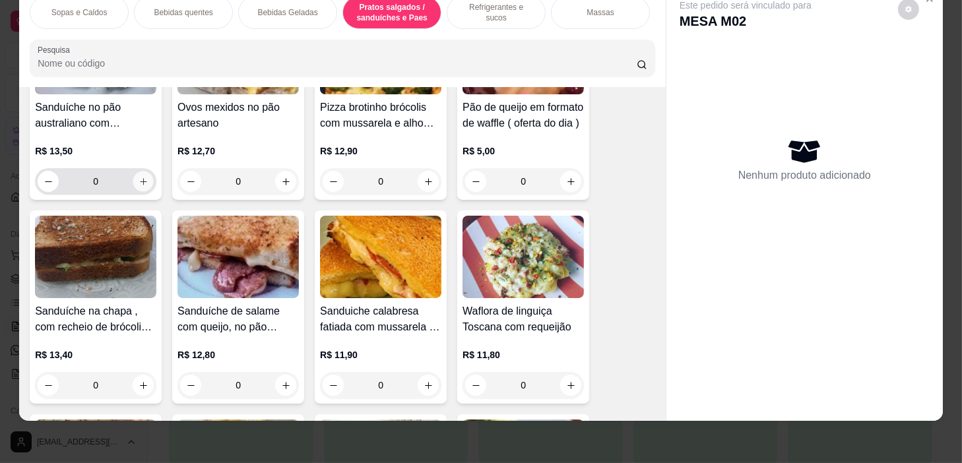
click at [133, 175] on button "increase-product-quantity" at bounding box center [143, 182] width 20 height 20
type input "1"
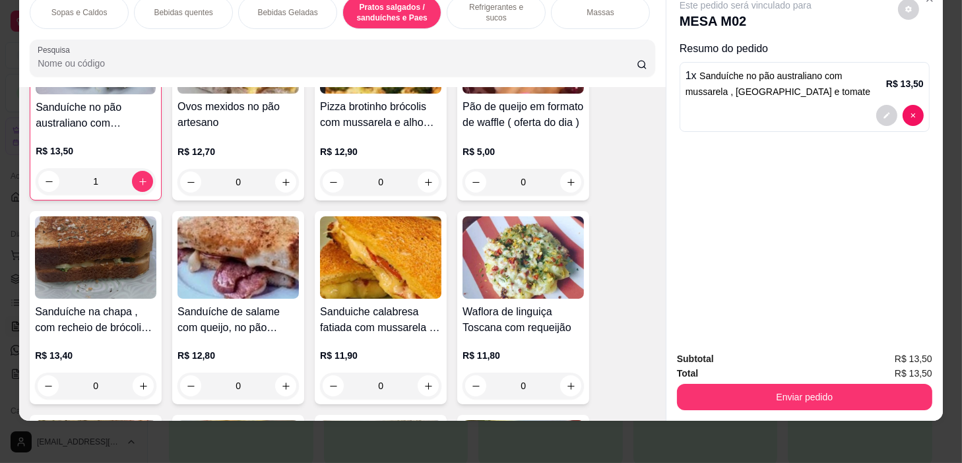
scroll to position [4036, 0]
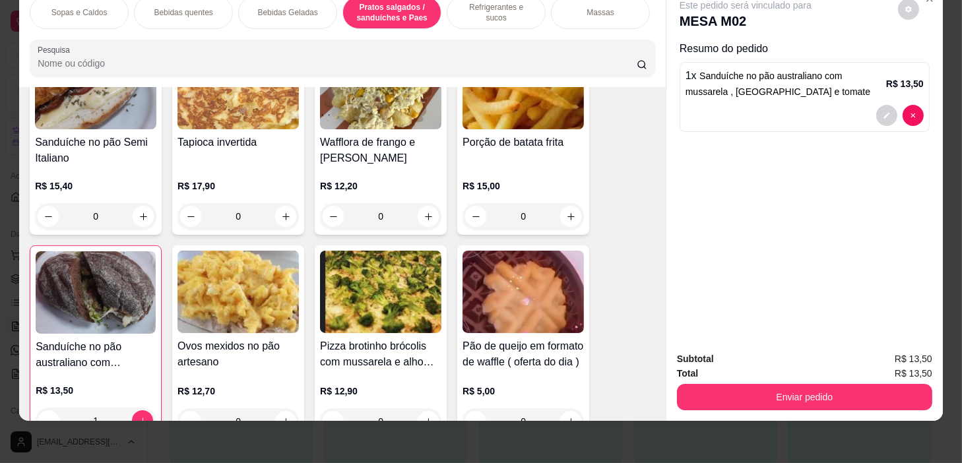
click at [276, 7] on p "Bebidas Geladas" at bounding box center [287, 12] width 60 height 11
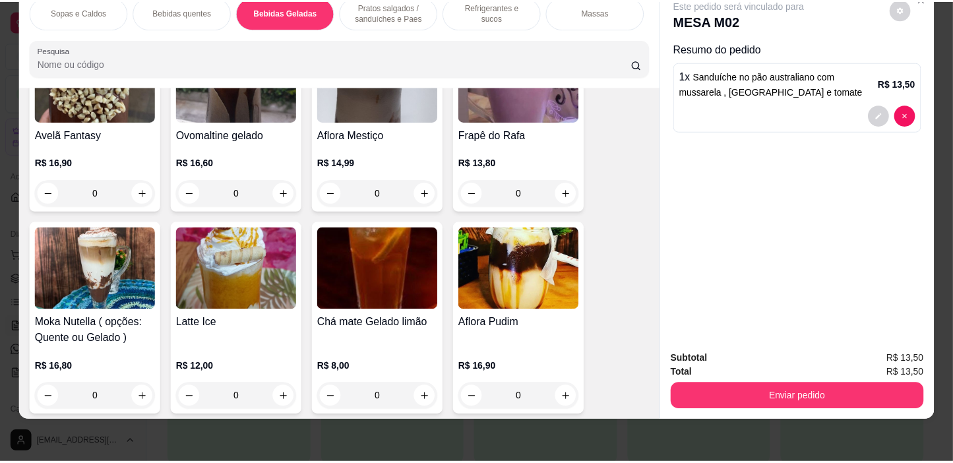
scroll to position [2726, 0]
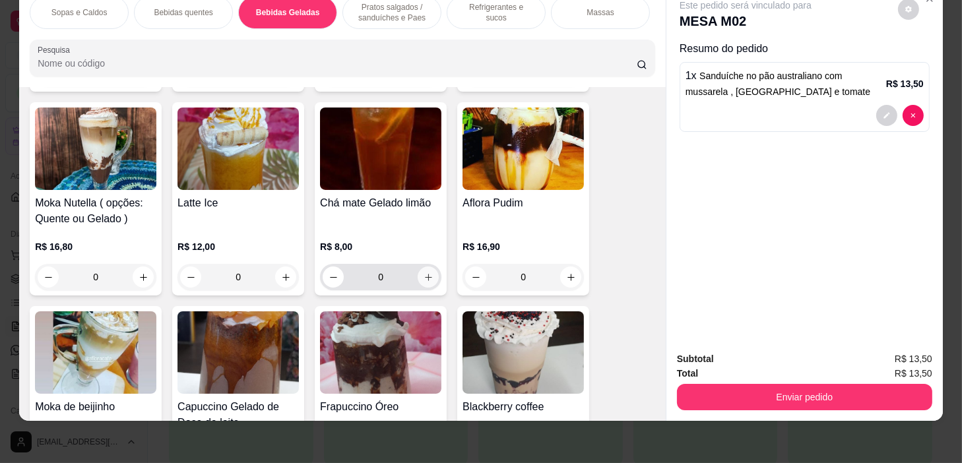
click at [418, 276] on button "increase-product-quantity" at bounding box center [428, 277] width 21 height 21
type input "1"
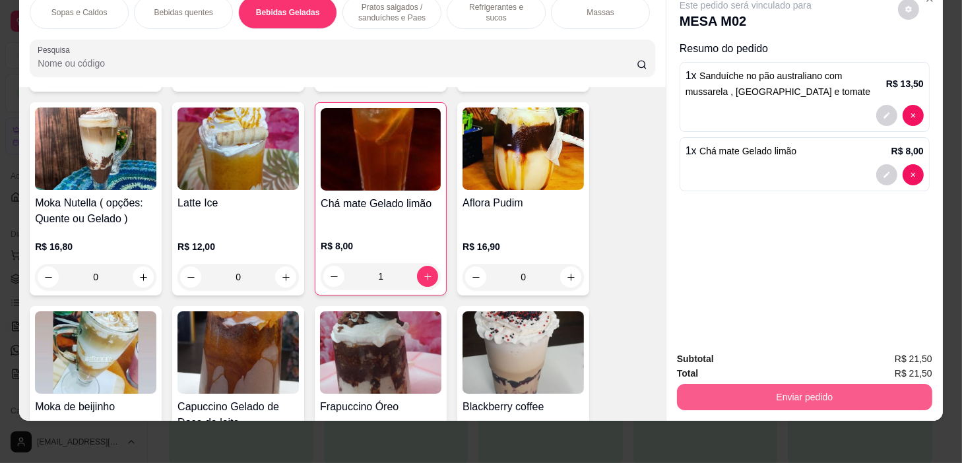
click at [838, 386] on button "Enviar pedido" at bounding box center [804, 397] width 255 height 26
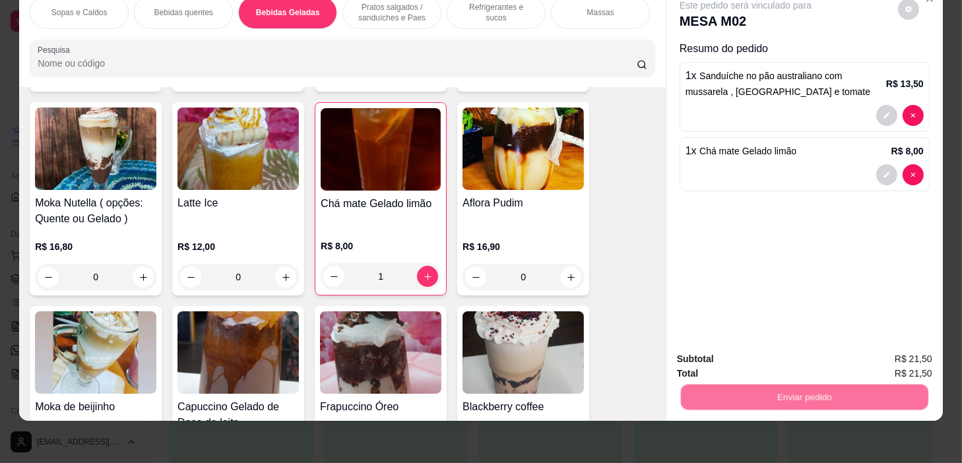
click at [796, 354] on button "Não registrar e enviar pedido" at bounding box center [761, 355] width 133 height 24
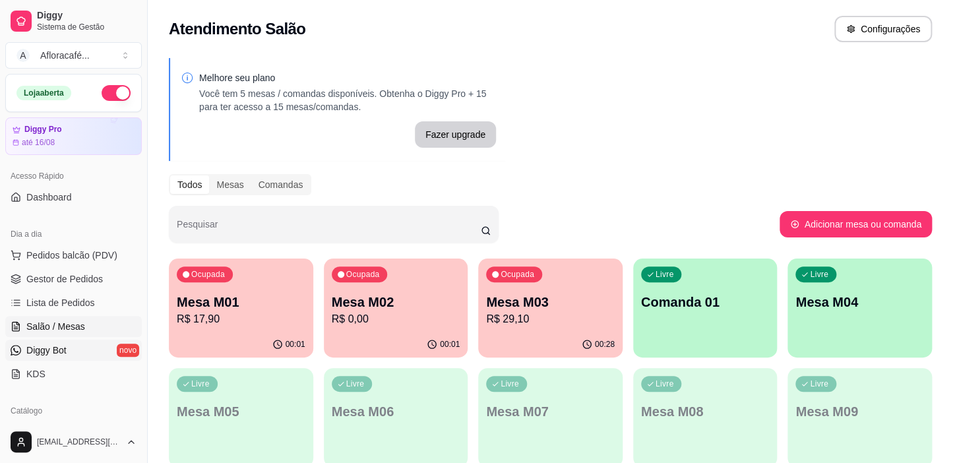
scroll to position [119, 0]
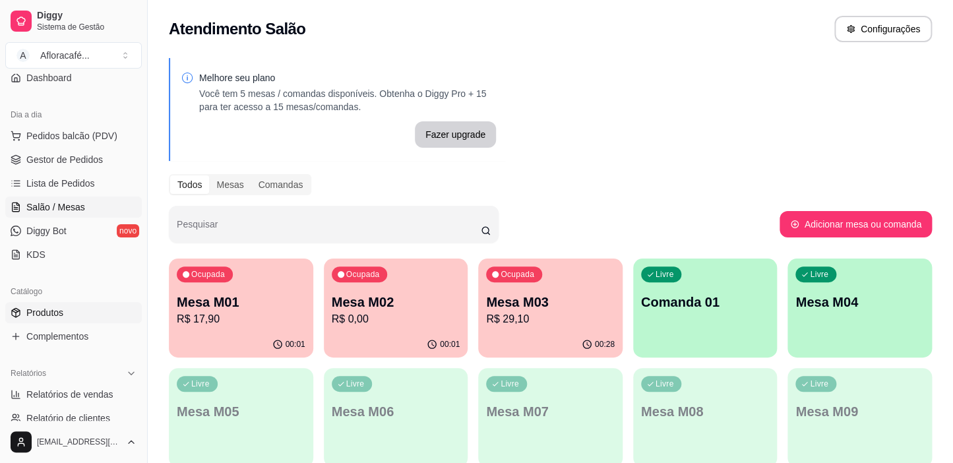
click at [72, 310] on link "Produtos" at bounding box center [73, 312] width 137 height 21
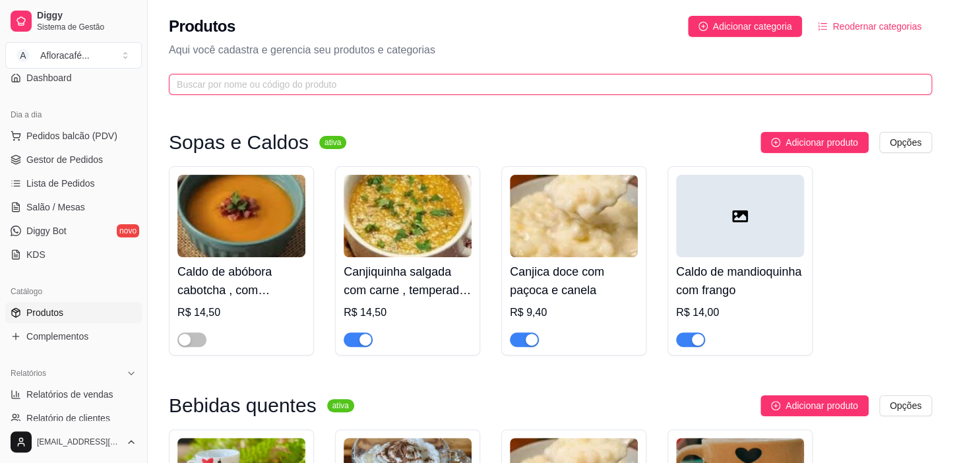
click at [410, 85] on input "text" at bounding box center [545, 84] width 737 height 15
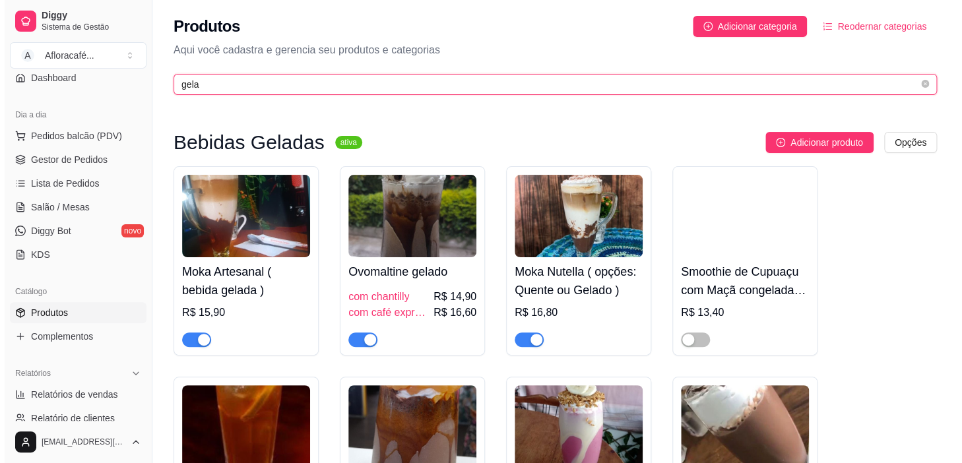
scroll to position [119, 0]
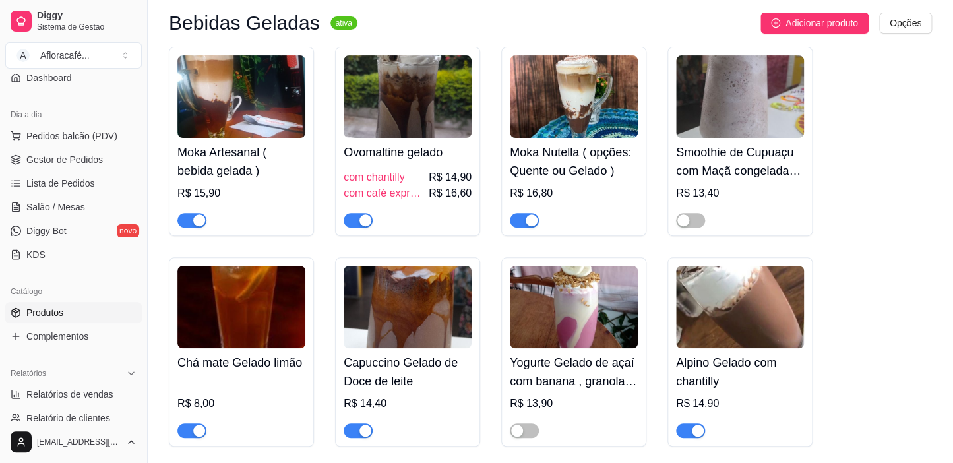
type input "gela"
click at [303, 319] on img at bounding box center [241, 307] width 128 height 82
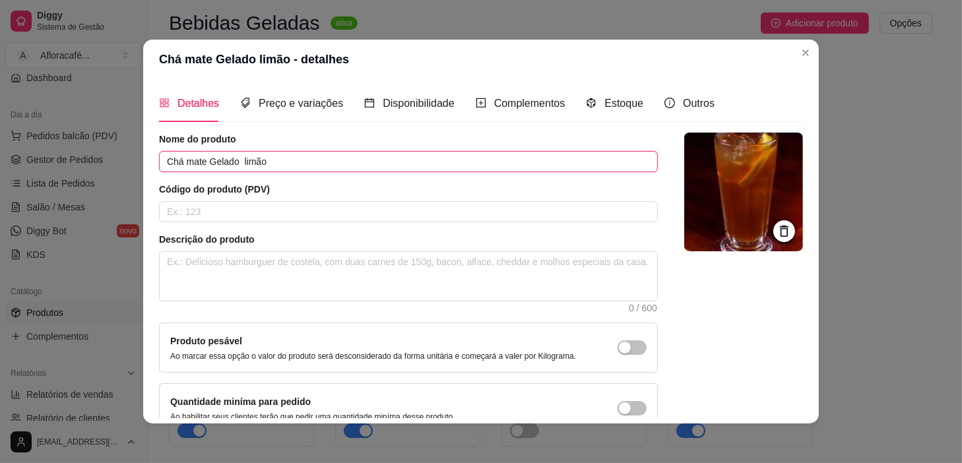
click at [358, 160] on input "Chá mate Gelado limão" at bounding box center [408, 161] width 499 height 21
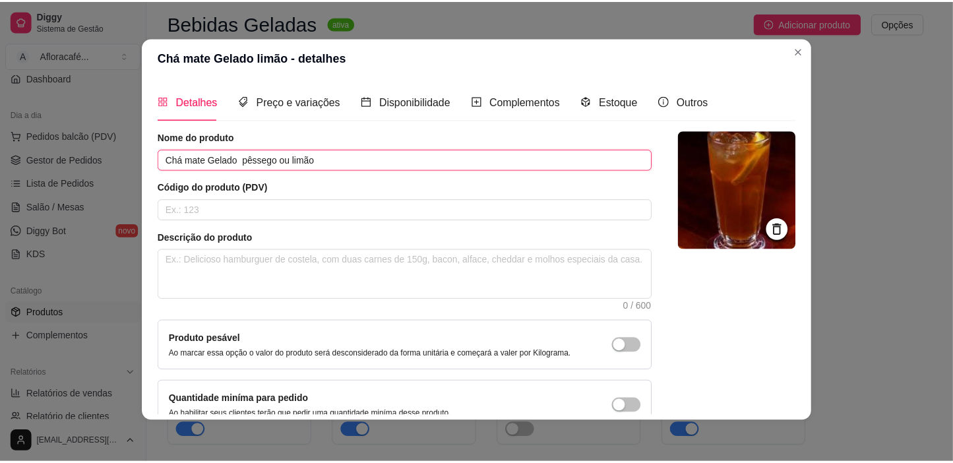
scroll to position [84, 0]
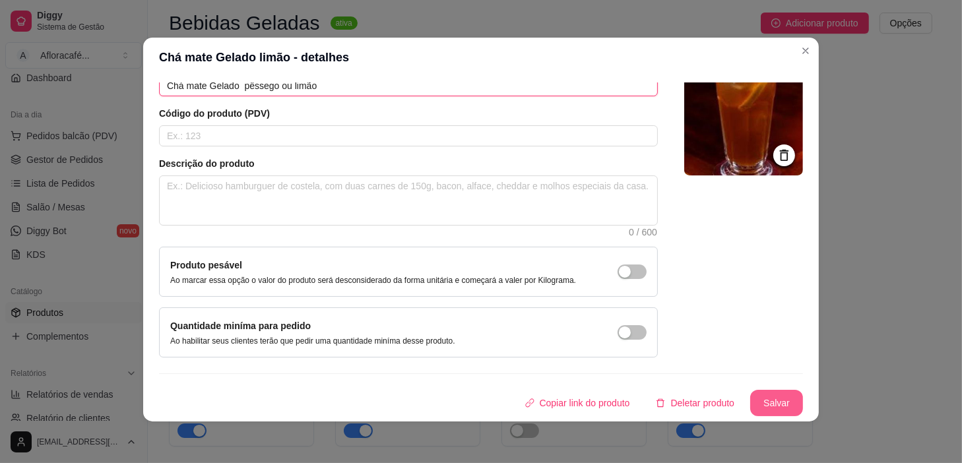
type input "Chá mate Gelado pêssego ou limão"
click at [751, 398] on button "Salvar" at bounding box center [776, 404] width 51 height 26
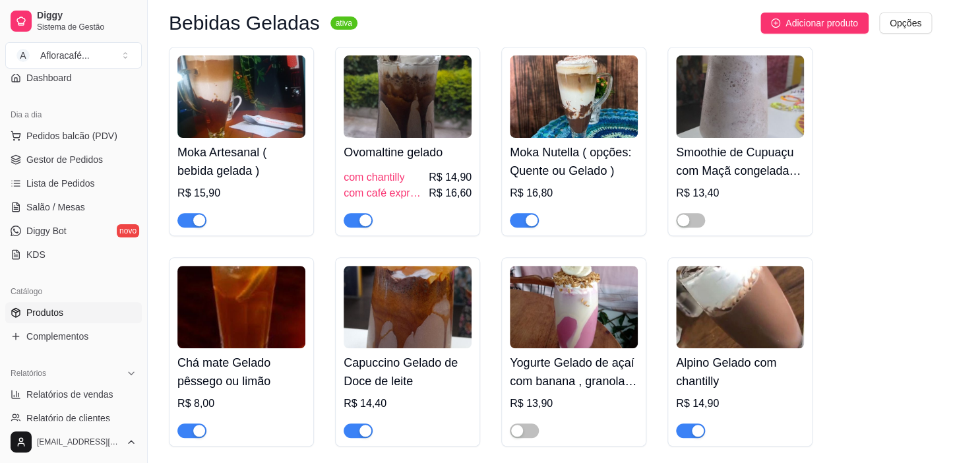
click at [92, 217] on ul "Pedidos balcão (PDV) Gestor de Pedidos Lista de Pedidos Salão / Mesas Diggy Bot…" at bounding box center [73, 195] width 137 height 140
click at [92, 205] on link "Salão / Mesas" at bounding box center [73, 207] width 137 height 21
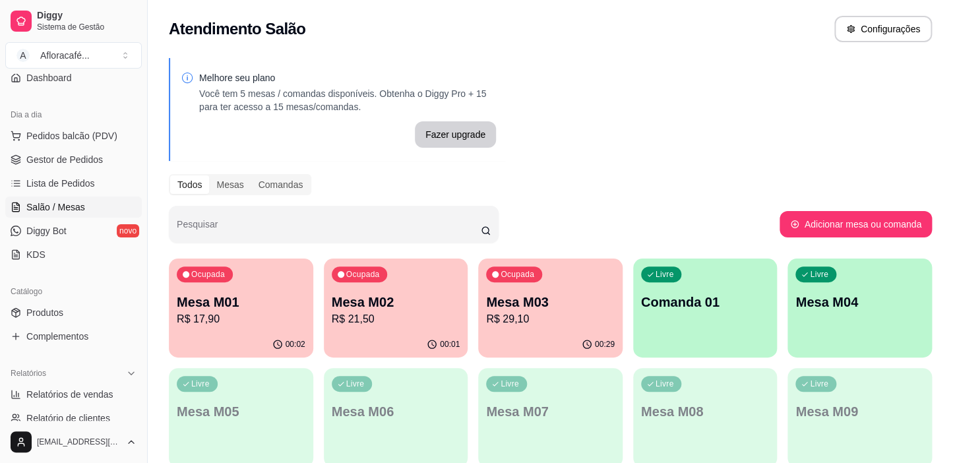
click at [74, 296] on div "Catálogo" at bounding box center [73, 291] width 137 height 21
click at [73, 311] on link "Produtos" at bounding box center [73, 312] width 137 height 21
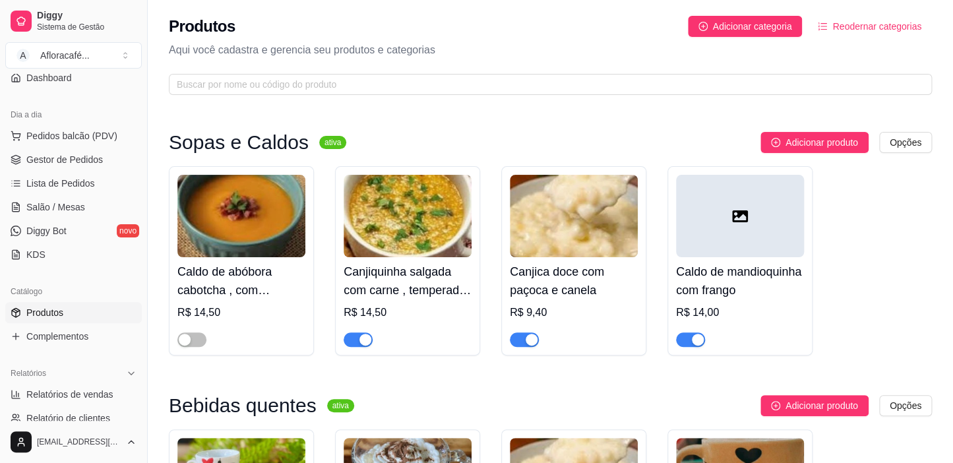
click at [420, 56] on p "Aqui você cadastra e gerencia seu produtos e categorias" at bounding box center [550, 50] width 763 height 16
click at [420, 75] on span at bounding box center [550, 84] width 763 height 21
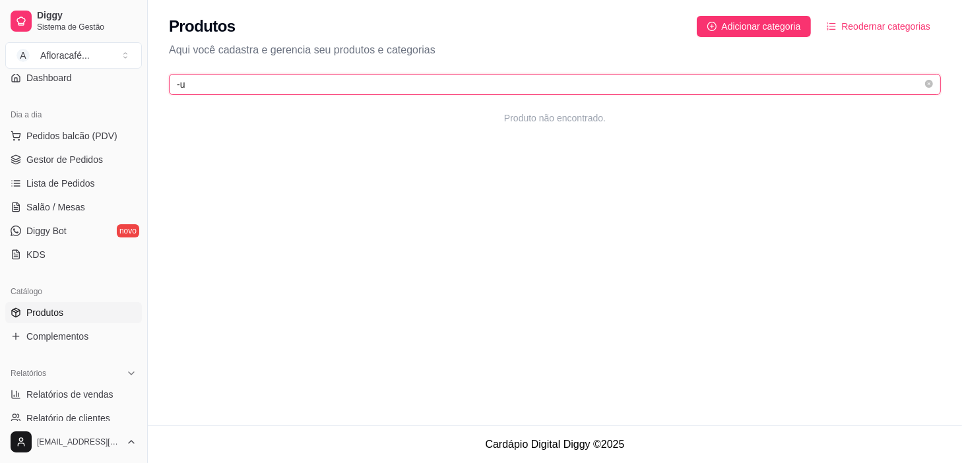
type input "-"
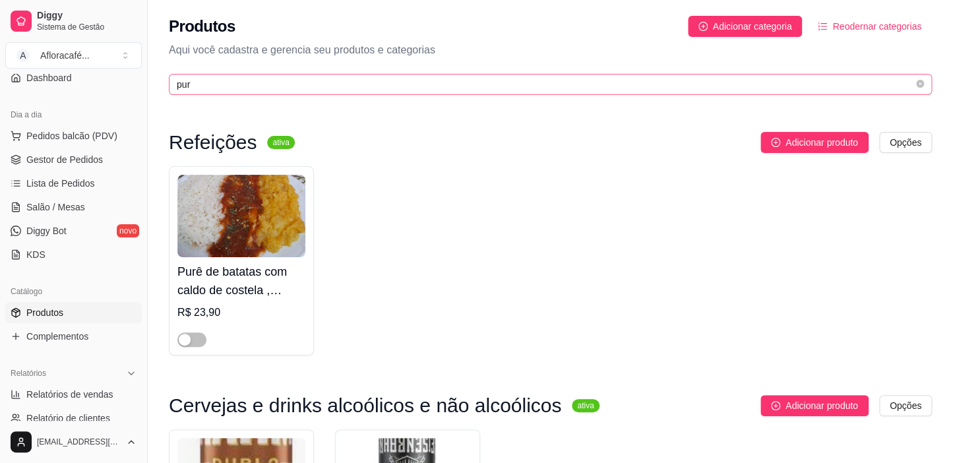
click at [233, 94] on span "pur" at bounding box center [550, 84] width 763 height 21
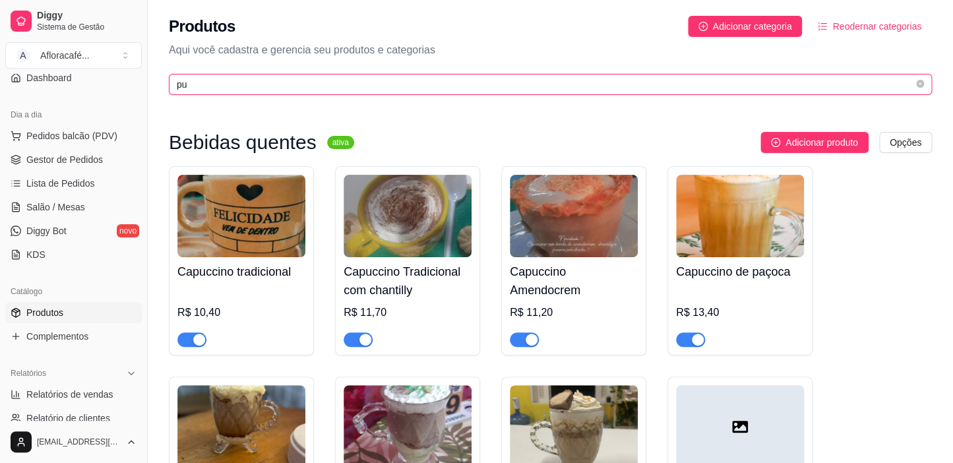
type input "p"
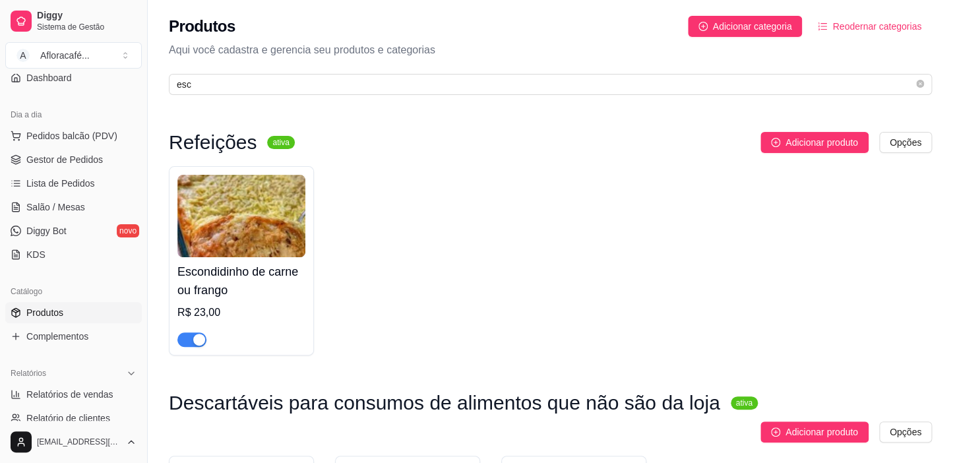
click at [195, 337] on div "button" at bounding box center [199, 340] width 12 height 12
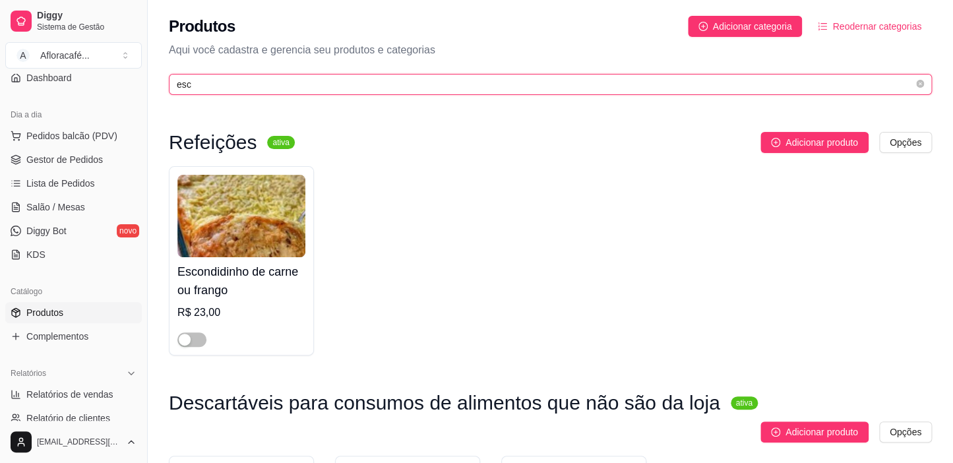
click at [370, 85] on input "esc" at bounding box center [545, 84] width 737 height 15
type input "e"
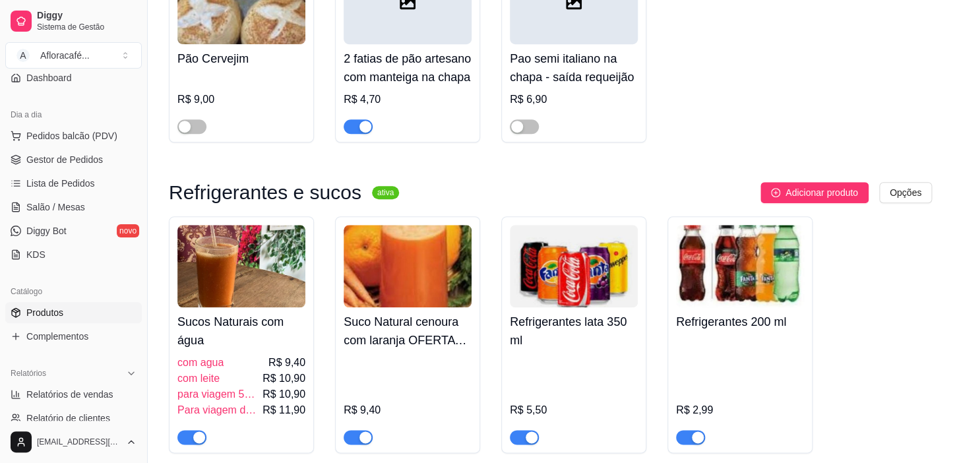
scroll to position [6357, 0]
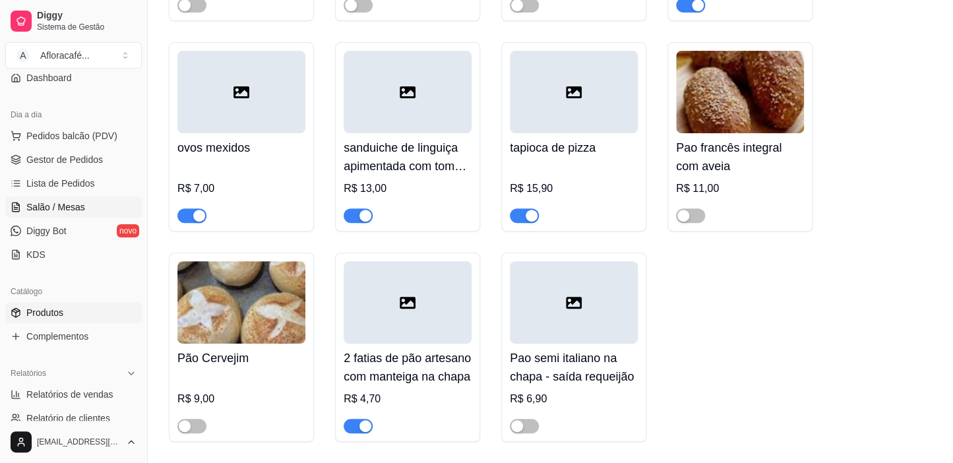
click at [100, 203] on link "Salão / Mesas" at bounding box center [73, 207] width 137 height 21
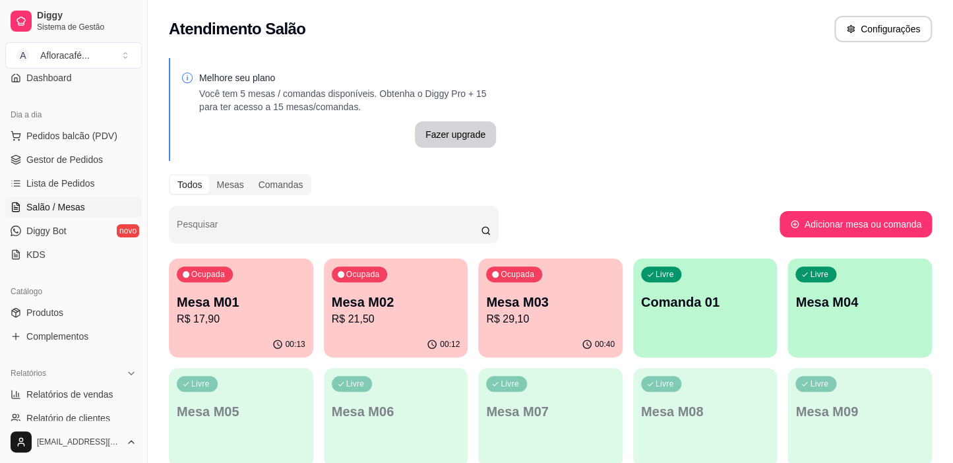
click at [225, 317] on p "R$ 17,90" at bounding box center [241, 319] width 129 height 16
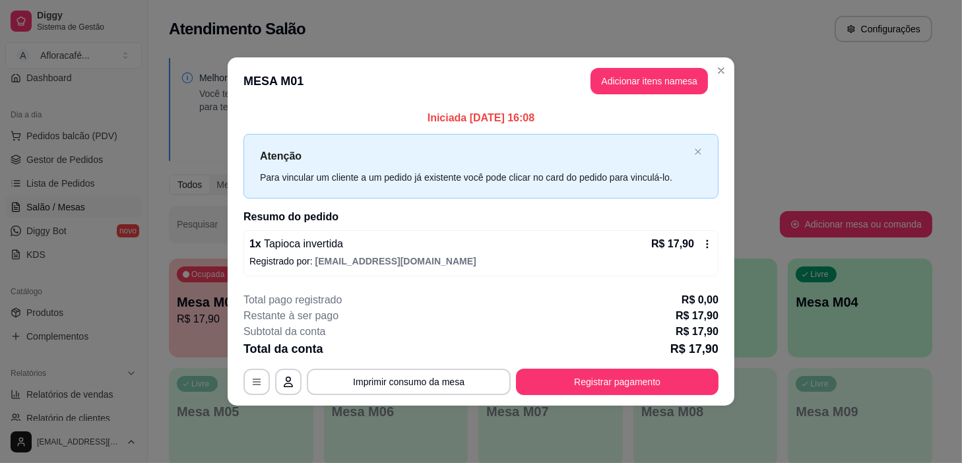
click at [624, 66] on header "MESA M01 Adicionar itens na mesa" at bounding box center [481, 80] width 507 height 47
click at [623, 75] on button "Adicionar itens na mesa" at bounding box center [648, 81] width 117 height 26
click at [216, 91] on input "Pesquisa" at bounding box center [337, 91] width 599 height 13
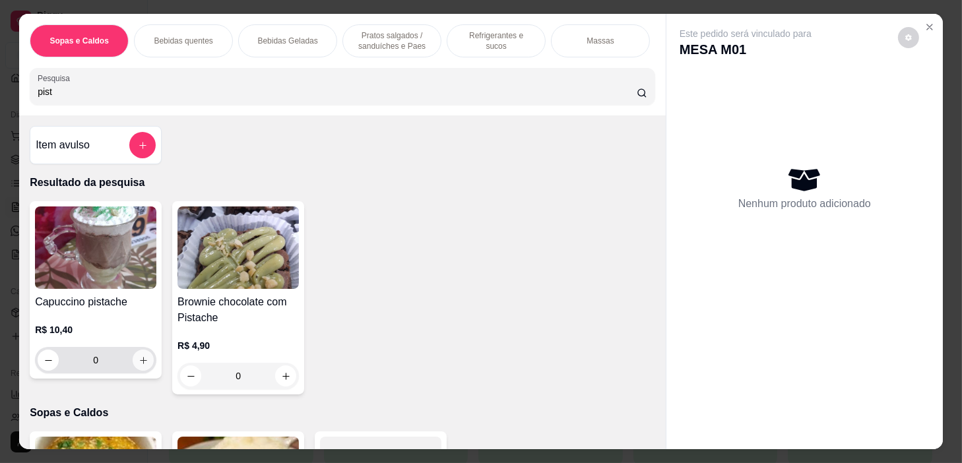
type input "pist"
click at [140, 363] on icon "increase-product-quantity" at bounding box center [144, 361] width 10 height 10
type input "1"
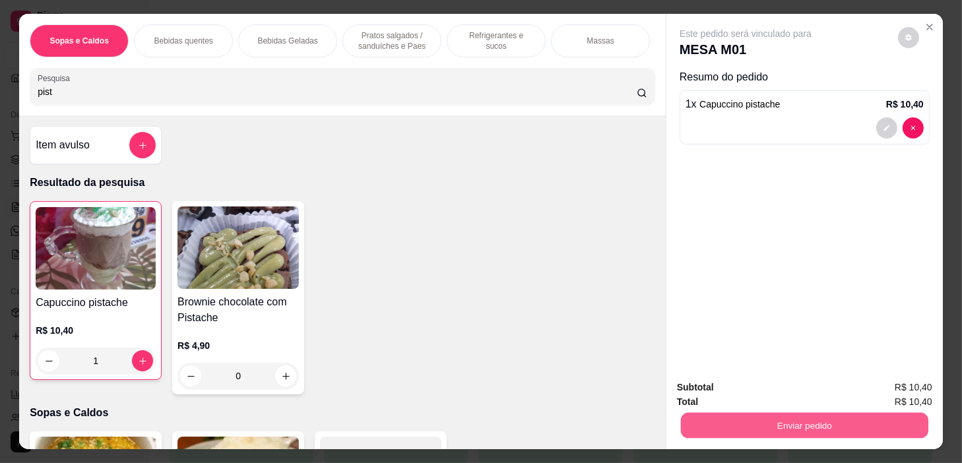
click at [827, 416] on button "Enviar pedido" at bounding box center [804, 426] width 247 height 26
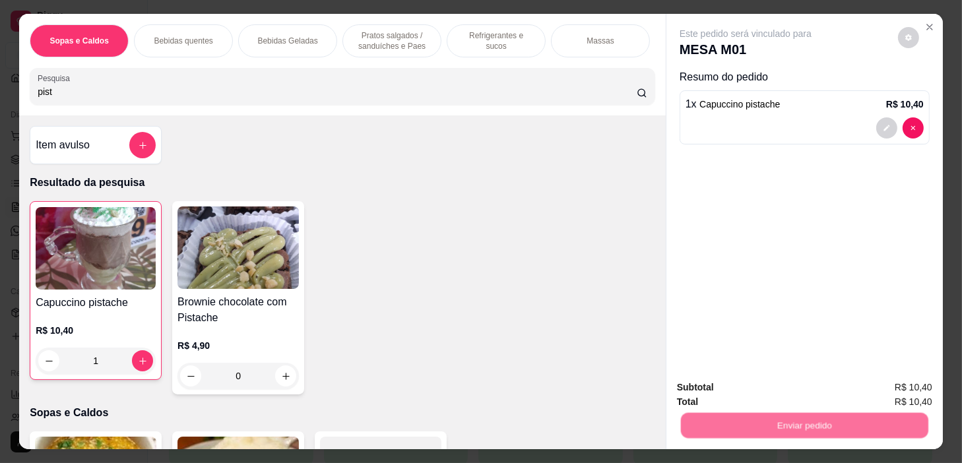
click at [818, 383] on button "Não registrar e enviar pedido" at bounding box center [761, 388] width 133 height 24
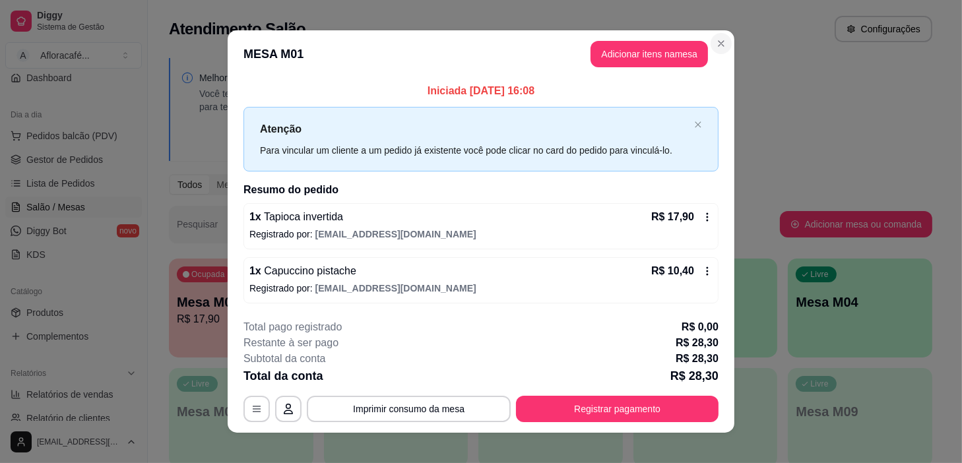
click at [722, 36] on section "**********" at bounding box center [481, 231] width 507 height 402
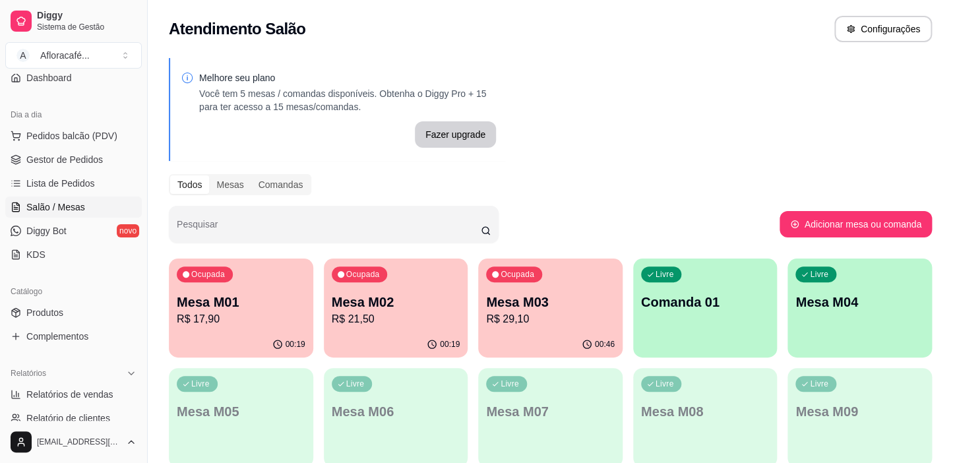
click at [396, 307] on p "Mesa M02" at bounding box center [396, 302] width 129 height 18
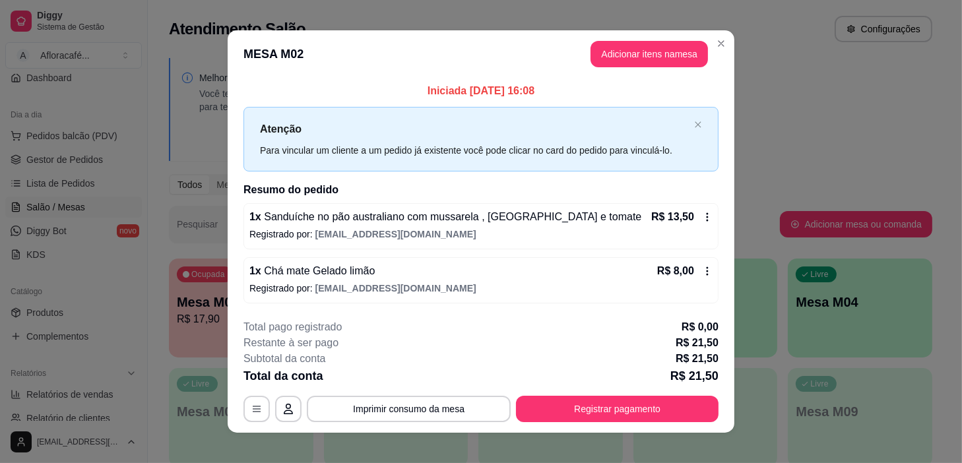
scroll to position [11, 0]
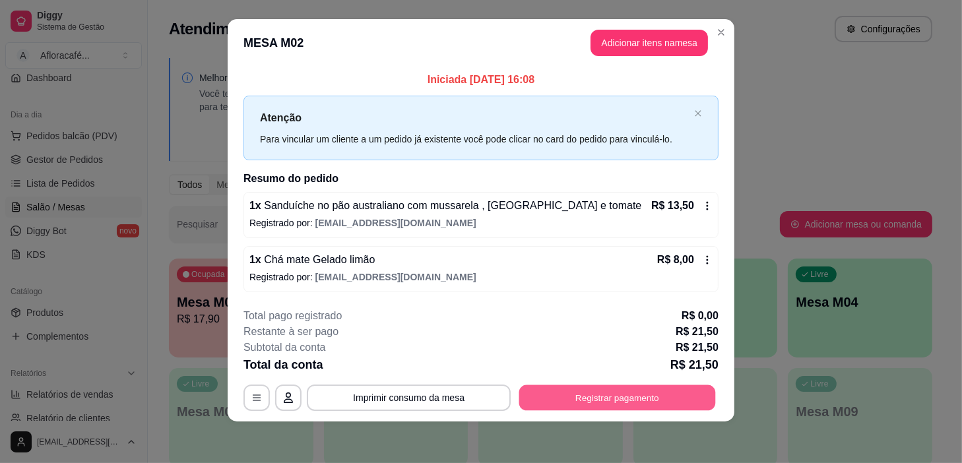
click at [621, 402] on button "Registrar pagamento" at bounding box center [617, 398] width 197 height 26
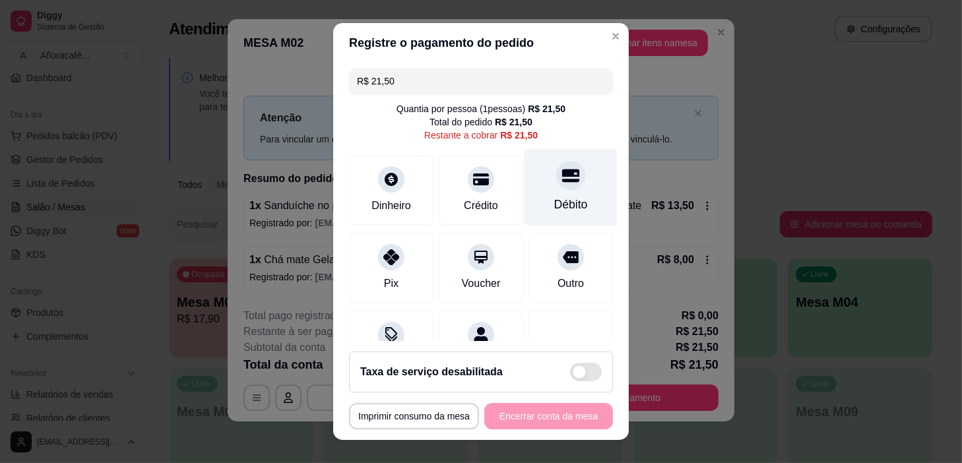
drag, startPoint x: 569, startPoint y: 167, endPoint x: 564, endPoint y: 189, distance: 22.9
click at [569, 170] on div "Débito" at bounding box center [570, 187] width 93 height 77
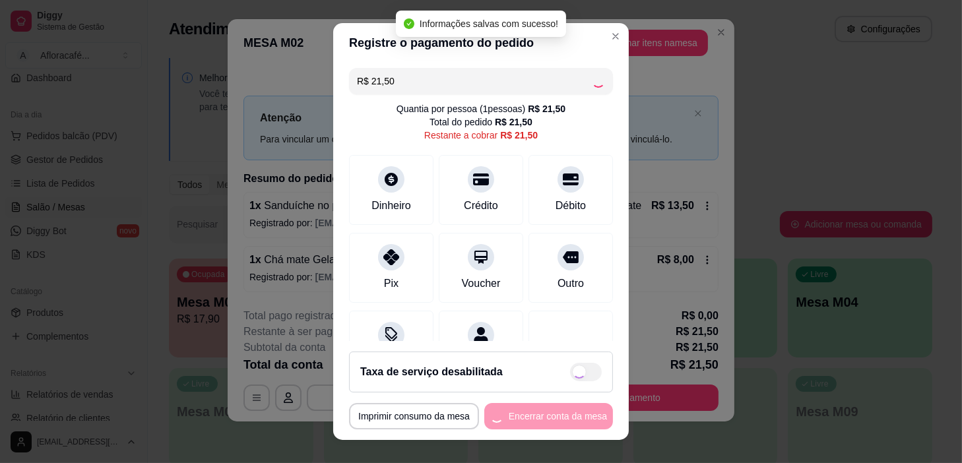
type input "R$ 0,00"
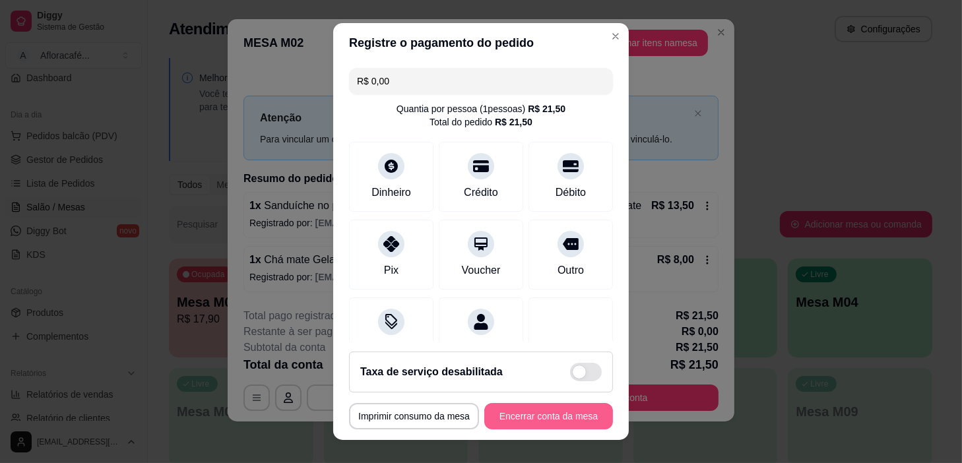
click at [528, 414] on button "Encerrar conta da mesa" at bounding box center [548, 416] width 129 height 26
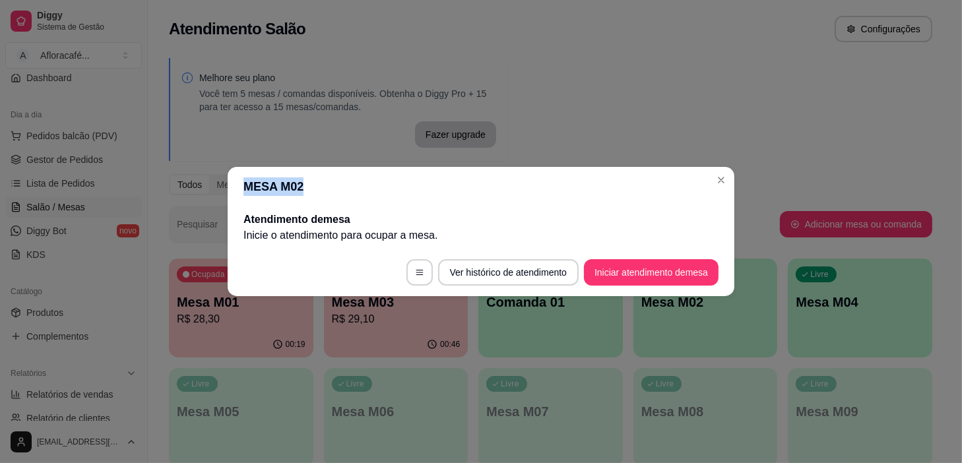
click at [711, 175] on section "MESA M02 Atendimento de mesa Inicie o atendimento para ocupar a mesa . Ver hist…" at bounding box center [481, 231] width 507 height 129
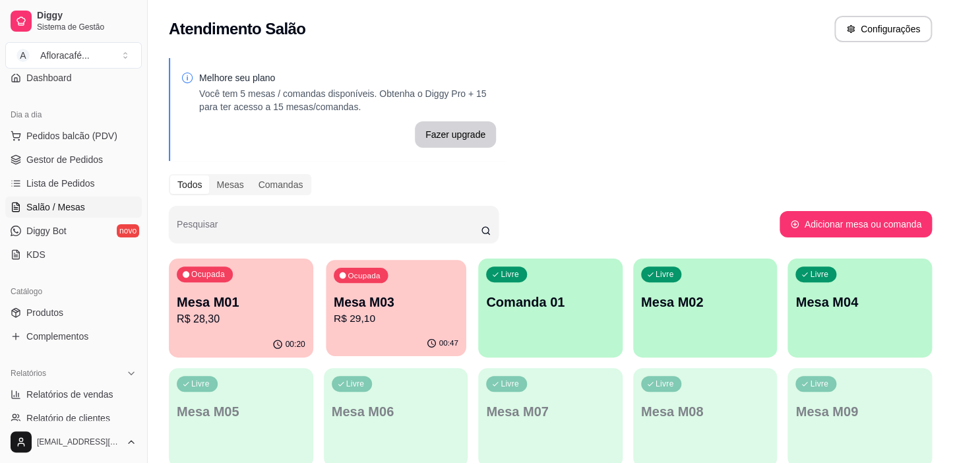
click at [439, 296] on p "Mesa M03" at bounding box center [396, 303] width 125 height 18
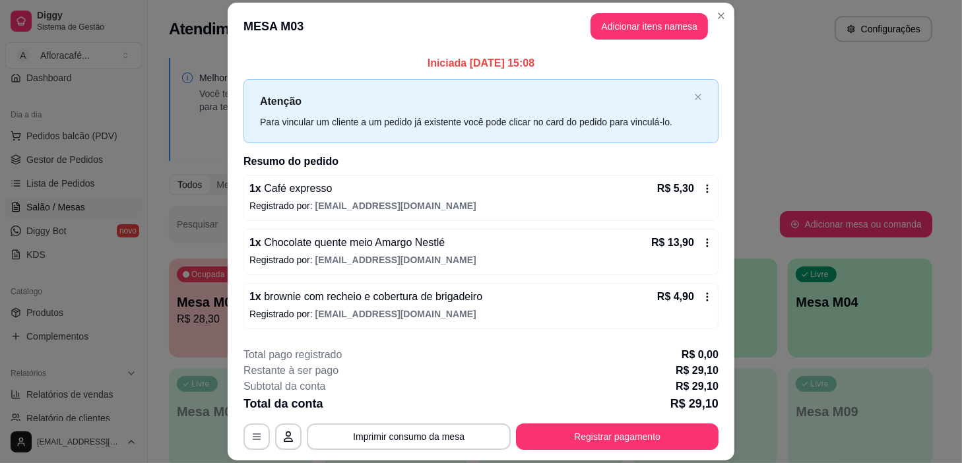
scroll to position [51, 0]
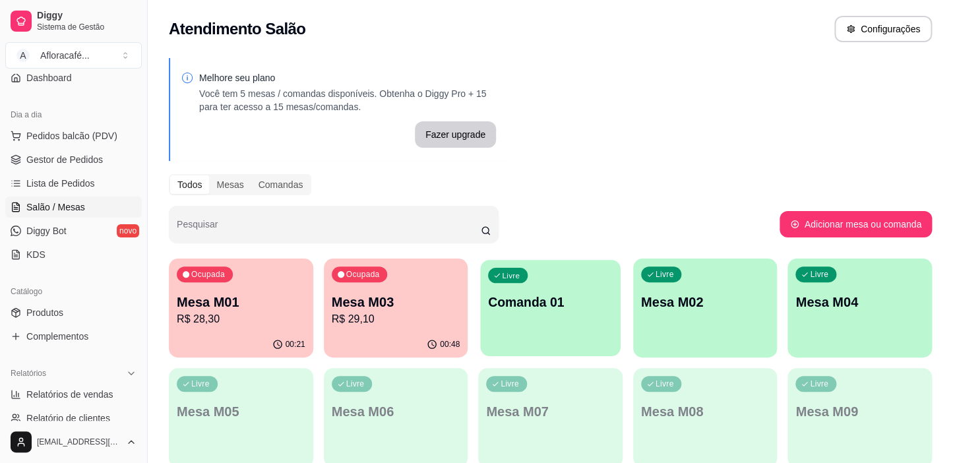
click at [570, 323] on div "Livre Comanda 01" at bounding box center [550, 300] width 140 height 80
click at [679, 323] on div "Livre Mesa M02" at bounding box center [705, 300] width 144 height 83
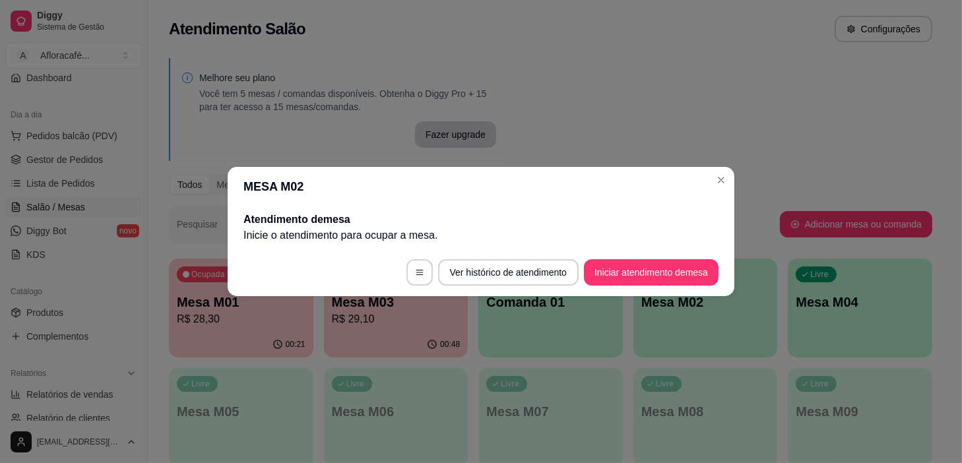
click at [656, 292] on footer "Ver histórico de atendimento Iniciar atendimento de mesa" at bounding box center [481, 272] width 507 height 47
click at [675, 251] on footer "Ver histórico de atendimento Iniciar atendimento de mesa" at bounding box center [481, 272] width 507 height 47
click at [672, 271] on button "Iniciar atendimento de mesa" at bounding box center [651, 273] width 131 height 26
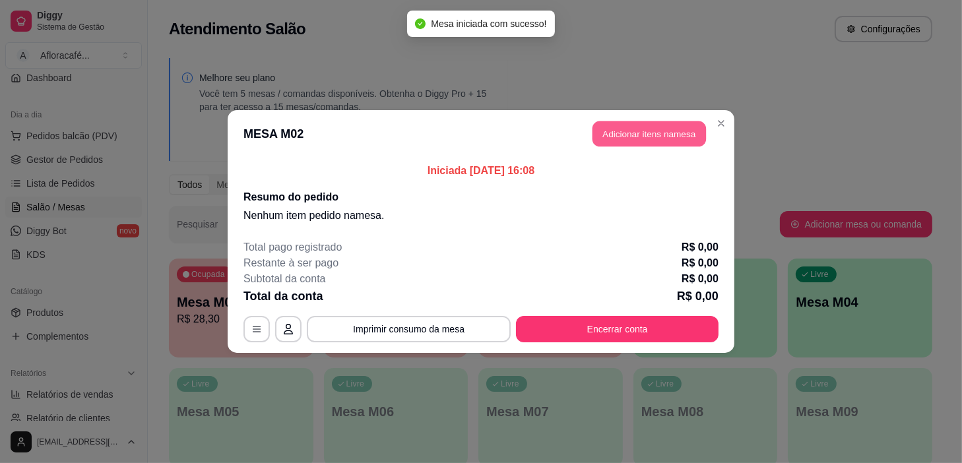
click at [693, 129] on button "Adicionar itens na mesa" at bounding box center [648, 134] width 113 height 26
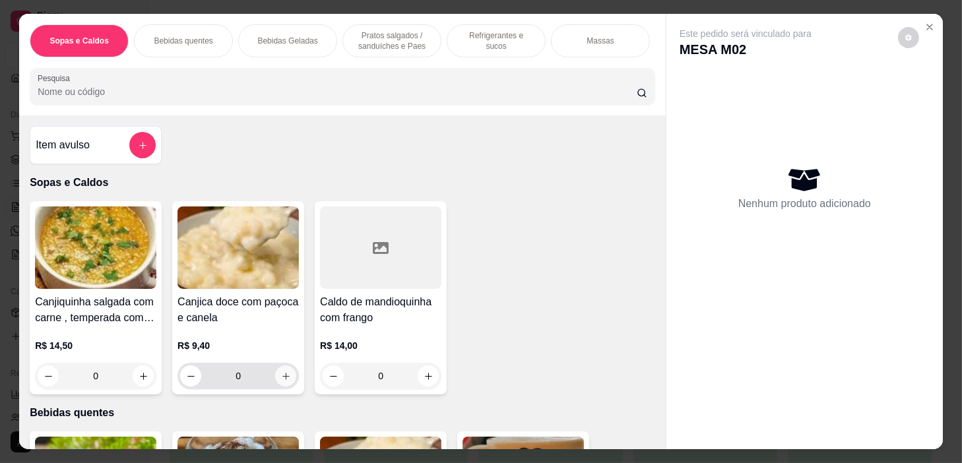
click at [280, 389] on div "0" at bounding box center [238, 376] width 116 height 26
click at [283, 376] on icon "increase-product-quantity" at bounding box center [286, 376] width 10 height 10
type input "1"
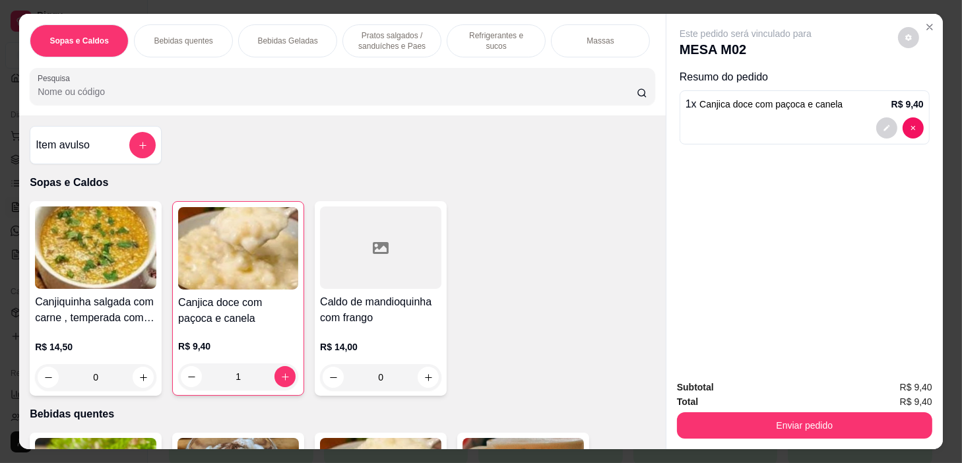
drag, startPoint x: 851, startPoint y: 408, endPoint x: 850, endPoint y: 422, distance: 13.9
click at [852, 411] on div "Enviar pedido" at bounding box center [804, 424] width 255 height 30
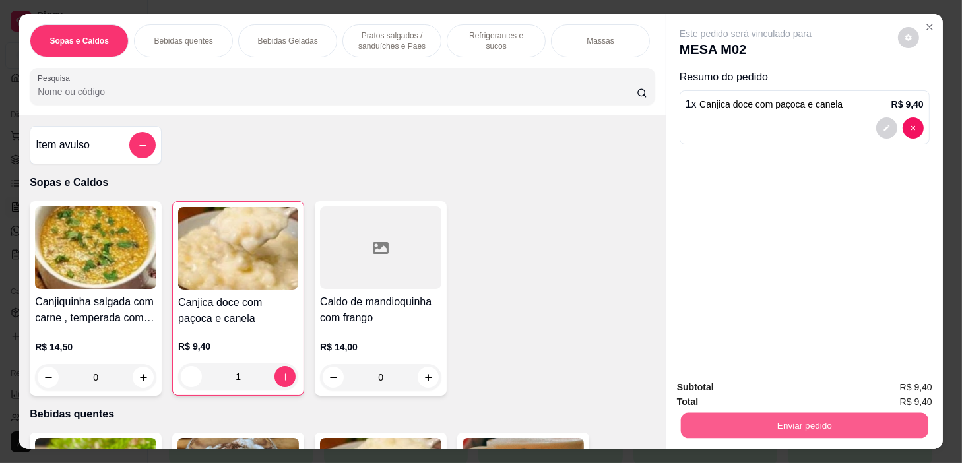
click at [821, 414] on button "Enviar pedido" at bounding box center [804, 426] width 247 height 26
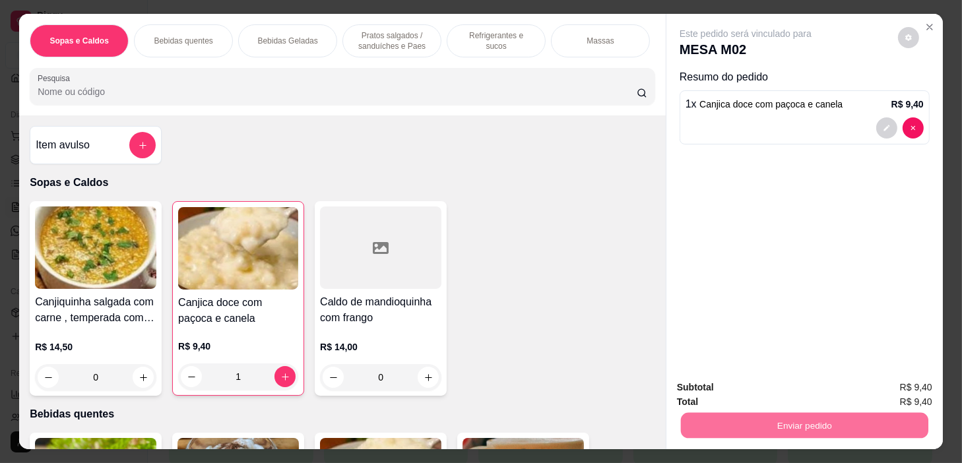
click at [783, 384] on button "Não registrar e enviar pedido" at bounding box center [761, 388] width 137 height 25
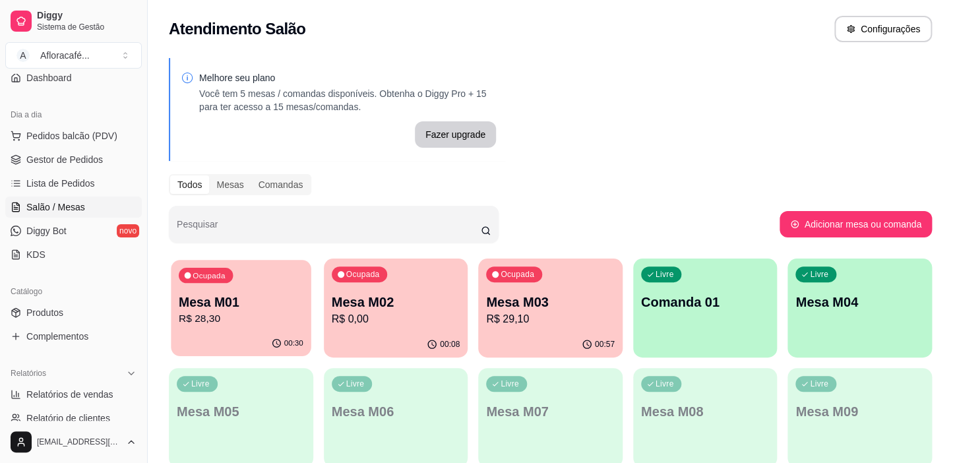
click at [269, 329] on div "Ocupada Mesa M01 R$ 28,30" at bounding box center [241, 295] width 140 height 71
click at [443, 327] on div "Ocupada Mesa M02 R$ 0,00" at bounding box center [396, 295] width 144 height 73
click at [515, 290] on div "Ocupada Mesa M03 R$ 29,10" at bounding box center [550, 295] width 144 height 73
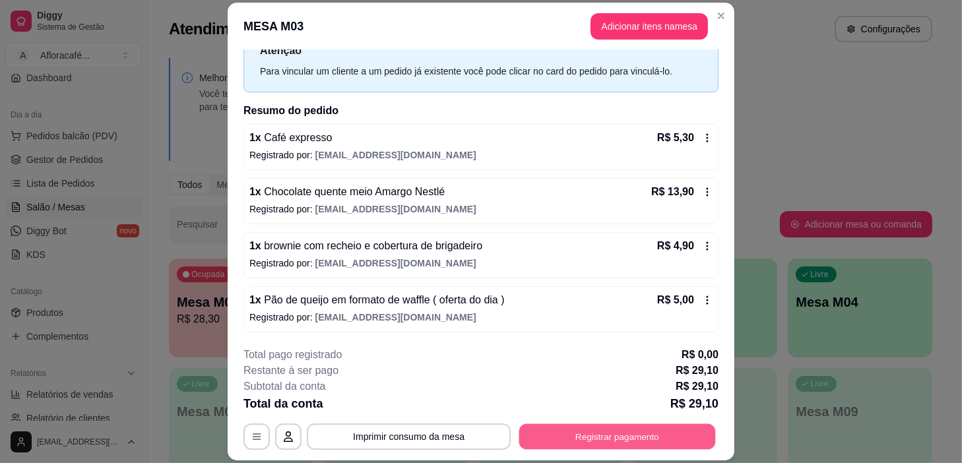
click at [567, 444] on button "Registrar pagamento" at bounding box center [617, 437] width 197 height 26
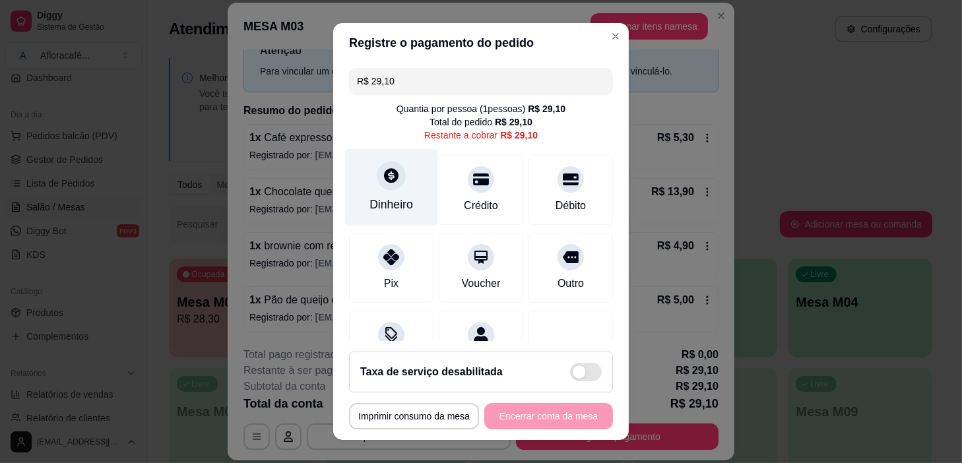
click at [383, 205] on div "Dinheiro" at bounding box center [391, 204] width 44 height 17
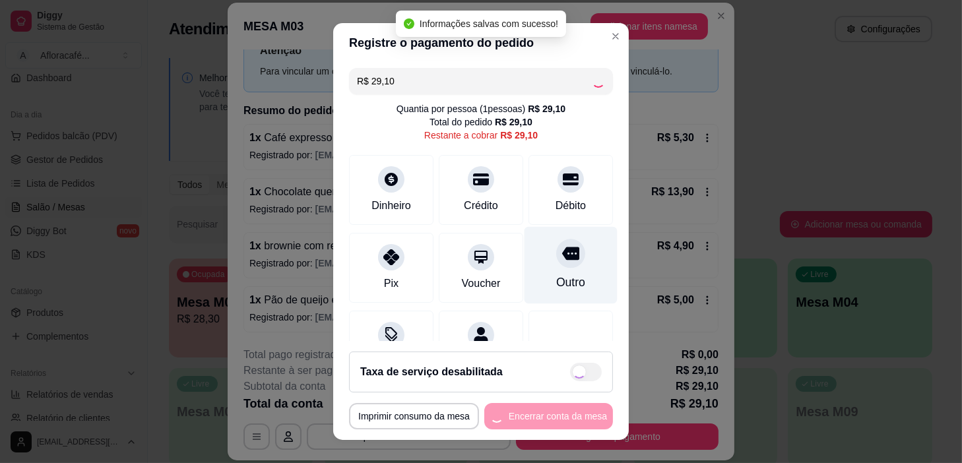
type input "R$ 0,00"
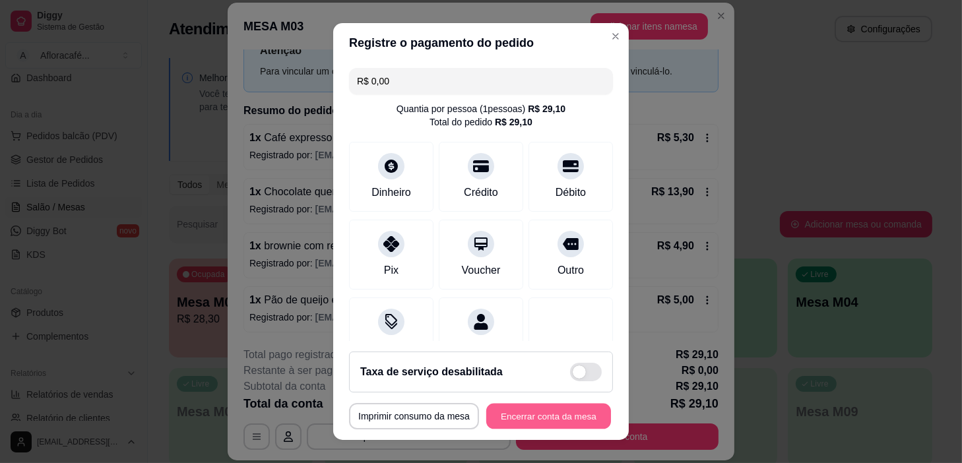
click at [546, 416] on button "Encerrar conta da mesa" at bounding box center [548, 417] width 125 height 26
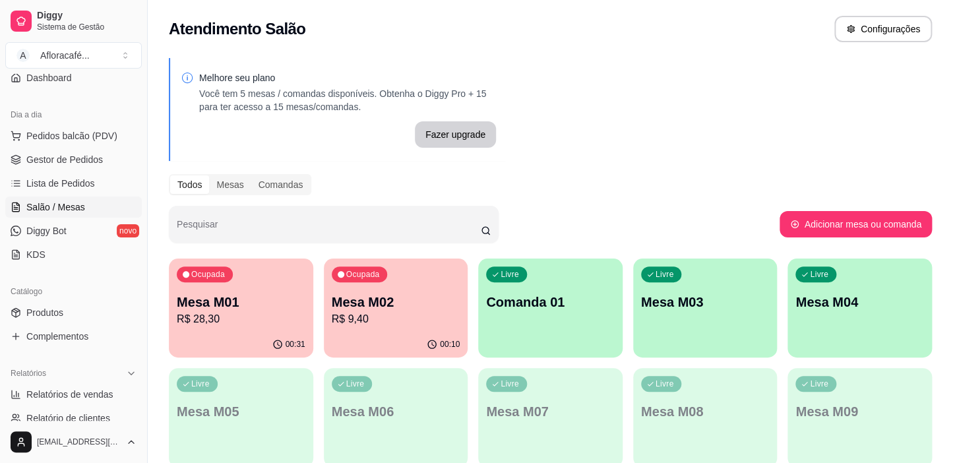
scroll to position [179, 0]
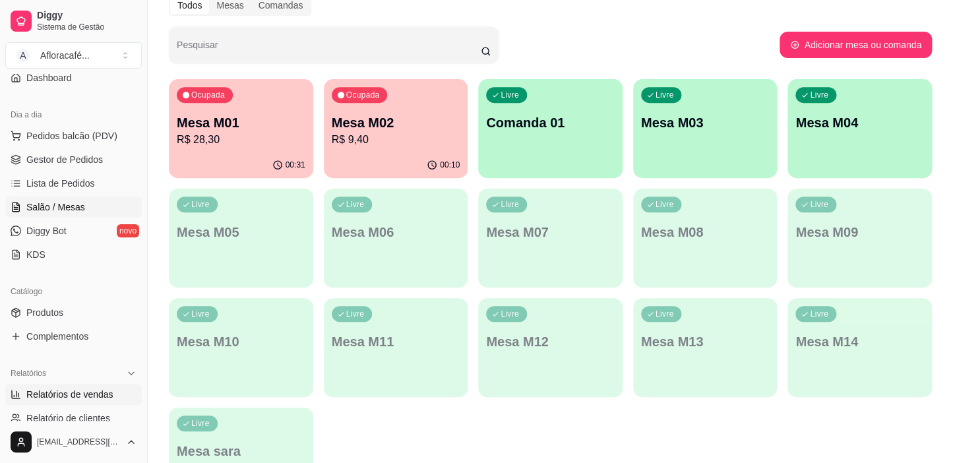
click at [57, 404] on ul "Relatórios de vendas Relatório de clientes Relatório de mesas Relatório de fide…" at bounding box center [73, 430] width 137 height 92
click at [28, 395] on span "Relatórios de vendas" at bounding box center [69, 394] width 87 height 13
select select "ALL"
select select "0"
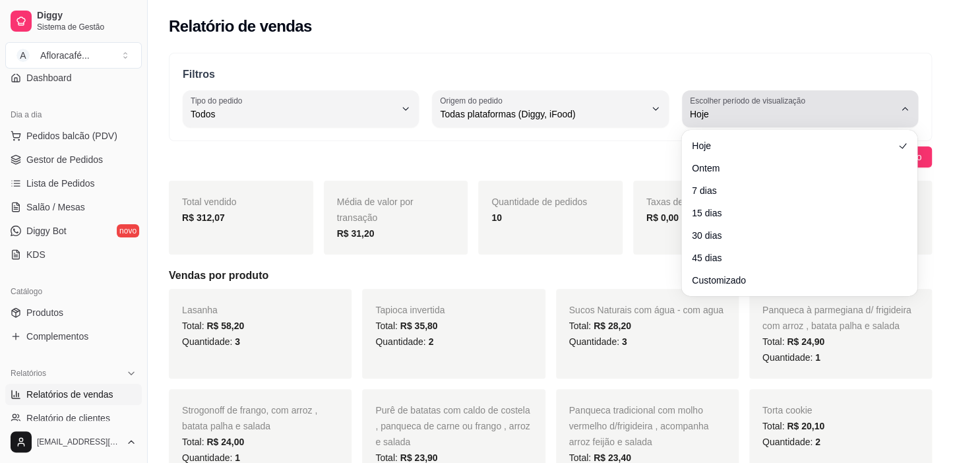
click at [876, 102] on div "Hoje" at bounding box center [792, 109] width 205 height 26
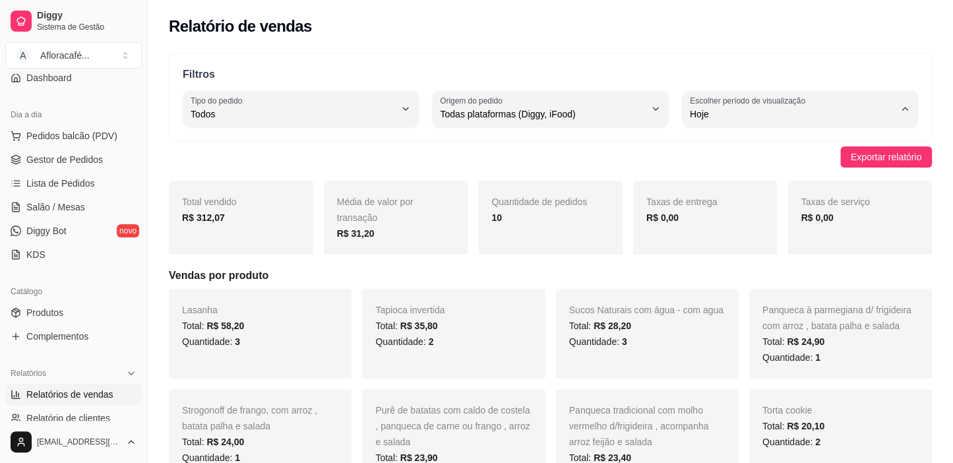
click at [864, 172] on span "Ontem" at bounding box center [794, 166] width 194 height 13
type input "1"
select select "1"
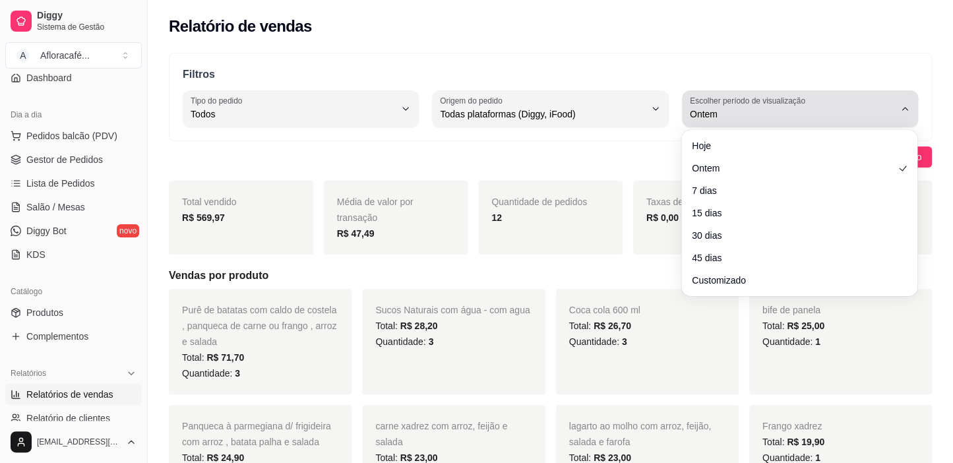
click at [869, 125] on button "Escolher período de visualização Ontem" at bounding box center [800, 108] width 236 height 37
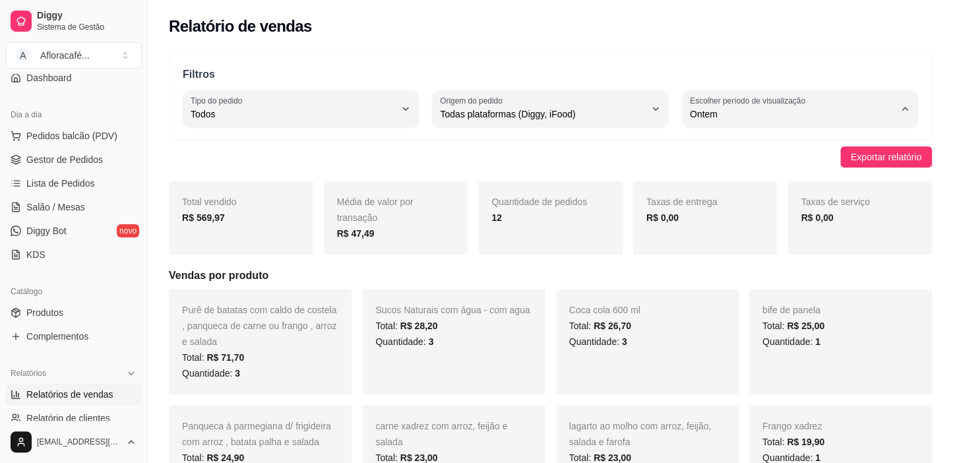
click at [863, 144] on span "Hoje" at bounding box center [794, 145] width 194 height 13
type input "0"
select select "0"
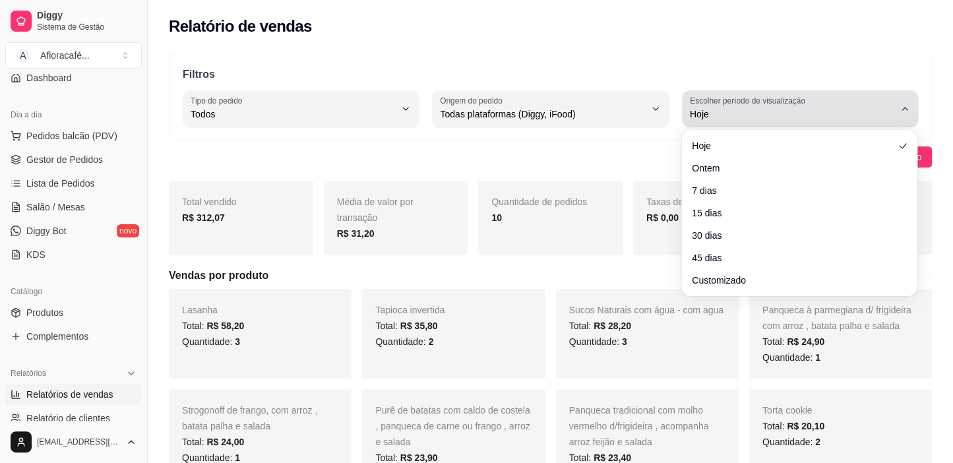
click at [904, 100] on button "Escolher período de visualização Hoje" at bounding box center [800, 108] width 236 height 37
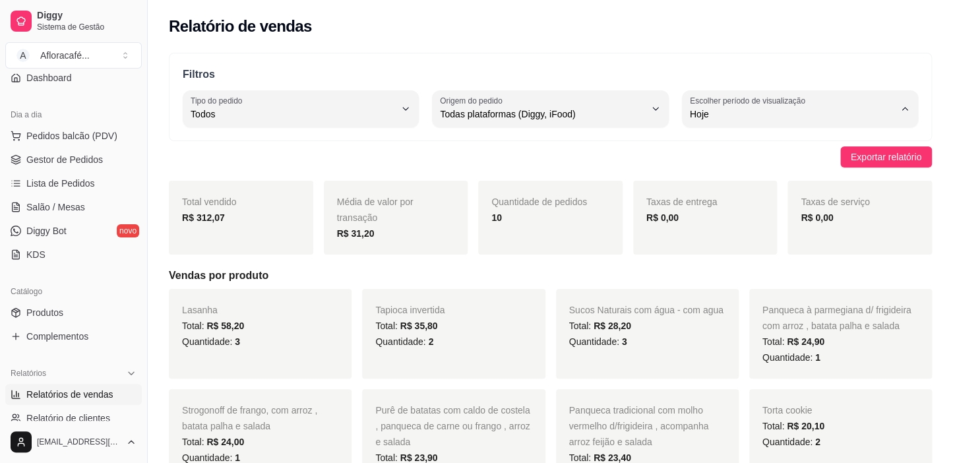
click at [745, 199] on li "7 dias" at bounding box center [799, 188] width 217 height 20
type input "7"
select select "7"
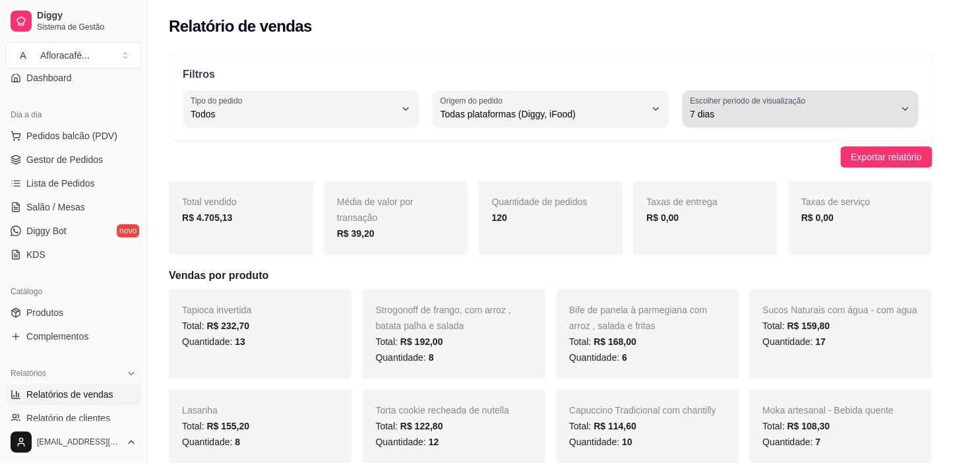
click at [910, 113] on icon "button" at bounding box center [905, 109] width 11 height 11
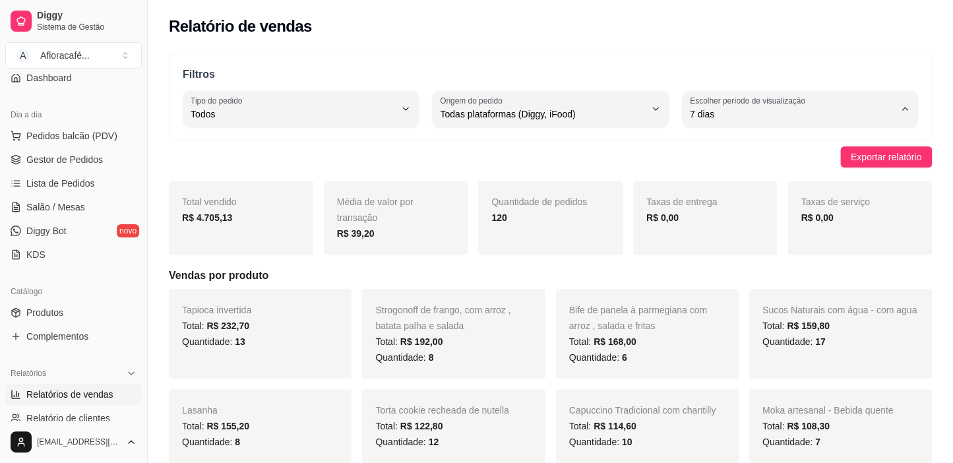
click at [863, 156] on li "Hoje" at bounding box center [799, 145] width 217 height 20
type input "0"
select select "0"
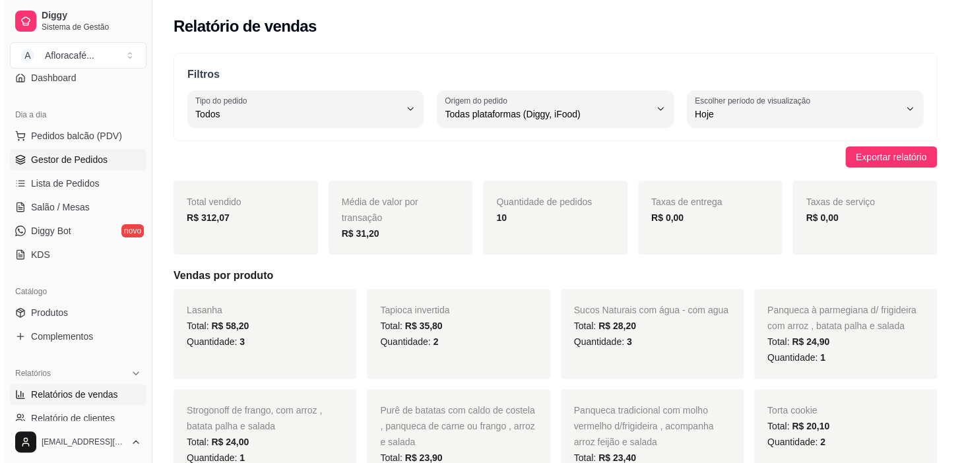
scroll to position [59, 0]
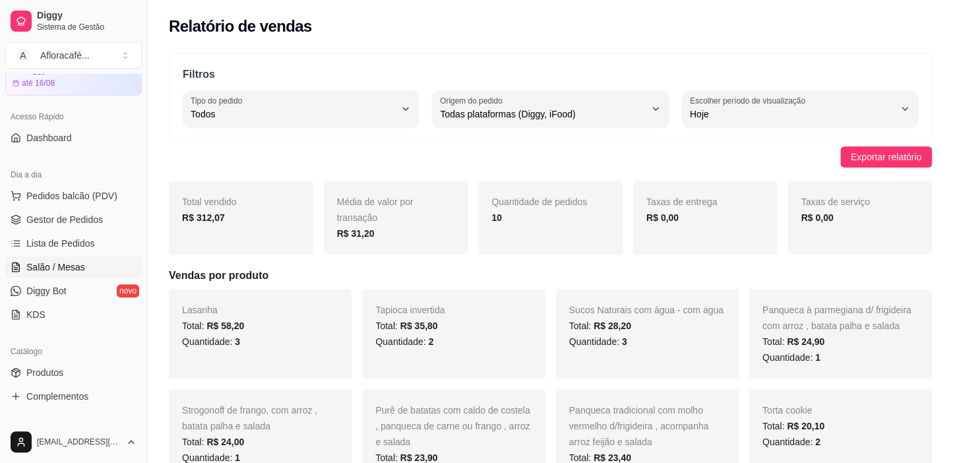
click at [94, 260] on link "Salão / Mesas" at bounding box center [73, 267] width 137 height 21
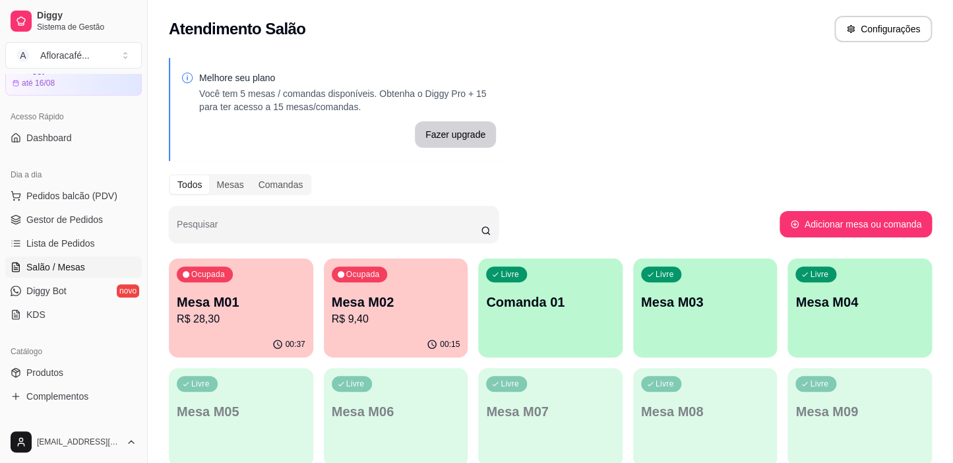
click at [177, 331] on button "Ocupada Mesa M01 R$ 28,30 00:37" at bounding box center [241, 308] width 144 height 99
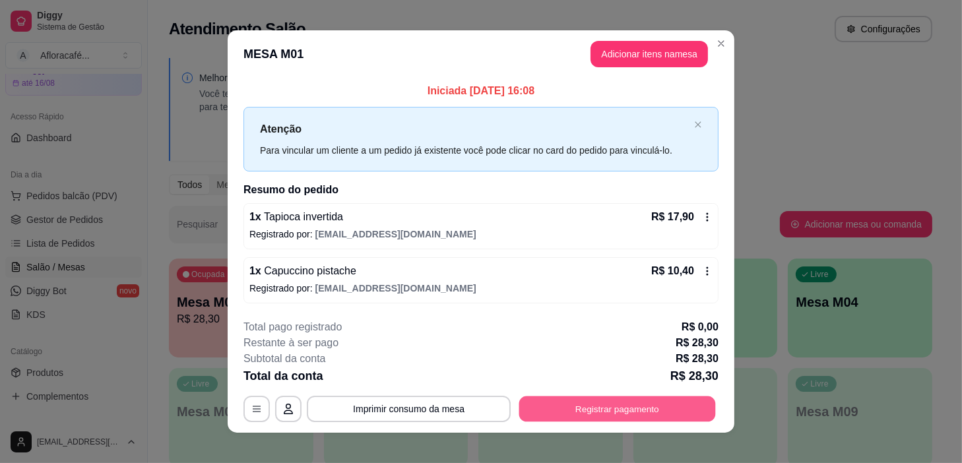
click at [554, 396] on button "Registrar pagamento" at bounding box center [617, 409] width 197 height 26
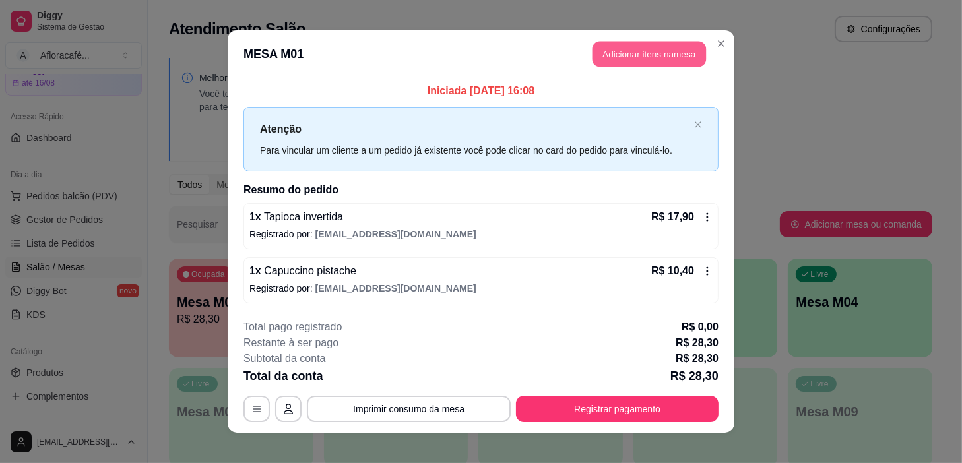
click at [624, 49] on button "Adicionar itens na mesa" at bounding box center [648, 55] width 113 height 26
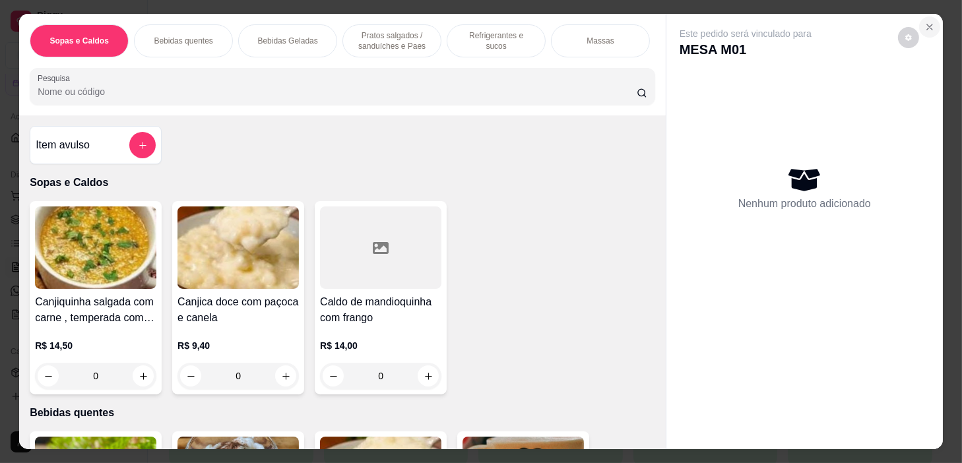
click at [926, 22] on icon "Close" at bounding box center [929, 27] width 11 height 11
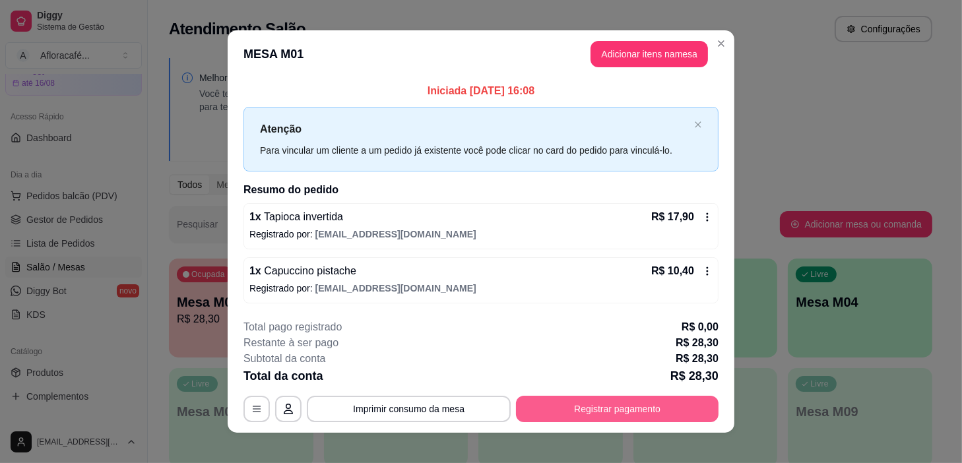
click at [602, 419] on button "Registrar pagamento" at bounding box center [617, 409] width 203 height 26
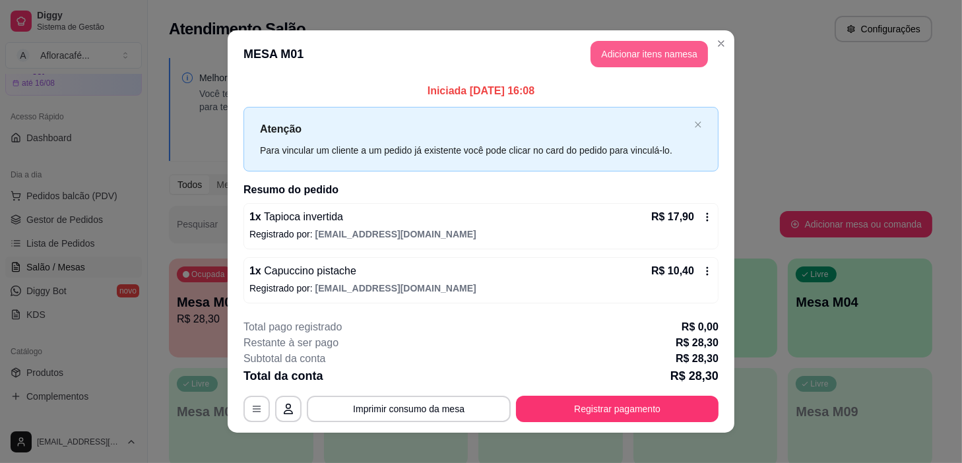
click at [620, 51] on button "Adicionar itens na mesa" at bounding box center [648, 54] width 117 height 26
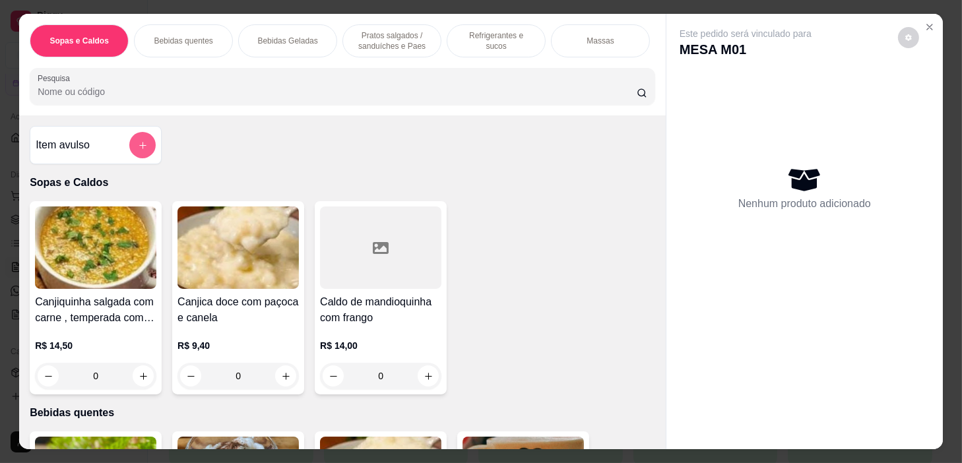
click at [141, 141] on button "add-separate-item" at bounding box center [142, 145] width 26 height 26
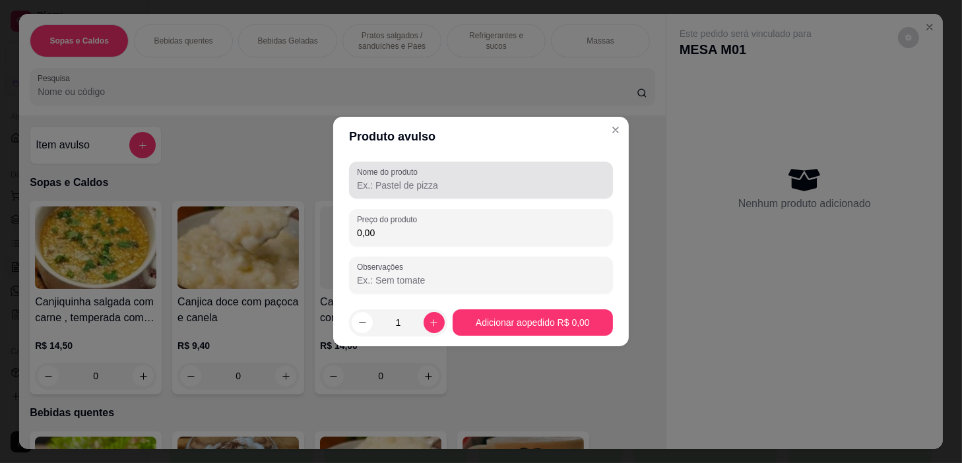
click at [555, 191] on input "Nome do produto" at bounding box center [481, 185] width 248 height 13
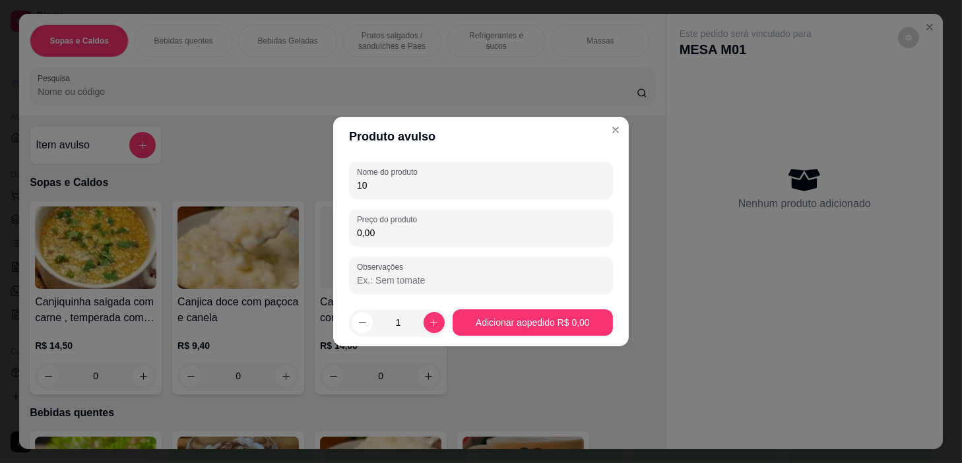
type input "1"
type input "bala"
click at [548, 237] on input "0,00" at bounding box center [481, 232] width 248 height 13
type input "1,00"
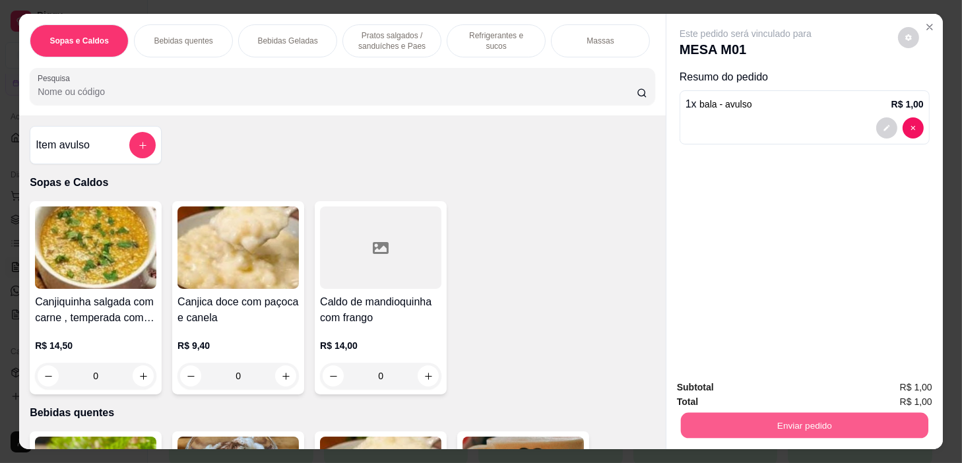
click at [825, 420] on button "Enviar pedido" at bounding box center [804, 426] width 247 height 26
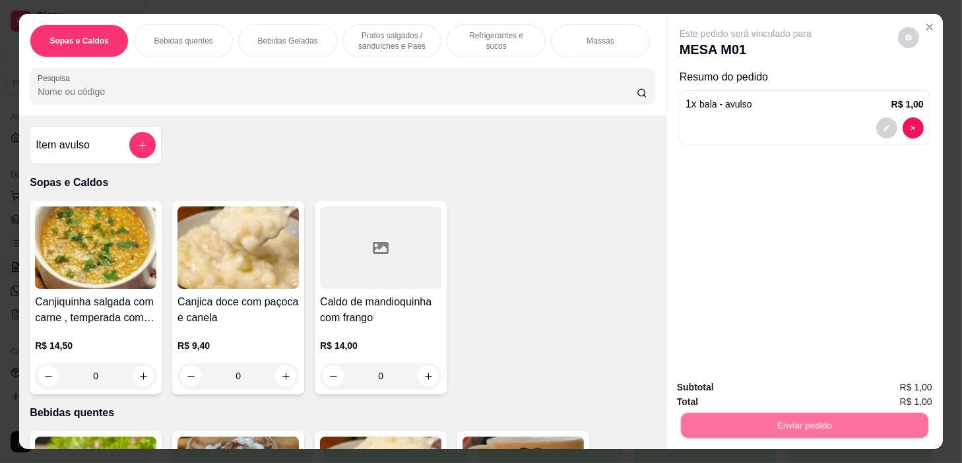
click at [794, 389] on button "Não registrar e enviar pedido" at bounding box center [761, 388] width 137 height 25
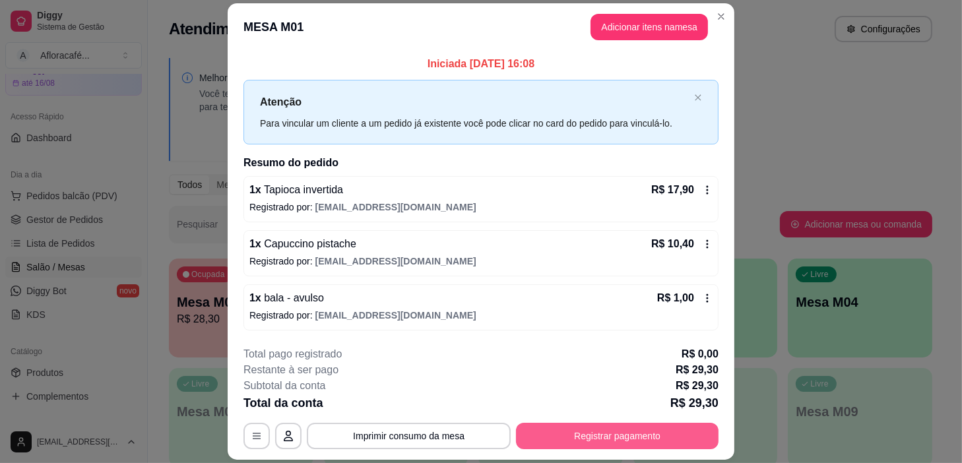
click at [627, 442] on button "Registrar pagamento" at bounding box center [617, 436] width 203 height 26
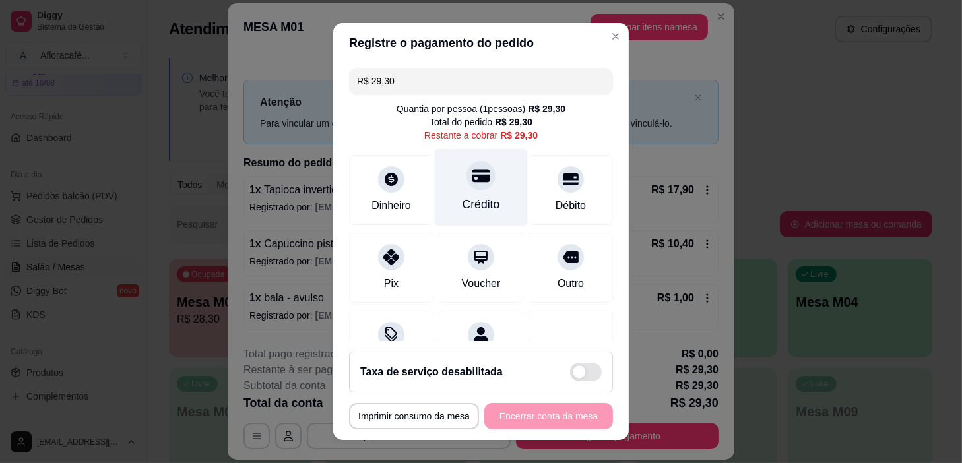
click at [479, 173] on div at bounding box center [480, 176] width 29 height 29
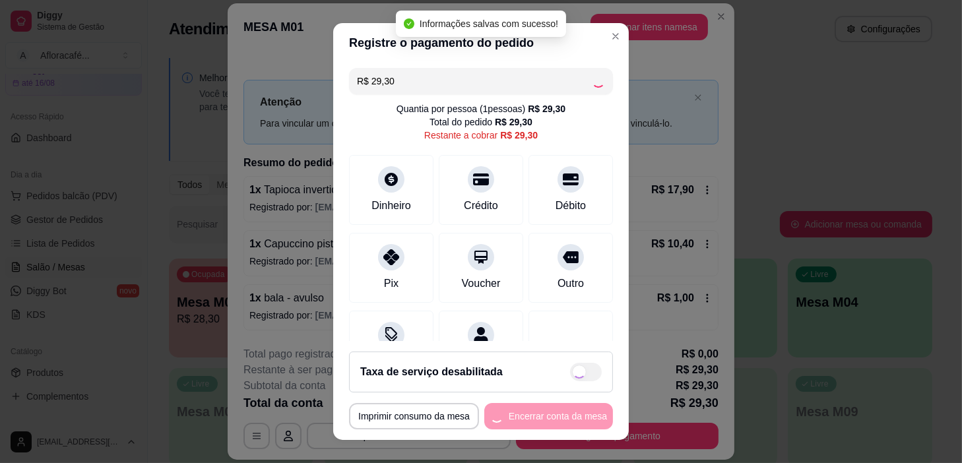
type input "R$ 0,00"
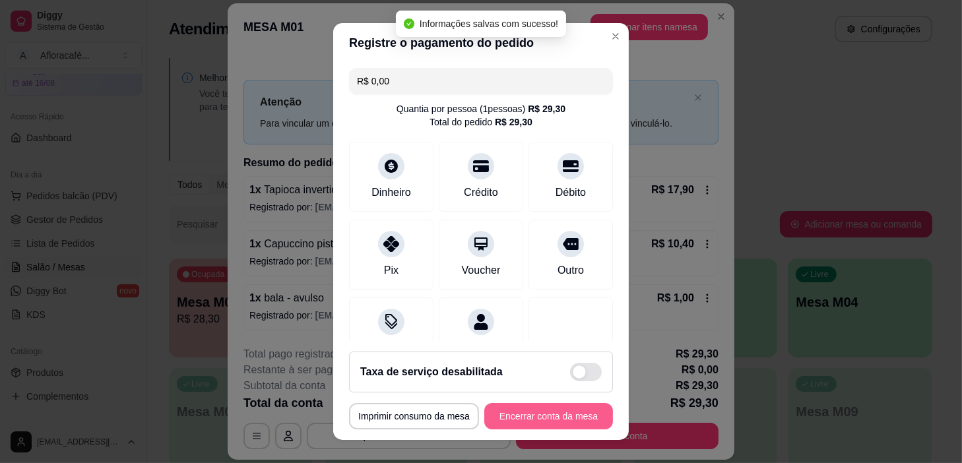
click at [572, 408] on button "Encerrar conta da mesa" at bounding box center [548, 416] width 129 height 26
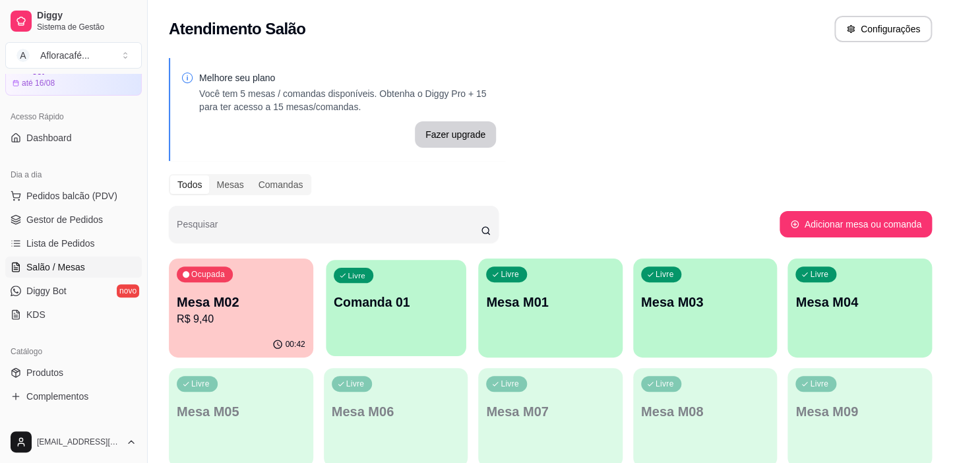
click at [389, 302] on p "Comanda 01" at bounding box center [396, 303] width 125 height 18
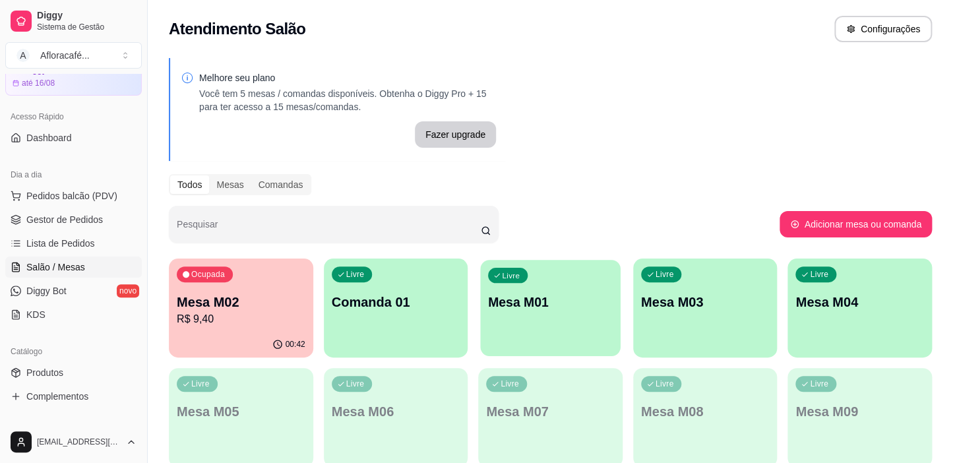
click at [524, 281] on div "Livre Mesa M01" at bounding box center [550, 300] width 140 height 80
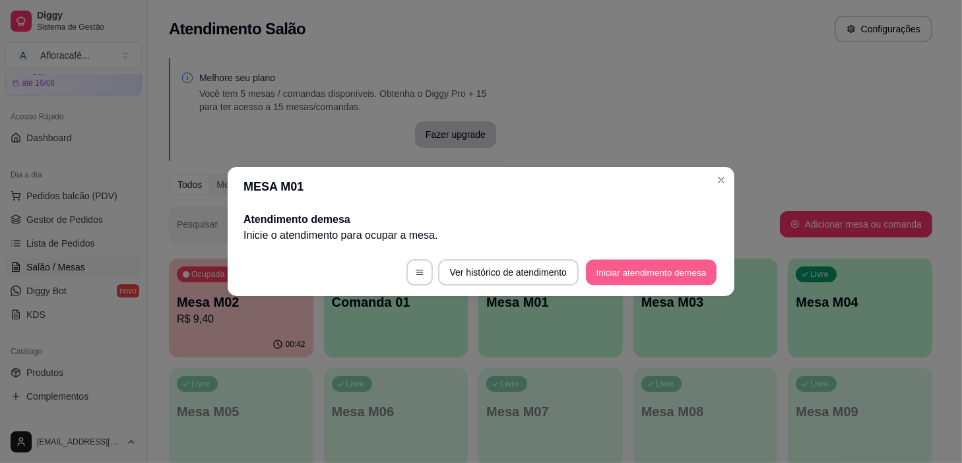
click at [688, 265] on button "Iniciar atendimento de mesa" at bounding box center [651, 273] width 131 height 26
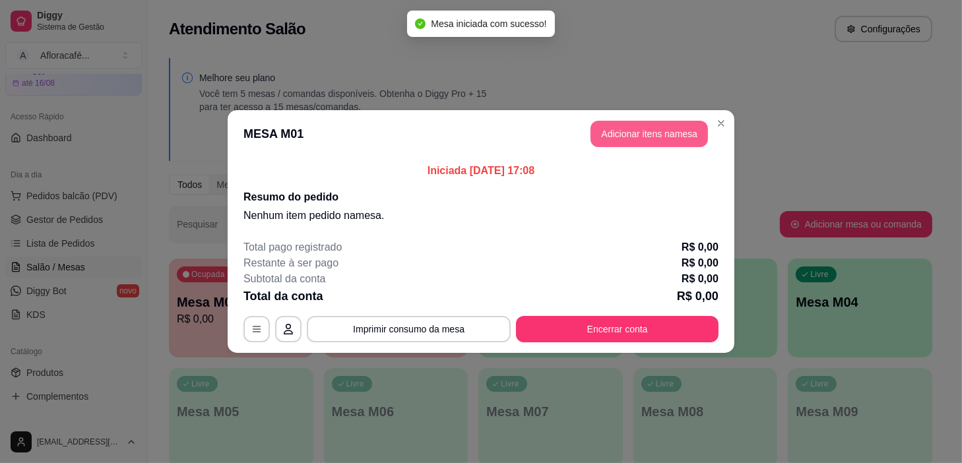
click at [689, 135] on button "Adicionar itens na mesa" at bounding box center [648, 134] width 117 height 26
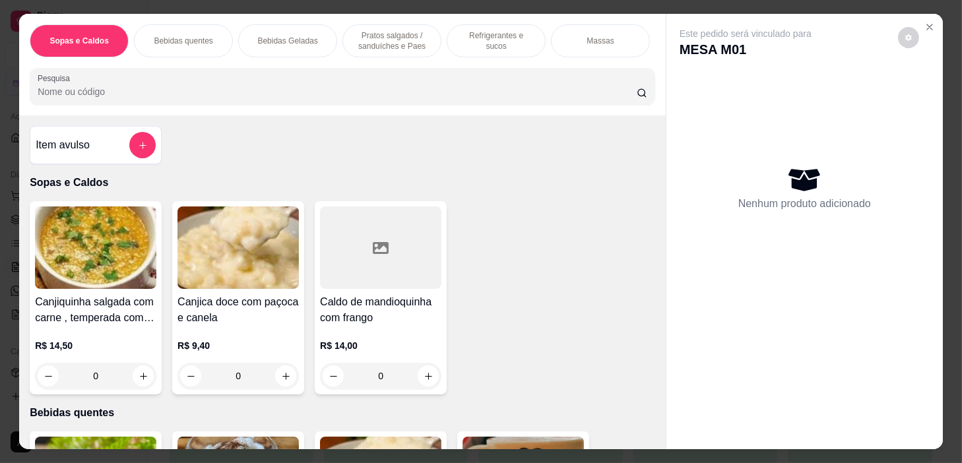
drag, startPoint x: 205, startPoint y: 30, endPoint x: 271, endPoint y: 157, distance: 143.1
click at [205, 36] on p "Bebidas quentes" at bounding box center [183, 41] width 59 height 11
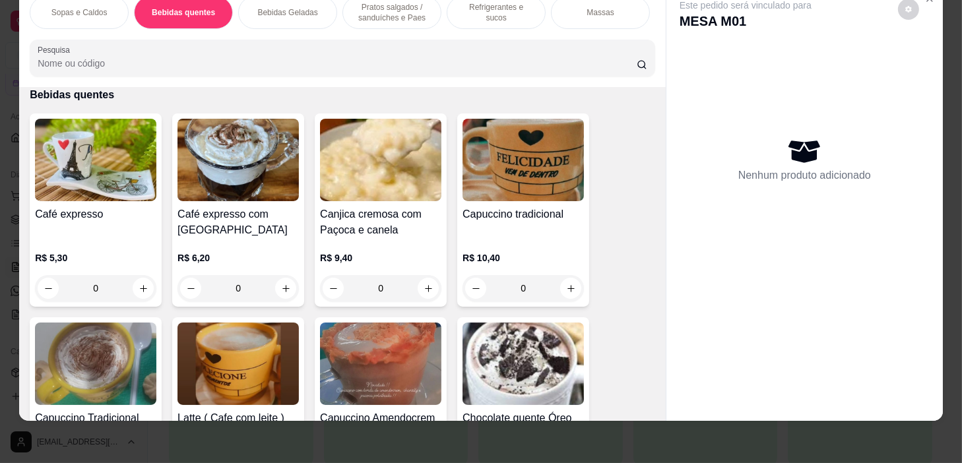
scroll to position [409, 0]
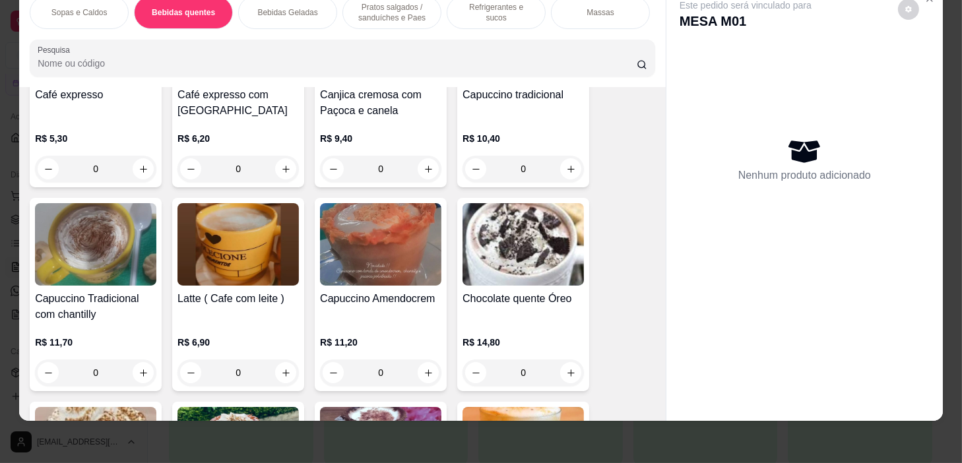
click at [272, 376] on div "0" at bounding box center [237, 373] width 121 height 26
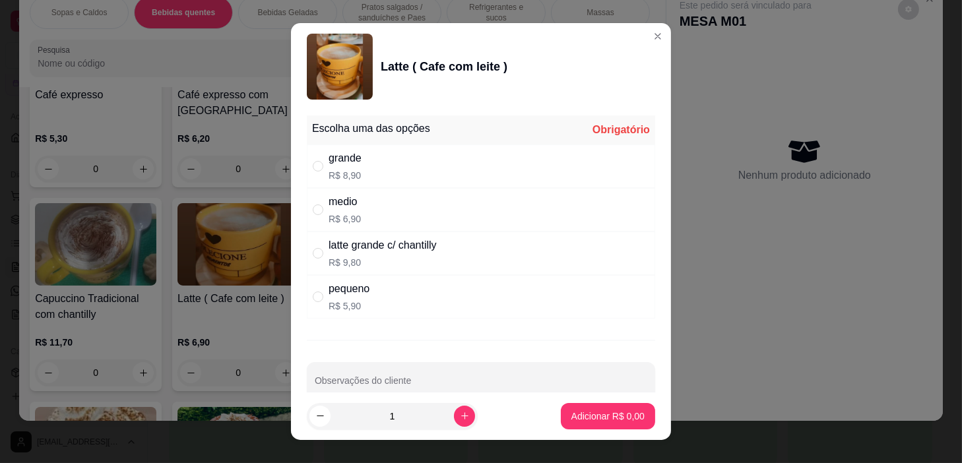
click at [412, 237] on div "latte grande c/ chantilly" at bounding box center [383, 245] width 108 height 16
radio input "true"
click at [449, 205] on div "medio R$ 6,90" at bounding box center [481, 210] width 348 height 44
radio input "true"
radio input "false"
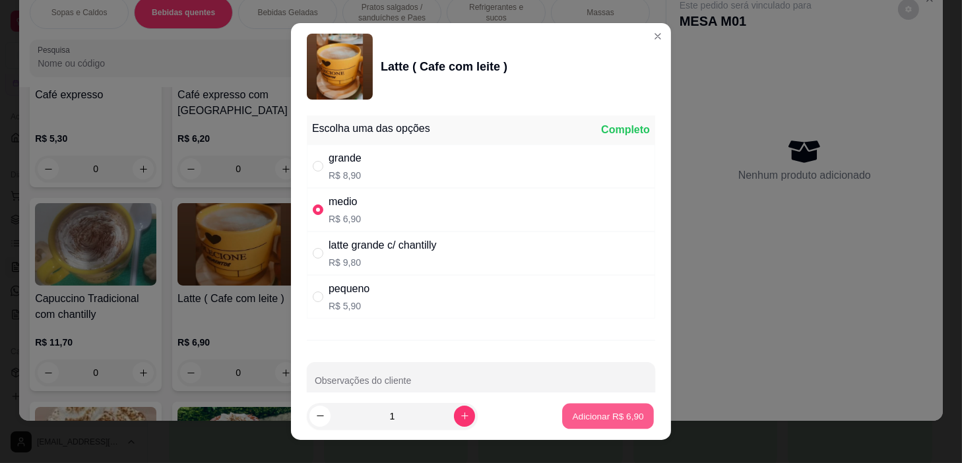
click at [596, 413] on p "Adicionar R$ 6,90" at bounding box center [607, 416] width 71 height 13
type input "1"
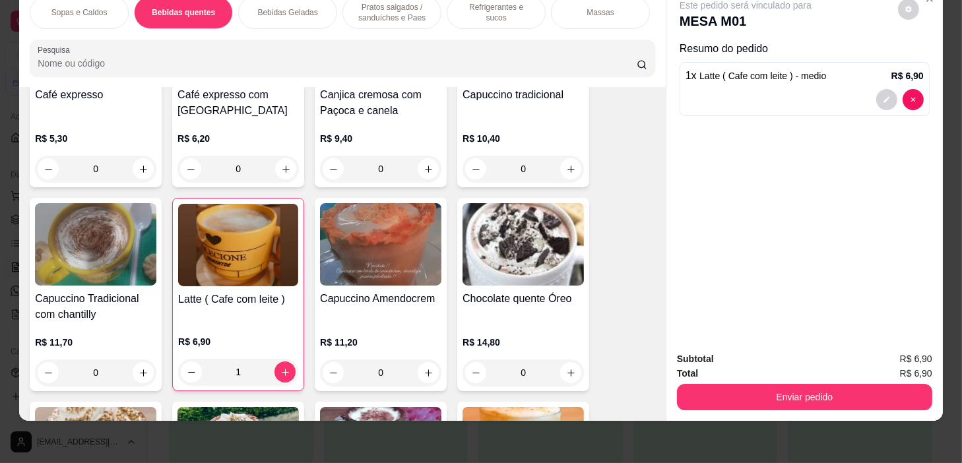
click at [499, 3] on p "Refrigerantes e sucos" at bounding box center [496, 12] width 77 height 21
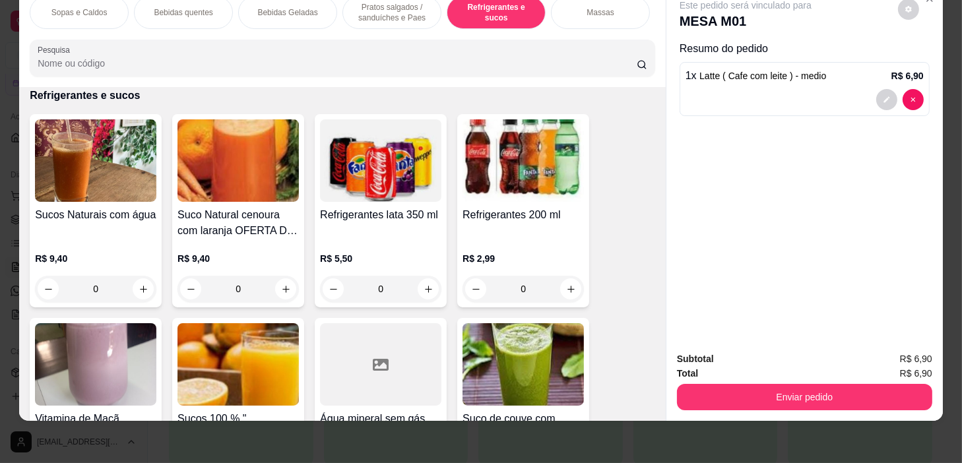
click at [388, 13] on p "Pratos salgados / sanduíches e Paes" at bounding box center [392, 12] width 77 height 21
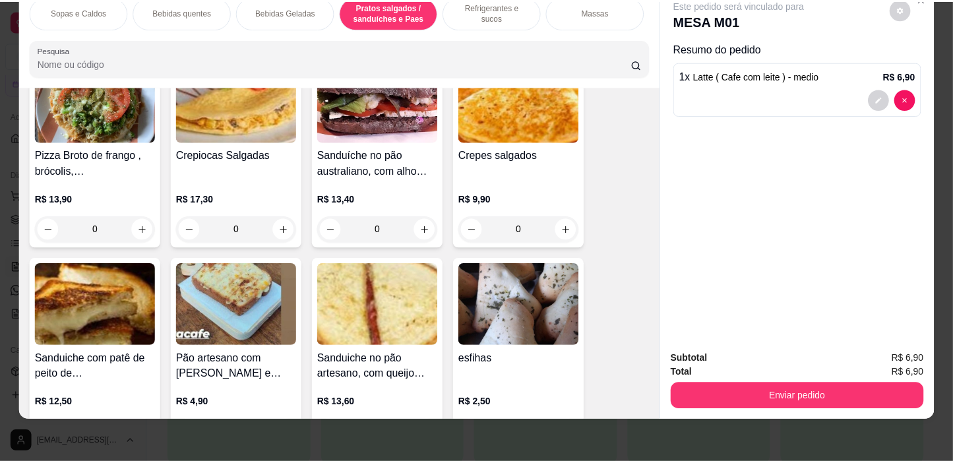
scroll to position [3795, 0]
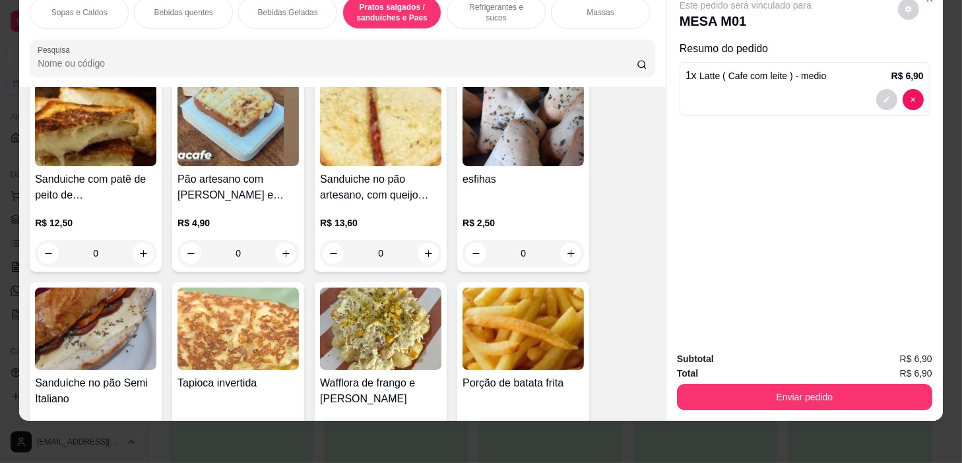
click at [559, 250] on div "0" at bounding box center [522, 253] width 121 height 26
click at [559, 250] on div "mini R$ 2,50" at bounding box center [480, 241] width 349 height 44
radio input "true"
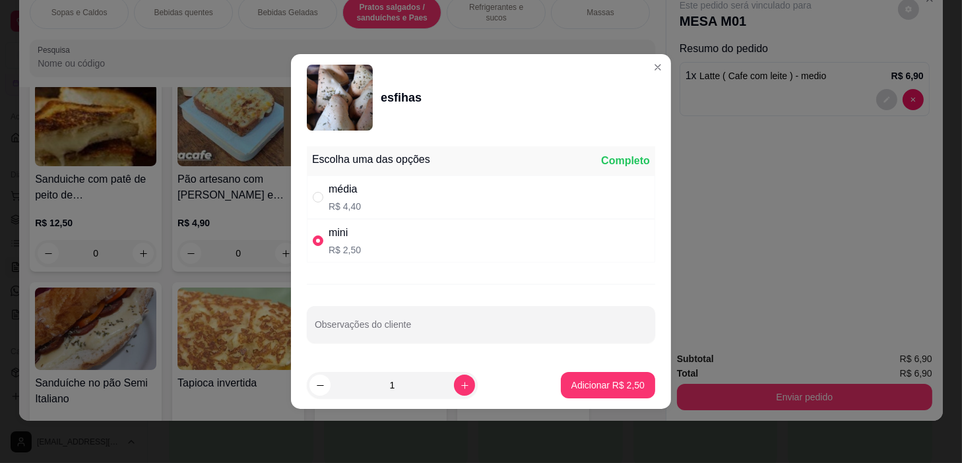
click at [554, 201] on div "média R$ 4,40" at bounding box center [481, 197] width 348 height 44
radio input "true"
radio input "false"
click at [499, 257] on div "mini R$ 2,50" at bounding box center [481, 241] width 348 height 44
radio input "false"
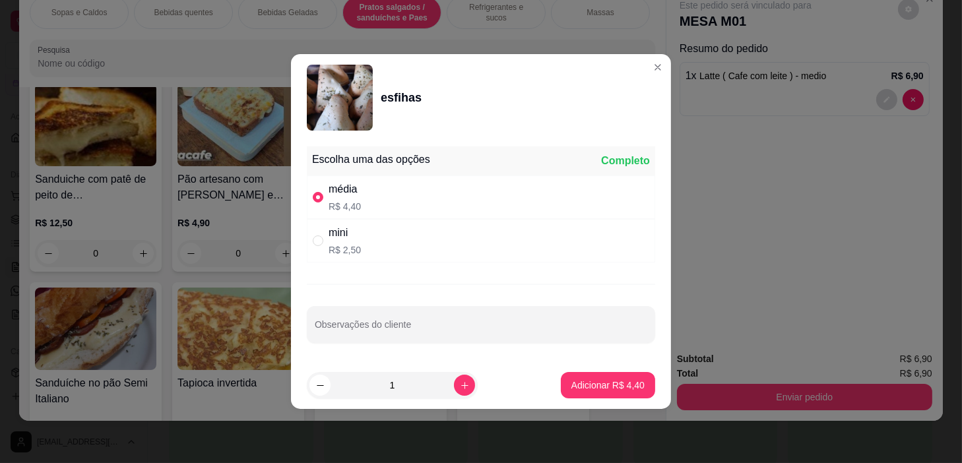
radio input "true"
click at [501, 187] on div "média R$ 4,40" at bounding box center [481, 197] width 348 height 44
radio input "true"
radio input "false"
click at [464, 383] on div "1" at bounding box center [392, 385] width 171 height 26
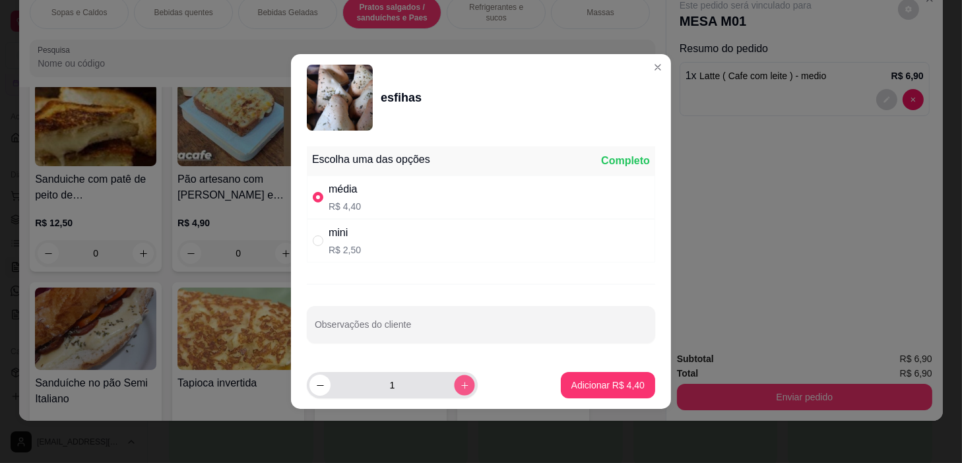
click at [458, 382] on button "increase-product-quantity" at bounding box center [464, 385] width 20 height 20
type input "2"
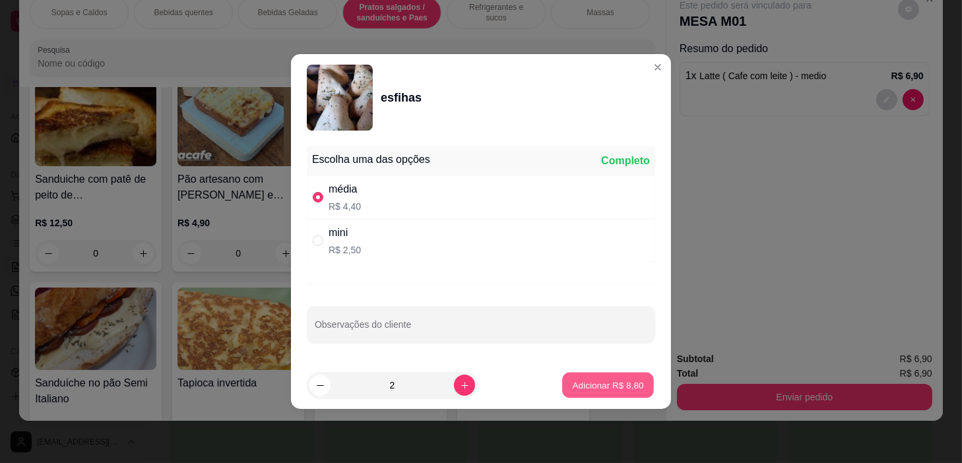
click at [586, 384] on p "Adicionar R$ 8,80" at bounding box center [607, 385] width 71 height 13
type input "2"
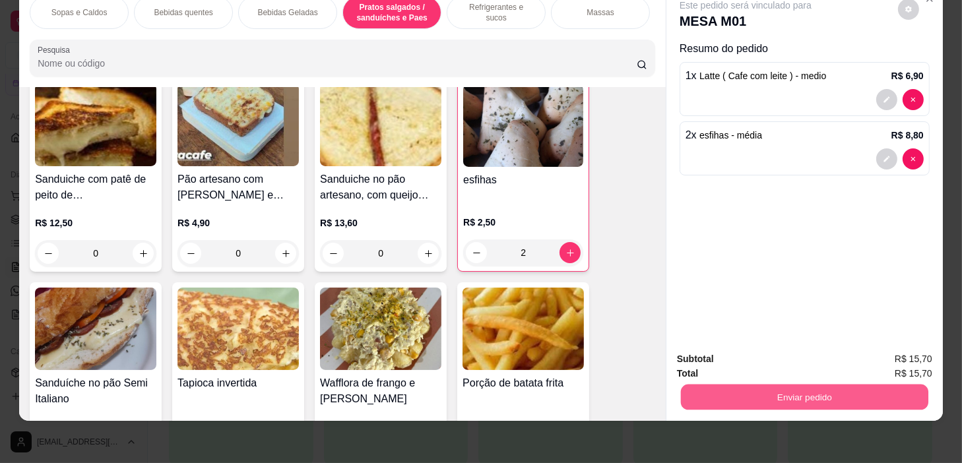
click at [778, 385] on button "Enviar pedido" at bounding box center [804, 398] width 247 height 26
click at [778, 390] on button "Enviar pedido" at bounding box center [804, 398] width 247 height 26
click at [767, 384] on button "Enviar pedido" at bounding box center [804, 397] width 255 height 26
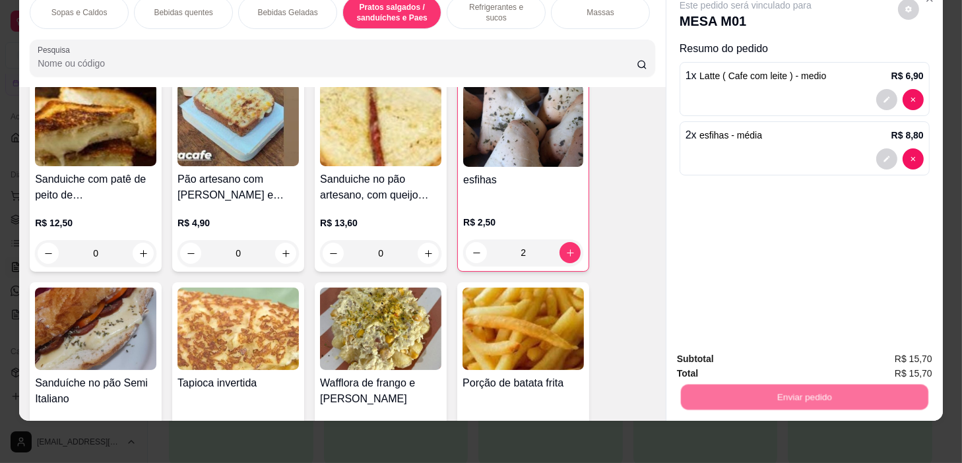
click at [777, 355] on button "Não registrar e enviar pedido" at bounding box center [761, 355] width 137 height 25
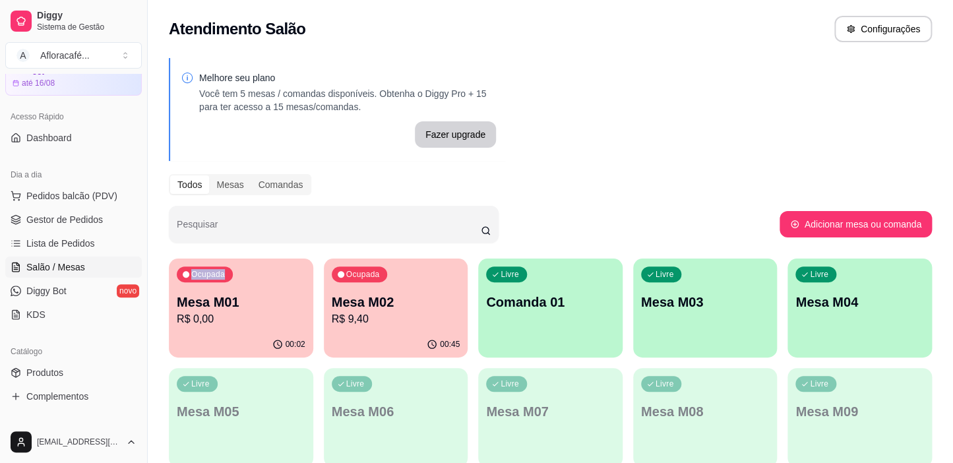
drag, startPoint x: 305, startPoint y: 257, endPoint x: 256, endPoint y: 294, distance: 61.4
click at [230, 290] on div "Melhore seu plano Você tem 5 mesas / comandas disponíveis. Obtenha o Diggy Pro …" at bounding box center [550, 376] width 805 height 652
click at [313, 293] on div "Ocupada Mesa M01 R$ 0,00 00:02 Ocupada Mesa M02 R$ 9,40 00:45 Livre Comanda 01 …" at bounding box center [550, 472] width 763 height 427
click at [226, 303] on p "Mesa M01" at bounding box center [241, 302] width 129 height 18
click at [73, 375] on link "Produtos" at bounding box center [73, 372] width 137 height 21
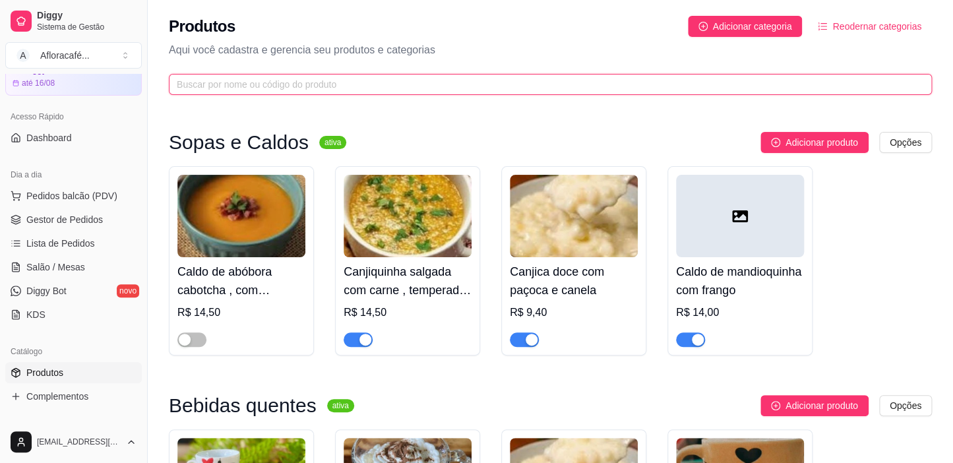
click at [447, 86] on input "text" at bounding box center [545, 84] width 737 height 15
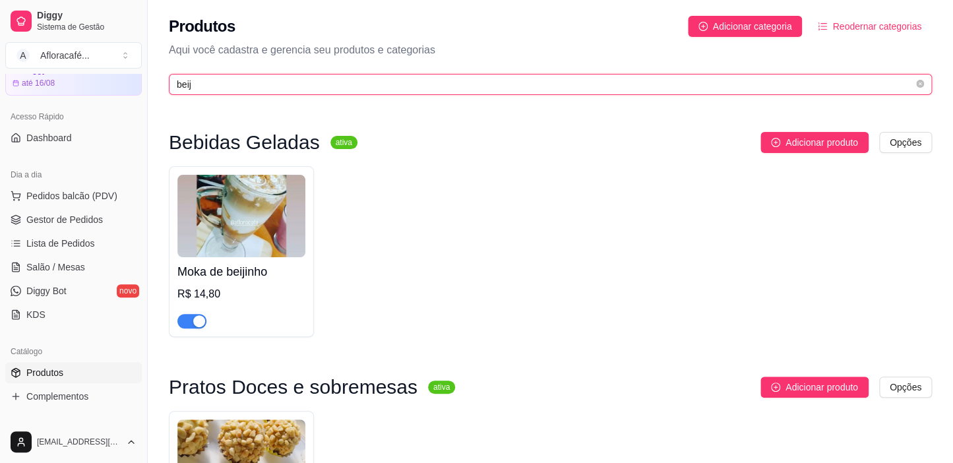
type input "beij"
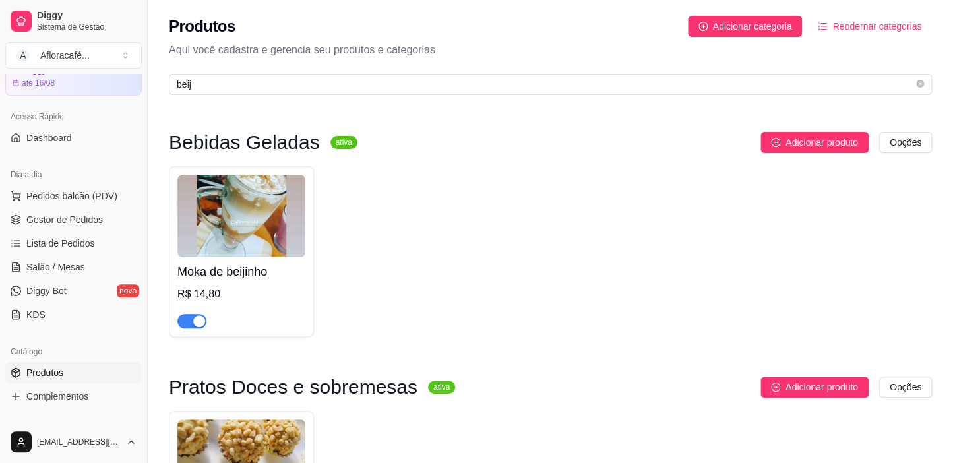
click at [190, 327] on span "button" at bounding box center [191, 321] width 29 height 15
click at [55, 270] on span "Salão / Mesas" at bounding box center [55, 267] width 59 height 13
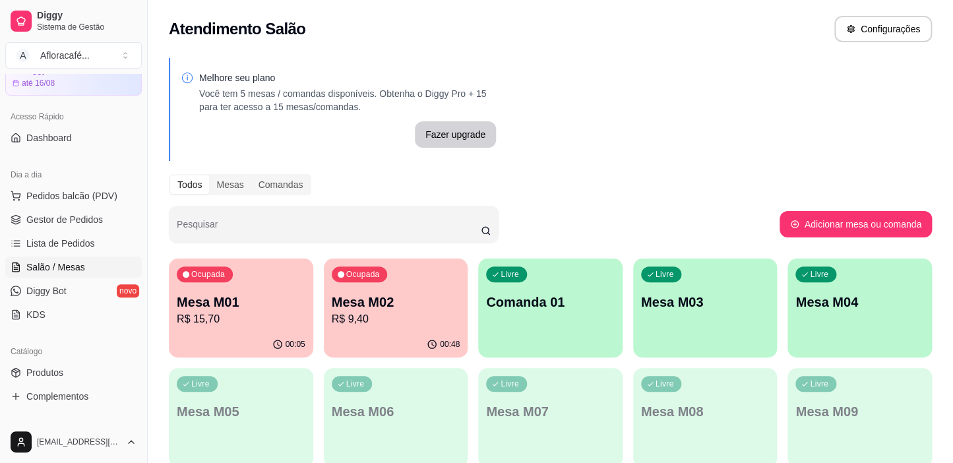
click at [251, 308] on p "Mesa M01" at bounding box center [241, 302] width 129 height 18
click at [660, 314] on div "Livre Mesa M03" at bounding box center [705, 300] width 140 height 80
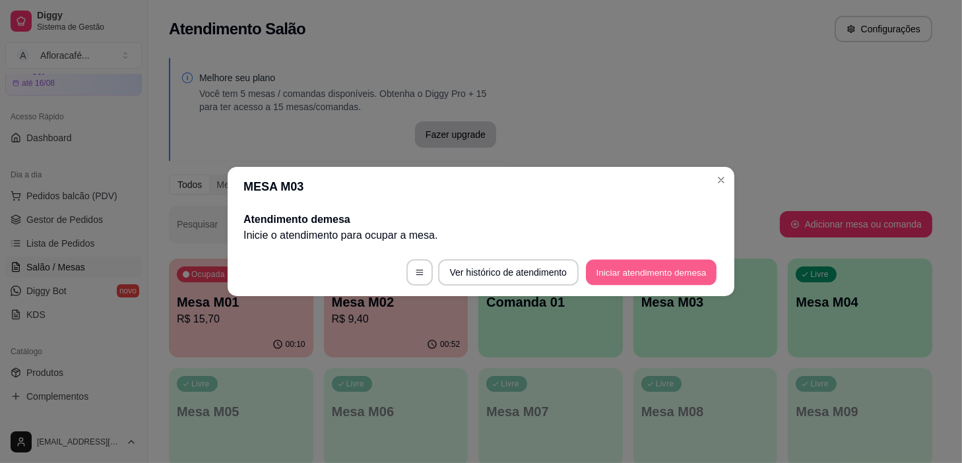
click at [676, 270] on button "Iniciar atendimento de mesa" at bounding box center [651, 273] width 131 height 26
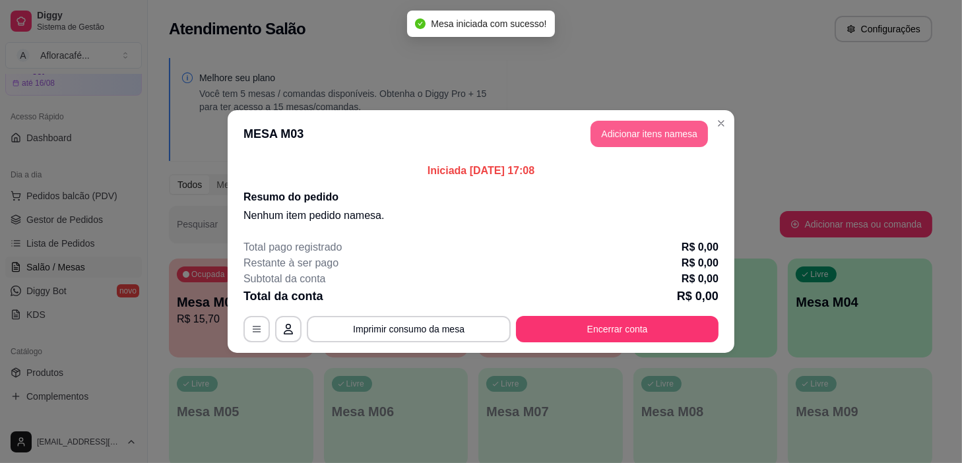
click at [652, 129] on button "Adicionar itens na mesa" at bounding box center [648, 134] width 117 height 26
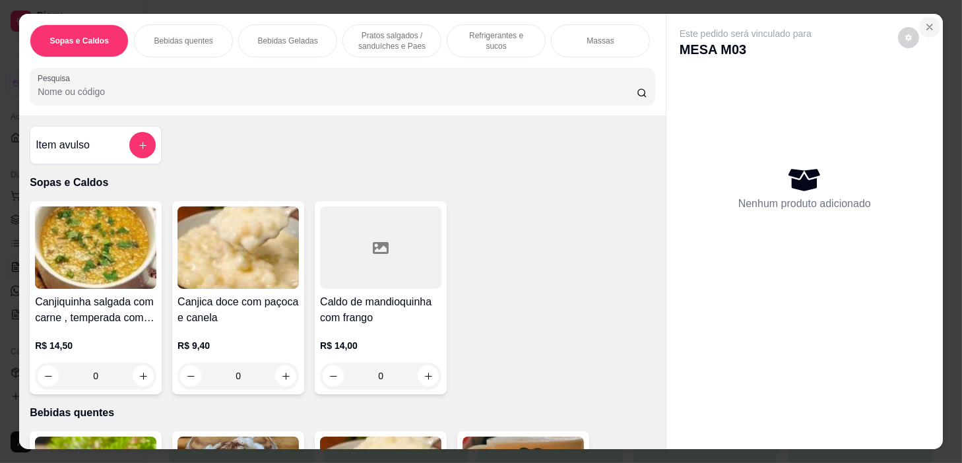
click at [930, 16] on button "Close" at bounding box center [929, 26] width 21 height 21
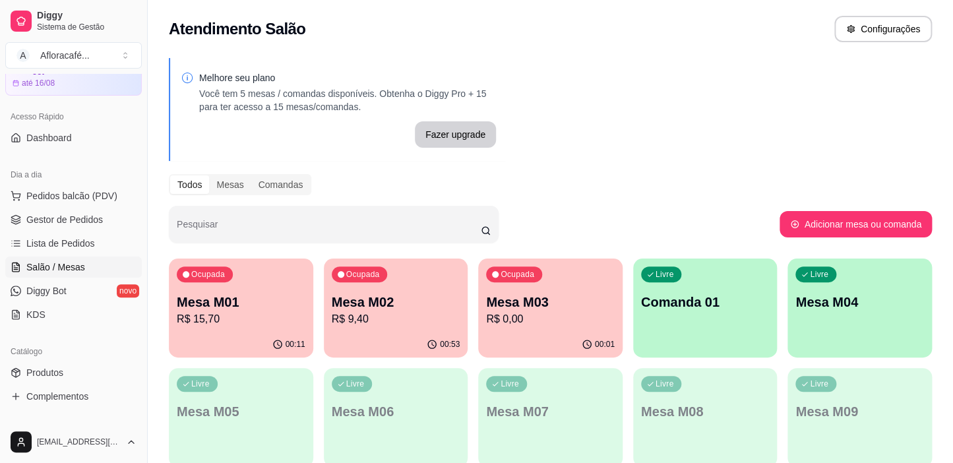
click at [346, 354] on div "00:53" at bounding box center [396, 345] width 144 height 26
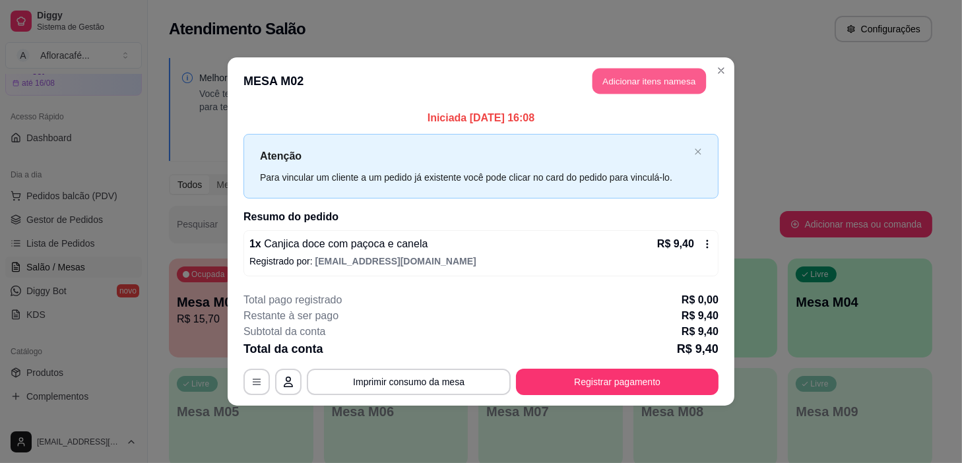
click at [635, 90] on button "Adicionar itens na mesa" at bounding box center [648, 82] width 113 height 26
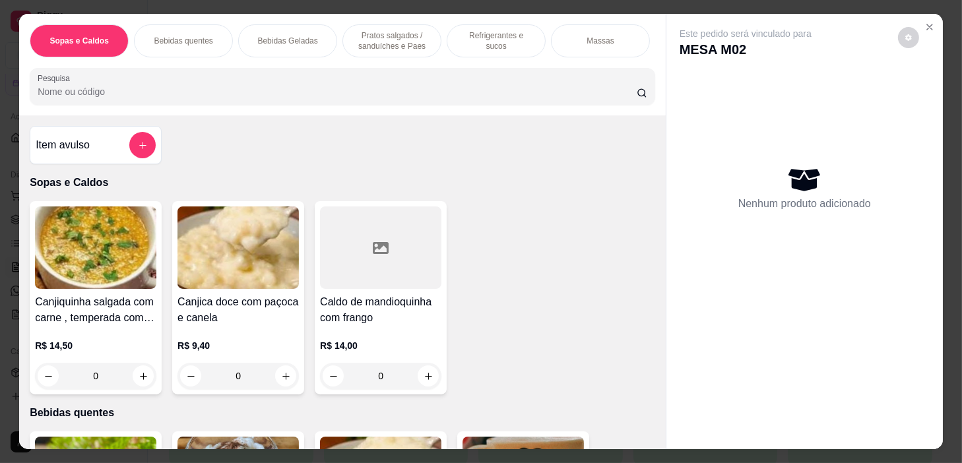
scroll to position [239, 0]
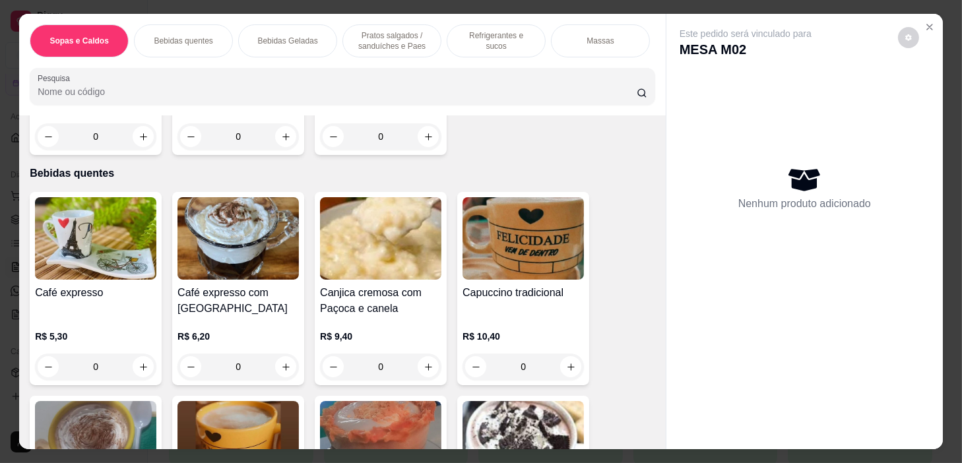
drag, startPoint x: 382, startPoint y: 45, endPoint x: 391, endPoint y: 35, distance: 13.5
click at [391, 35] on p "Pratos salgados / sanduíches e Paes" at bounding box center [392, 40] width 77 height 21
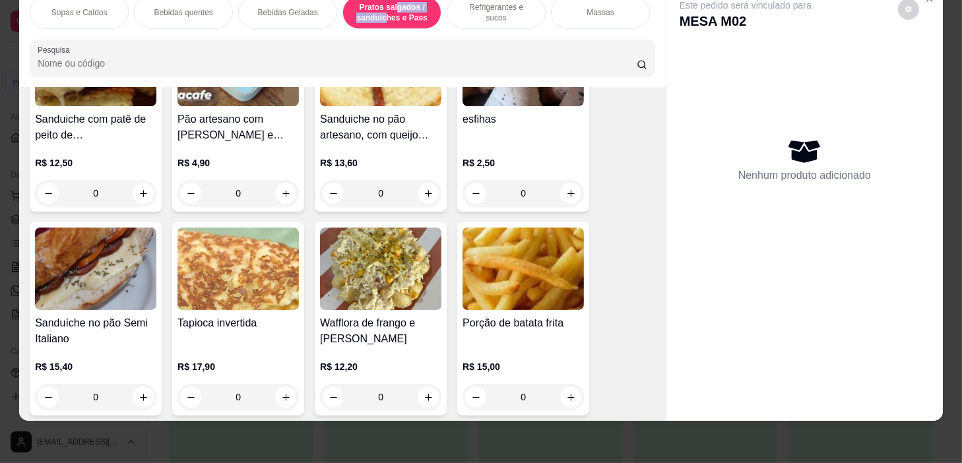
scroll to position [3795, 0]
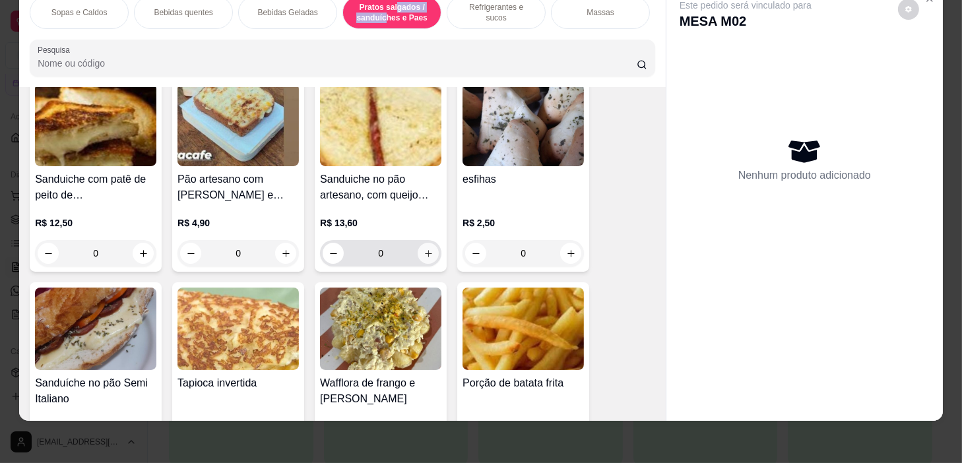
click at [424, 251] on icon "increase-product-quantity" at bounding box center [429, 254] width 10 height 10
type input "1"
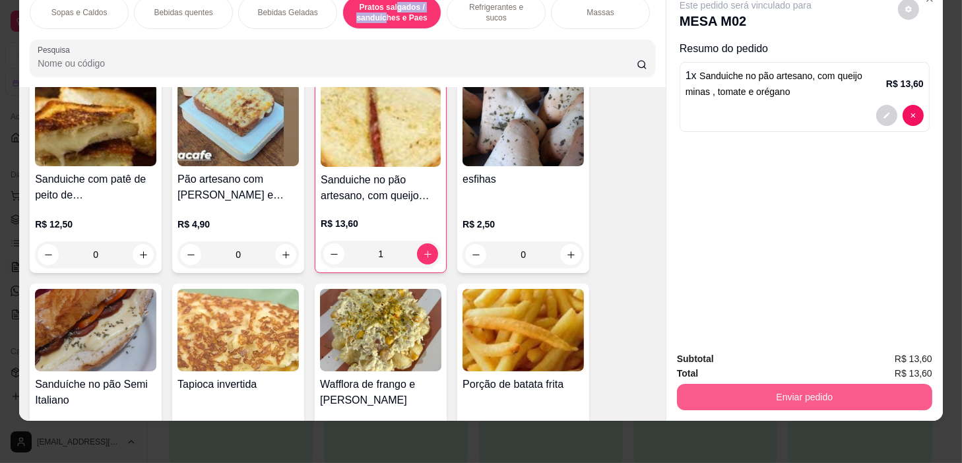
click at [745, 396] on button "Enviar pedido" at bounding box center [804, 397] width 255 height 26
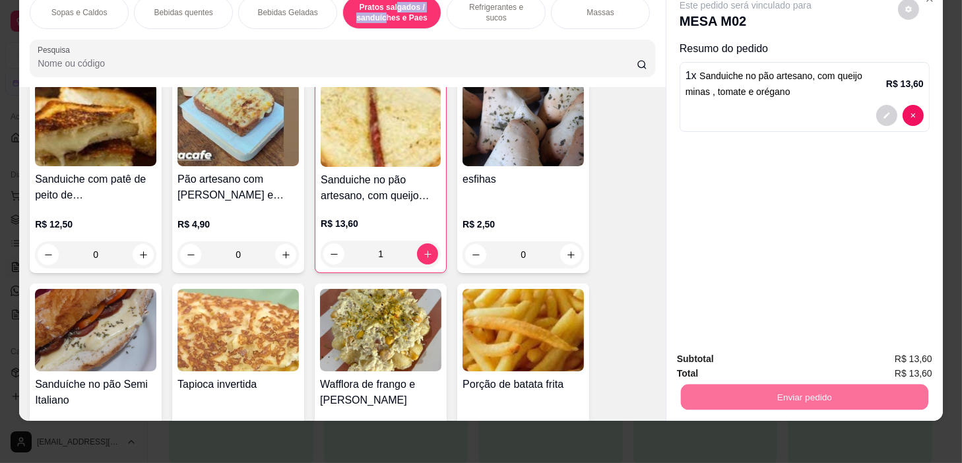
click at [501, 19] on div "Refrigerantes e sucos" at bounding box center [496, 12] width 99 height 33
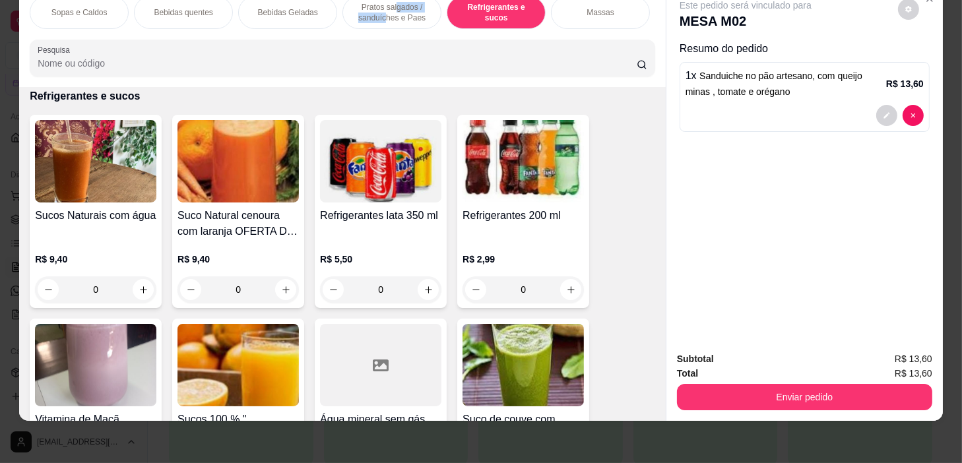
scroll to position [5801, 0]
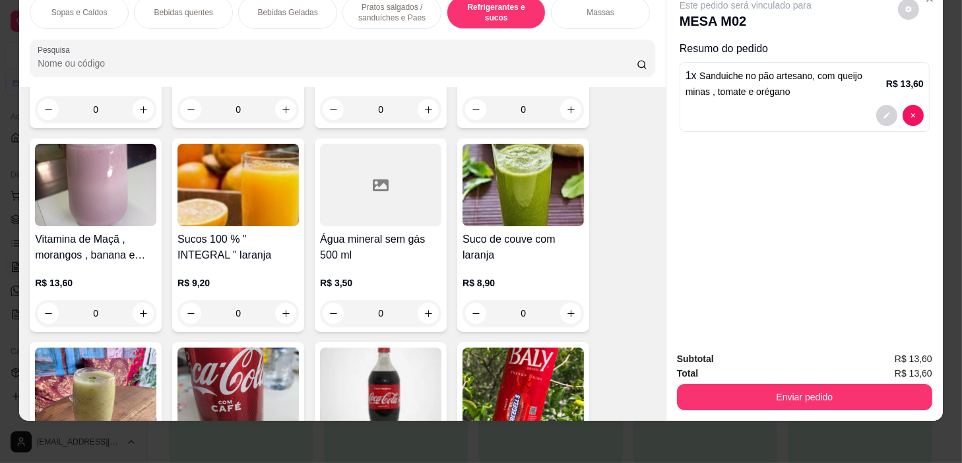
click at [422, 305] on div "0" at bounding box center [380, 313] width 121 height 26
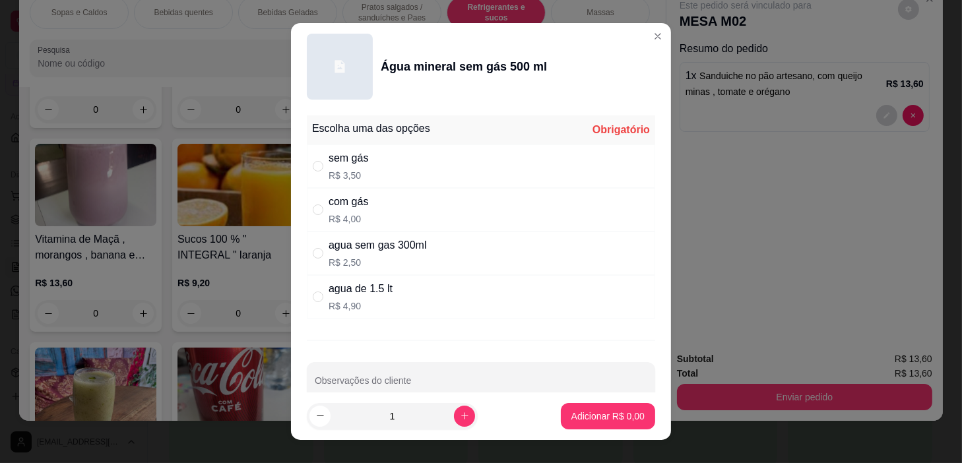
click at [467, 212] on div "com gás R$ 4,00" at bounding box center [481, 210] width 348 height 44
radio input "true"
click at [471, 147] on div "sem gás R$ 3,50" at bounding box center [481, 166] width 348 height 44
radio input "true"
radio input "false"
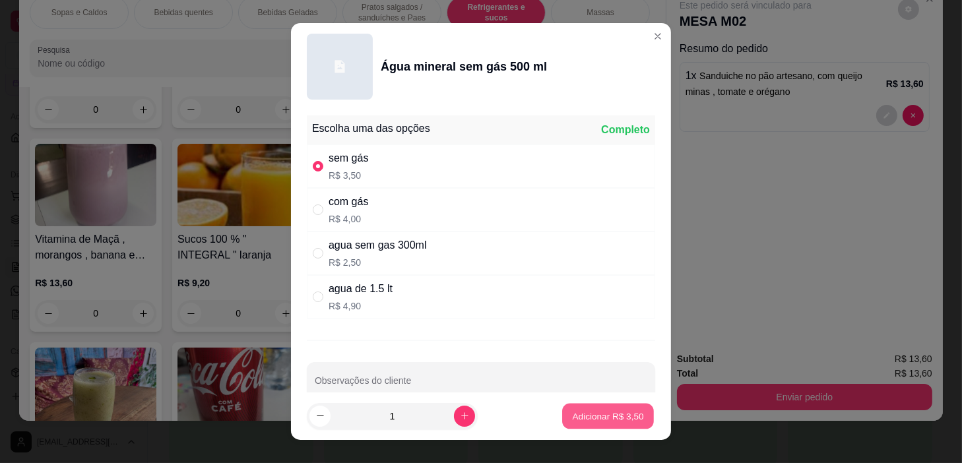
click at [637, 420] on button "Adicionar R$ 3,50" at bounding box center [608, 417] width 92 height 26
type input "1"
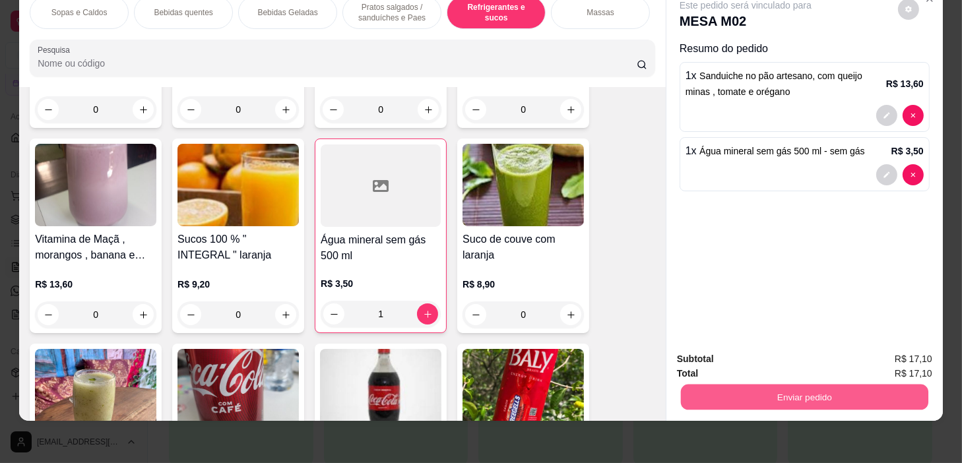
click at [841, 391] on button "Enviar pedido" at bounding box center [804, 398] width 247 height 26
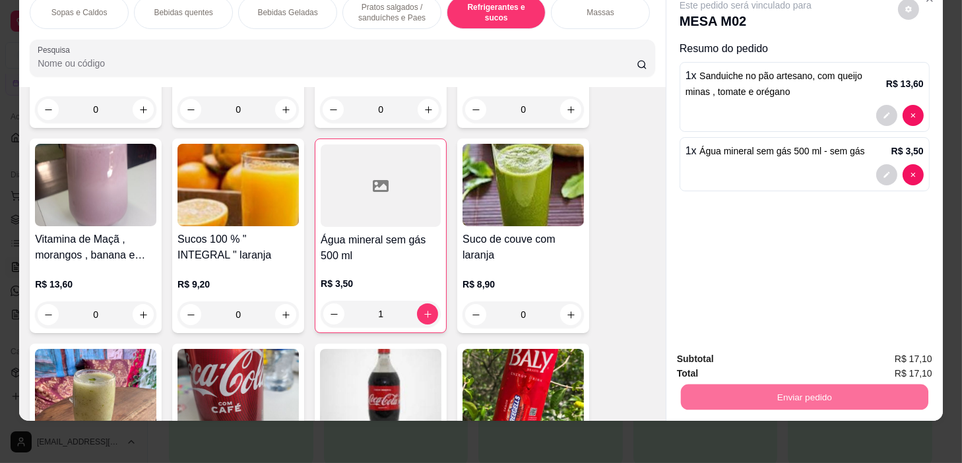
click at [782, 357] on button "Não registrar e enviar pedido" at bounding box center [761, 355] width 137 height 25
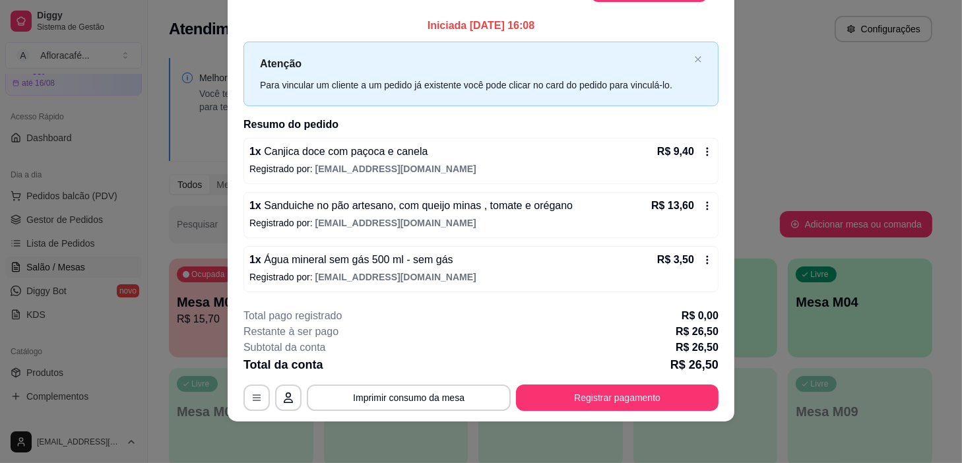
scroll to position [0, 0]
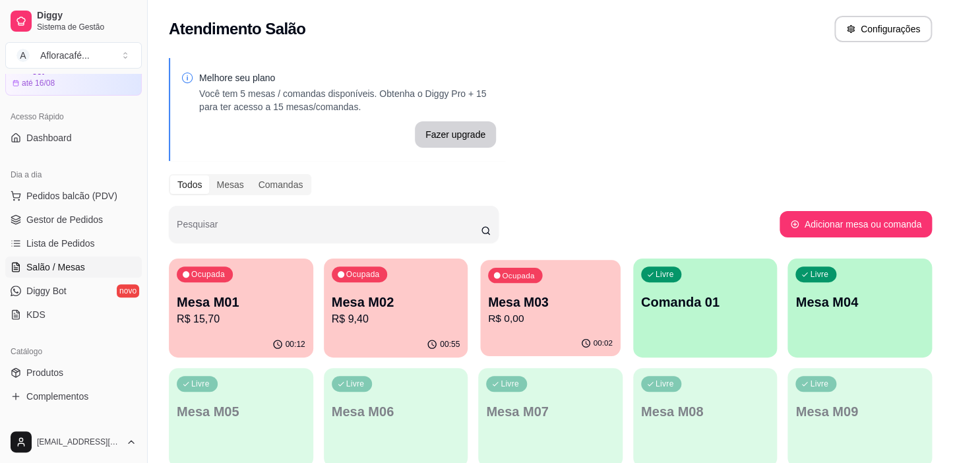
click at [617, 311] on div "Ocupada Mesa M03 R$ 0,00" at bounding box center [550, 295] width 140 height 71
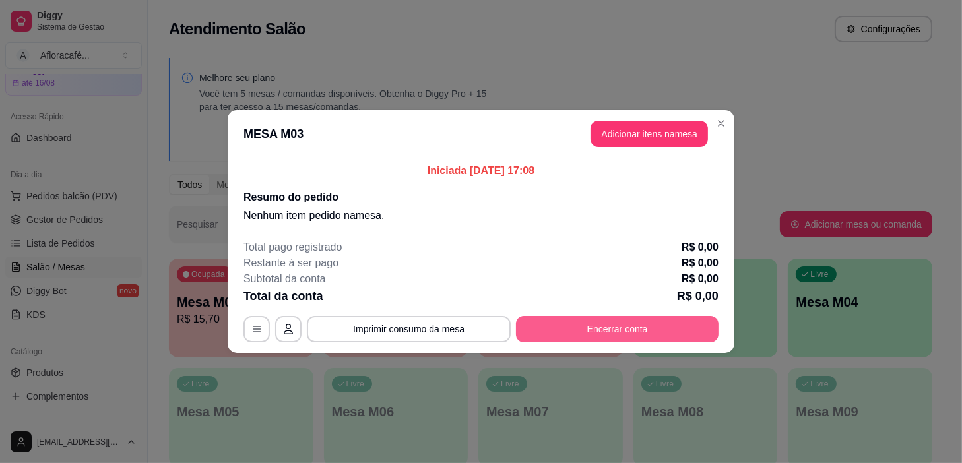
click at [652, 341] on button "Encerrar conta" at bounding box center [617, 329] width 203 height 26
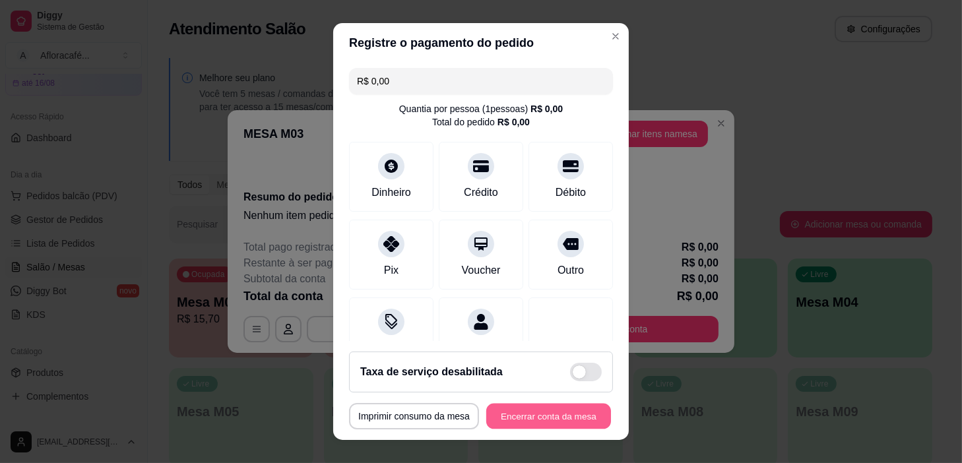
click at [558, 422] on button "Encerrar conta da mesa" at bounding box center [548, 417] width 125 height 26
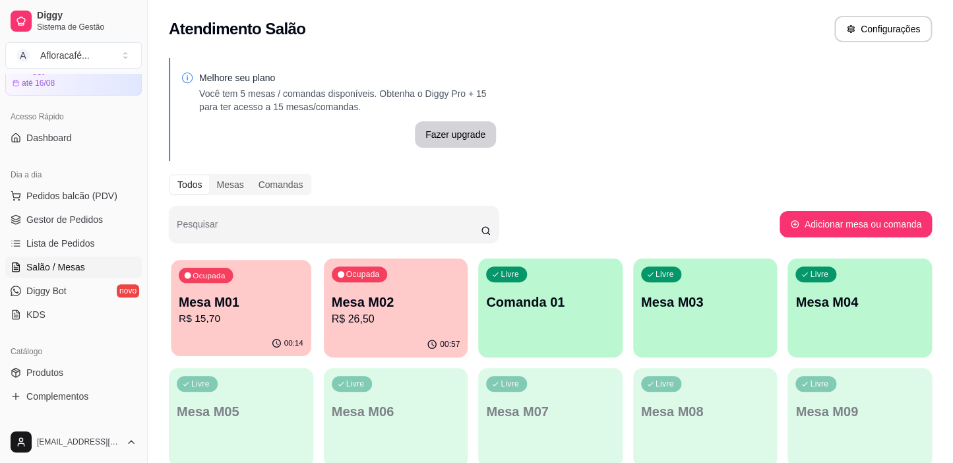
click at [262, 340] on div "00:14" at bounding box center [241, 343] width 140 height 25
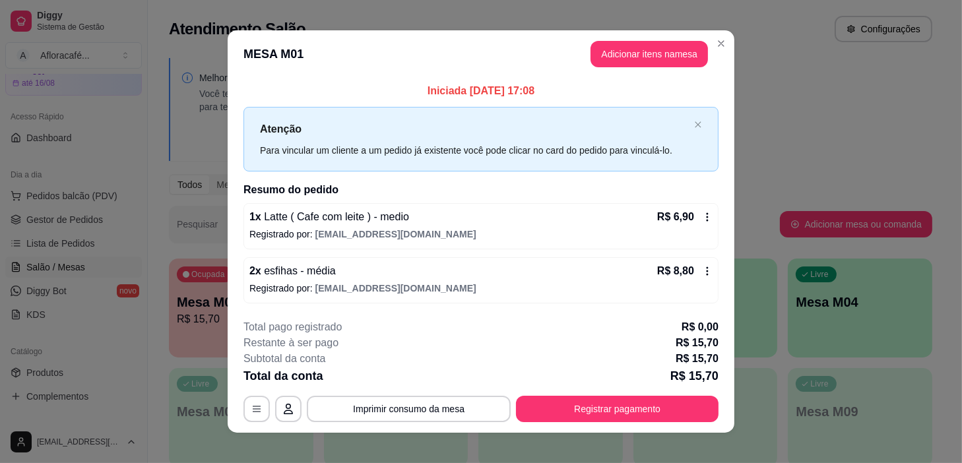
scroll to position [11, 0]
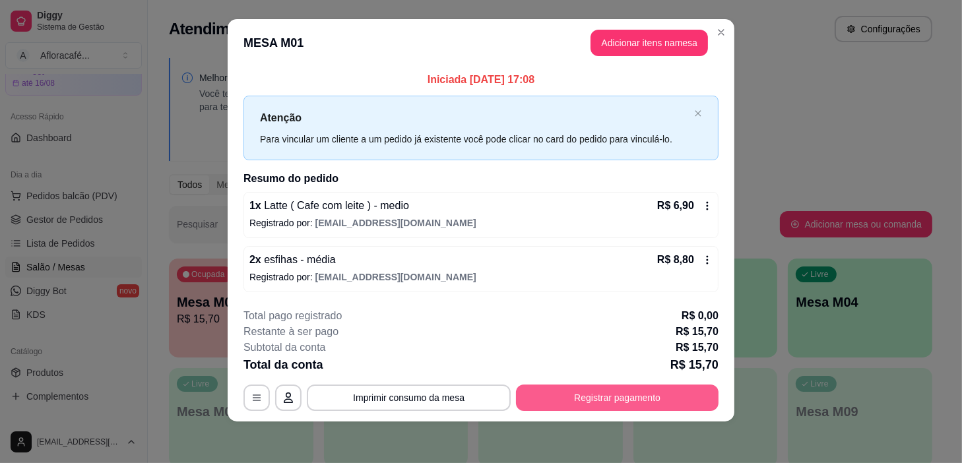
click at [643, 408] on button "Registrar pagamento" at bounding box center [617, 398] width 203 height 26
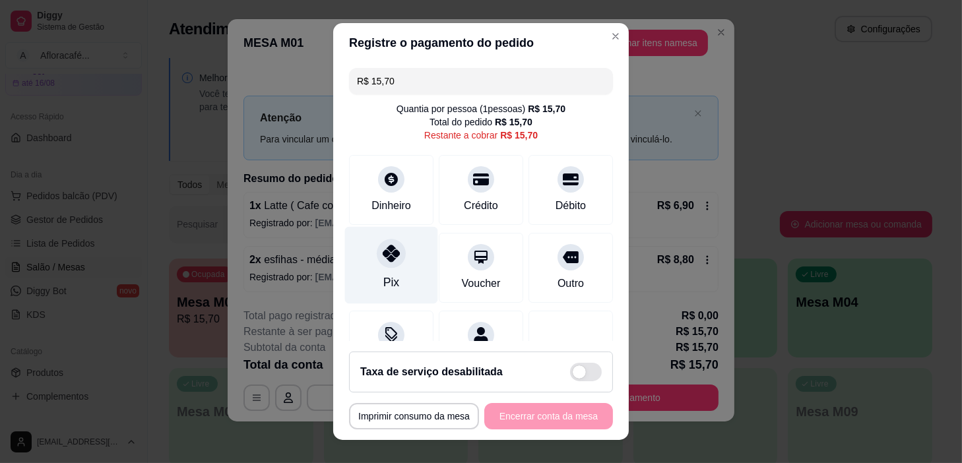
click at [374, 266] on div "Pix" at bounding box center [391, 265] width 93 height 77
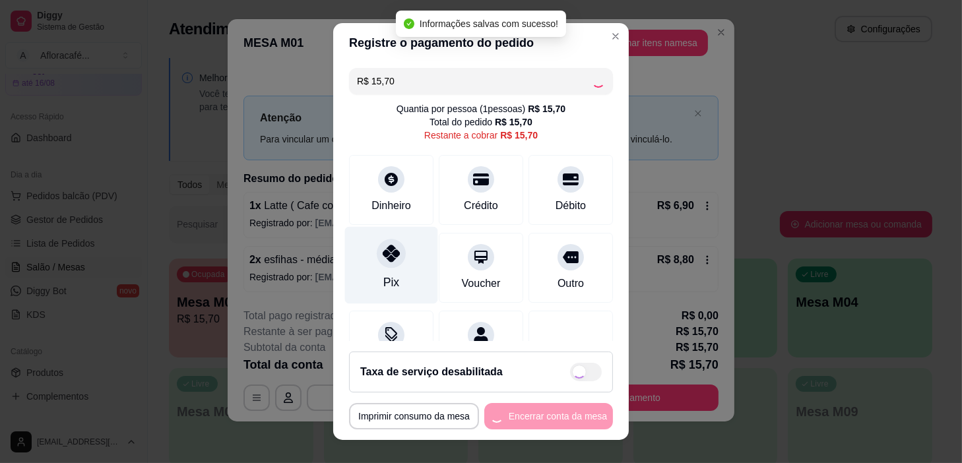
type input "R$ 0,00"
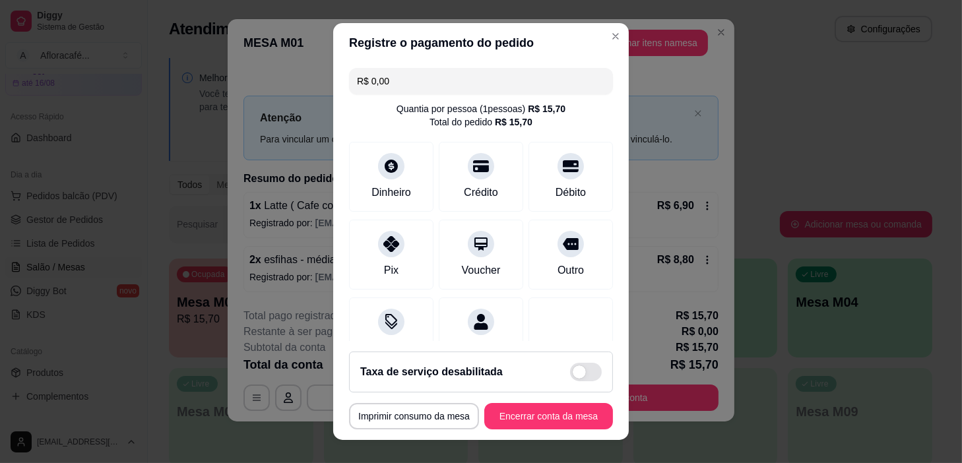
scroll to position [115, 0]
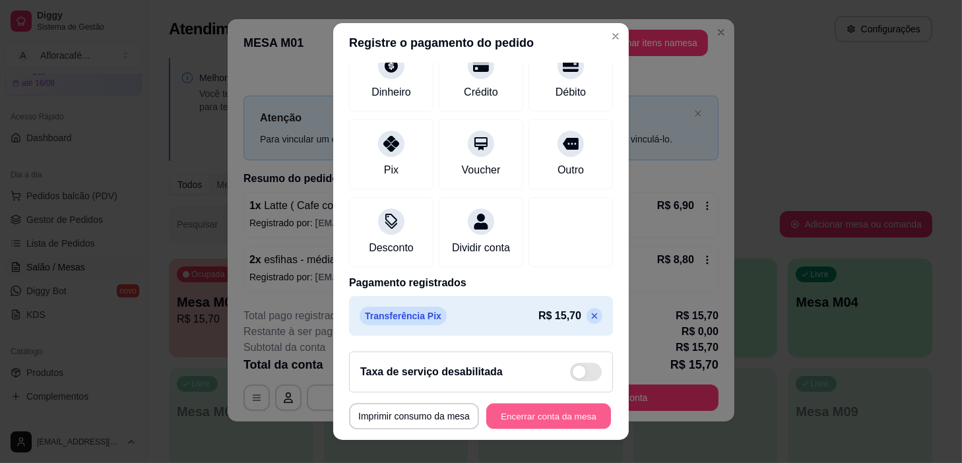
click at [541, 410] on button "Encerrar conta da mesa" at bounding box center [548, 417] width 125 height 26
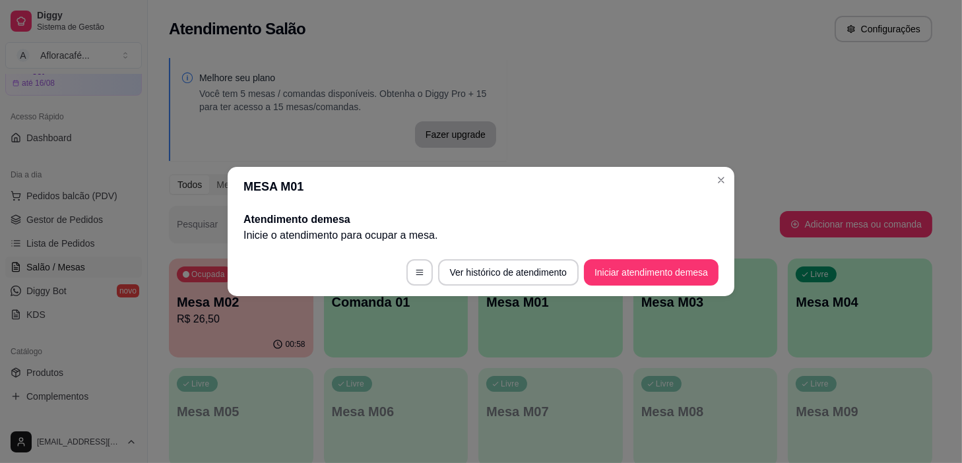
drag, startPoint x: 709, startPoint y: 193, endPoint x: 736, endPoint y: 169, distance: 36.0
click at [712, 190] on header "MESA M01" at bounding box center [481, 187] width 507 height 40
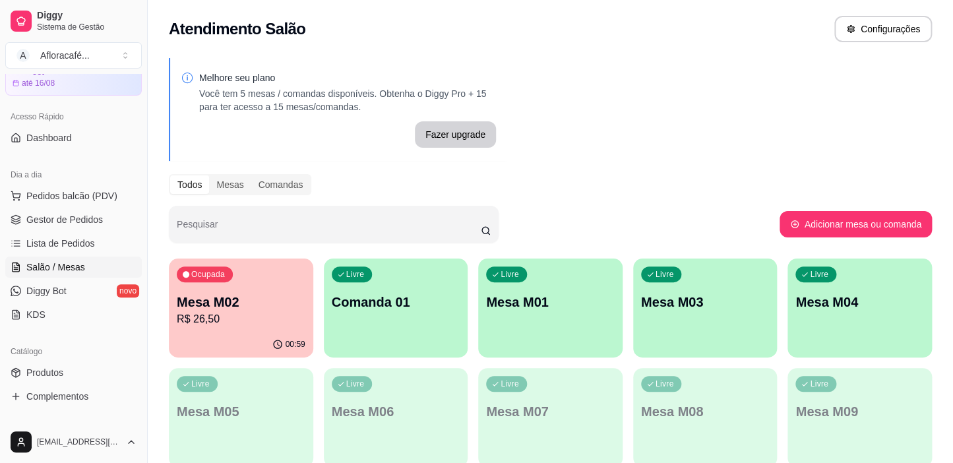
click at [734, 177] on div "Todos Mesas Comandas" at bounding box center [550, 184] width 763 height 21
click at [606, 331] on div "Livre Mesa M01" at bounding box center [550, 300] width 140 height 80
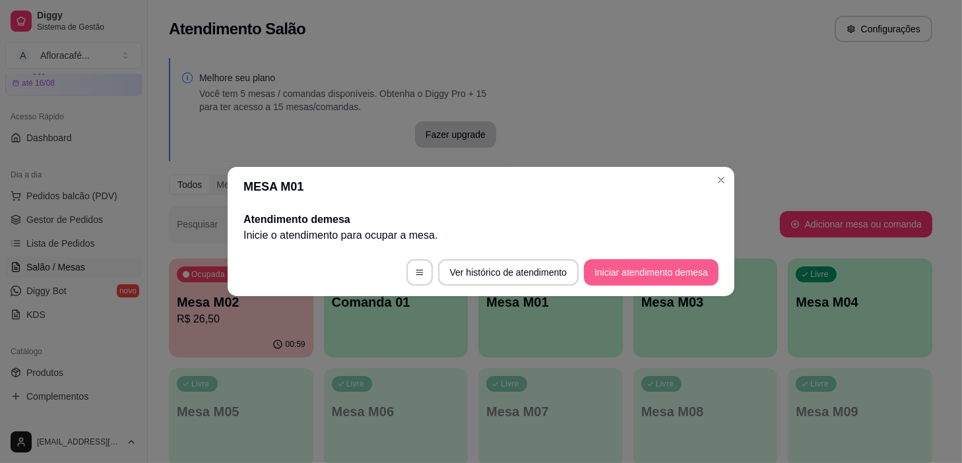
click at [641, 278] on button "Iniciar atendimento de mesa" at bounding box center [651, 272] width 135 height 26
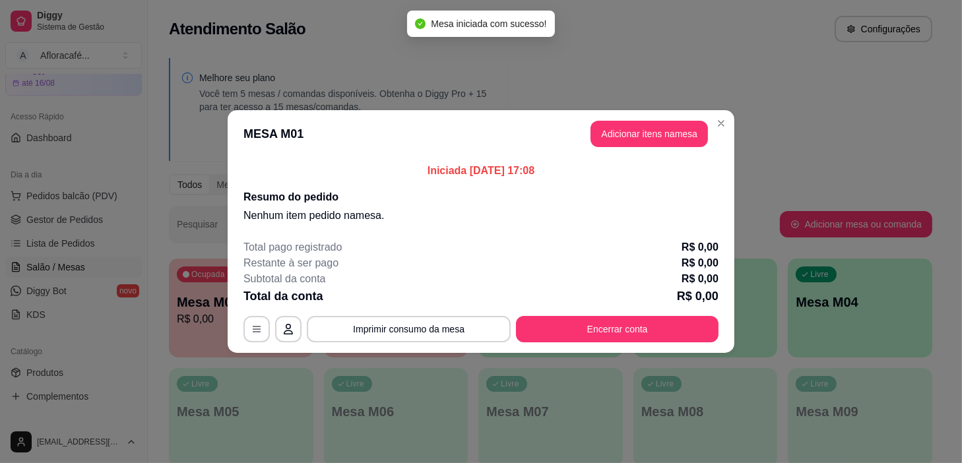
click at [659, 114] on header "MESA M01 Adicionar itens na mesa" at bounding box center [481, 133] width 507 height 47
click at [662, 132] on button "Adicionar itens na mesa" at bounding box center [648, 134] width 113 height 26
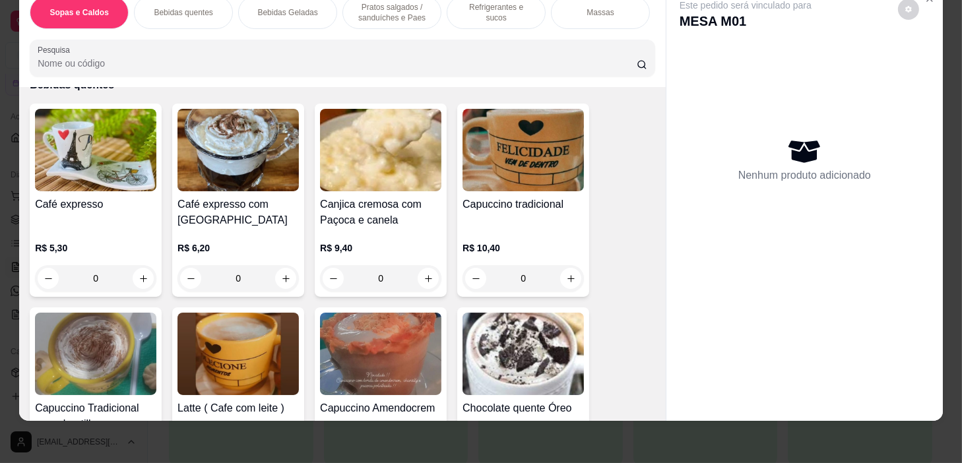
scroll to position [480, 0]
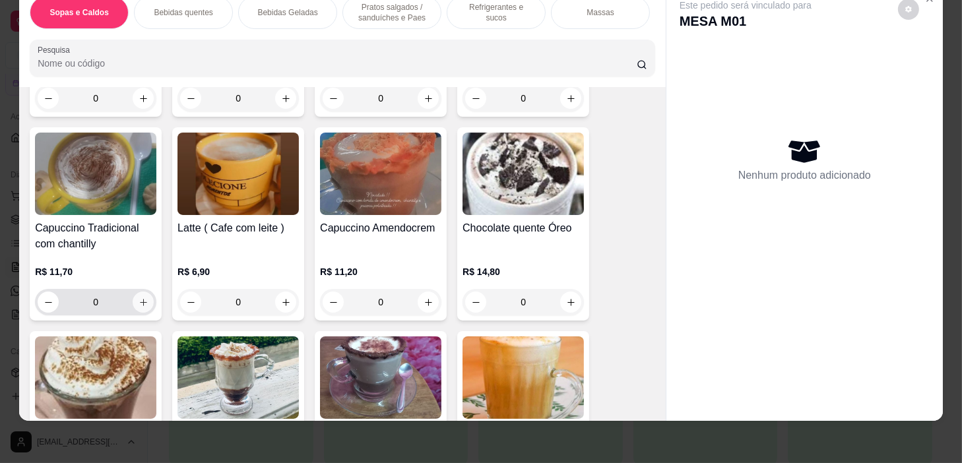
click at [139, 304] on icon "increase-product-quantity" at bounding box center [144, 303] width 10 height 10
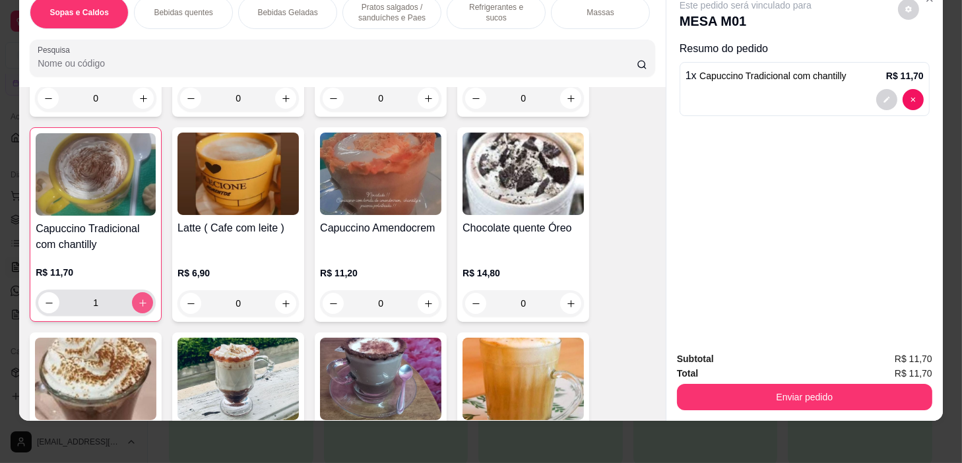
type input "1"
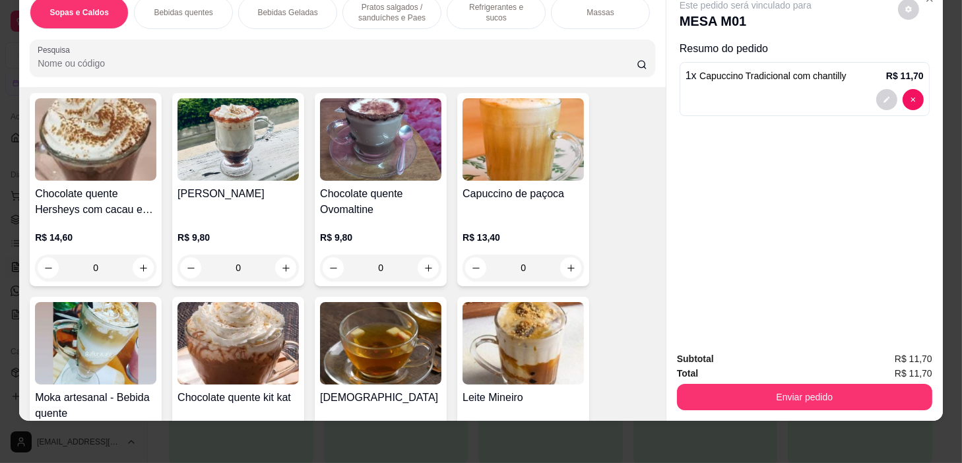
click at [419, 270] on div "0" at bounding box center [380, 268] width 121 height 26
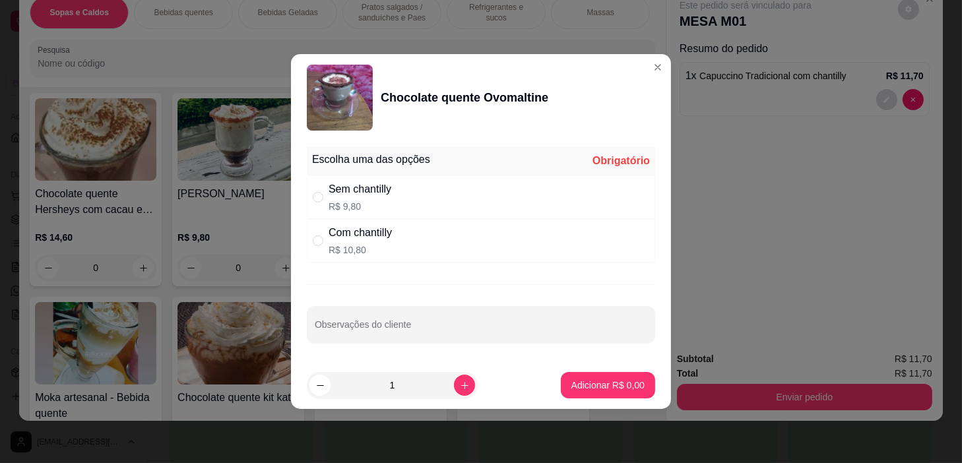
click at [449, 209] on div "Sem chantilly R$ 9,80" at bounding box center [481, 197] width 348 height 44
click at [452, 230] on div "Com chantilly R$ 10,80" at bounding box center [481, 241] width 348 height 44
radio input "false"
radio input "true"
click at [454, 376] on button "increase-product-quantity" at bounding box center [464, 385] width 21 height 21
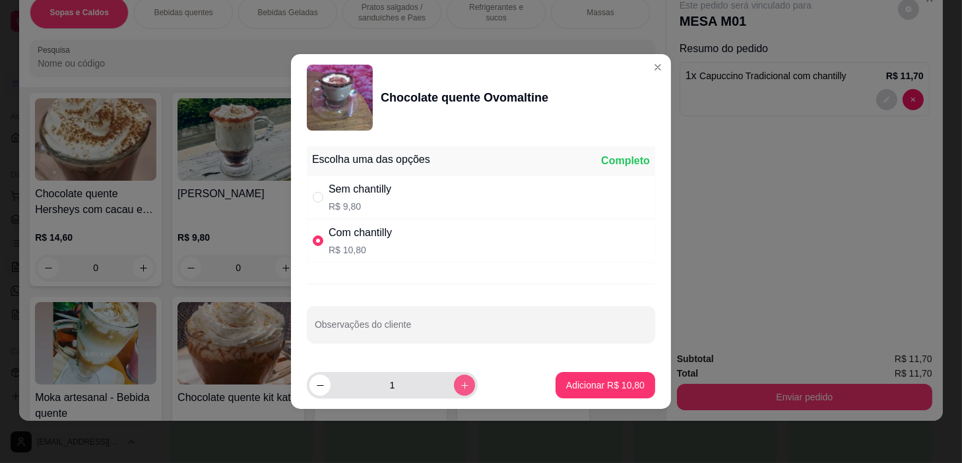
type input "2"
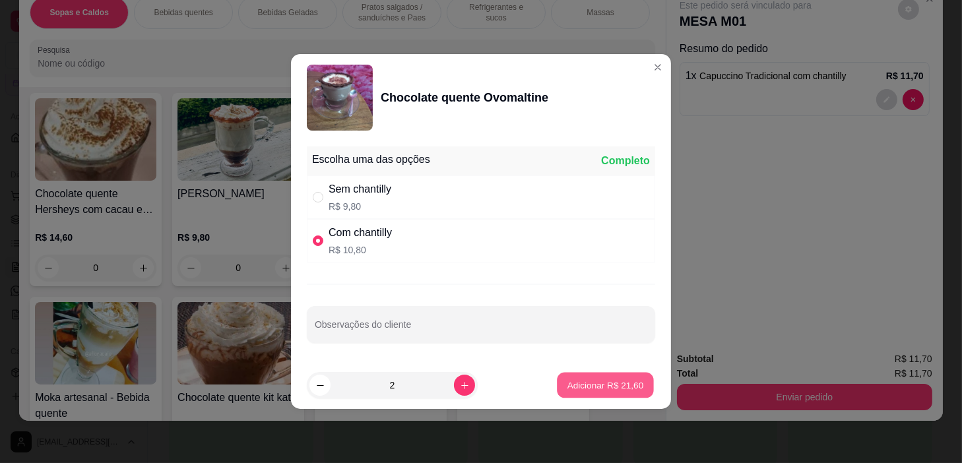
click at [633, 396] on button "Adicionar R$ 21,60" at bounding box center [605, 386] width 97 height 26
type input "2"
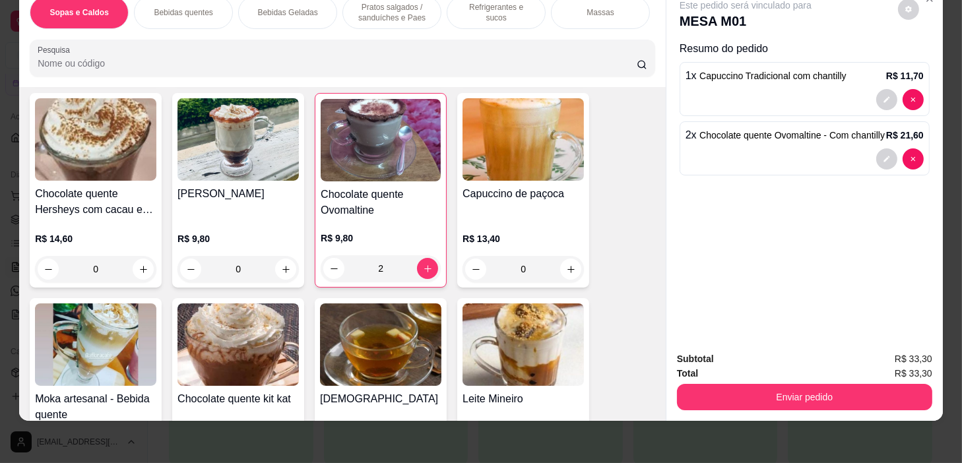
click at [385, 3] on p "Pratos salgados / sanduíches e Paes" at bounding box center [392, 12] width 77 height 21
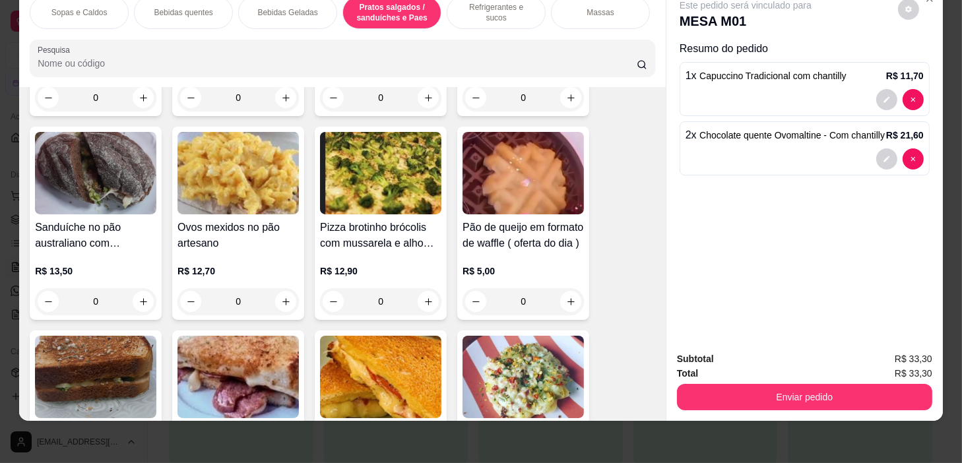
scroll to position [4037, 0]
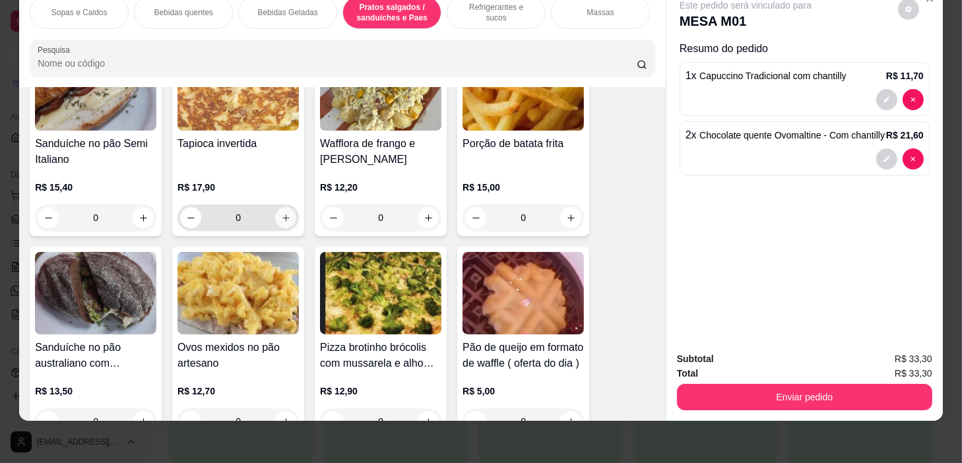
click at [282, 218] on icon "increase-product-quantity" at bounding box center [286, 218] width 10 height 10
type input "1"
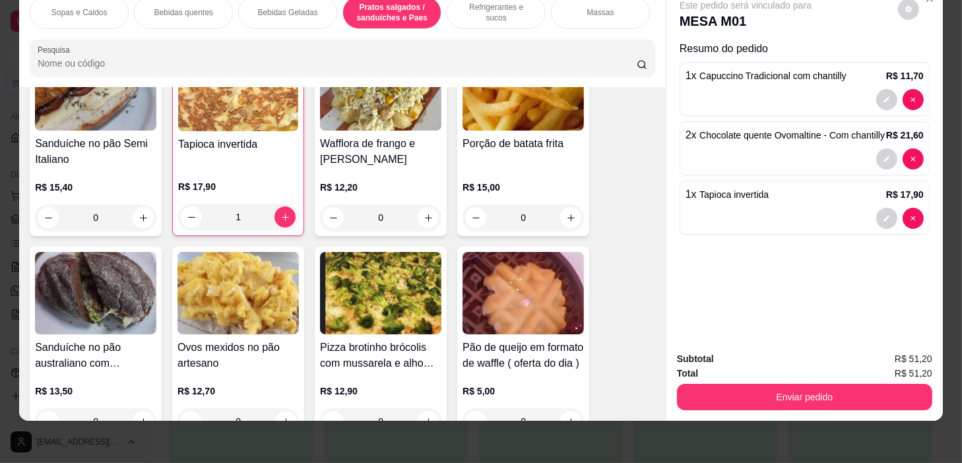
scroll to position [0, 515]
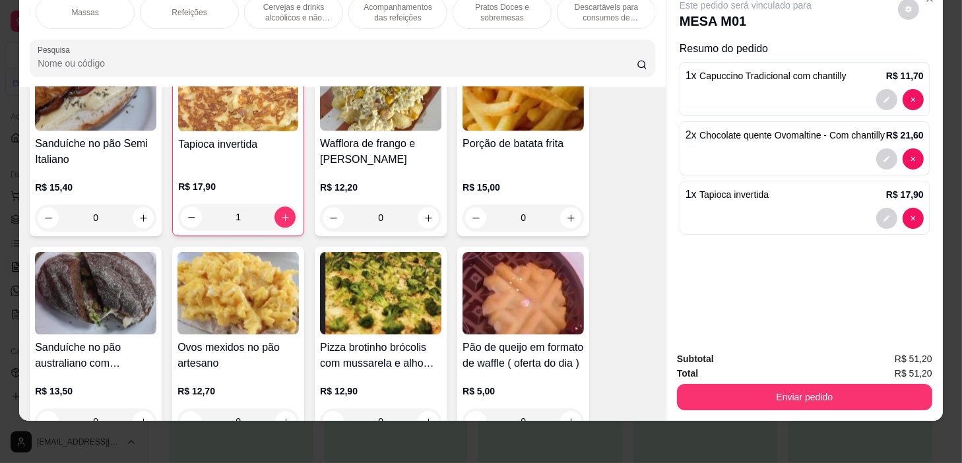
click at [469, 11] on p "Pratos Doces e sobremesas" at bounding box center [502, 12] width 77 height 21
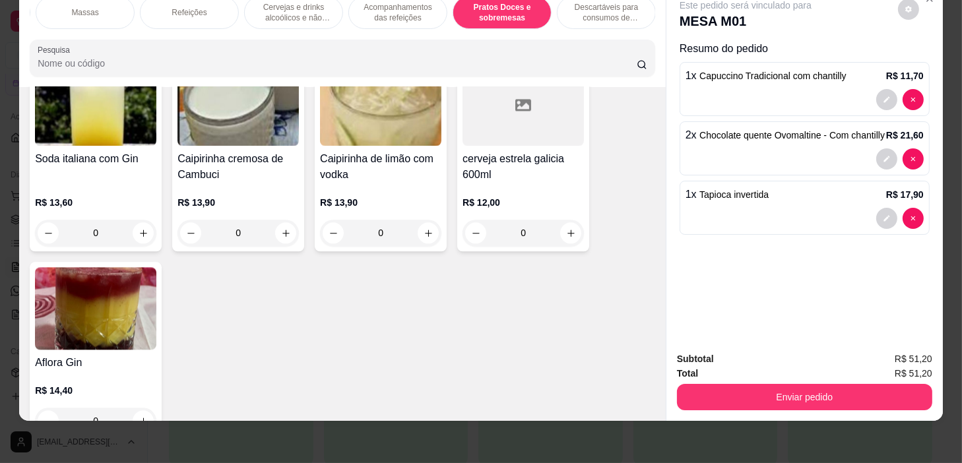
scroll to position [0, 0]
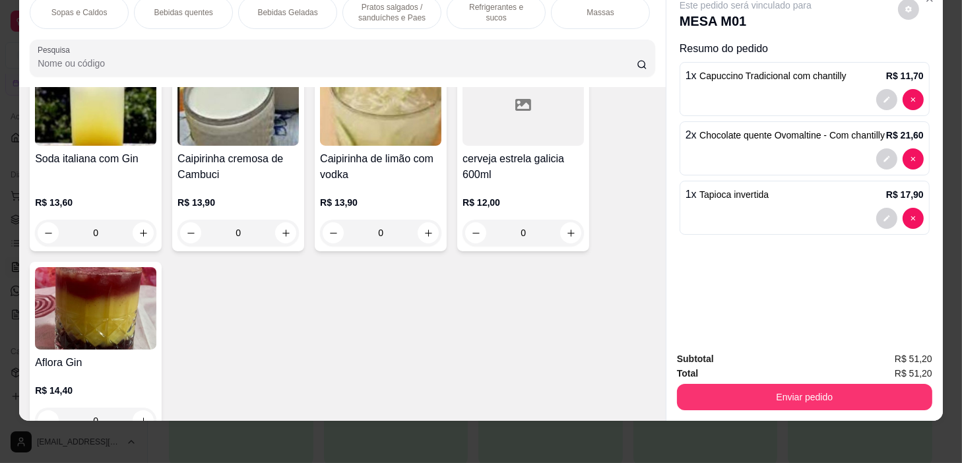
click at [374, 7] on p "Pratos salgados / sanduíches e Paes" at bounding box center [392, 12] width 77 height 21
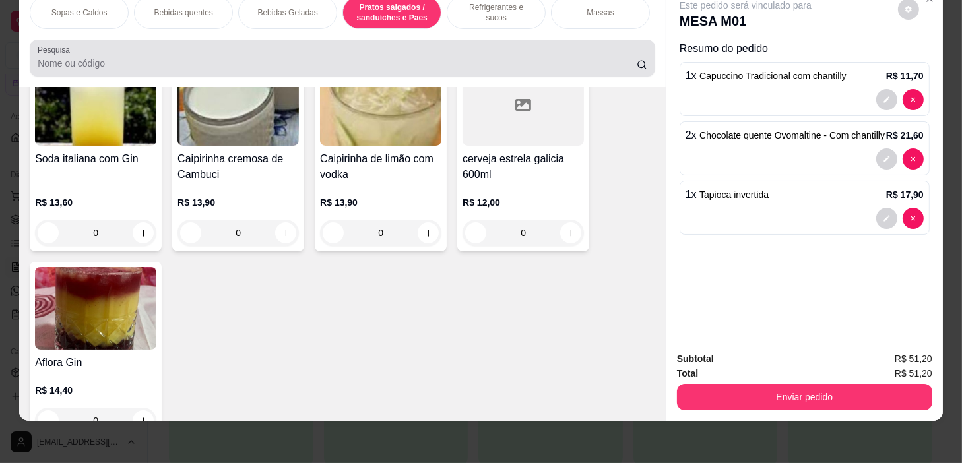
scroll to position [3558, 0]
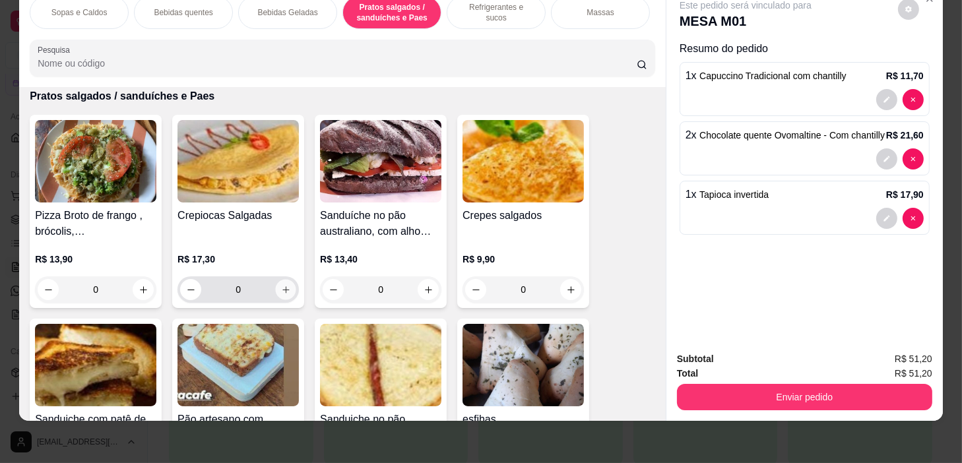
click at [288, 290] on button "increase-product-quantity" at bounding box center [286, 290] width 20 height 20
type input "1"
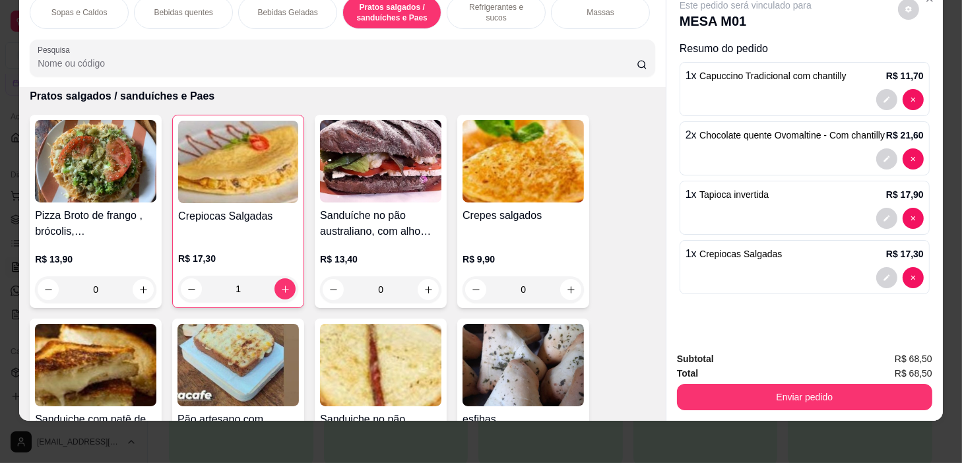
scroll to position [0, 515]
click at [519, 15] on div "Pratos Doces e sobremesas" at bounding box center [502, 12] width 99 height 33
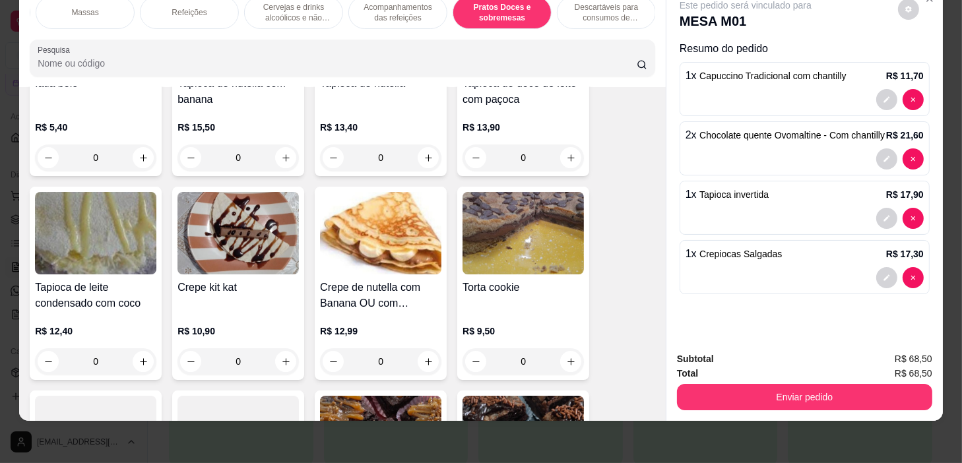
scroll to position [10199, 0]
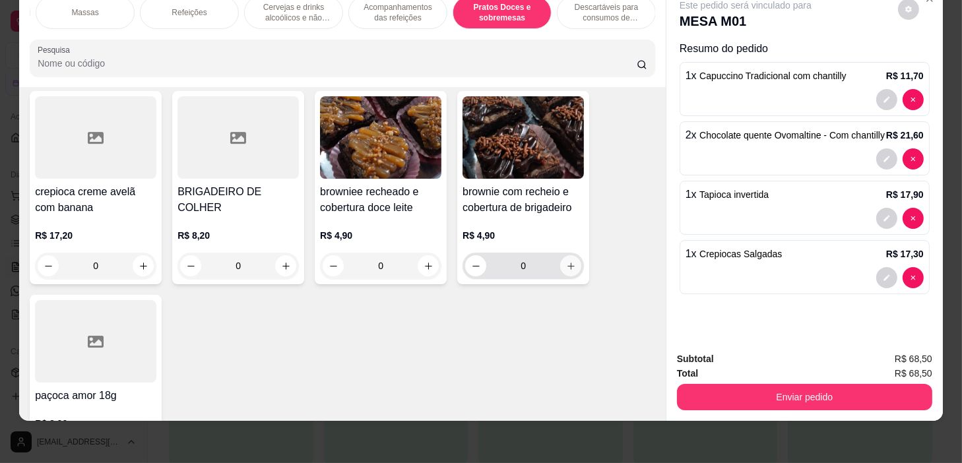
click at [566, 263] on icon "increase-product-quantity" at bounding box center [571, 266] width 10 height 10
type input "1"
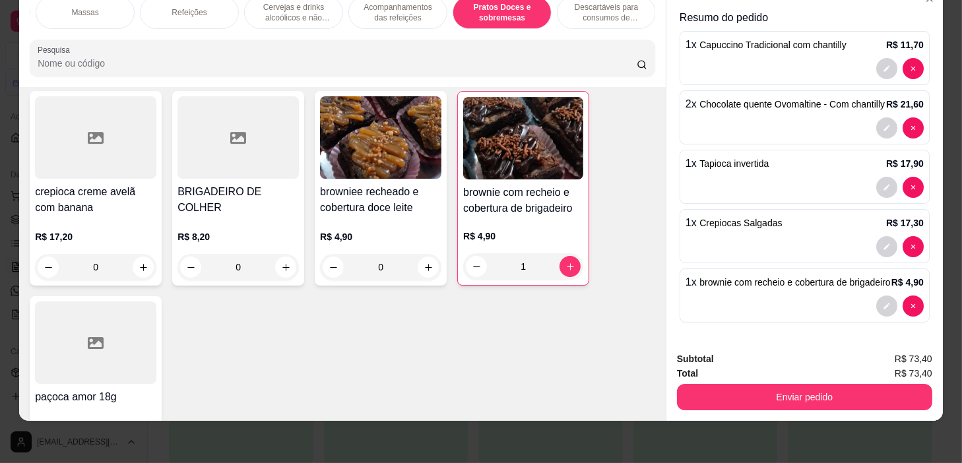
scroll to position [0, 0]
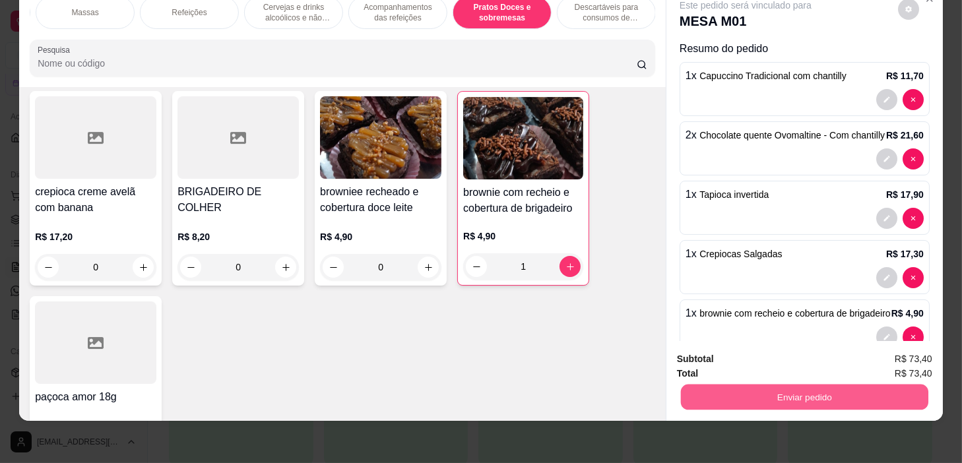
click at [785, 386] on button "Enviar pedido" at bounding box center [804, 398] width 247 height 26
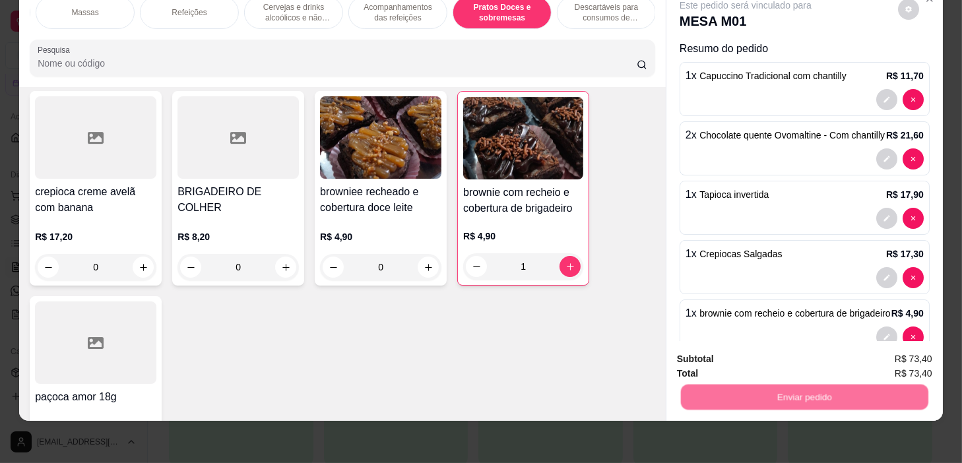
click at [779, 361] on button "Não registrar e enviar pedido" at bounding box center [761, 355] width 137 height 25
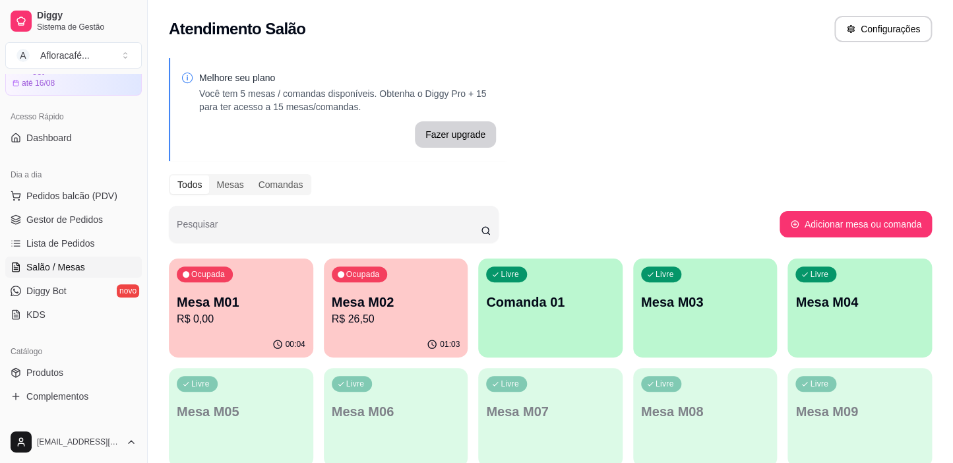
click at [660, 316] on div "Livre Mesa M03" at bounding box center [705, 300] width 144 height 83
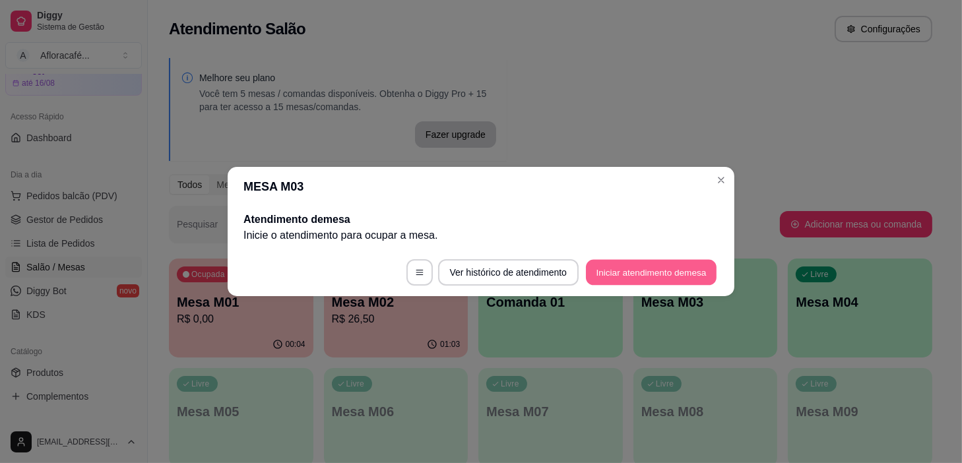
click at [678, 261] on button "Iniciar atendimento de mesa" at bounding box center [651, 273] width 131 height 26
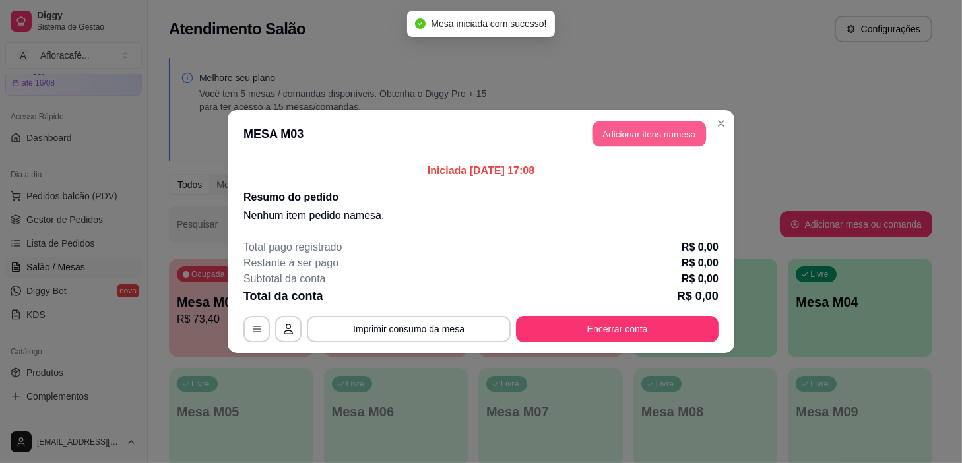
click at [683, 130] on button "Adicionar itens na mesa" at bounding box center [648, 134] width 113 height 26
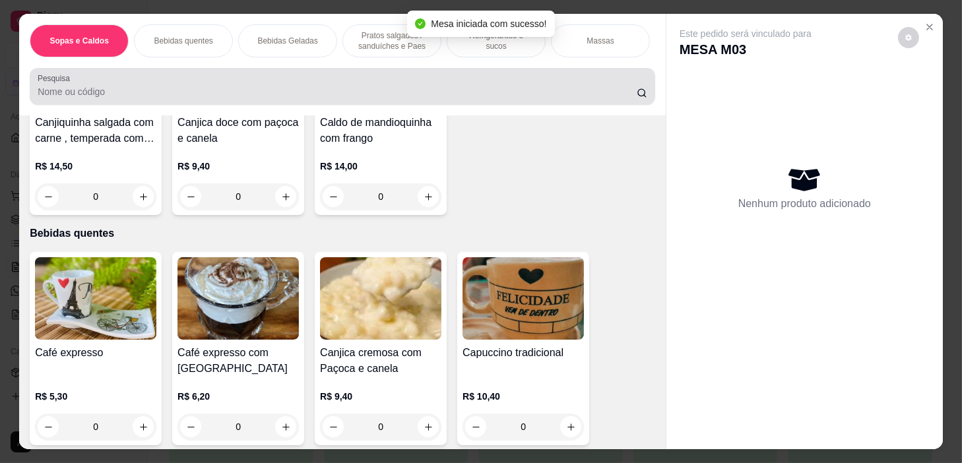
click at [394, 30] on p "Pratos salgados / sanduíches e Paes" at bounding box center [392, 40] width 77 height 21
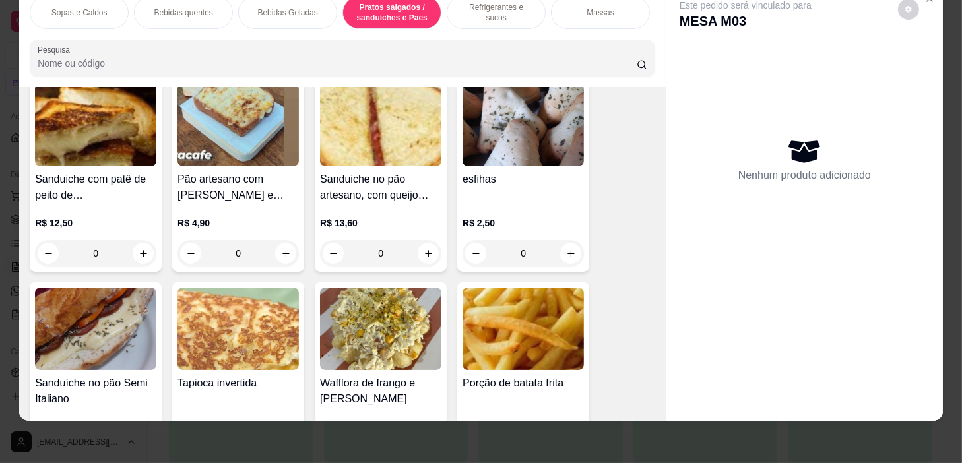
scroll to position [4035, 0]
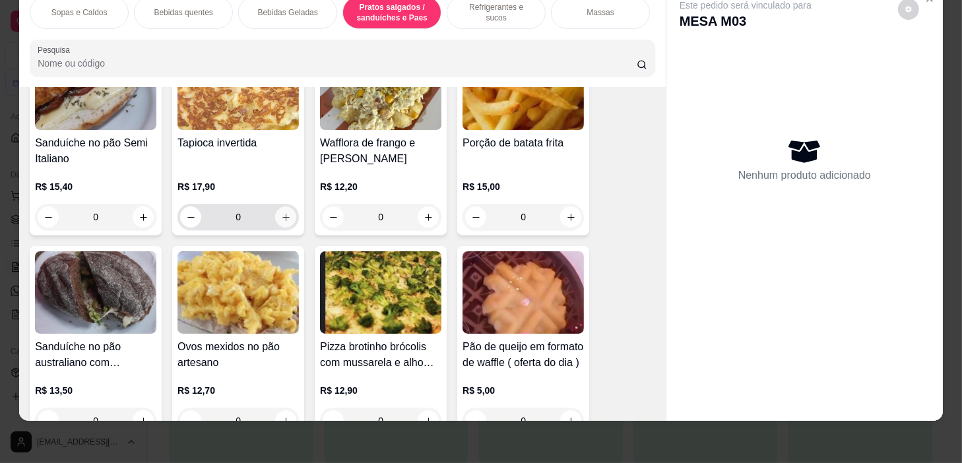
click at [276, 224] on div "0" at bounding box center [238, 217] width 116 height 26
click at [276, 224] on button "increase-product-quantity" at bounding box center [286, 217] width 20 height 20
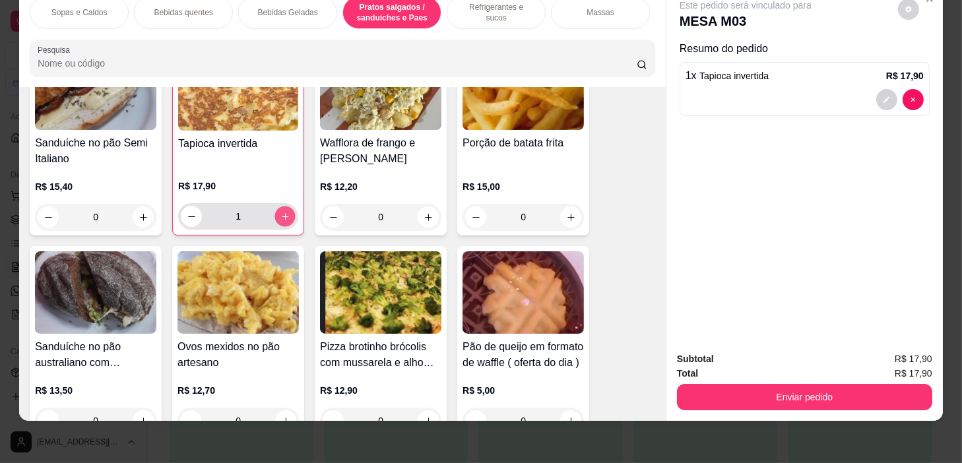
click at [288, 209] on button "increase-product-quantity" at bounding box center [285, 216] width 20 height 20
type input "2"
click at [468, 5] on p "Refrigerantes e sucos" at bounding box center [496, 12] width 77 height 21
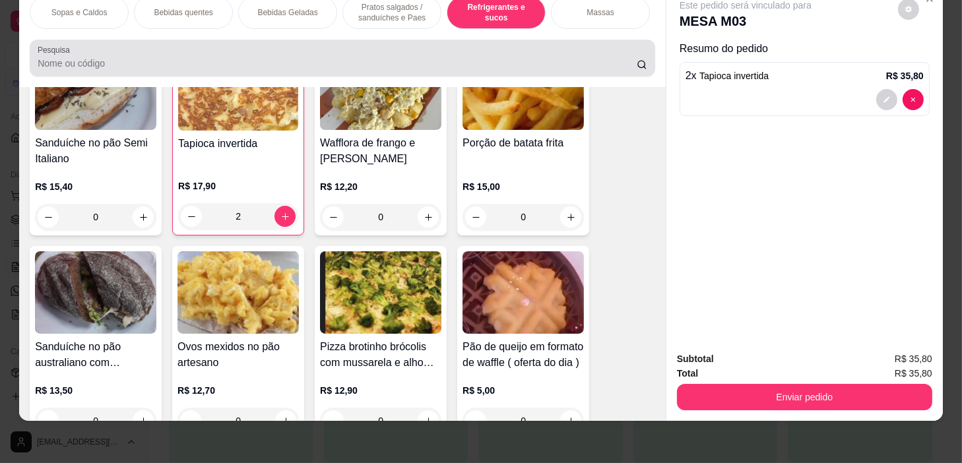
scroll to position [5621, 0]
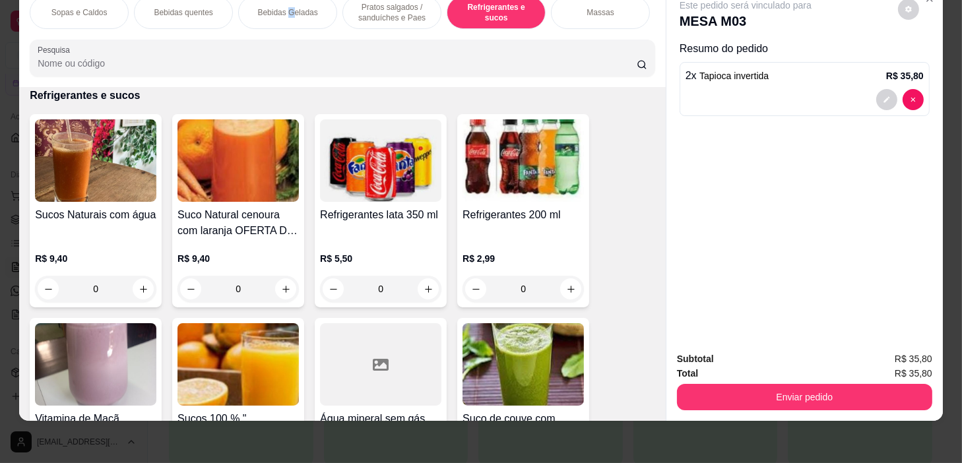
click at [287, 7] on p "Bebidas Geladas" at bounding box center [287, 12] width 60 height 11
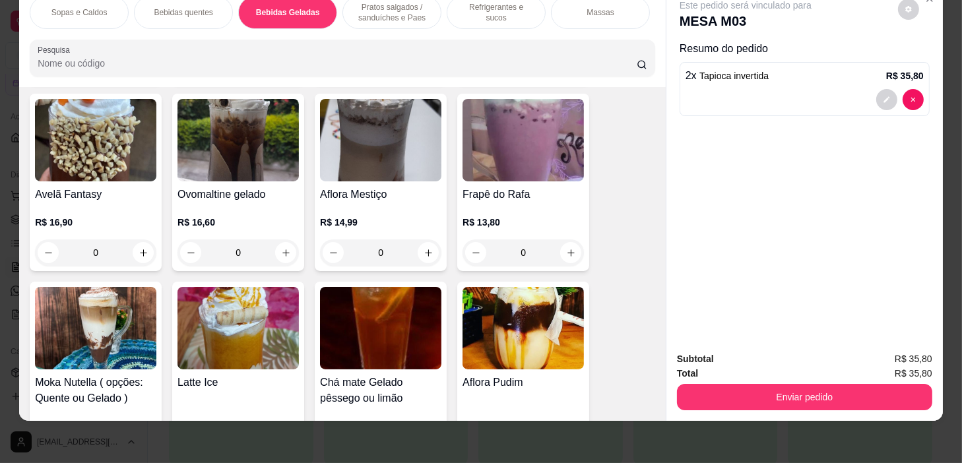
click at [150, 11] on div "Bebidas quentes" at bounding box center [183, 12] width 99 height 33
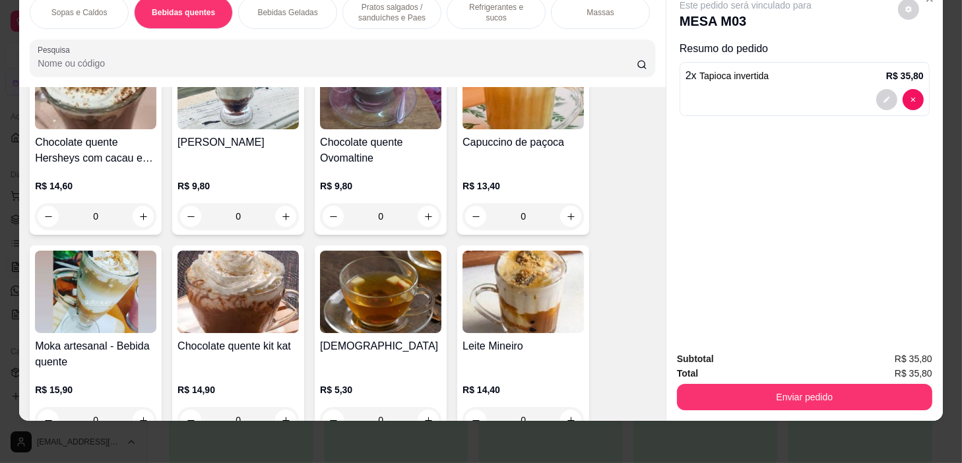
scroll to position [829, 0]
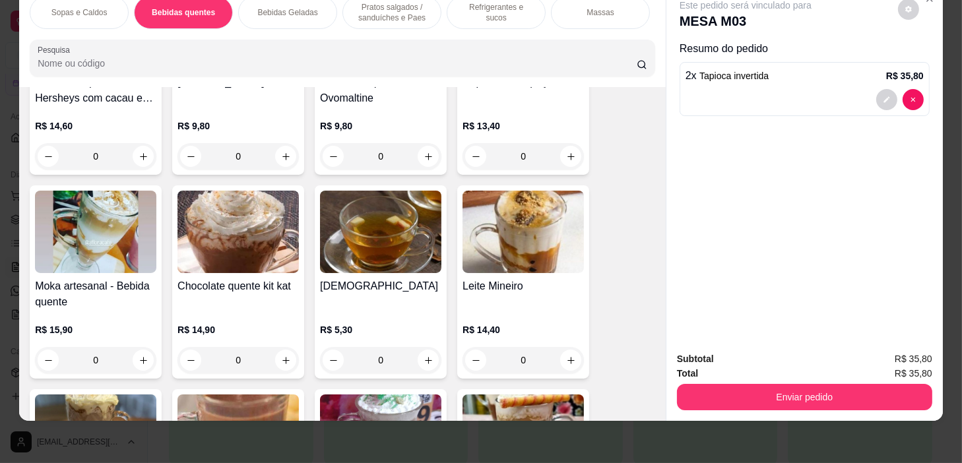
click at [280, 358] on div "0" at bounding box center [237, 360] width 121 height 26
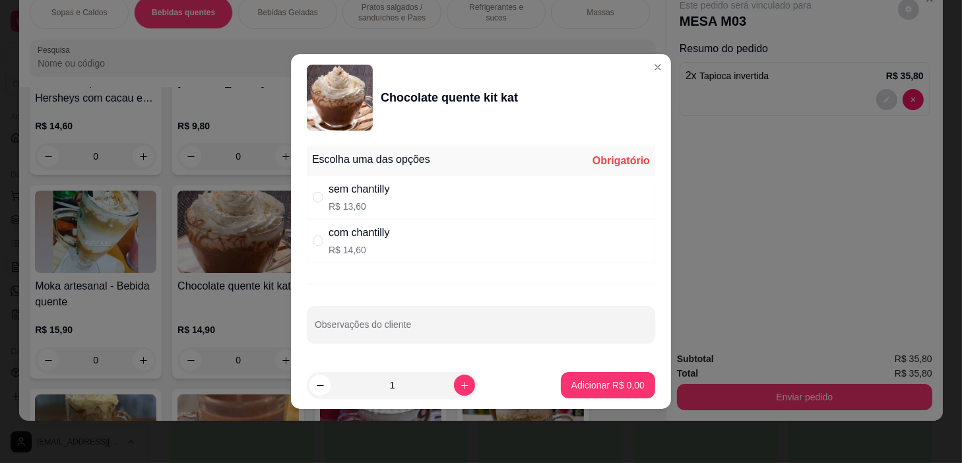
drag, startPoint x: 346, startPoint y: 245, endPoint x: 338, endPoint y: 241, distance: 8.9
click at [343, 247] on p "R$ 14,60" at bounding box center [359, 249] width 61 height 13
radio input "true"
click at [613, 394] on button "Adicionar R$ 14,60" at bounding box center [605, 385] width 100 height 26
type input "1"
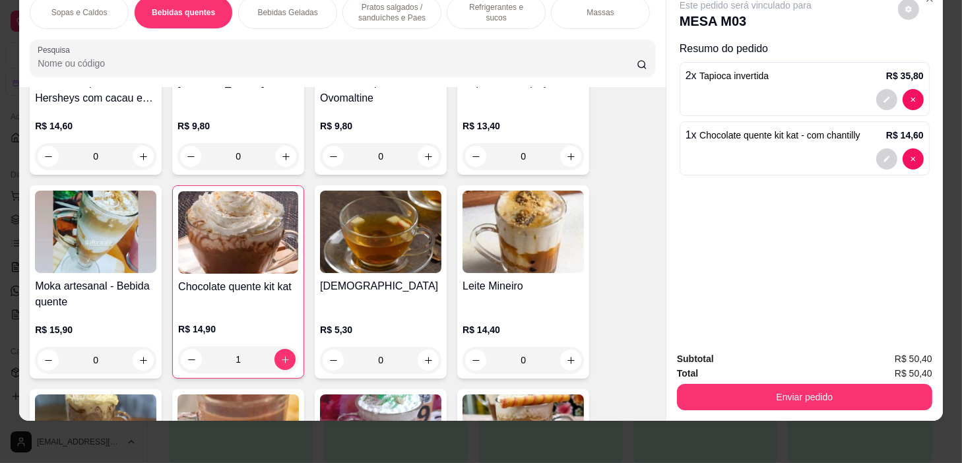
click at [492, 10] on div "Refrigerantes e sucos" at bounding box center [496, 12] width 99 height 33
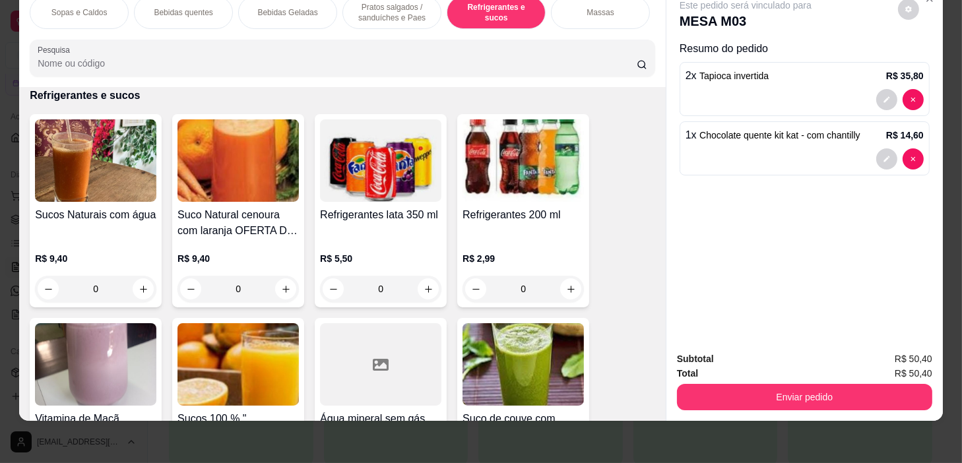
click at [410, 5] on p "Pratos salgados / sanduíches e Paes" at bounding box center [392, 12] width 77 height 21
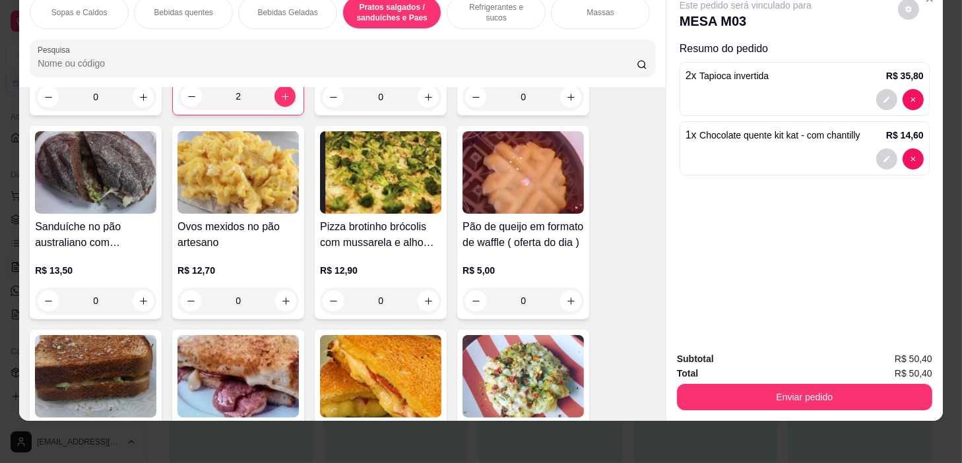
scroll to position [4215, 0]
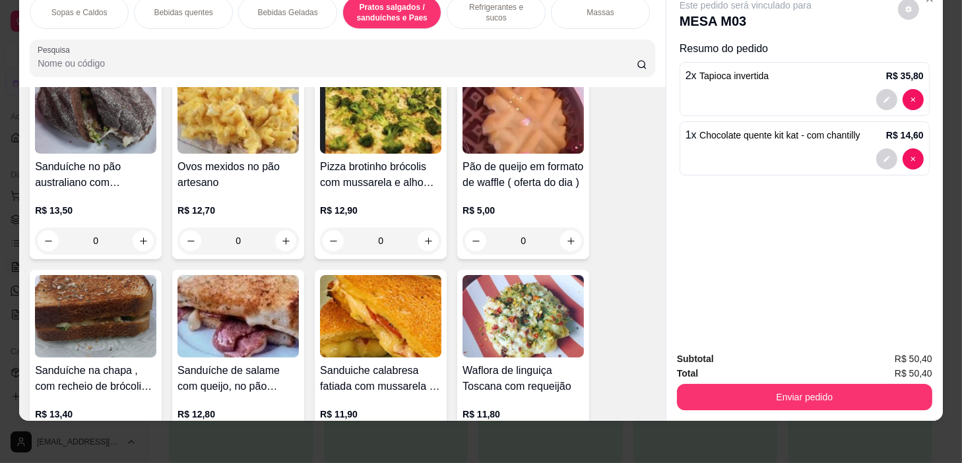
click at [462, 7] on p "Refrigerantes e sucos" at bounding box center [496, 12] width 77 height 21
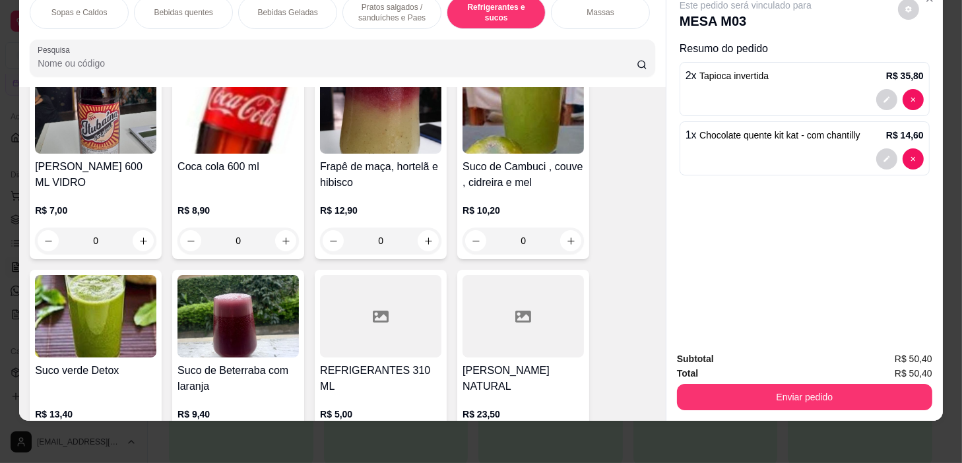
scroll to position [6460, 0]
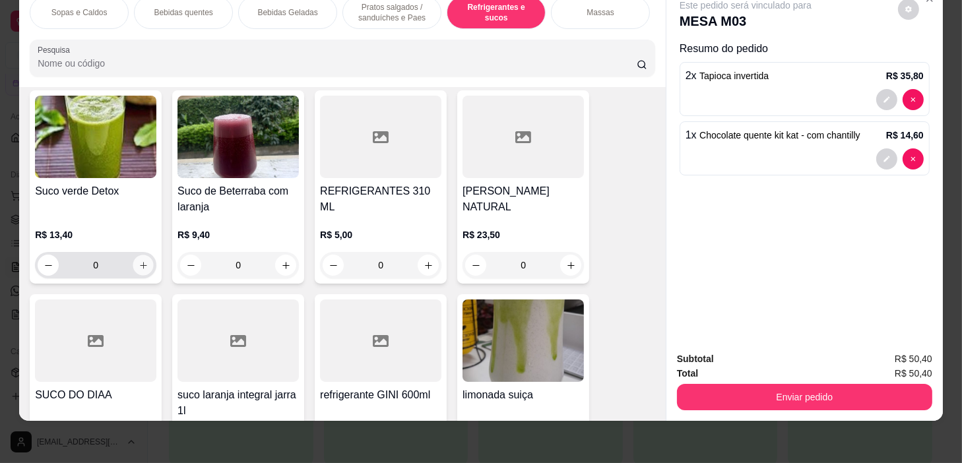
click at [139, 264] on icon "increase-product-quantity" at bounding box center [144, 266] width 10 height 10
type input "1"
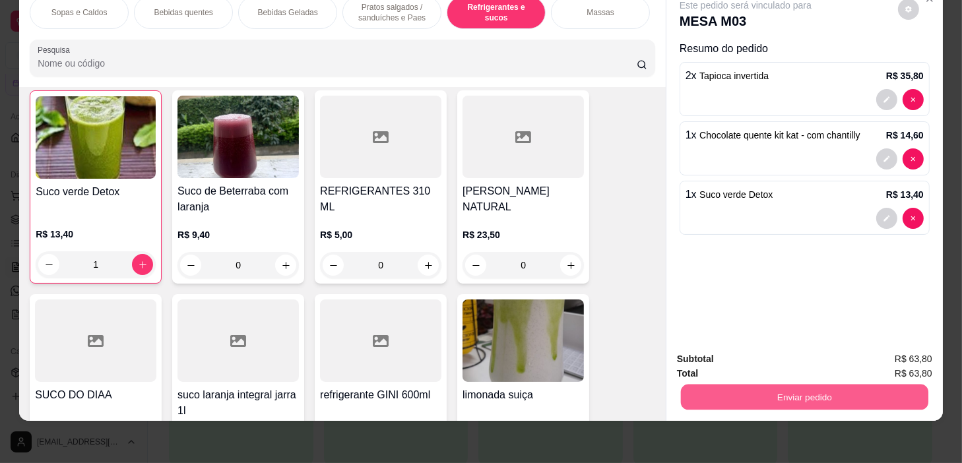
click at [753, 385] on button "Enviar pedido" at bounding box center [804, 398] width 247 height 26
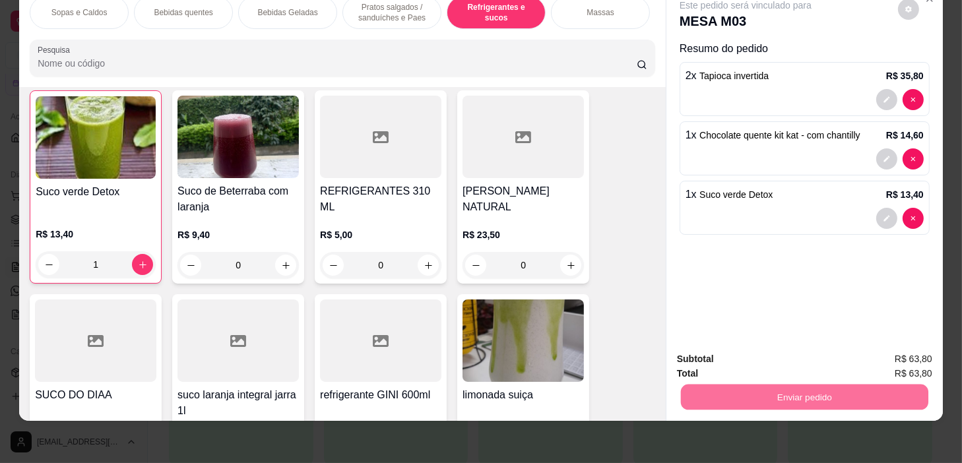
click at [765, 363] on button "Não registrar e enviar pedido" at bounding box center [761, 355] width 133 height 24
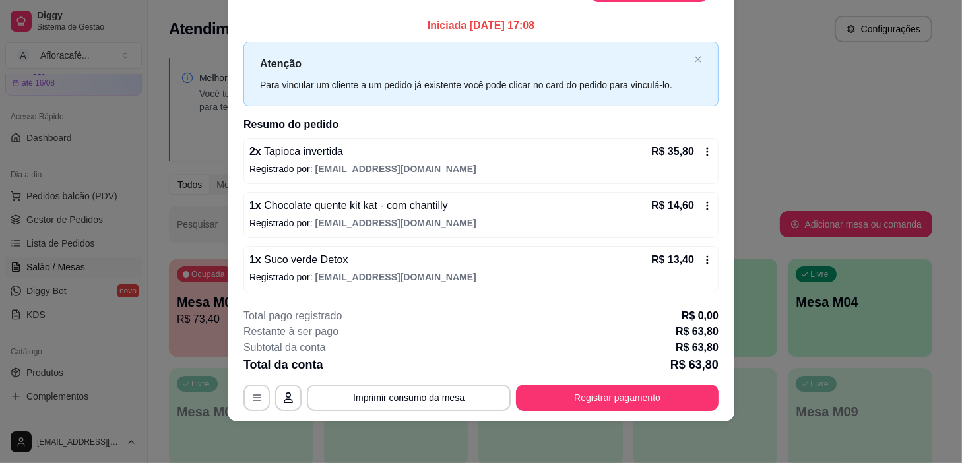
scroll to position [0, 0]
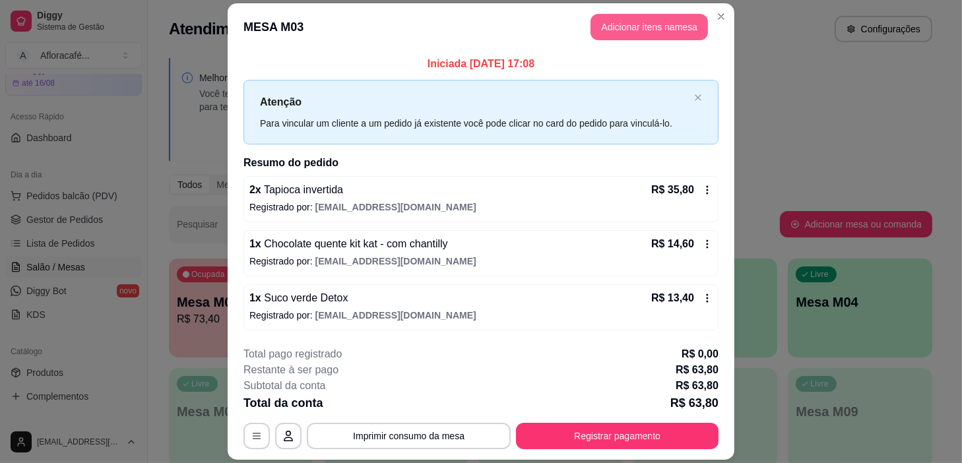
click at [630, 24] on button "Adicionar itens na mesa" at bounding box center [648, 27] width 117 height 26
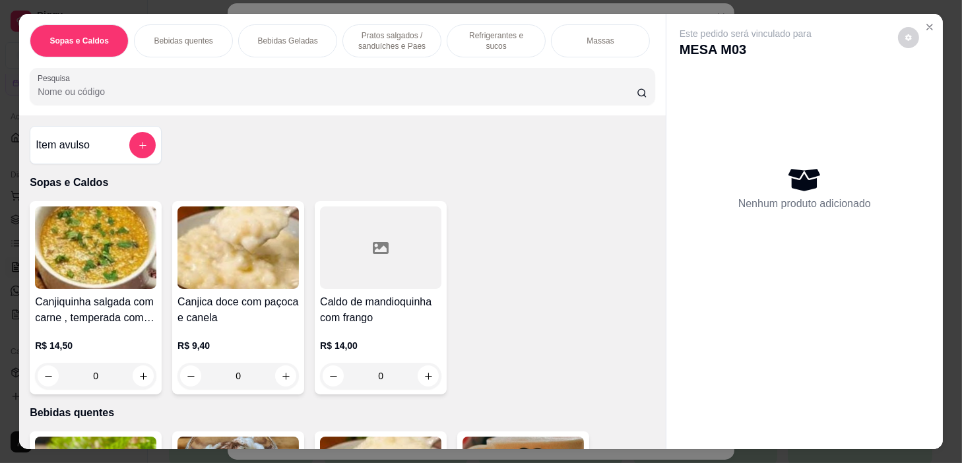
scroll to position [0, 515]
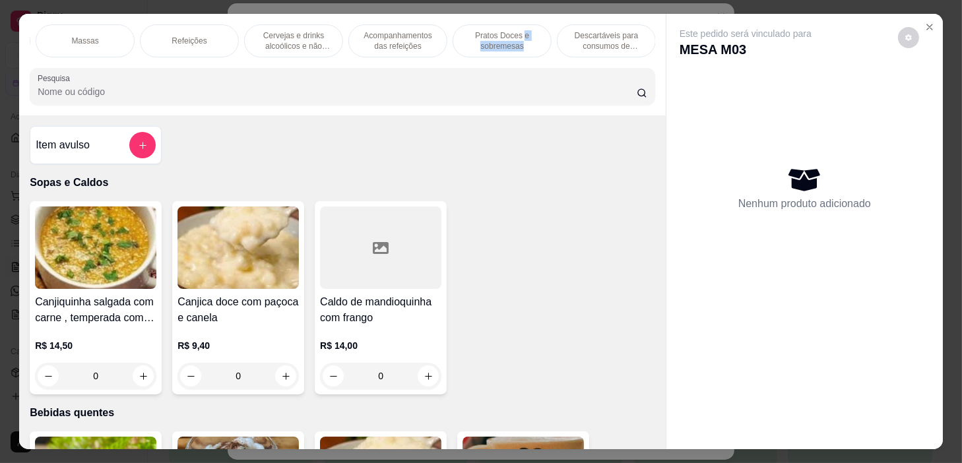
click at [520, 36] on p "Pratos Doces e sobremesas" at bounding box center [502, 40] width 77 height 21
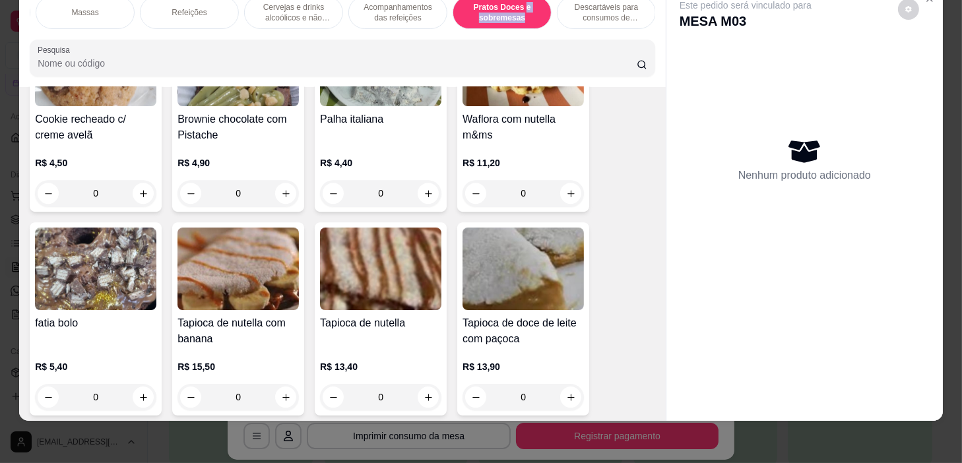
scroll to position [9897, 0]
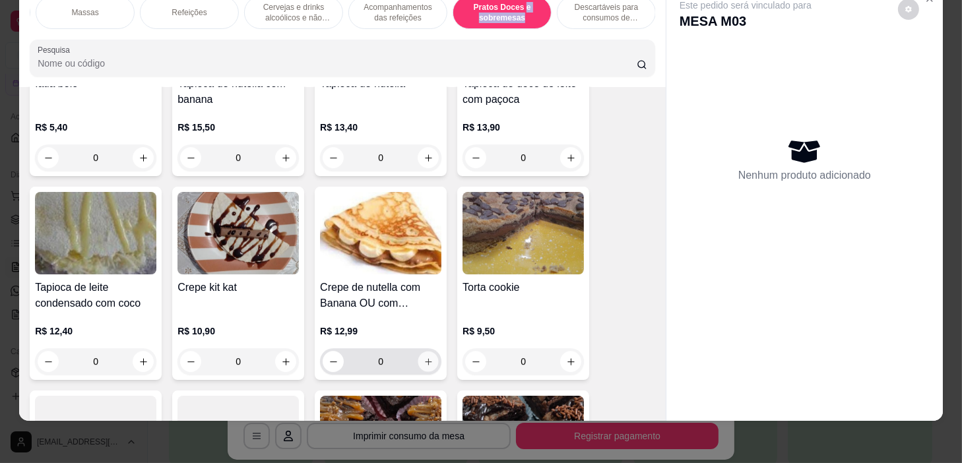
click at [426, 365] on button "increase-product-quantity" at bounding box center [428, 362] width 20 height 20
type input "1"
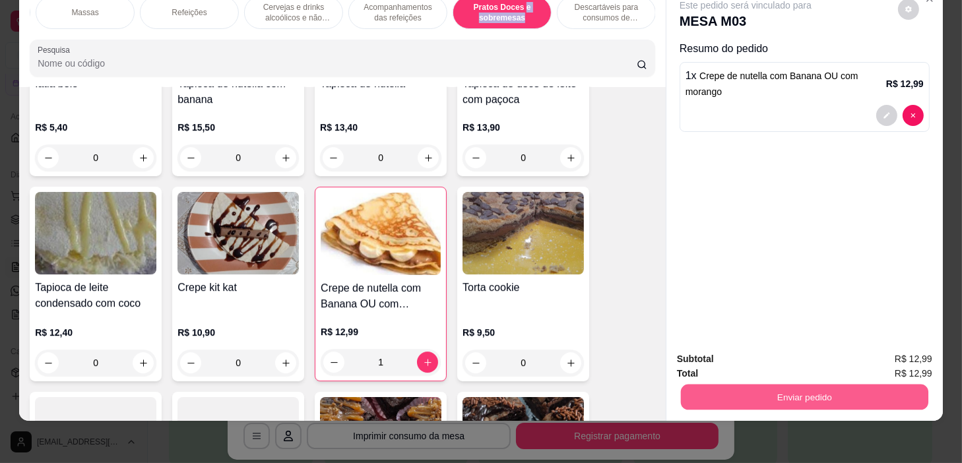
click at [782, 385] on button "Enviar pedido" at bounding box center [804, 398] width 247 height 26
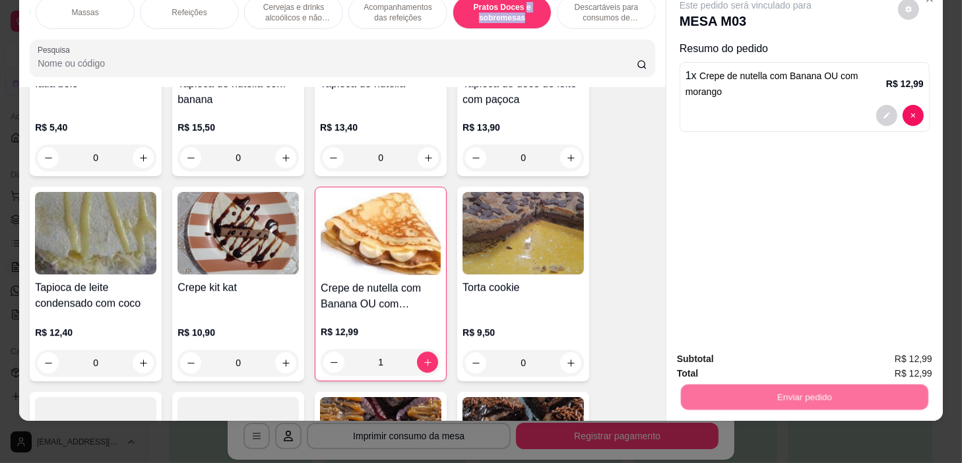
click at [765, 350] on button "Não registrar e enviar pedido" at bounding box center [761, 355] width 133 height 24
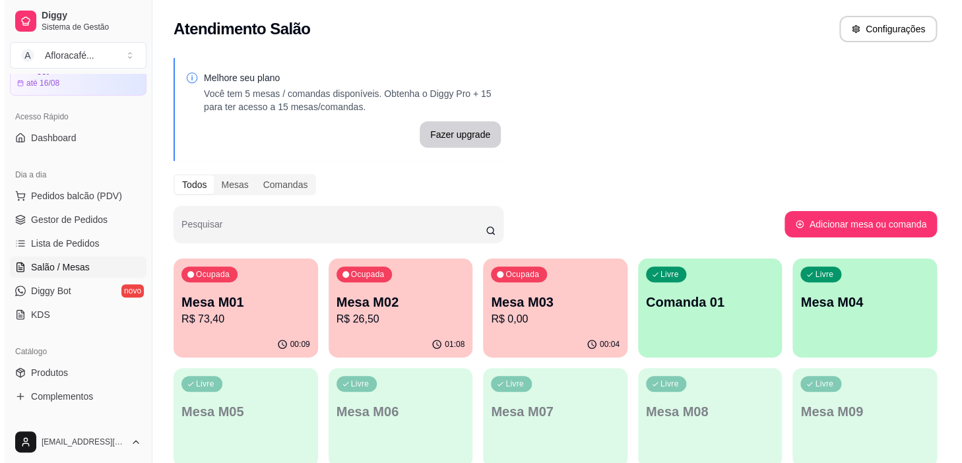
scroll to position [239, 0]
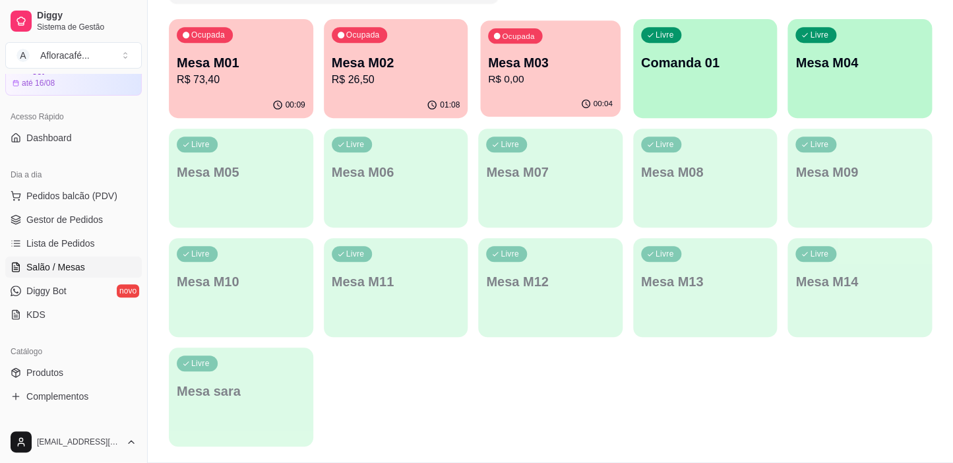
click at [551, 57] on p "Mesa M03" at bounding box center [550, 63] width 125 height 18
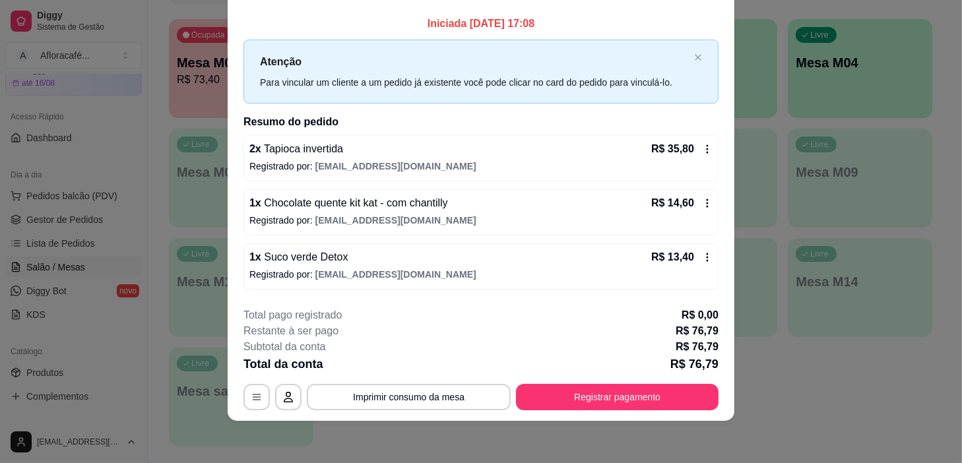
scroll to position [0, 0]
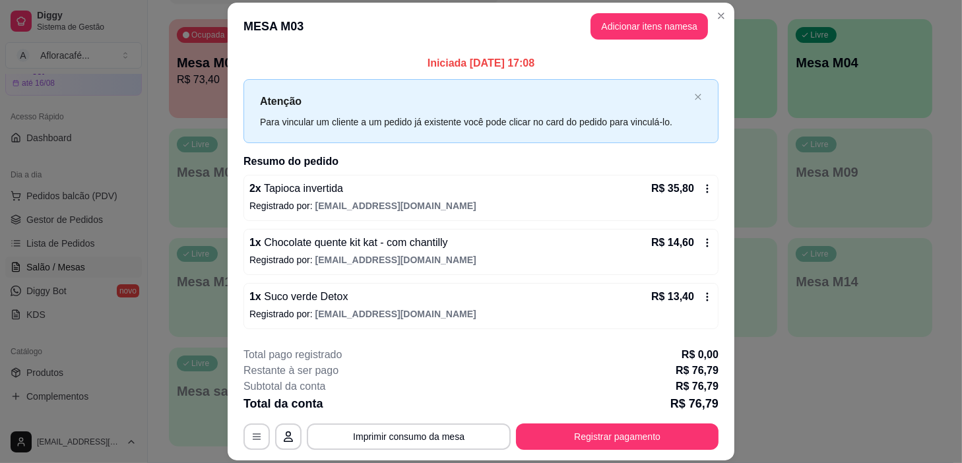
click at [718, 3] on header "MESA M03 Adicionar itens na mesa" at bounding box center [481, 26] width 507 height 47
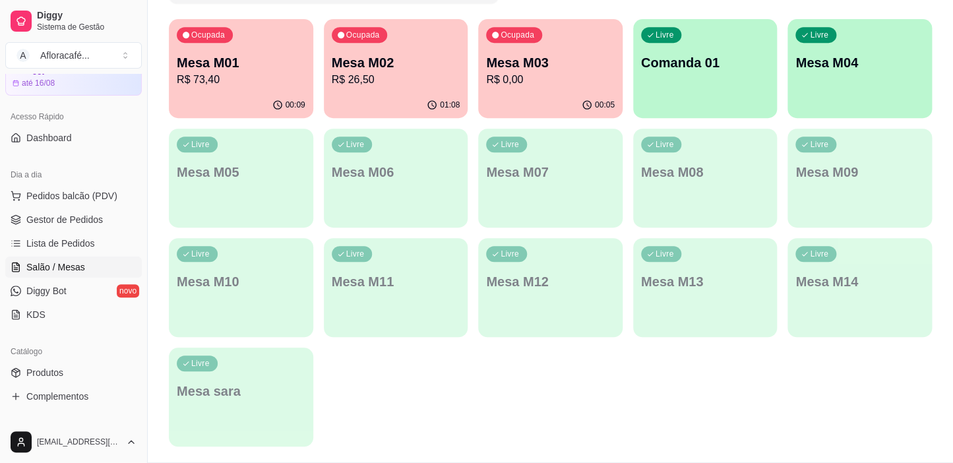
click at [212, 93] on div "00:09" at bounding box center [241, 105] width 144 height 26
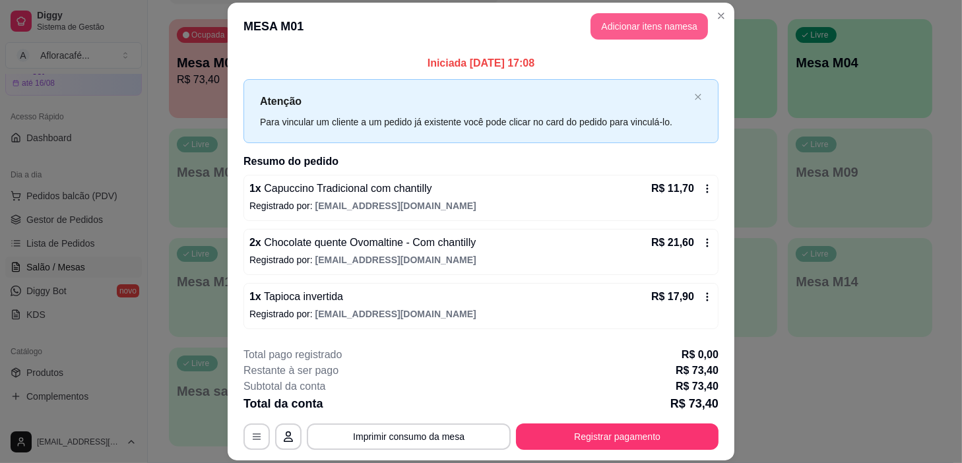
click at [631, 30] on button "Adicionar itens na mesa" at bounding box center [648, 26] width 117 height 26
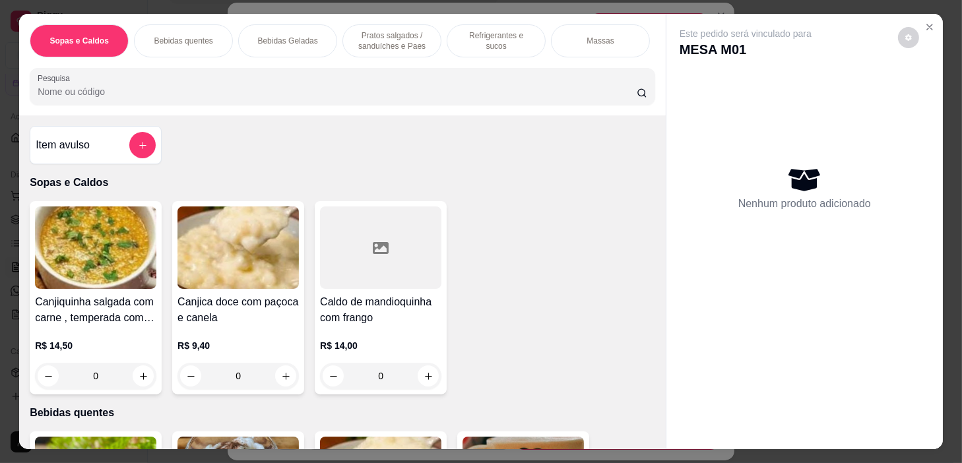
scroll to position [0, 515]
click at [530, 47] on div "Pratos Doces e sobremesas" at bounding box center [502, 40] width 99 height 33
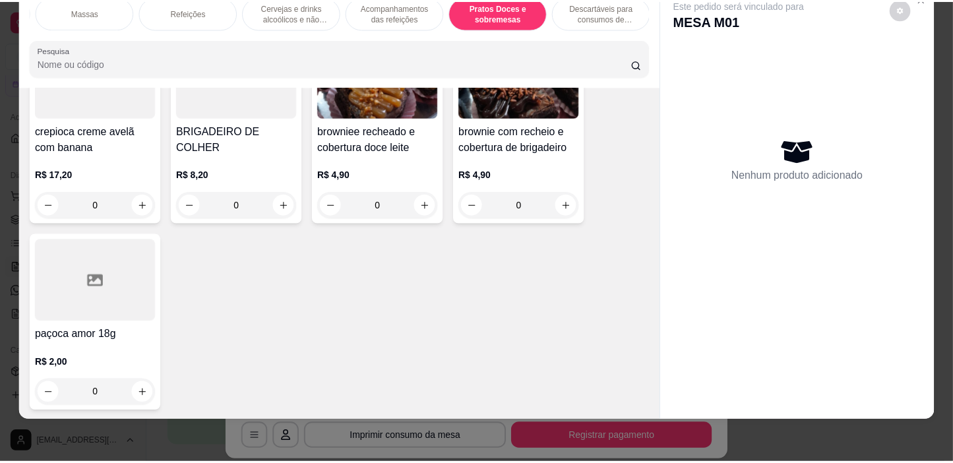
scroll to position [10017, 0]
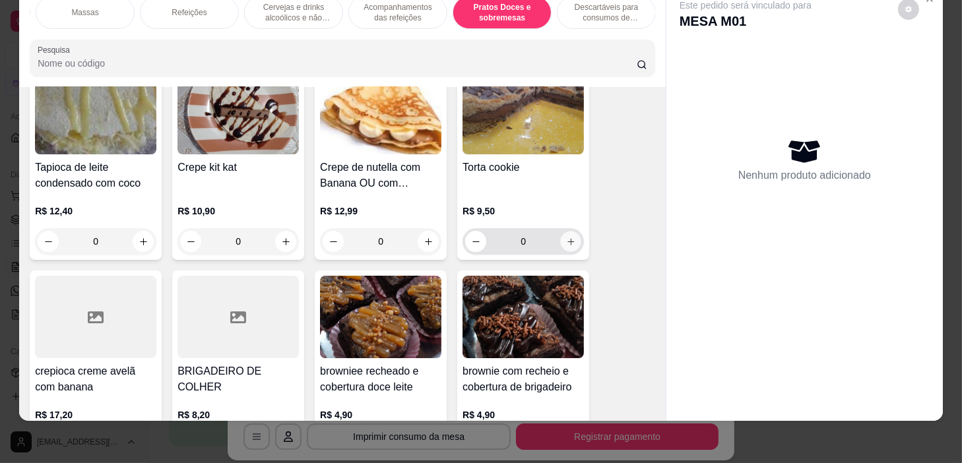
click at [566, 241] on icon "increase-product-quantity" at bounding box center [571, 242] width 10 height 10
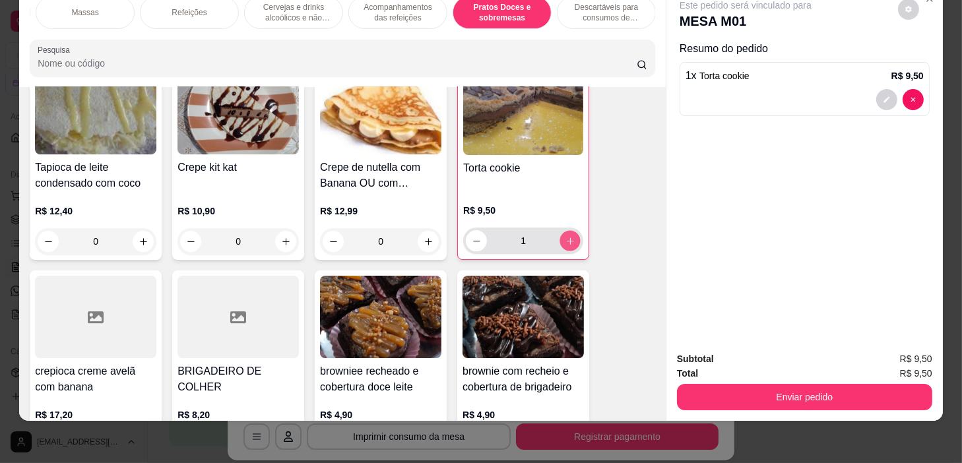
click at [565, 241] on icon "increase-product-quantity" at bounding box center [570, 241] width 10 height 10
type input "2"
click at [732, 384] on button "Enviar pedido" at bounding box center [804, 397] width 255 height 26
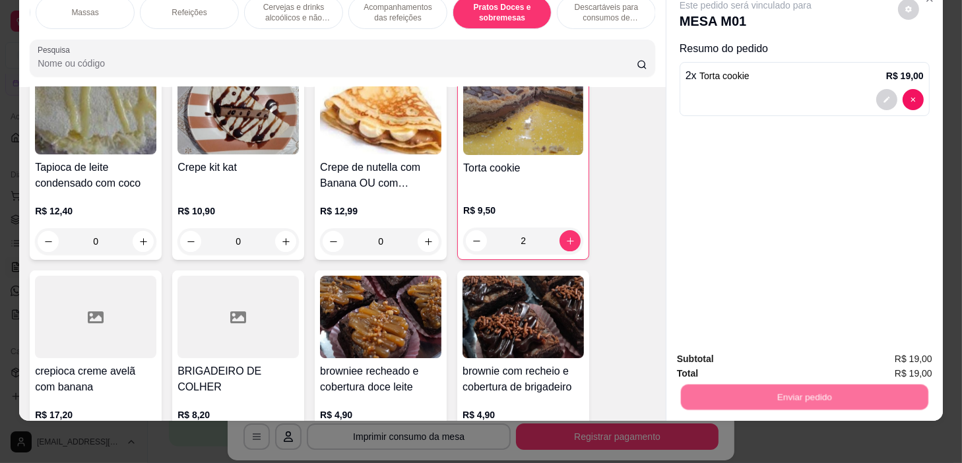
click at [736, 354] on button "Não registrar e enviar pedido" at bounding box center [761, 356] width 133 height 24
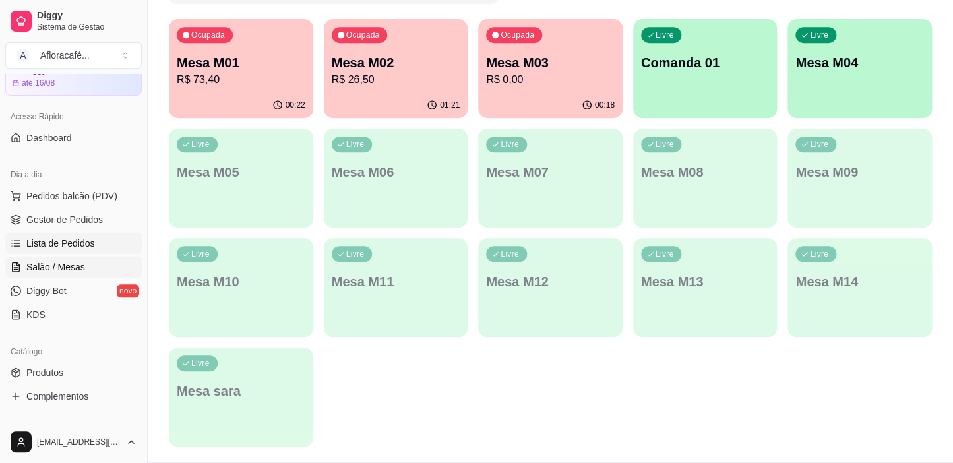
click at [52, 242] on span "Lista de Pedidos" at bounding box center [60, 243] width 69 height 13
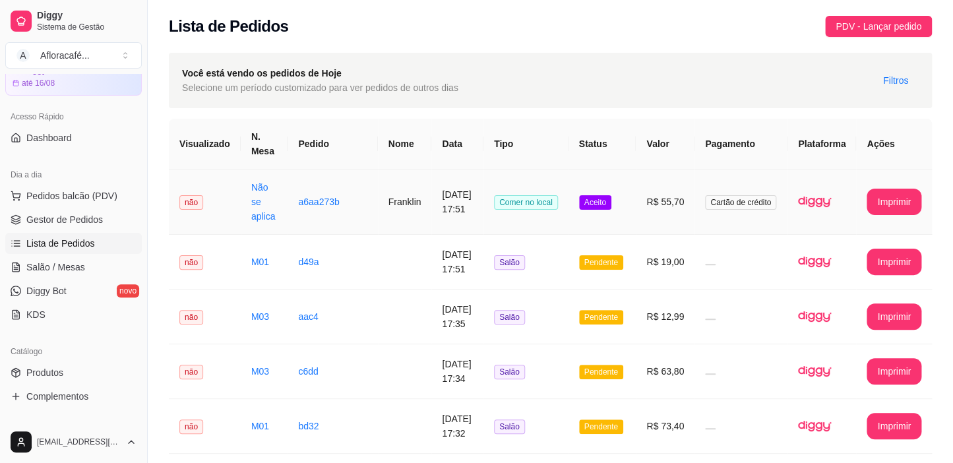
click at [406, 210] on td "Franklin" at bounding box center [405, 202] width 54 height 65
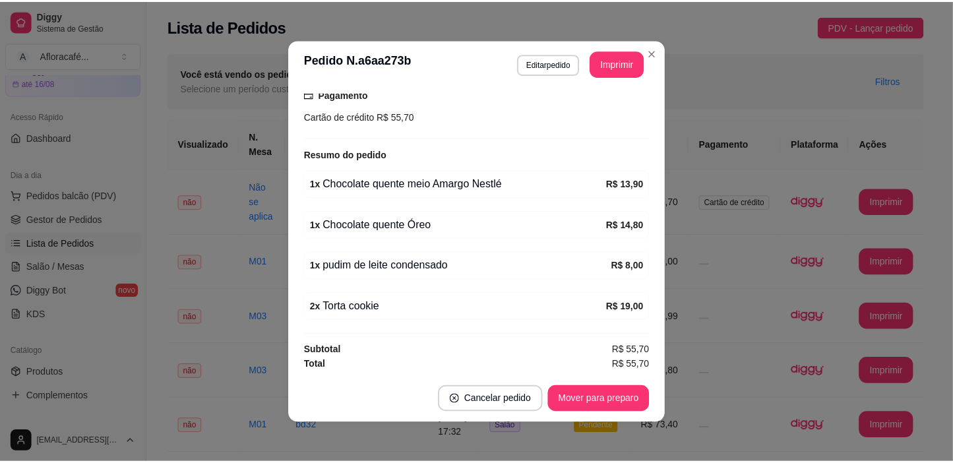
scroll to position [2, 0]
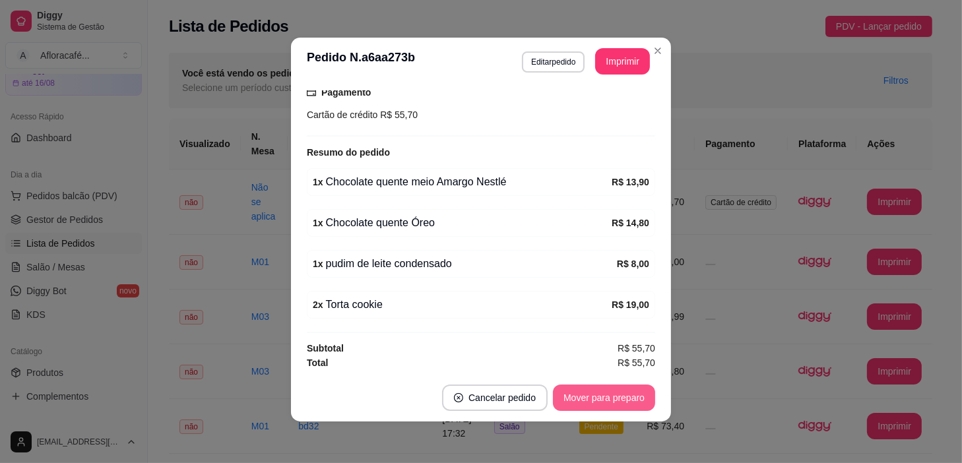
click at [612, 404] on button "Mover para preparo" at bounding box center [604, 398] width 102 height 26
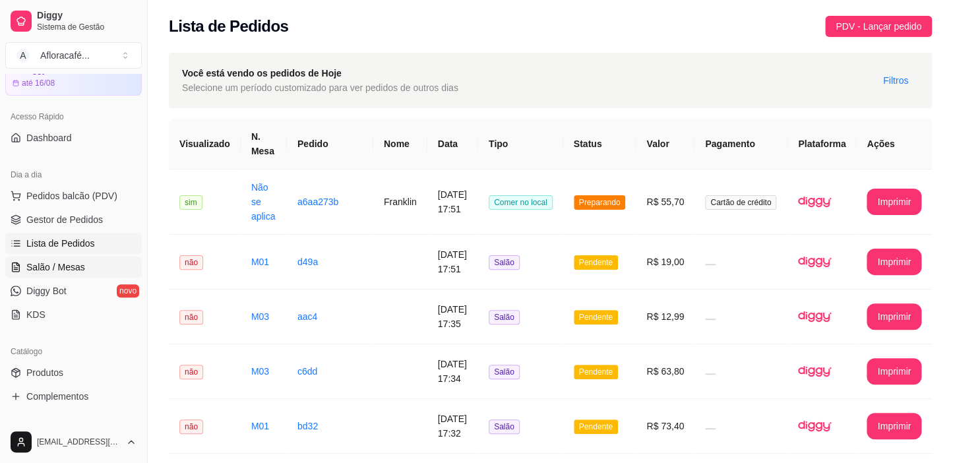
click at [74, 261] on span "Salão / Mesas" at bounding box center [55, 267] width 59 height 13
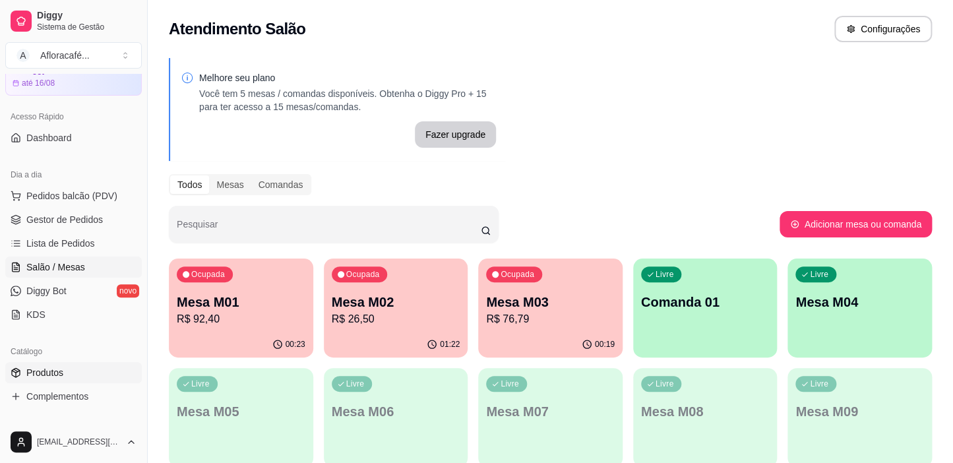
click at [84, 378] on link "Produtos" at bounding box center [73, 372] width 137 height 21
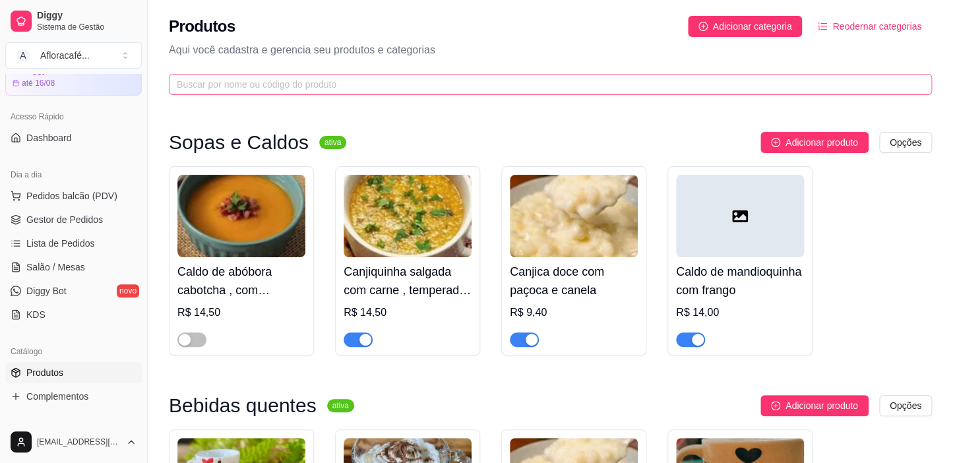
click at [623, 92] on span at bounding box center [550, 84] width 763 height 21
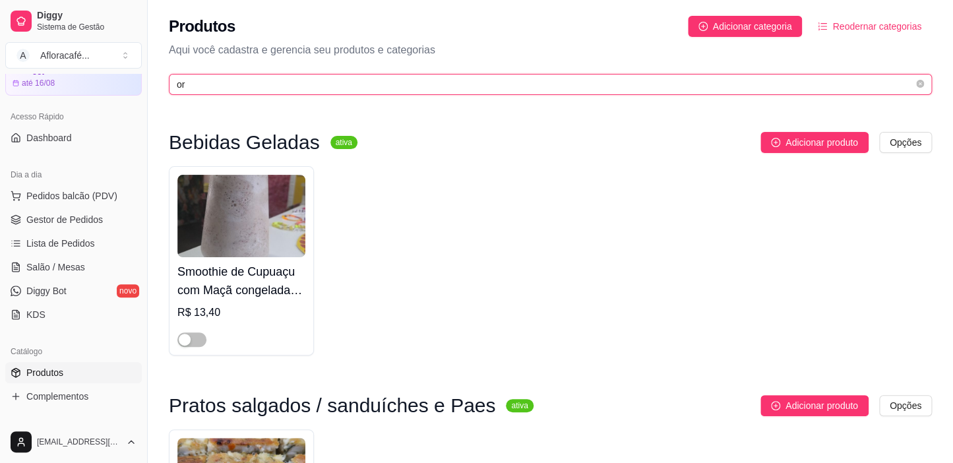
type input "o"
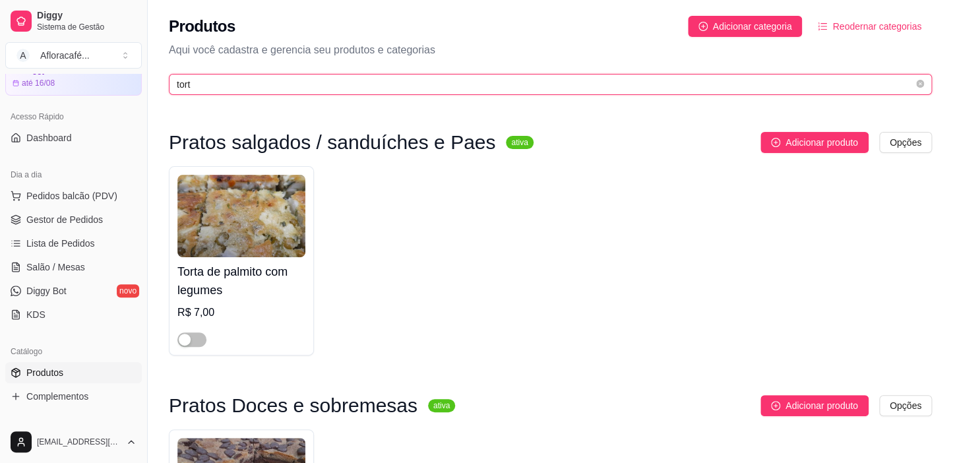
scroll to position [205, 0]
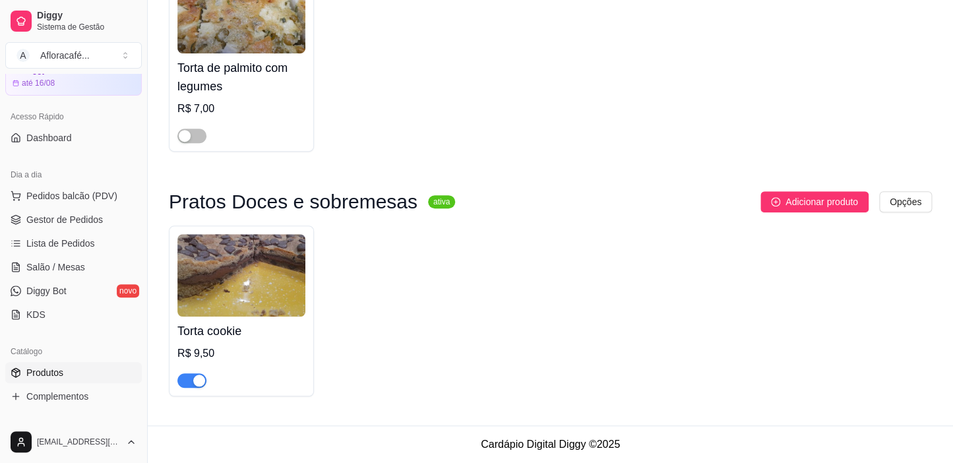
type input "tort"
click at [197, 385] on div "Torta cookie R$ 9,50" at bounding box center [241, 311] width 145 height 171
click at [189, 377] on span "button" at bounding box center [191, 380] width 29 height 15
click at [85, 292] on link "Diggy Bot novo" at bounding box center [73, 290] width 137 height 21
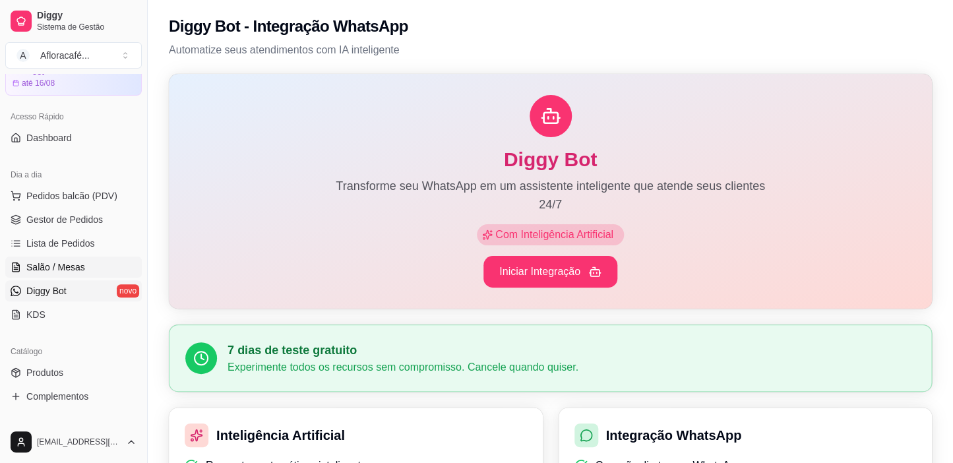
click at [90, 257] on link "Salão / Mesas" at bounding box center [73, 267] width 137 height 21
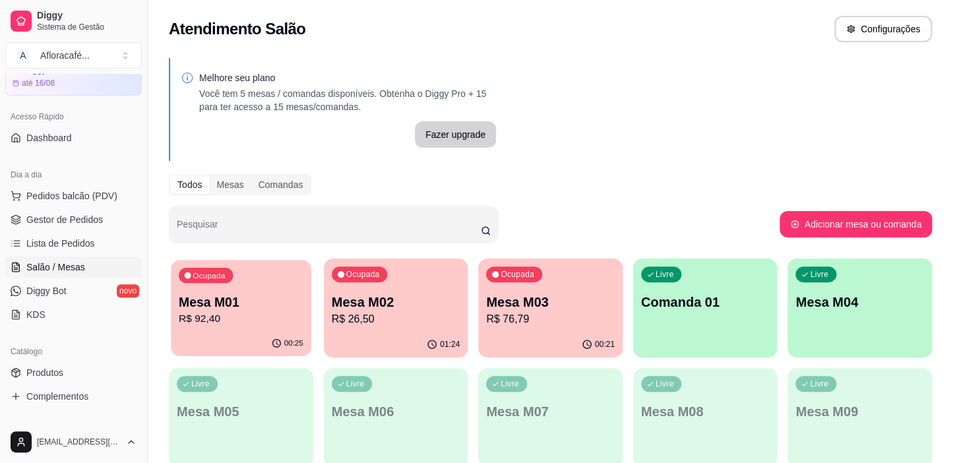
click at [232, 329] on div "Ocupada Mesa M01 R$ 92,40" at bounding box center [241, 295] width 140 height 71
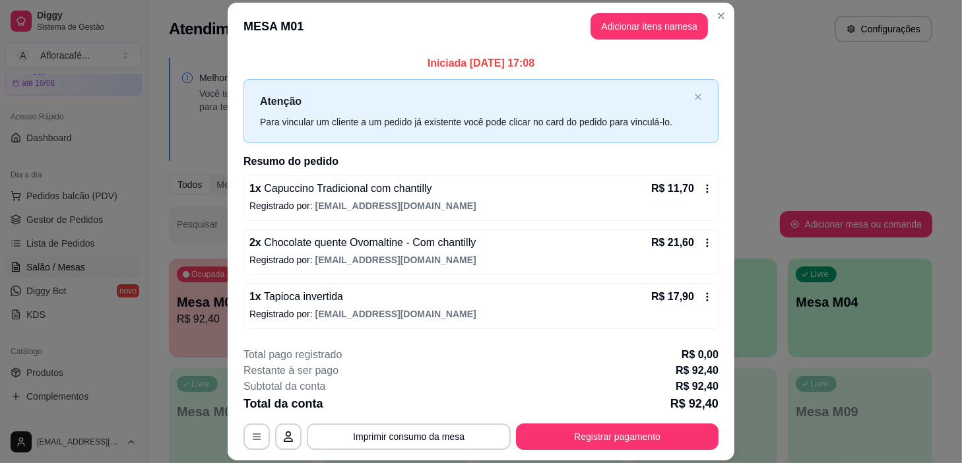
scroll to position [158, 0]
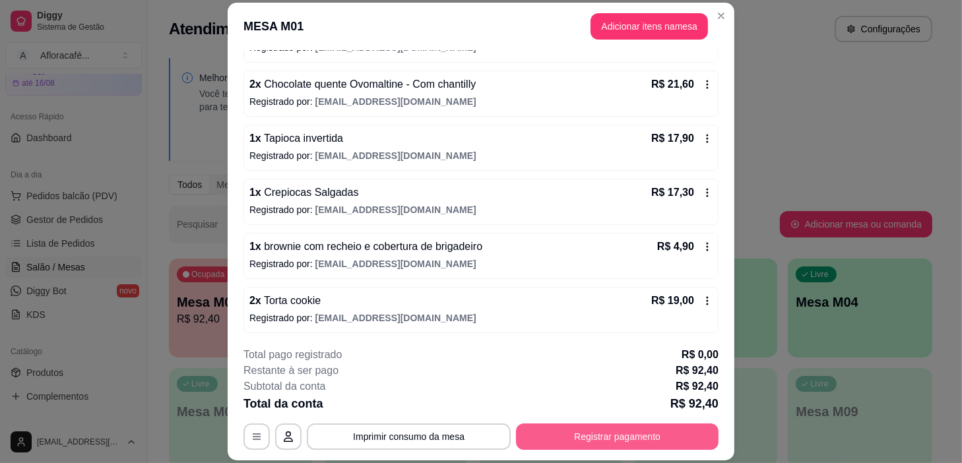
click at [621, 437] on button "Registrar pagamento" at bounding box center [617, 437] width 203 height 26
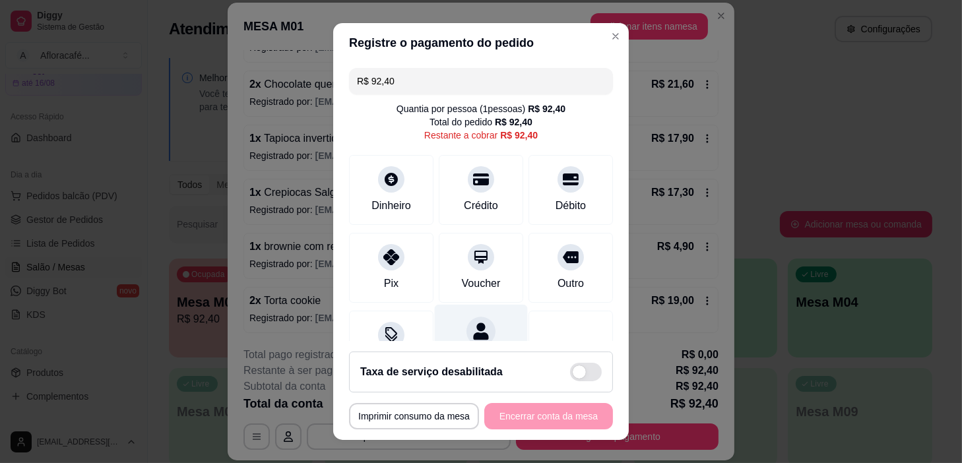
scroll to position [59, 0]
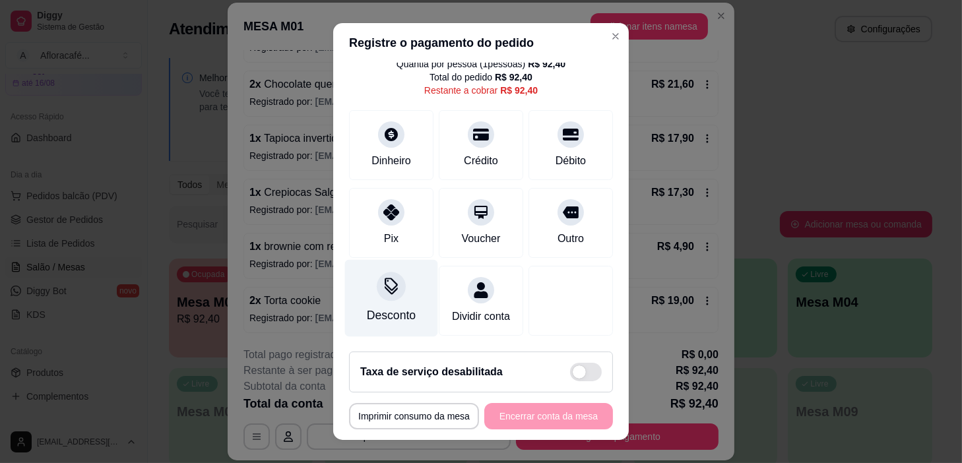
click at [388, 283] on div at bounding box center [391, 286] width 29 height 29
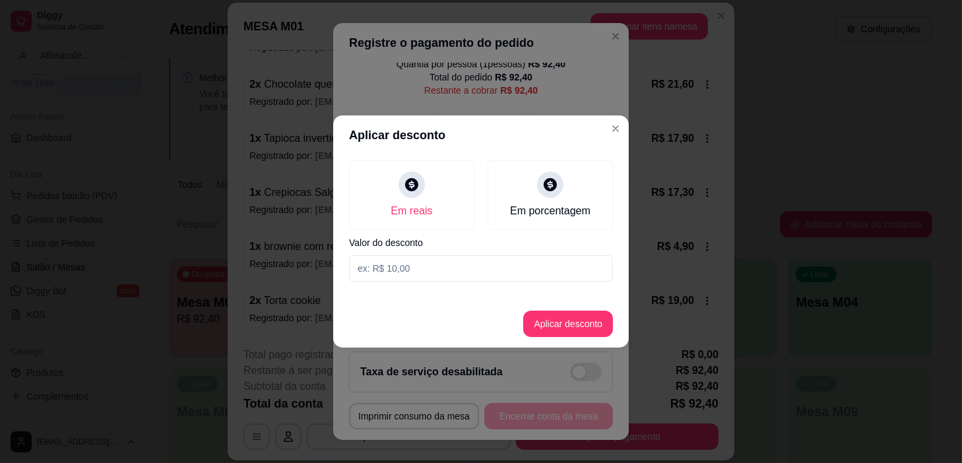
drag, startPoint x: 462, startPoint y: 245, endPoint x: 464, endPoint y: 259, distance: 13.5
click at [462, 250] on div "Em reais Em porcentagem Valor do desconto" at bounding box center [481, 221] width 296 height 132
click at [464, 259] on input at bounding box center [481, 268] width 264 height 26
type input "90,00"
click at [575, 326] on button "Aplicar desconto" at bounding box center [568, 324] width 86 height 26
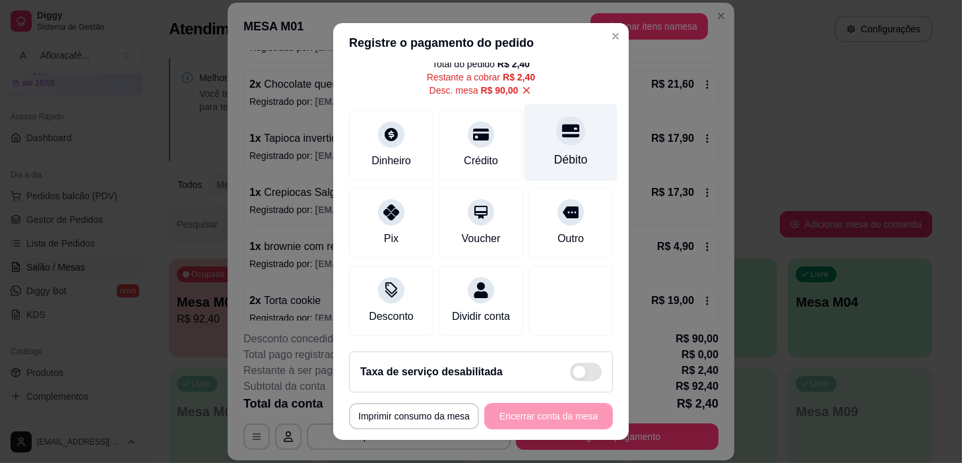
click at [554, 151] on div "Débito" at bounding box center [571, 159] width 34 height 17
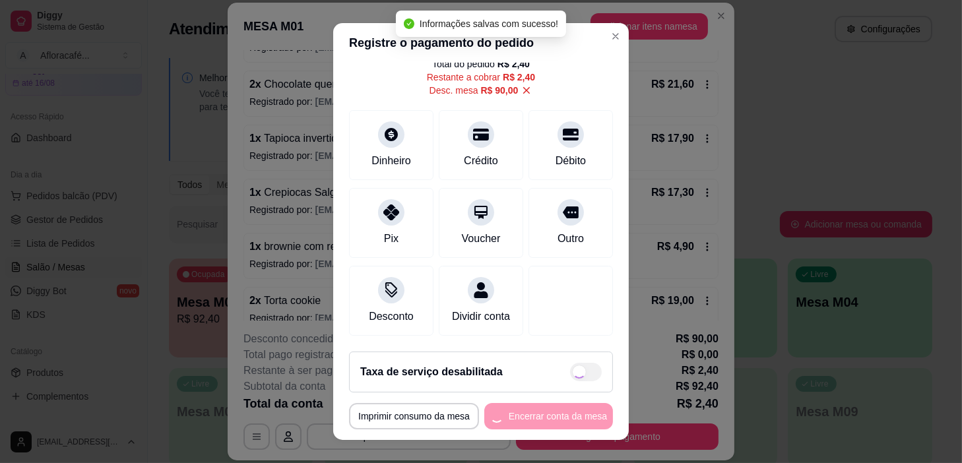
type input "R$ 0,00"
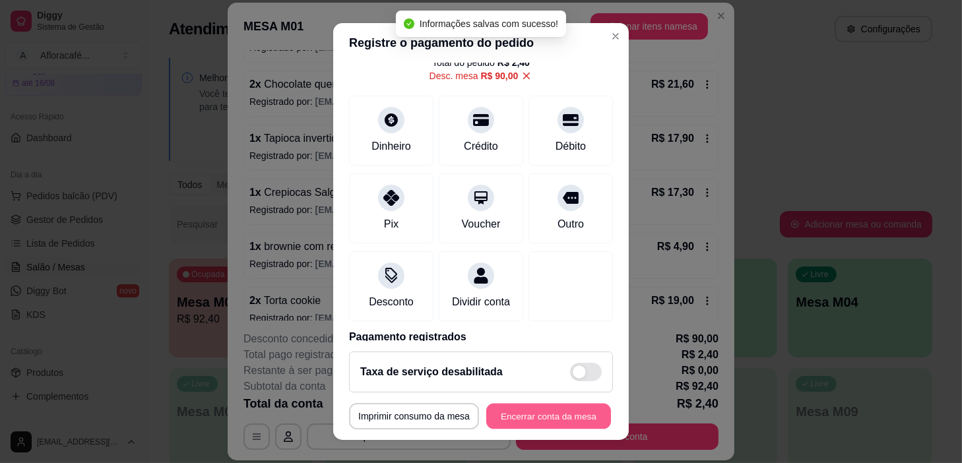
click at [575, 418] on button "Encerrar conta da mesa" at bounding box center [548, 417] width 125 height 26
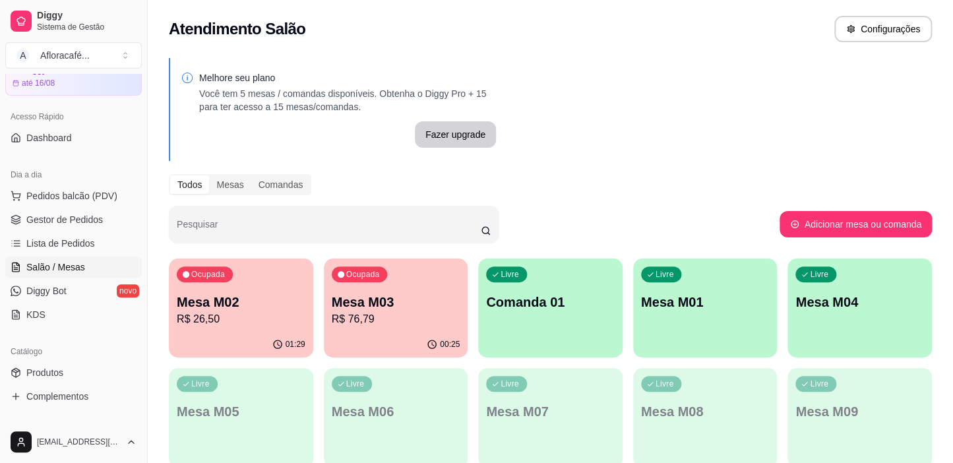
click at [408, 318] on p "R$ 76,79" at bounding box center [396, 319] width 129 height 16
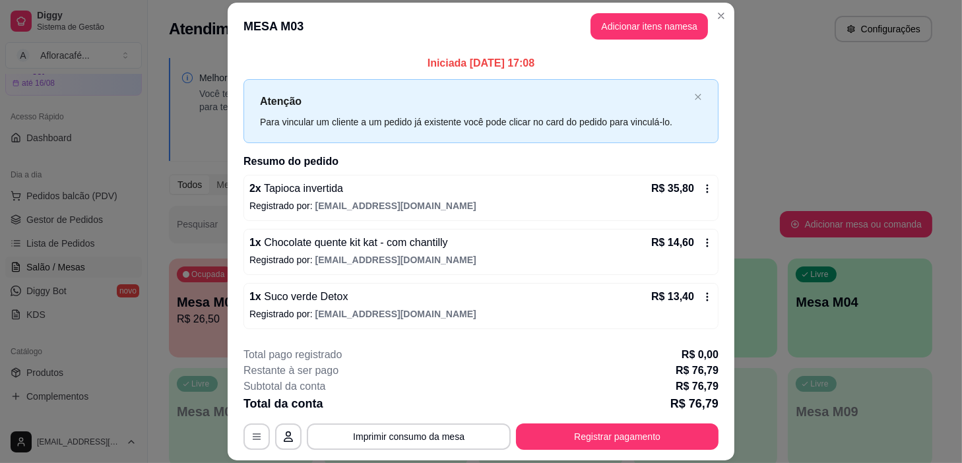
scroll to position [51, 0]
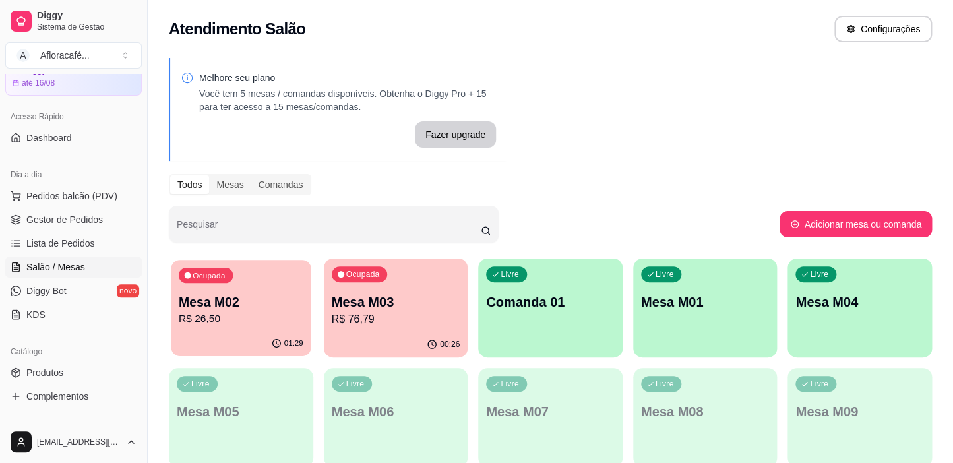
click at [267, 299] on p "Mesa M02" at bounding box center [241, 303] width 125 height 18
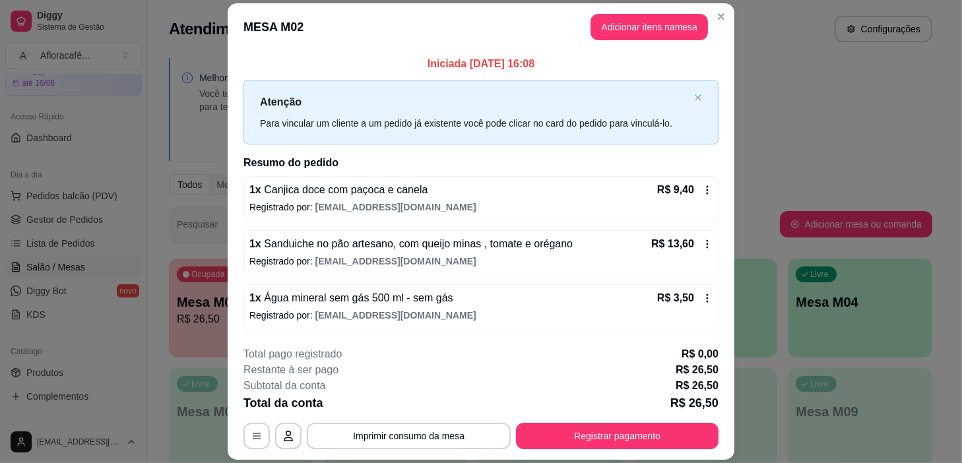
scroll to position [38, 0]
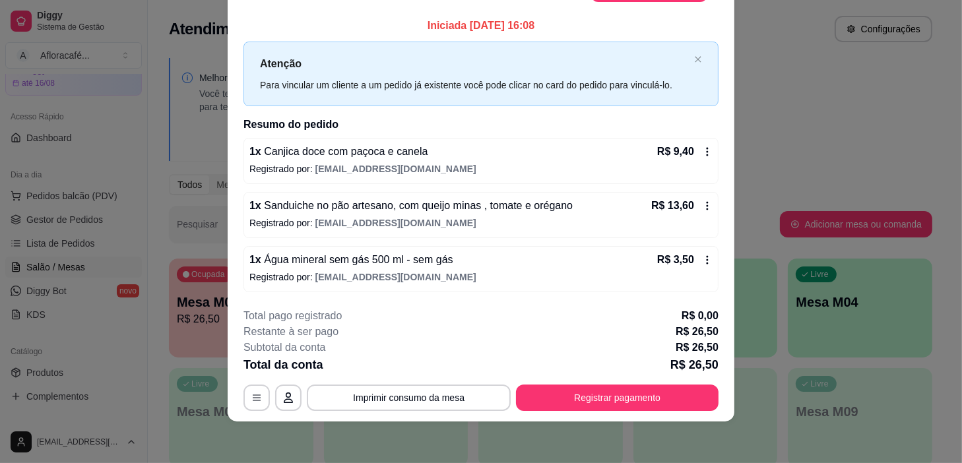
click at [547, 414] on footer "**********" at bounding box center [481, 360] width 507 height 124
click at [641, 412] on footer "**********" at bounding box center [481, 360] width 507 height 124
click at [639, 402] on button "Registrar pagamento" at bounding box center [617, 398] width 203 height 26
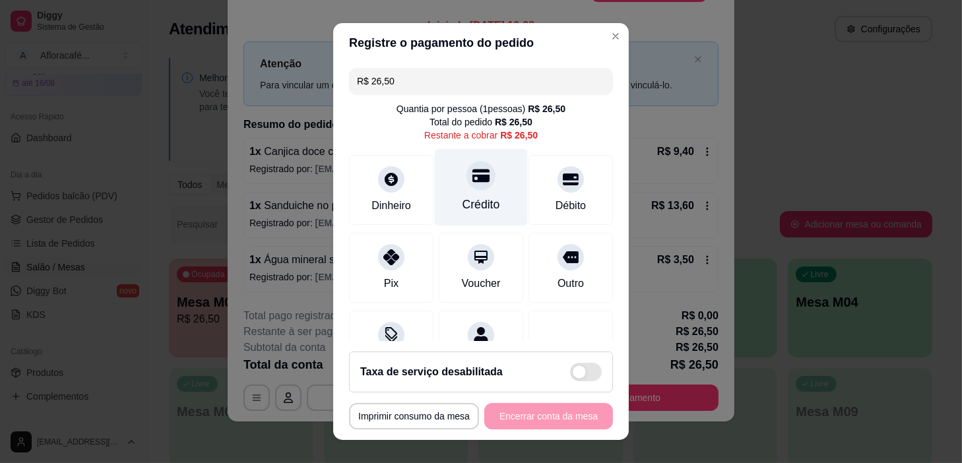
click at [453, 193] on div "Crédito" at bounding box center [481, 187] width 93 height 77
type input "R$ 0,00"
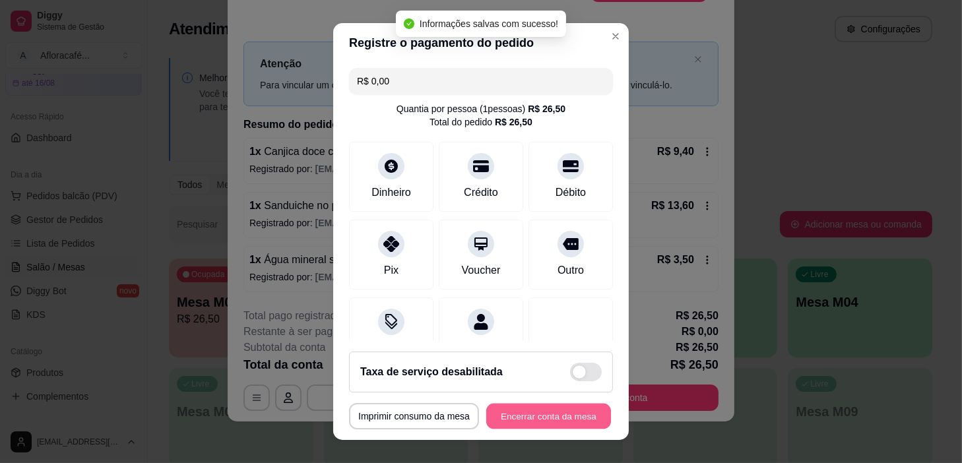
click at [559, 416] on button "Encerrar conta da mesa" at bounding box center [548, 417] width 125 height 26
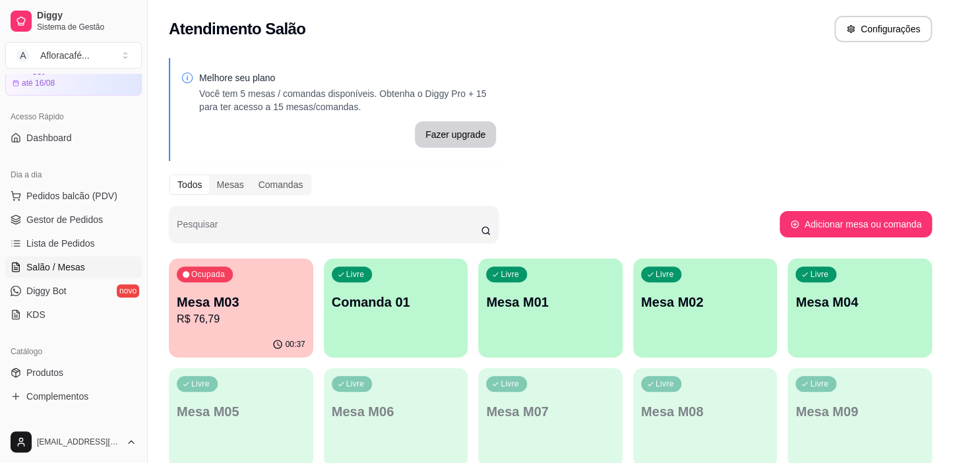
click at [246, 339] on div "00:37" at bounding box center [241, 345] width 144 height 26
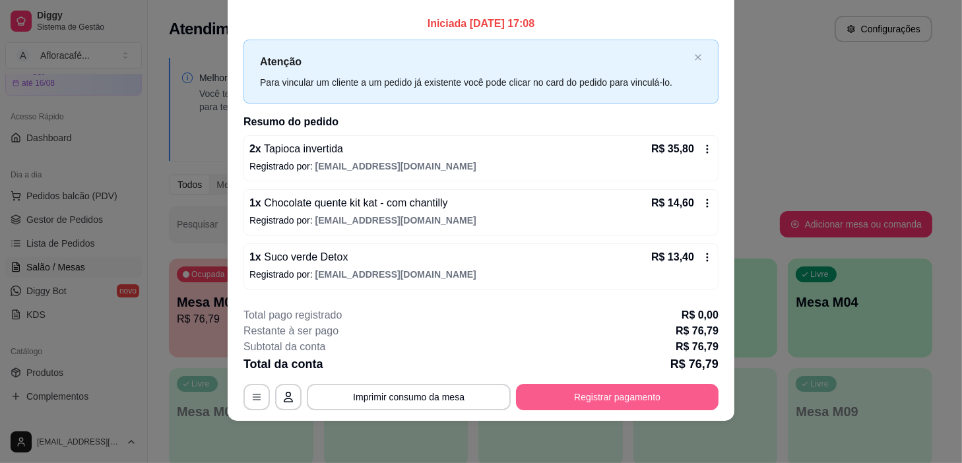
click at [612, 392] on button "Registrar pagamento" at bounding box center [617, 397] width 203 height 26
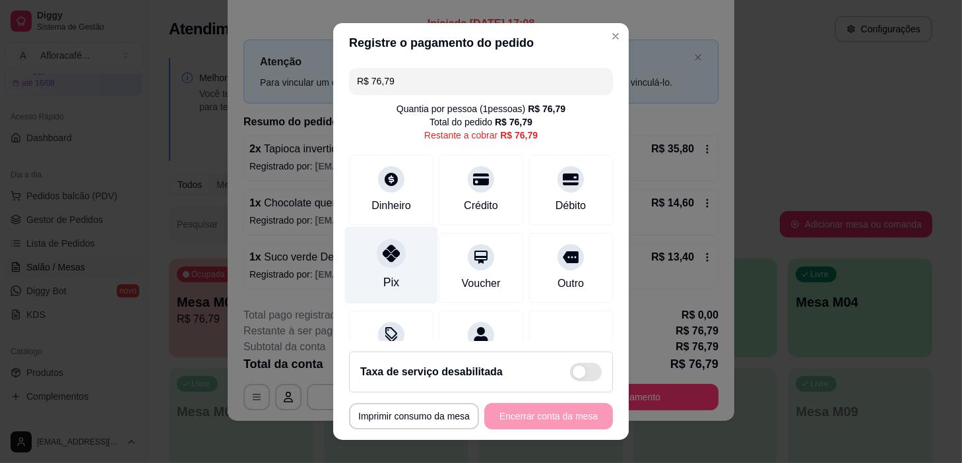
click at [381, 267] on div at bounding box center [391, 253] width 29 height 29
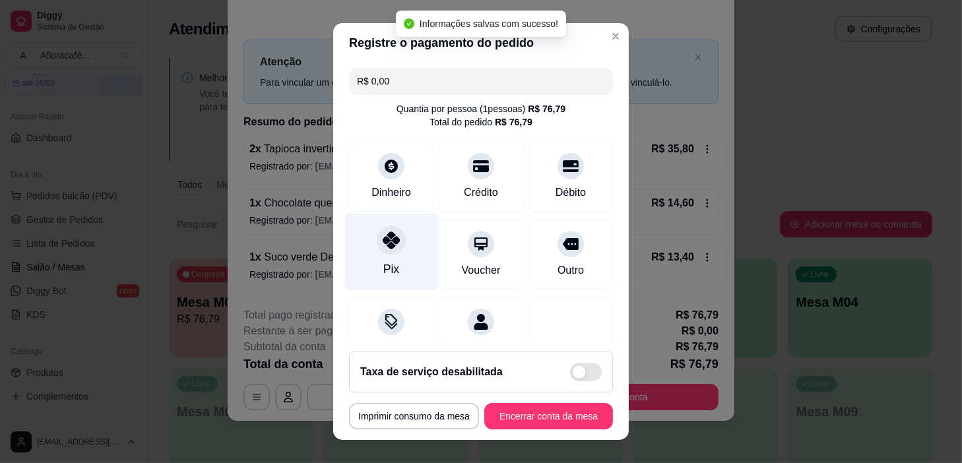
type input "R$ 0,00"
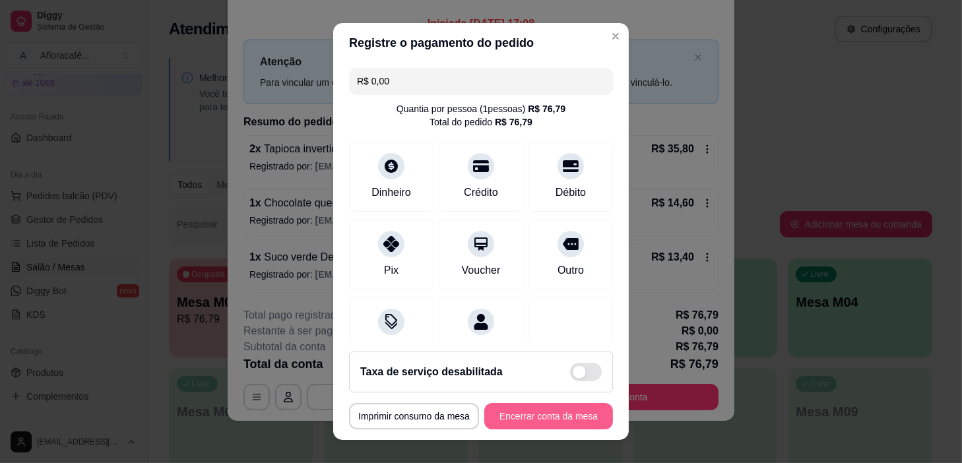
click at [586, 410] on button "Encerrar conta da mesa" at bounding box center [548, 416] width 129 height 26
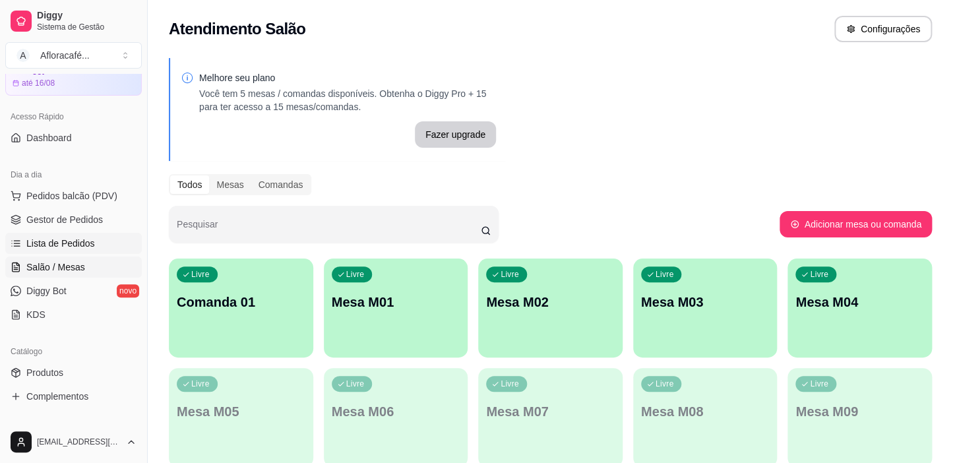
click at [42, 237] on span "Lista de Pedidos" at bounding box center [60, 243] width 69 height 13
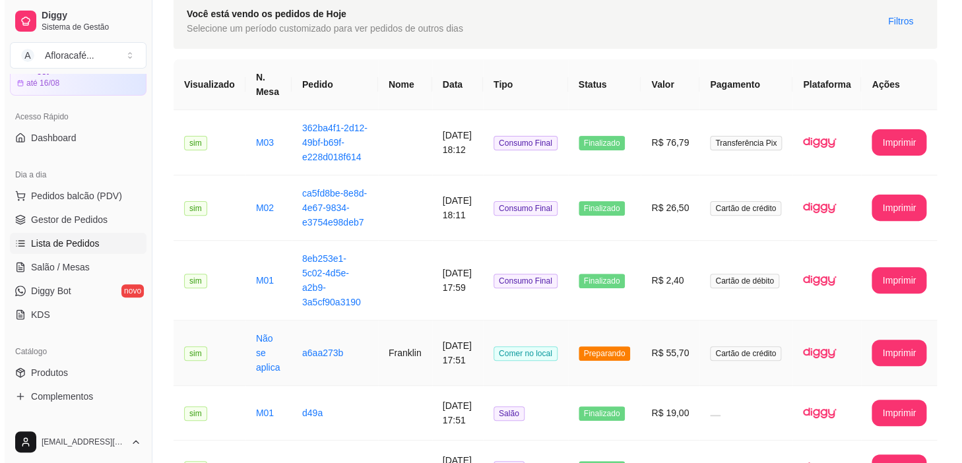
scroll to position [179, 0]
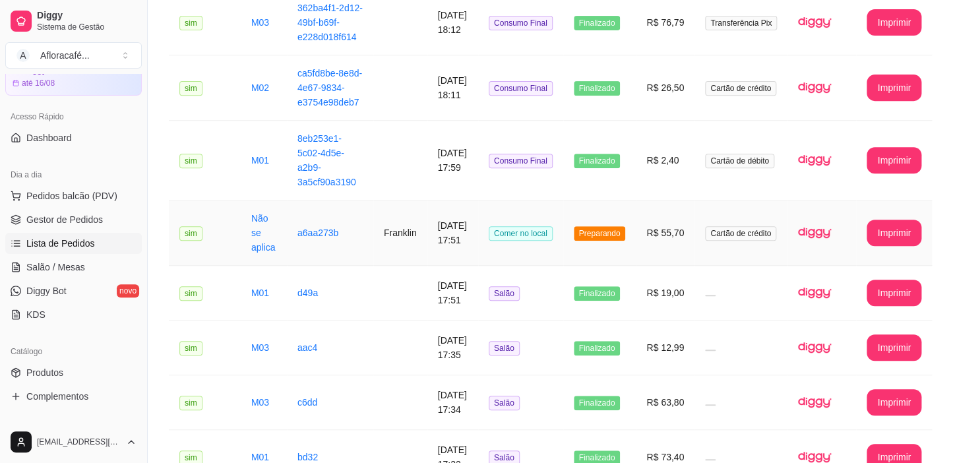
click at [517, 241] on span "Comer no local" at bounding box center [521, 233] width 64 height 15
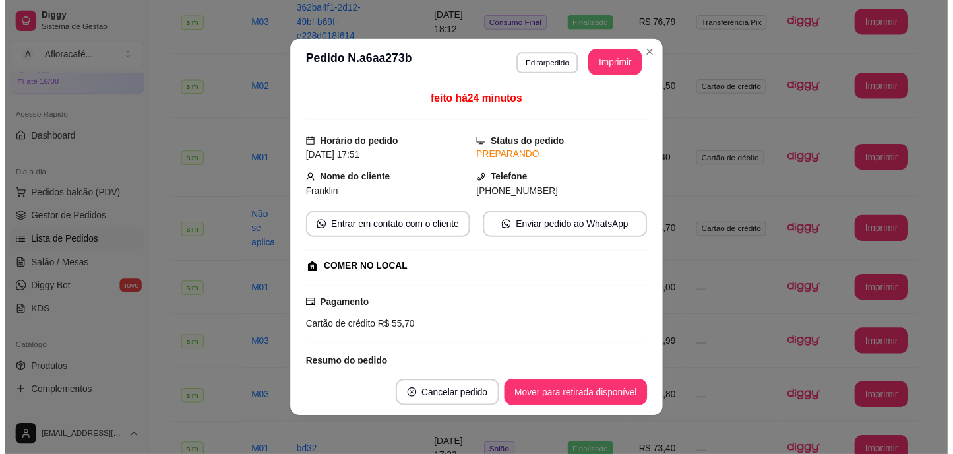
scroll to position [213, 0]
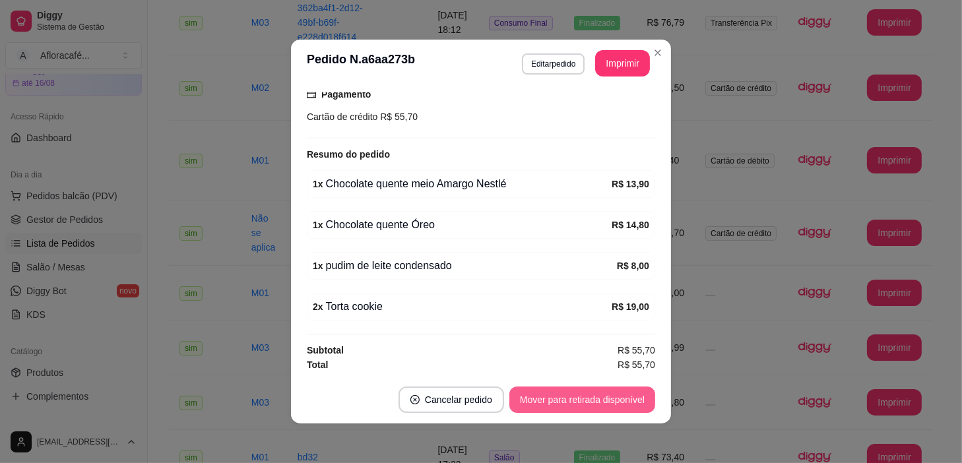
click at [600, 394] on button "Mover para retirada disponível" at bounding box center [582, 400] width 146 height 26
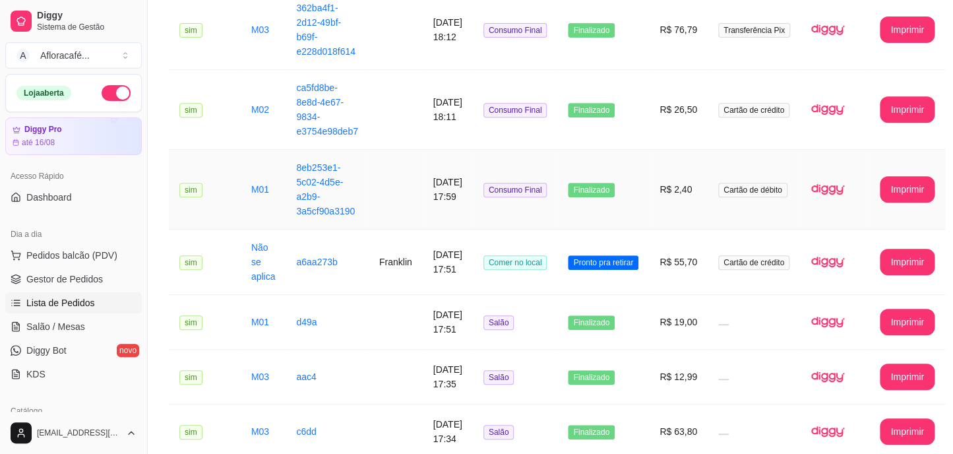
scroll to position [0, 0]
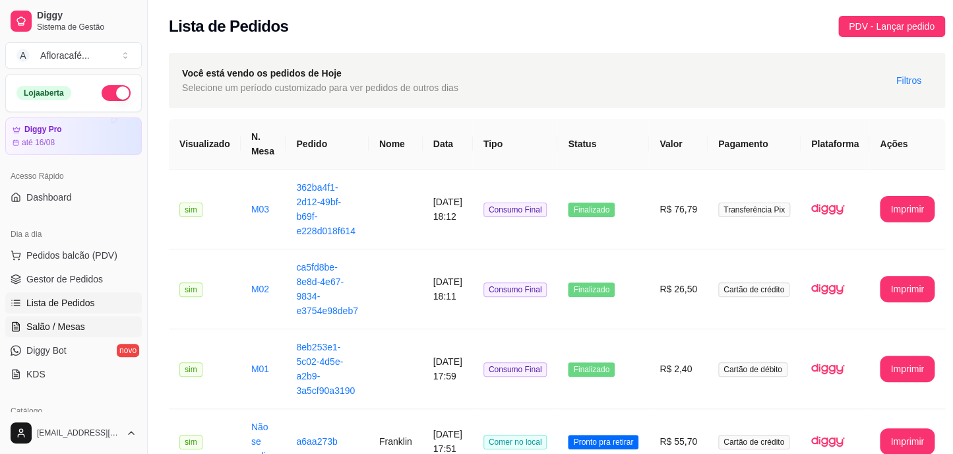
click at [100, 325] on link "Salão / Mesas" at bounding box center [73, 326] width 137 height 21
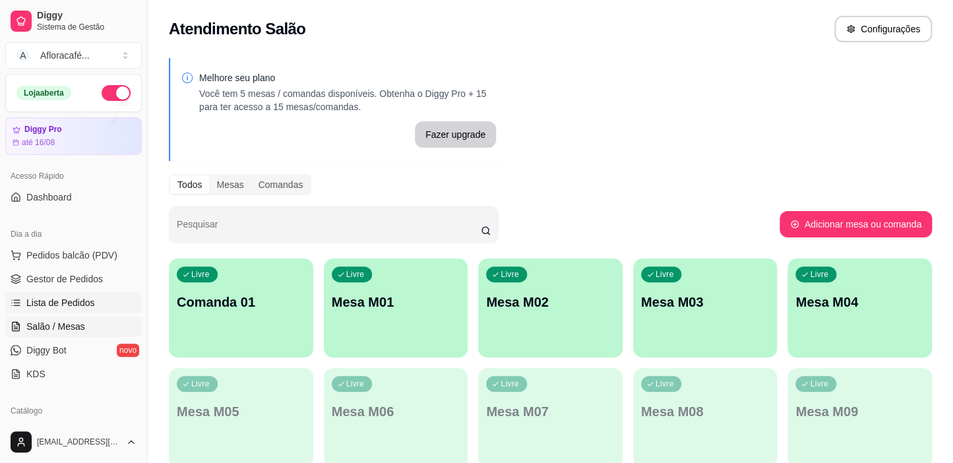
click at [95, 308] on link "Lista de Pedidos" at bounding box center [73, 302] width 137 height 21
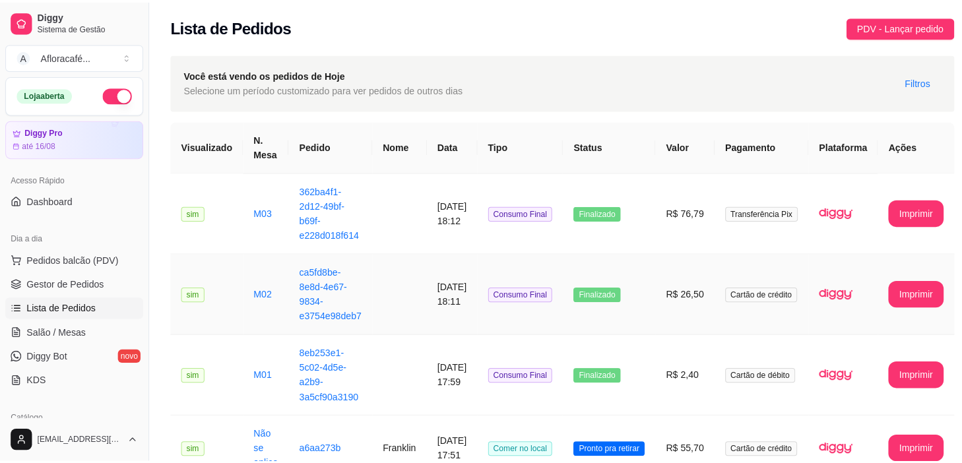
scroll to position [239, 0]
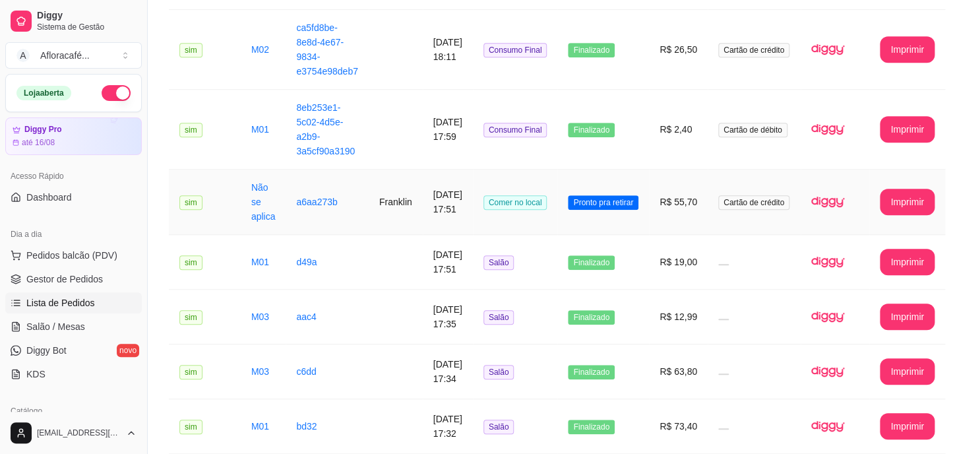
click at [537, 212] on td "Comer no local" at bounding box center [515, 202] width 85 height 65
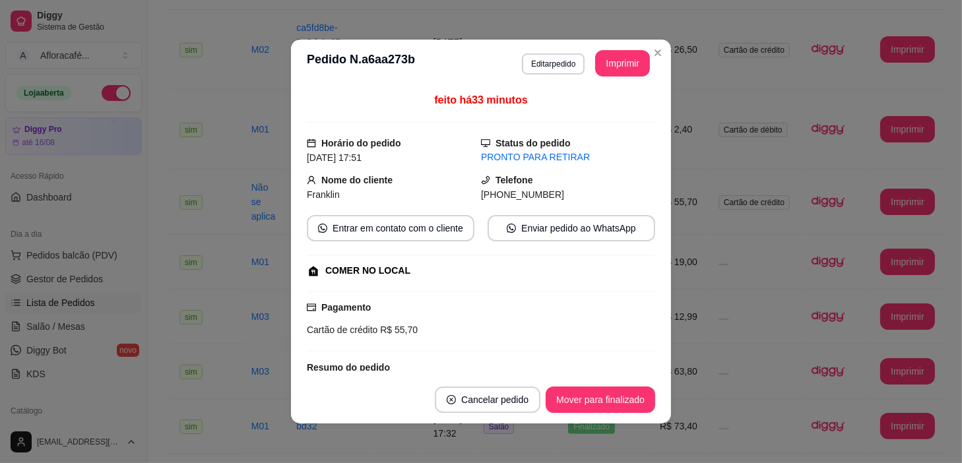
scroll to position [119, 0]
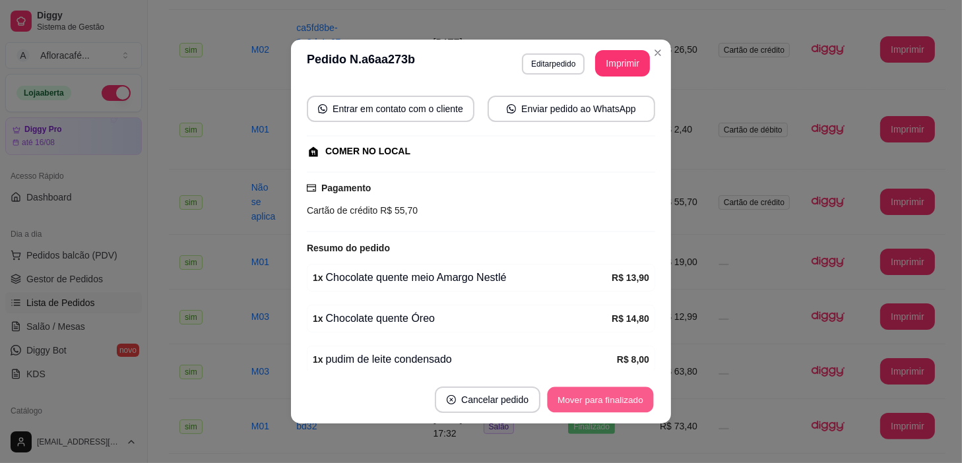
click at [626, 400] on button "Mover para finalizado" at bounding box center [601, 400] width 106 height 26
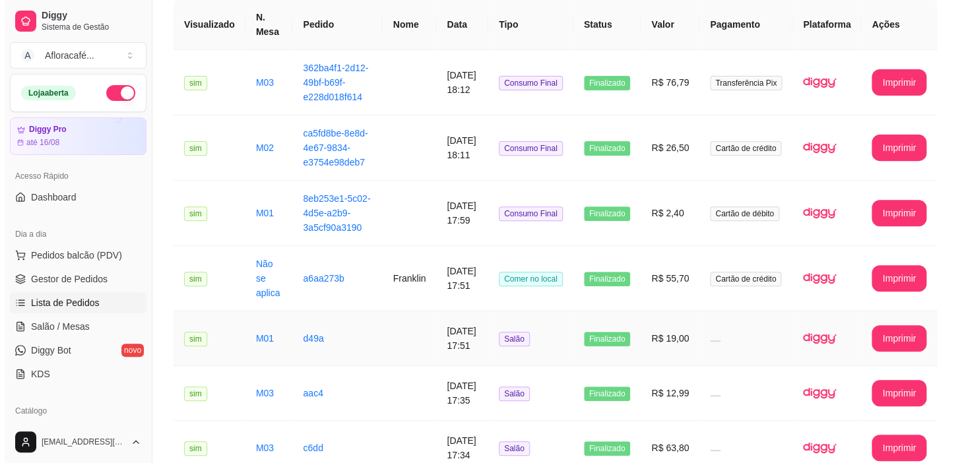
scroll to position [0, 0]
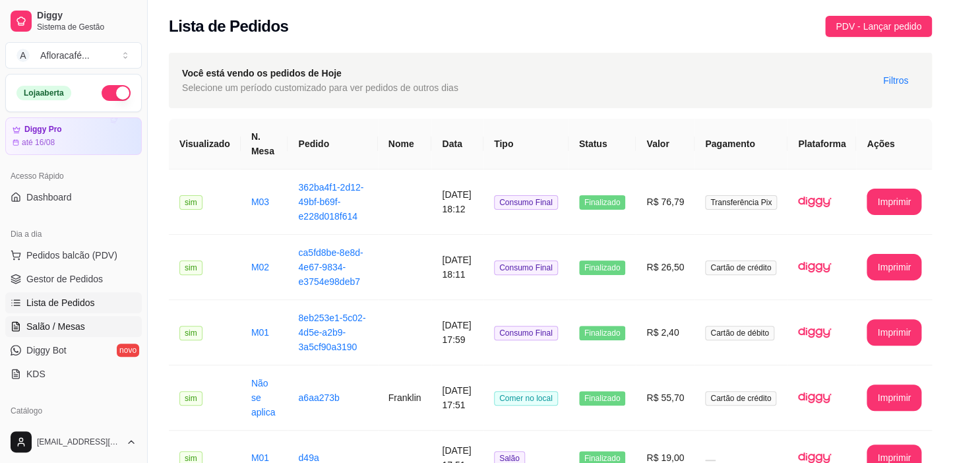
click at [73, 329] on span "Salão / Mesas" at bounding box center [55, 326] width 59 height 13
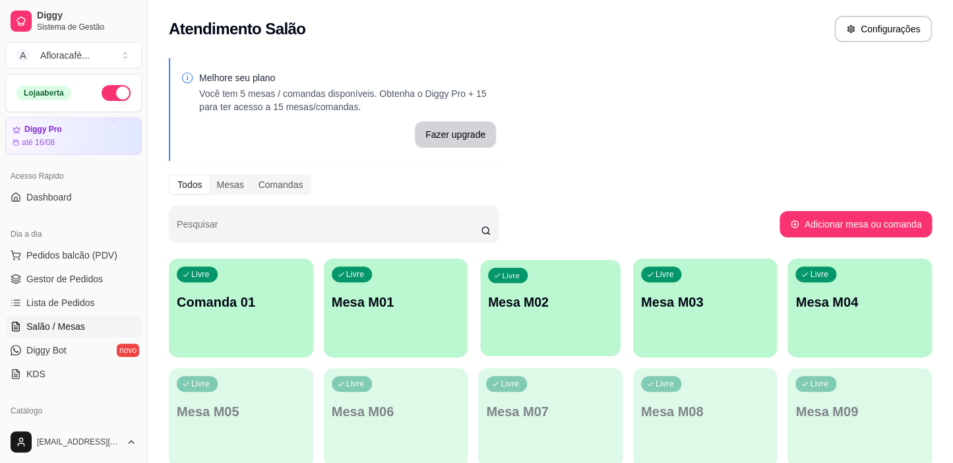
click at [555, 298] on p "Mesa M02" at bounding box center [550, 303] width 125 height 18
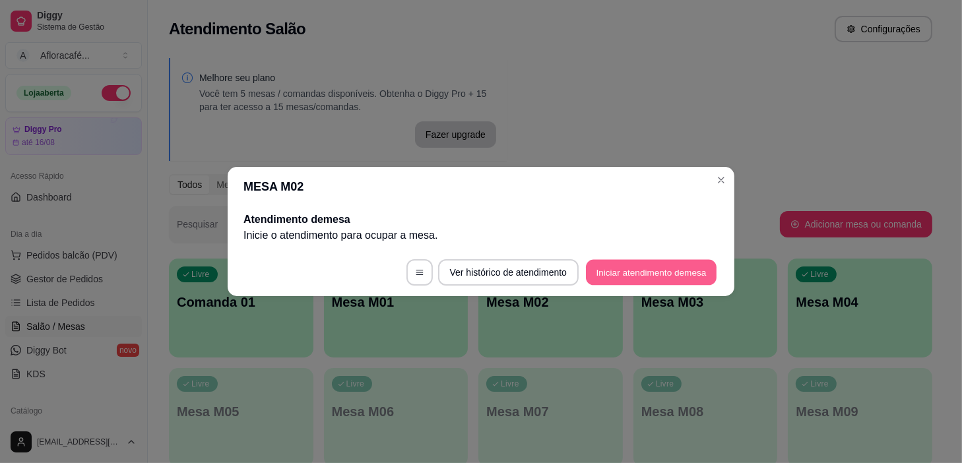
click at [676, 280] on button "Iniciar atendimento de mesa" at bounding box center [651, 273] width 131 height 26
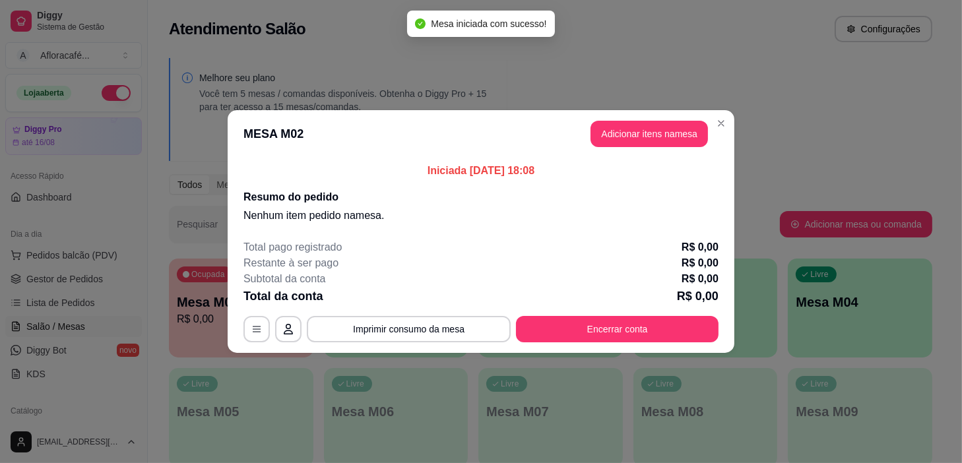
drag, startPoint x: 680, startPoint y: 111, endPoint x: 678, endPoint y: 123, distance: 12.2
click at [678, 123] on header "MESA M02 Adicionar itens na mesa" at bounding box center [481, 133] width 507 height 47
click at [678, 124] on button "Adicionar itens na mesa" at bounding box center [648, 134] width 113 height 26
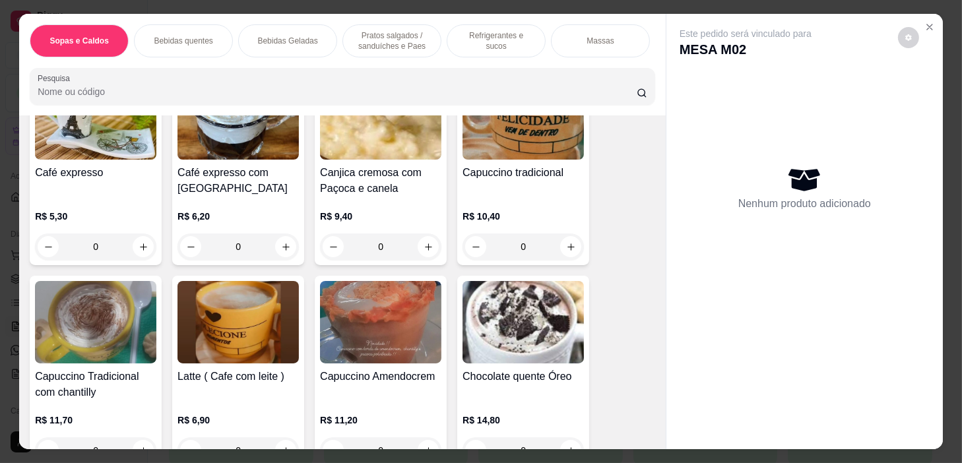
scroll to position [480, 0]
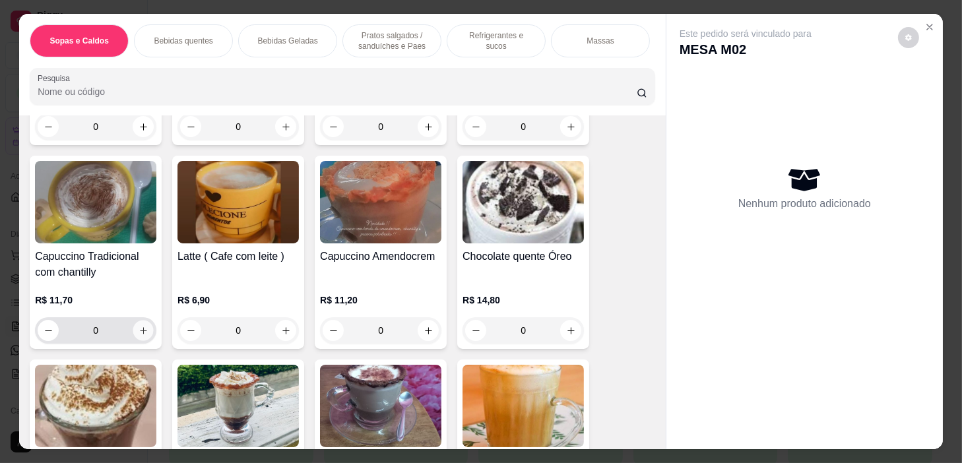
click at [144, 331] on button "increase-product-quantity" at bounding box center [143, 331] width 20 height 20
type input "1"
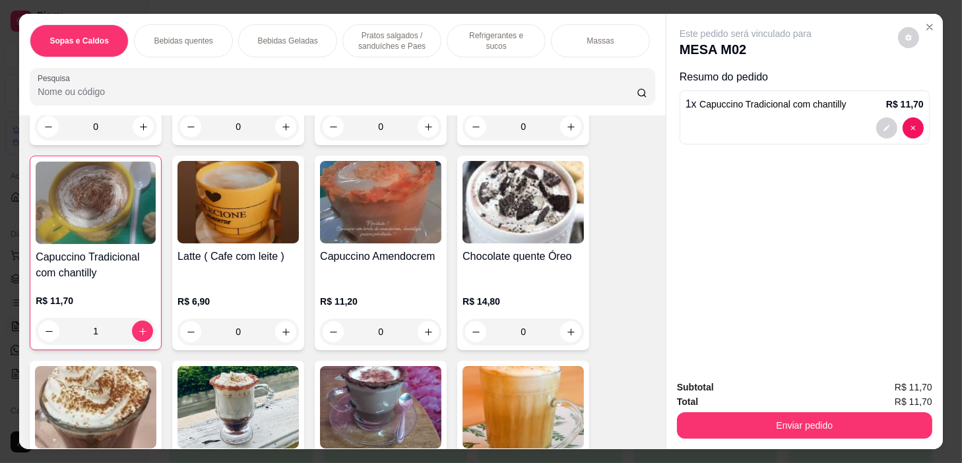
scroll to position [239, 0]
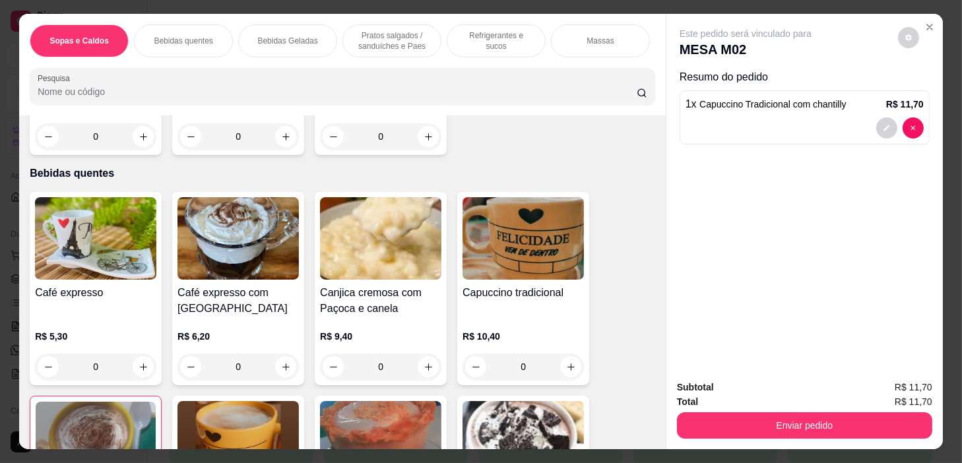
click at [408, 31] on p "Pratos salgados / sanduíches e Paes" at bounding box center [392, 40] width 77 height 21
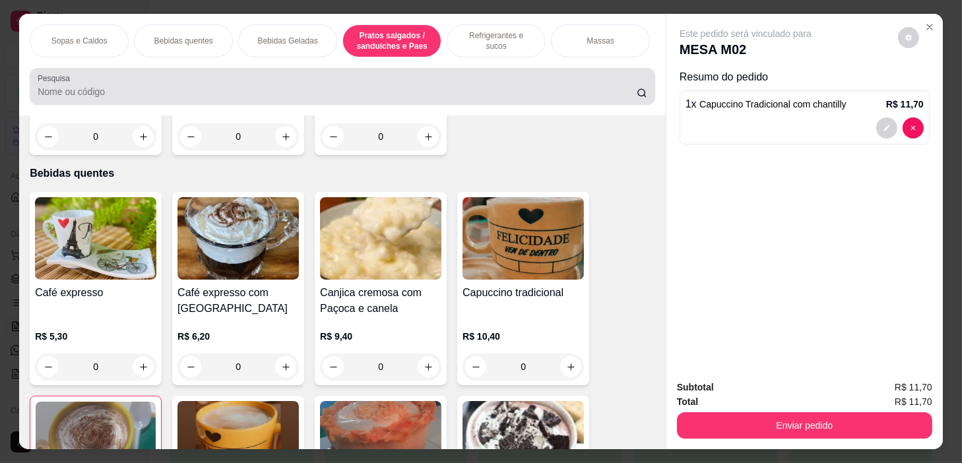
scroll to position [33, 0]
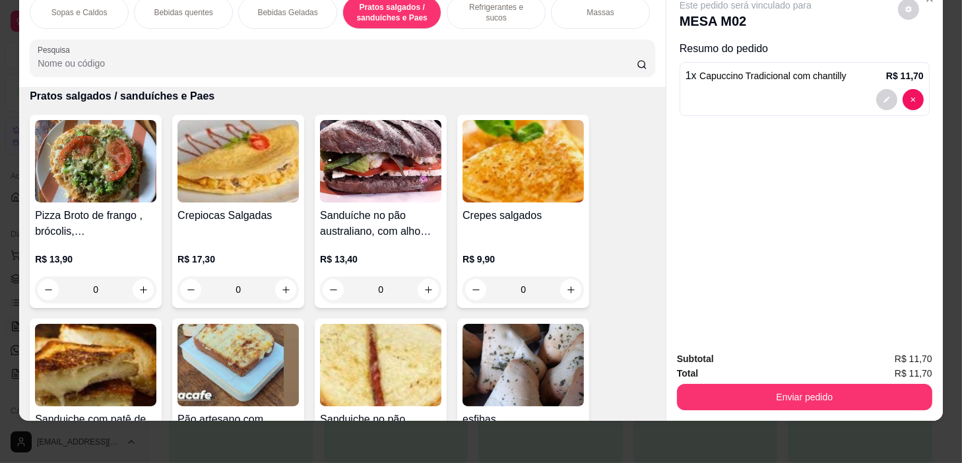
click at [94, 14] on div "Sopas e Caldos" at bounding box center [79, 12] width 99 height 33
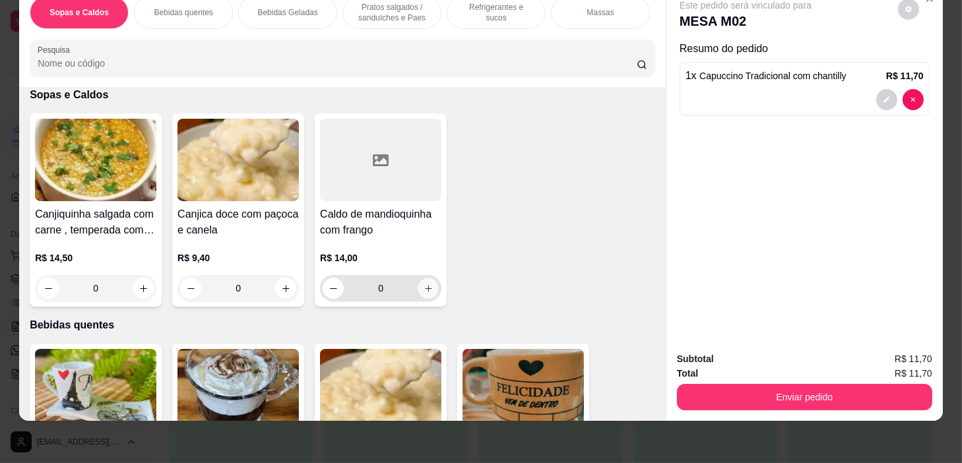
click at [420, 296] on button "increase-product-quantity" at bounding box center [428, 288] width 20 height 20
type input "1"
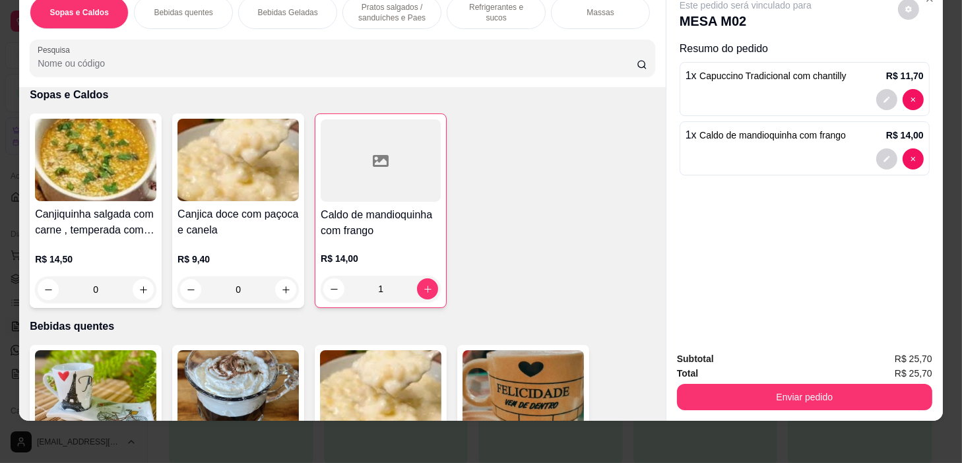
click at [398, 15] on div "Pratos salgados / sanduíches e Paes" at bounding box center [391, 12] width 99 height 33
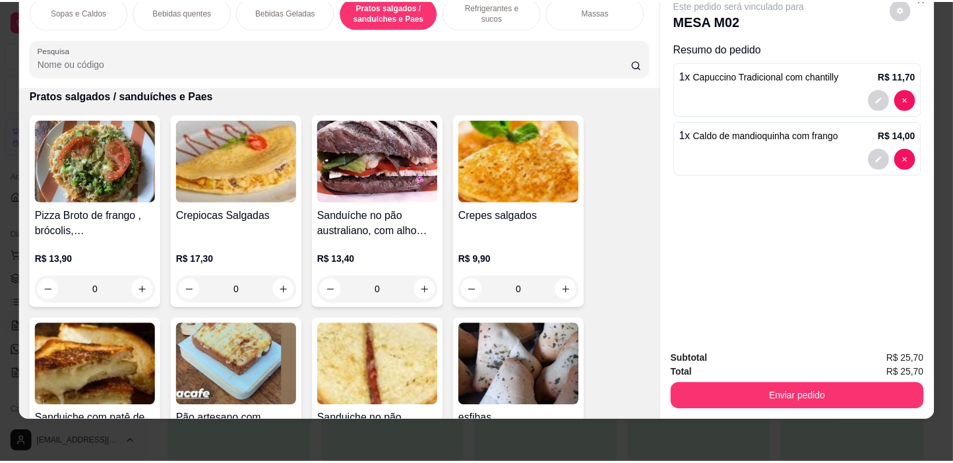
scroll to position [3738, 0]
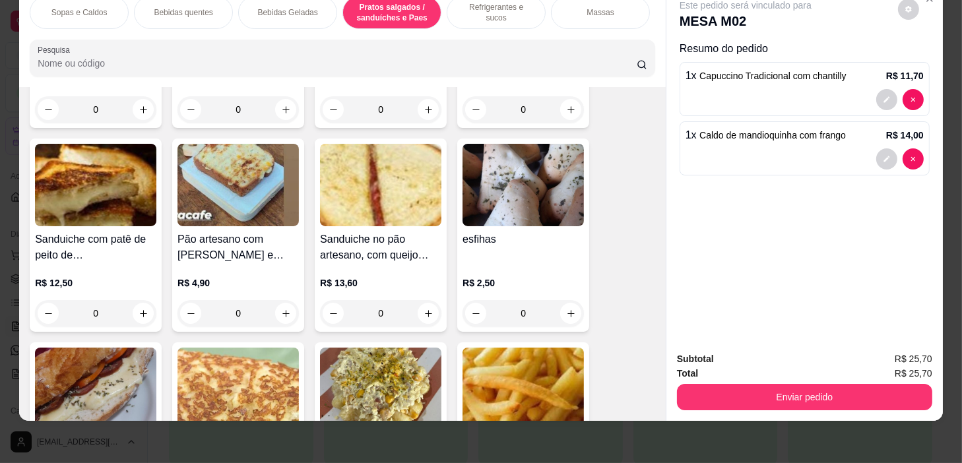
click at [286, 313] on div "0" at bounding box center [237, 313] width 121 height 26
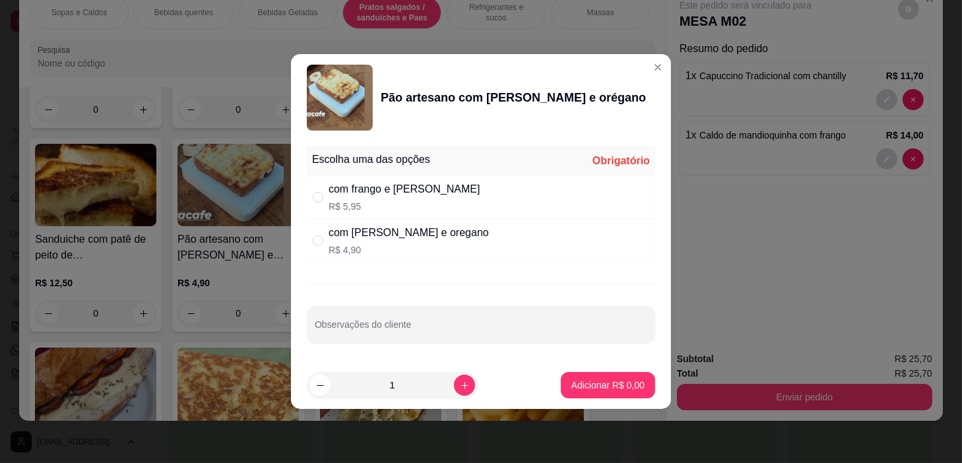
click at [535, 246] on div "com [PERSON_NAME] e oregano R$ 4,90" at bounding box center [481, 241] width 348 height 44
radio input "true"
click at [581, 376] on button "Adicionar R$ 4,90" at bounding box center [608, 385] width 94 height 26
type input "1"
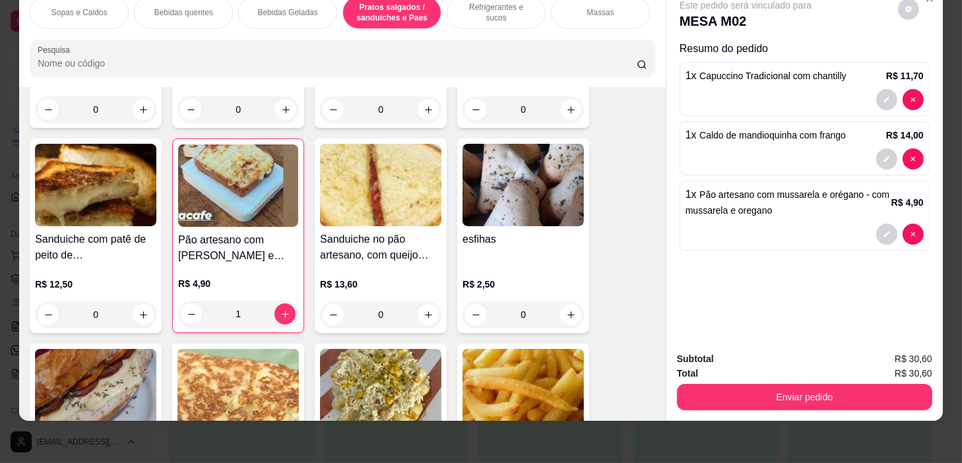
click at [772, 408] on div "Subtotal R$ 30,60 Total R$ 30,60 Enviar pedido" at bounding box center [804, 381] width 276 height 80
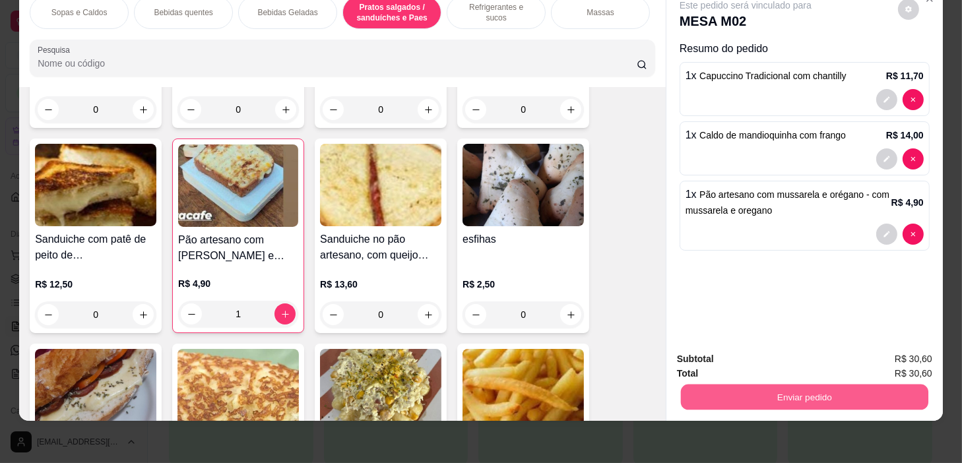
click at [779, 398] on button "Enviar pedido" at bounding box center [804, 398] width 247 height 26
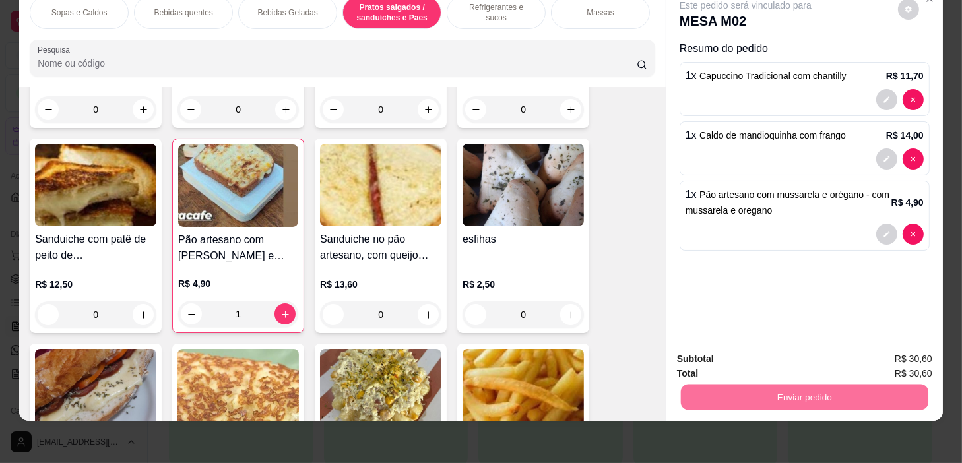
click at [800, 352] on button "Não registrar e enviar pedido" at bounding box center [761, 355] width 133 height 24
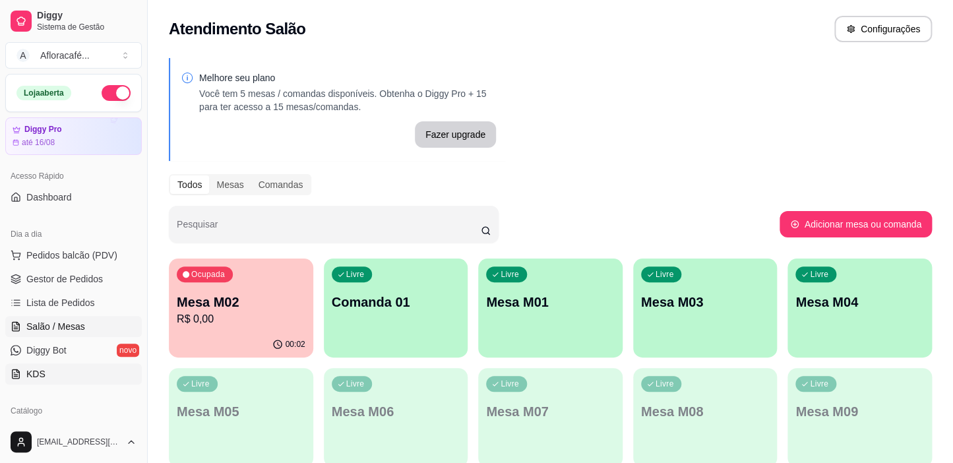
drag, startPoint x: 1, startPoint y: 359, endPoint x: 78, endPoint y: 381, distance: 80.4
click at [78, 381] on link "KDS" at bounding box center [73, 373] width 137 height 21
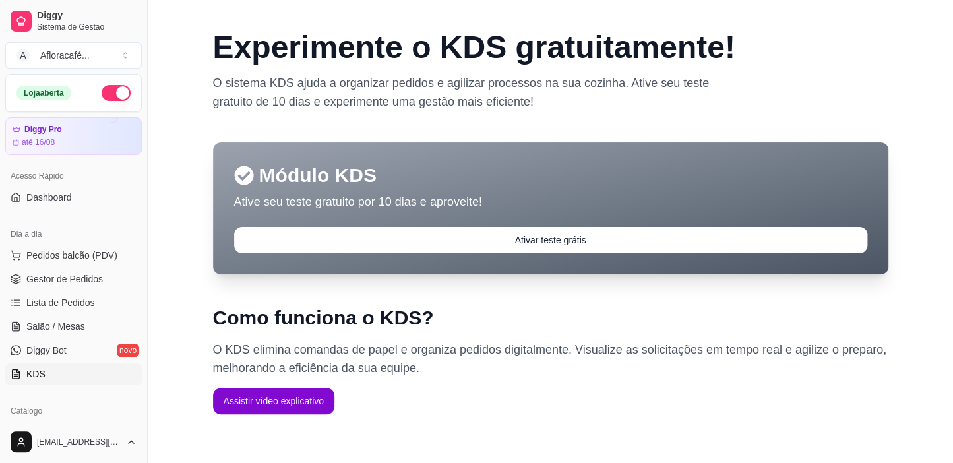
scroll to position [179, 0]
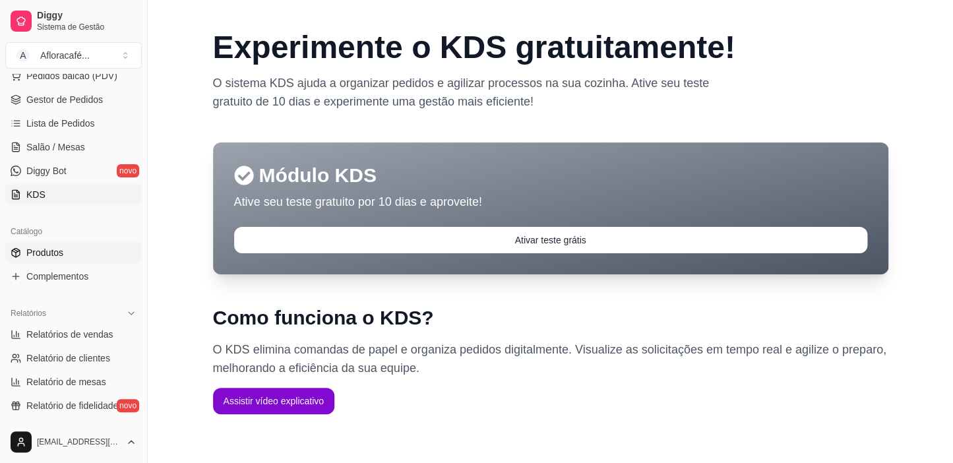
click at [94, 254] on link "Produtos" at bounding box center [73, 252] width 137 height 21
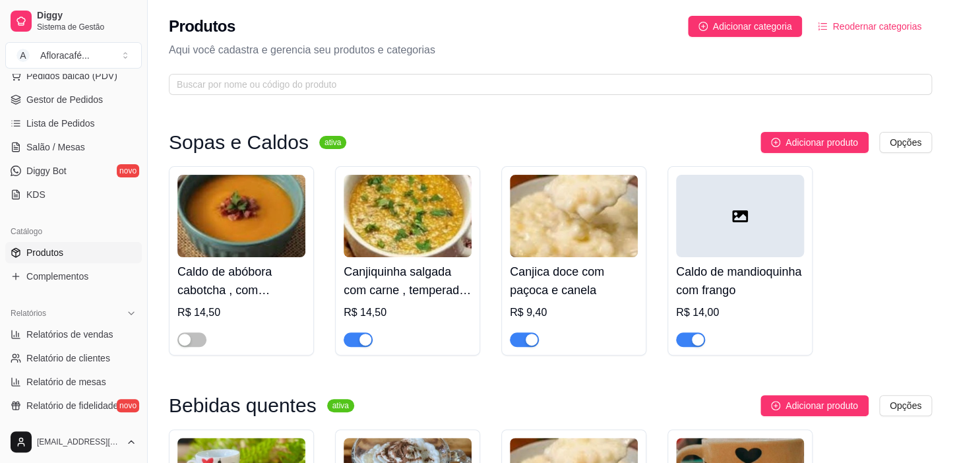
click at [476, 99] on div "Produtos Adicionar categoria Reodernar categorias Aqui você cadastra e gerencia…" at bounding box center [550, 51] width 805 height 103
click at [686, 339] on span "button" at bounding box center [690, 339] width 29 height 15
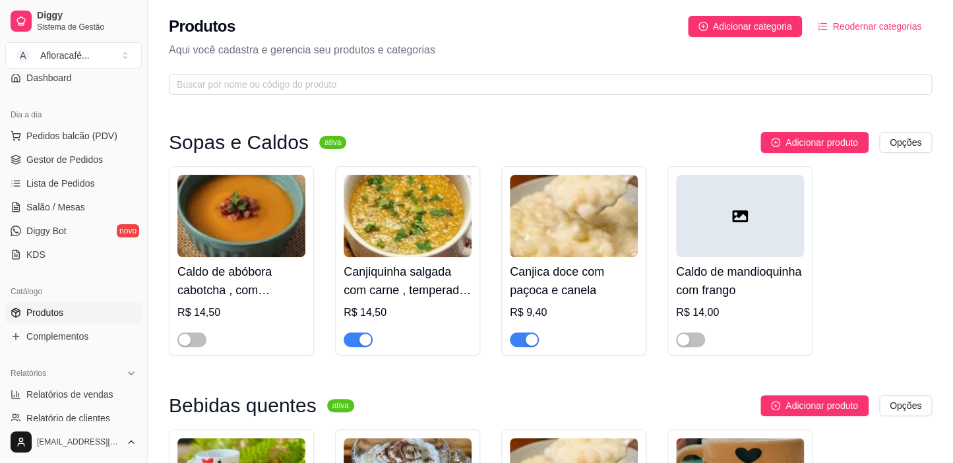
click at [63, 206] on span "Salão / Mesas" at bounding box center [55, 207] width 59 height 13
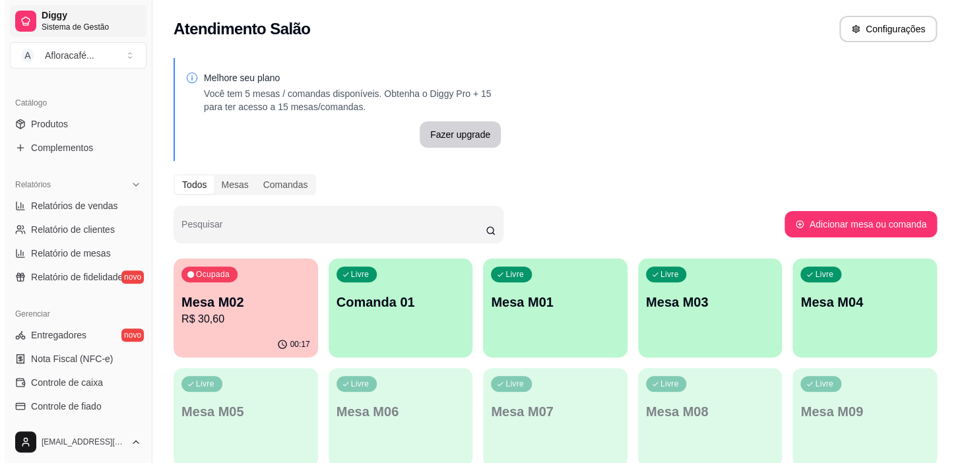
scroll to position [486, 0]
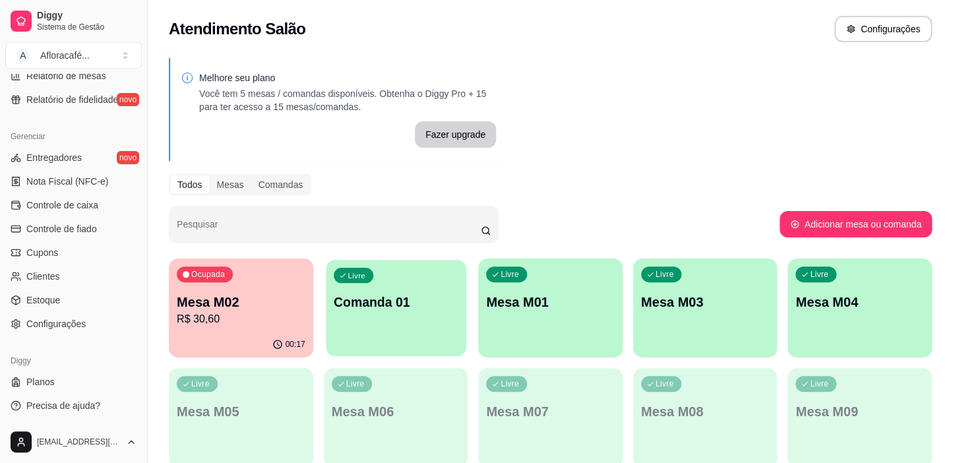
click at [462, 329] on div "Livre Comanda 01" at bounding box center [396, 300] width 140 height 80
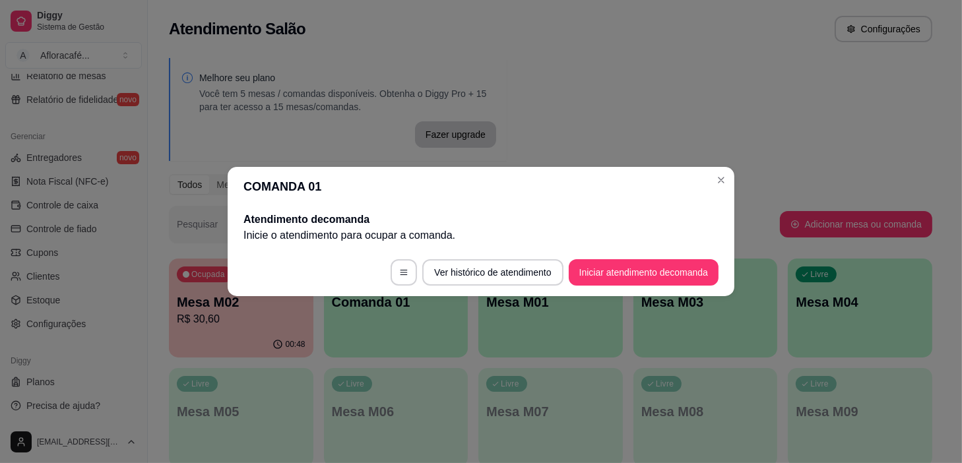
click at [709, 191] on header "COMANDA 01" at bounding box center [481, 187] width 507 height 40
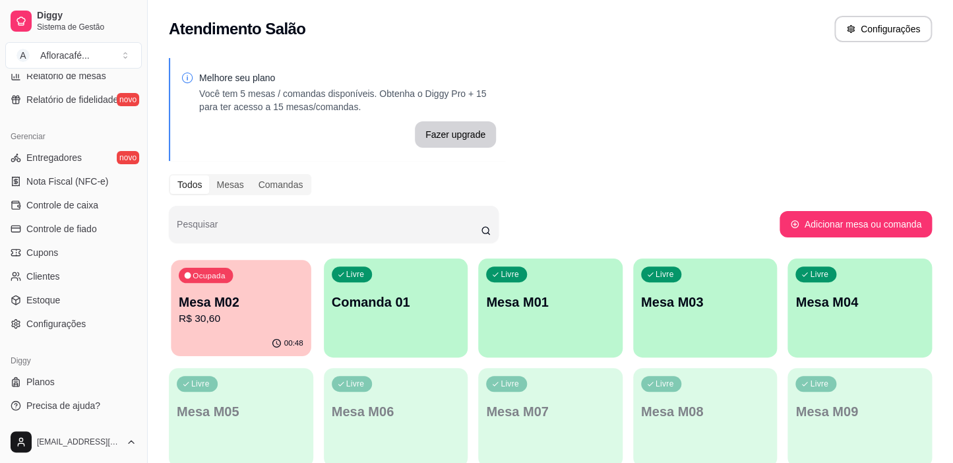
click at [247, 342] on div "00:48" at bounding box center [241, 343] width 140 height 25
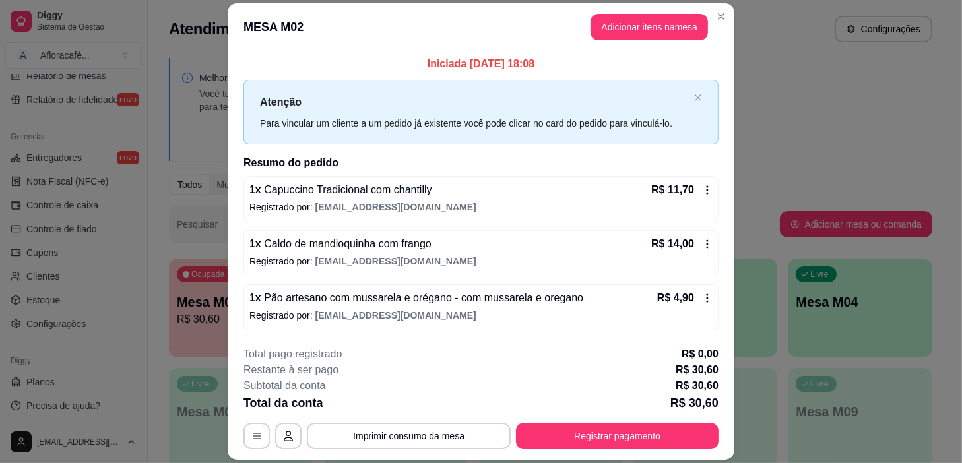
scroll to position [38, 0]
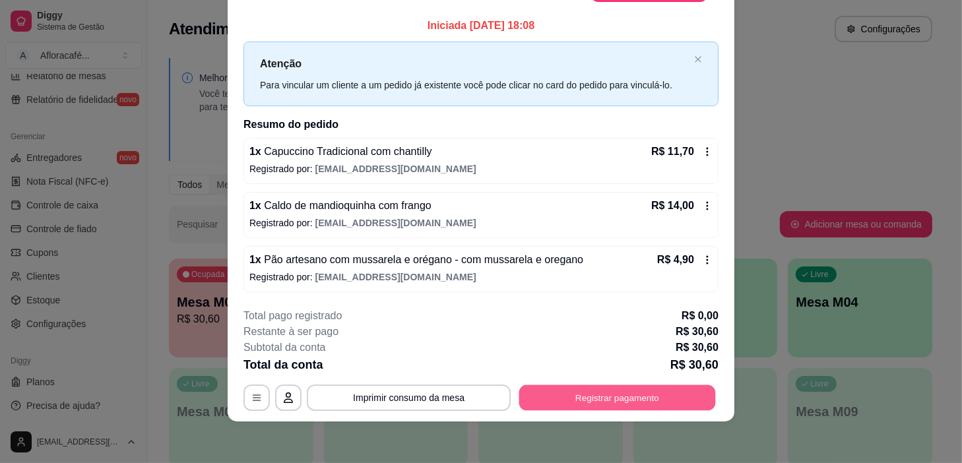
click at [610, 396] on button "Registrar pagamento" at bounding box center [617, 398] width 197 height 26
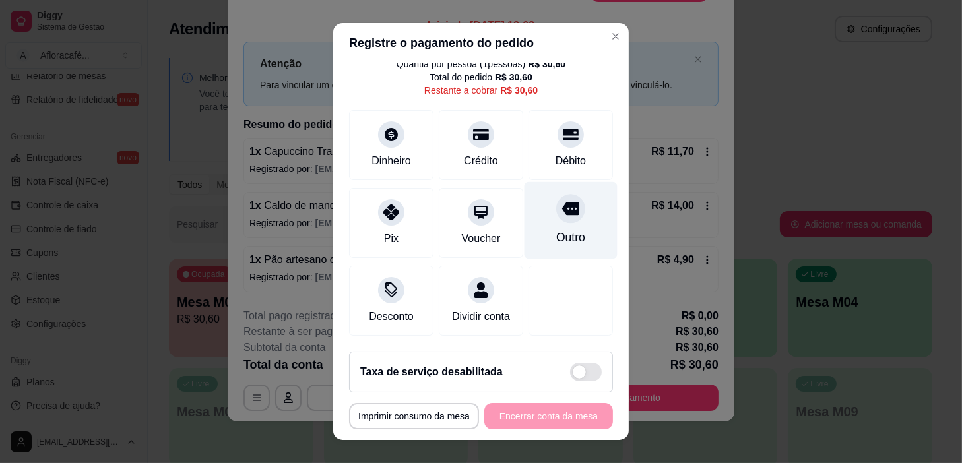
scroll to position [0, 0]
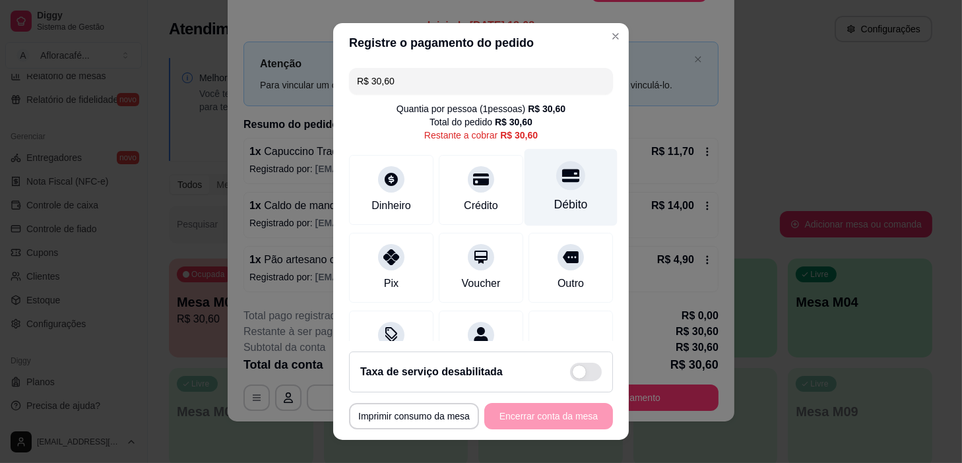
click at [533, 193] on div "Débito" at bounding box center [570, 187] width 93 height 77
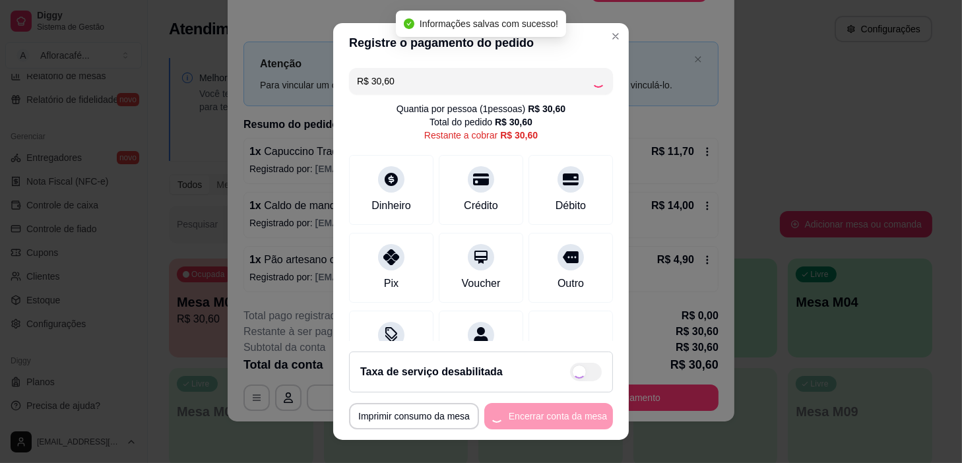
type input "R$ 0,00"
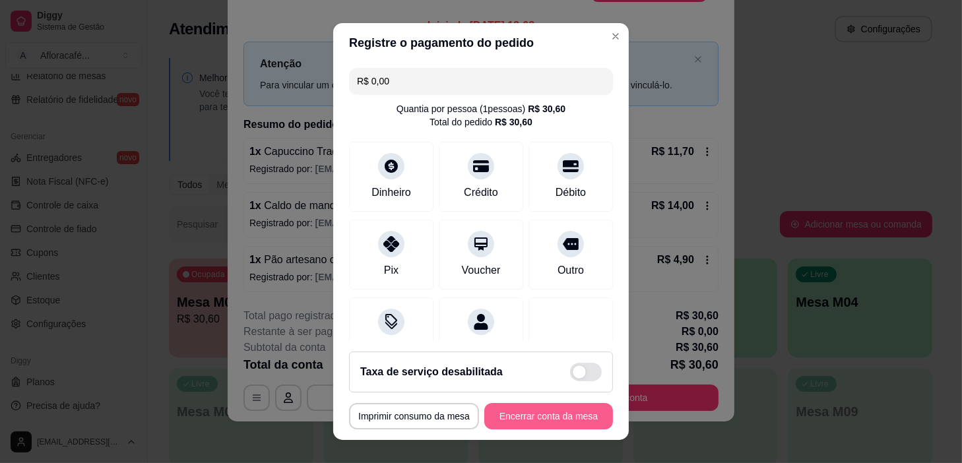
click at [567, 408] on button "Encerrar conta da mesa" at bounding box center [548, 416] width 129 height 26
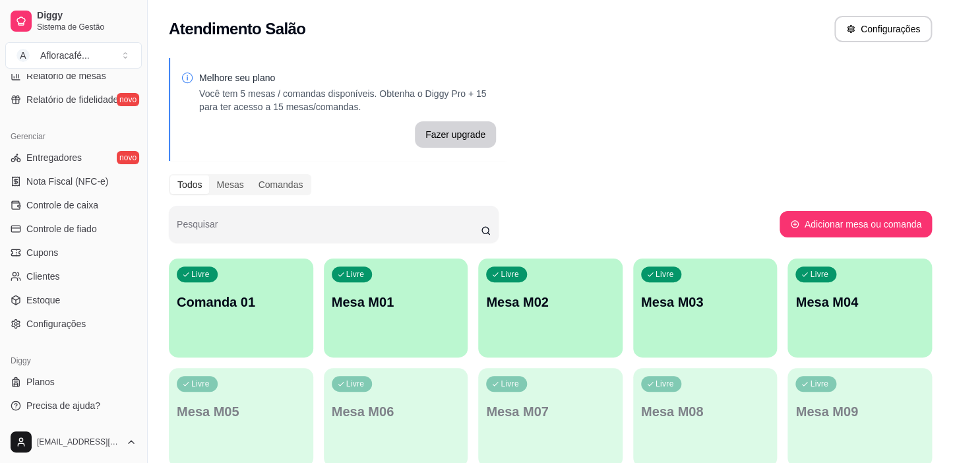
click at [720, 177] on div "Todos Mesas Comandas" at bounding box center [550, 184] width 763 height 21
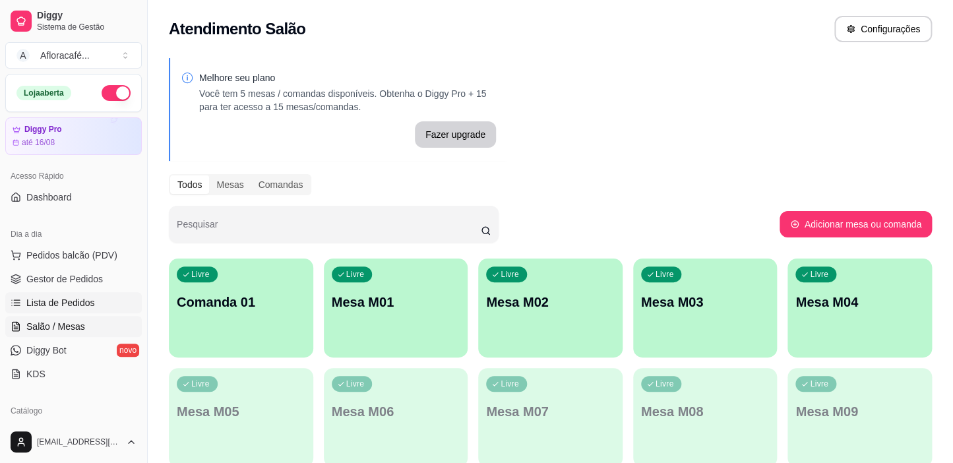
click at [104, 305] on link "Lista de Pedidos" at bounding box center [73, 302] width 137 height 21
